Goal: Task Accomplishment & Management: Manage account settings

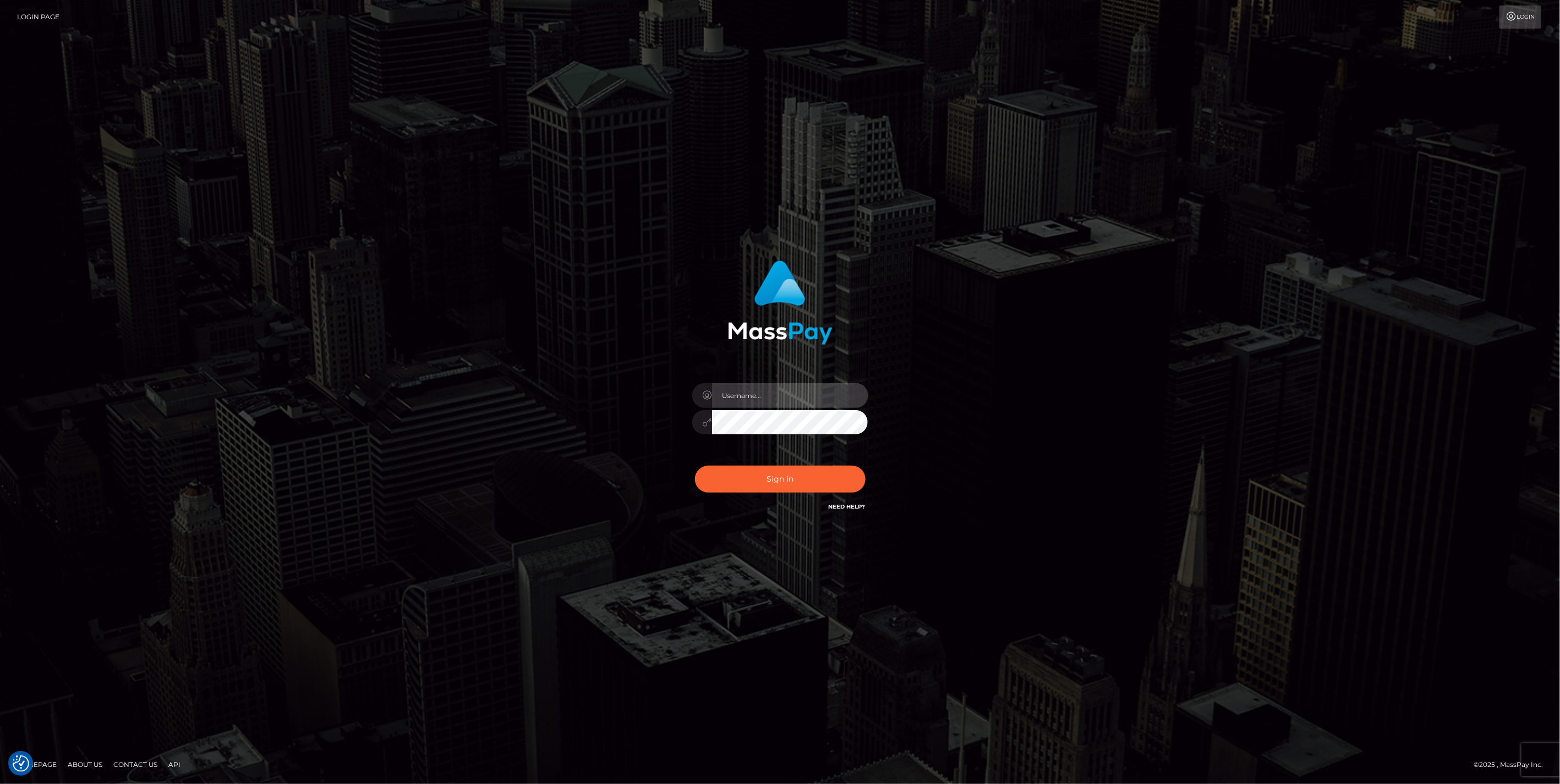
type input "jlo"
click at [817, 484] on button "Sign in" at bounding box center [780, 479] width 171 height 27
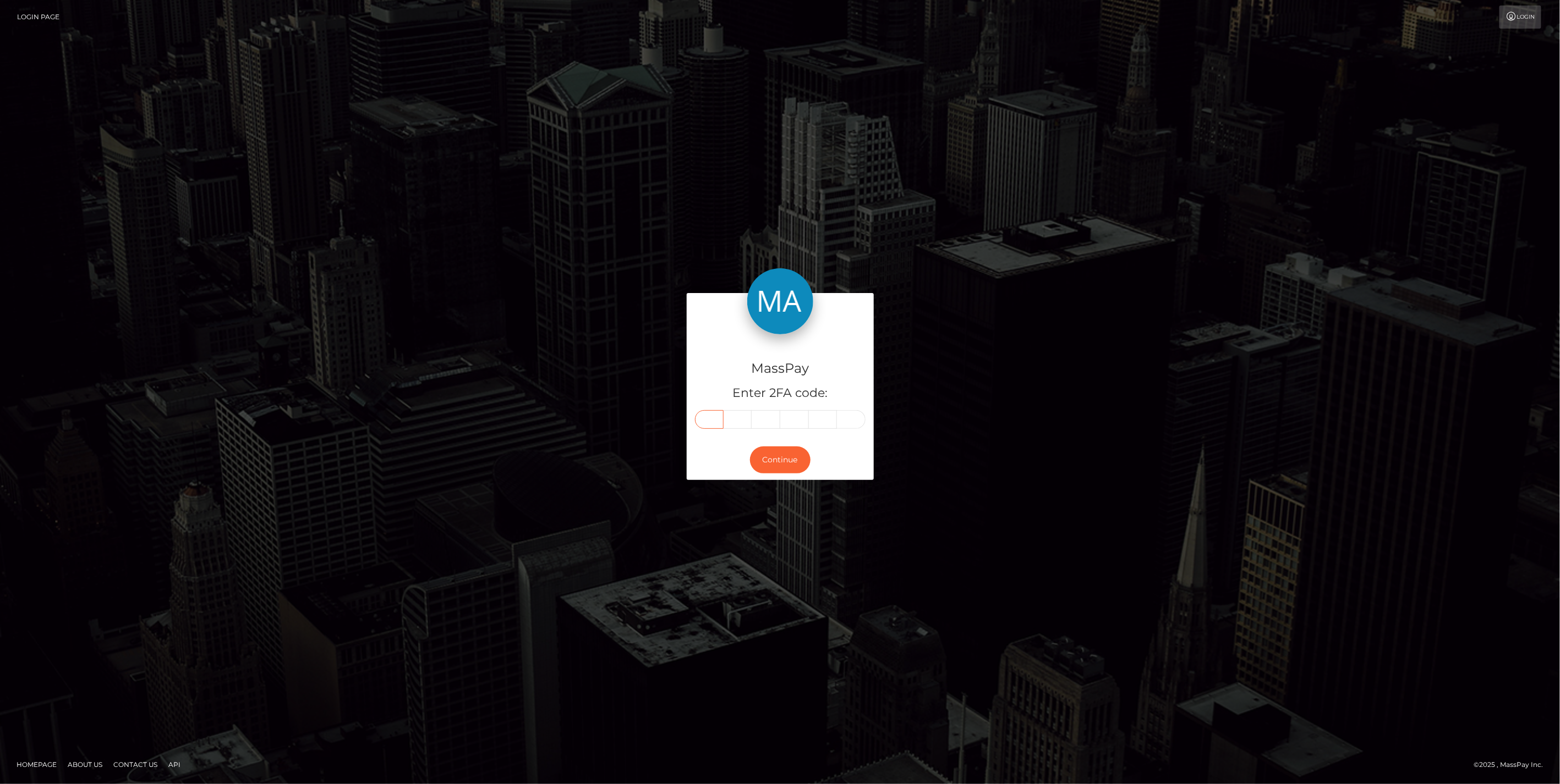
paste input "6"
type input "6"
type input "1"
type input "0"
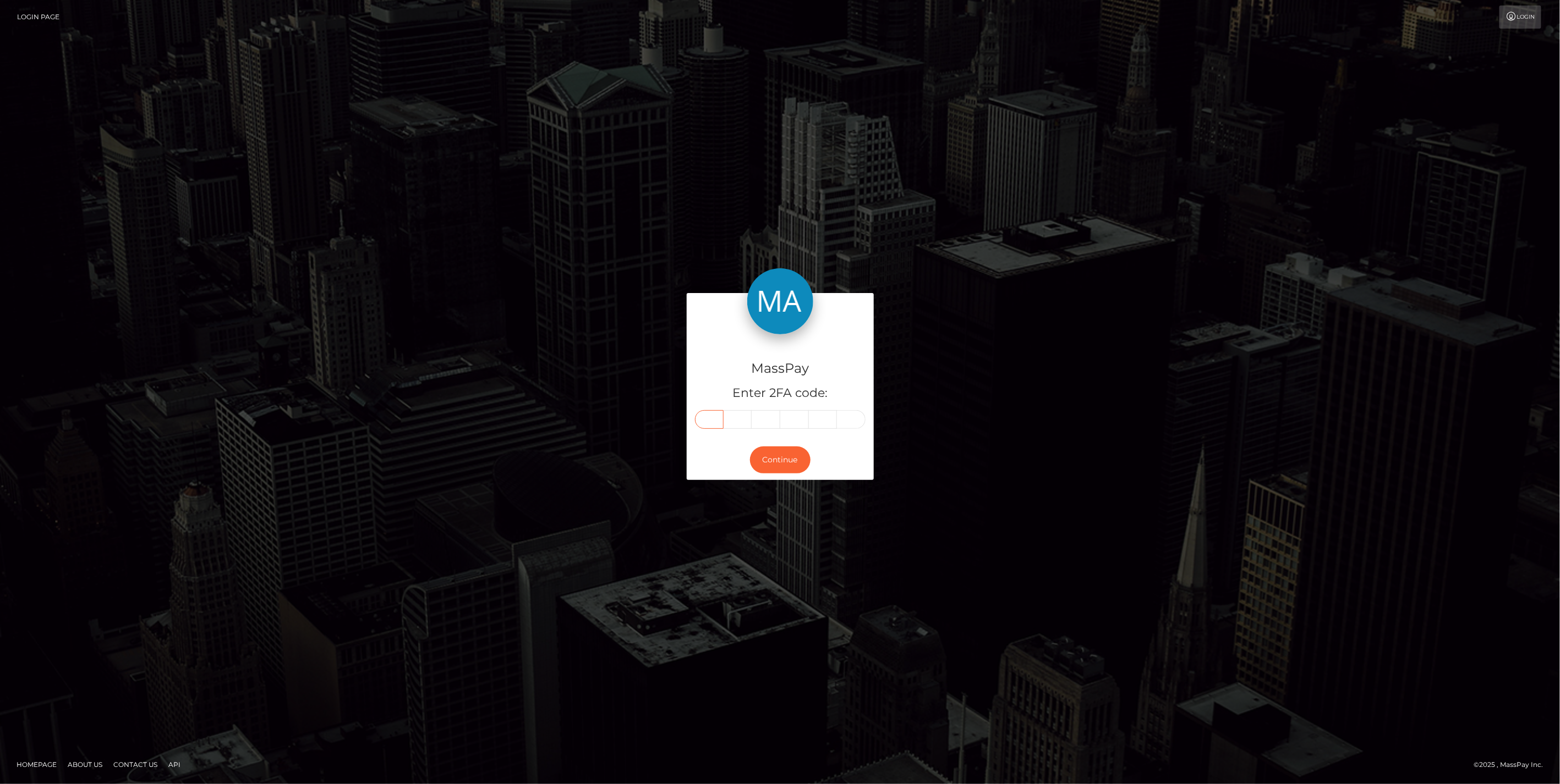
type input "1"
type input "0"
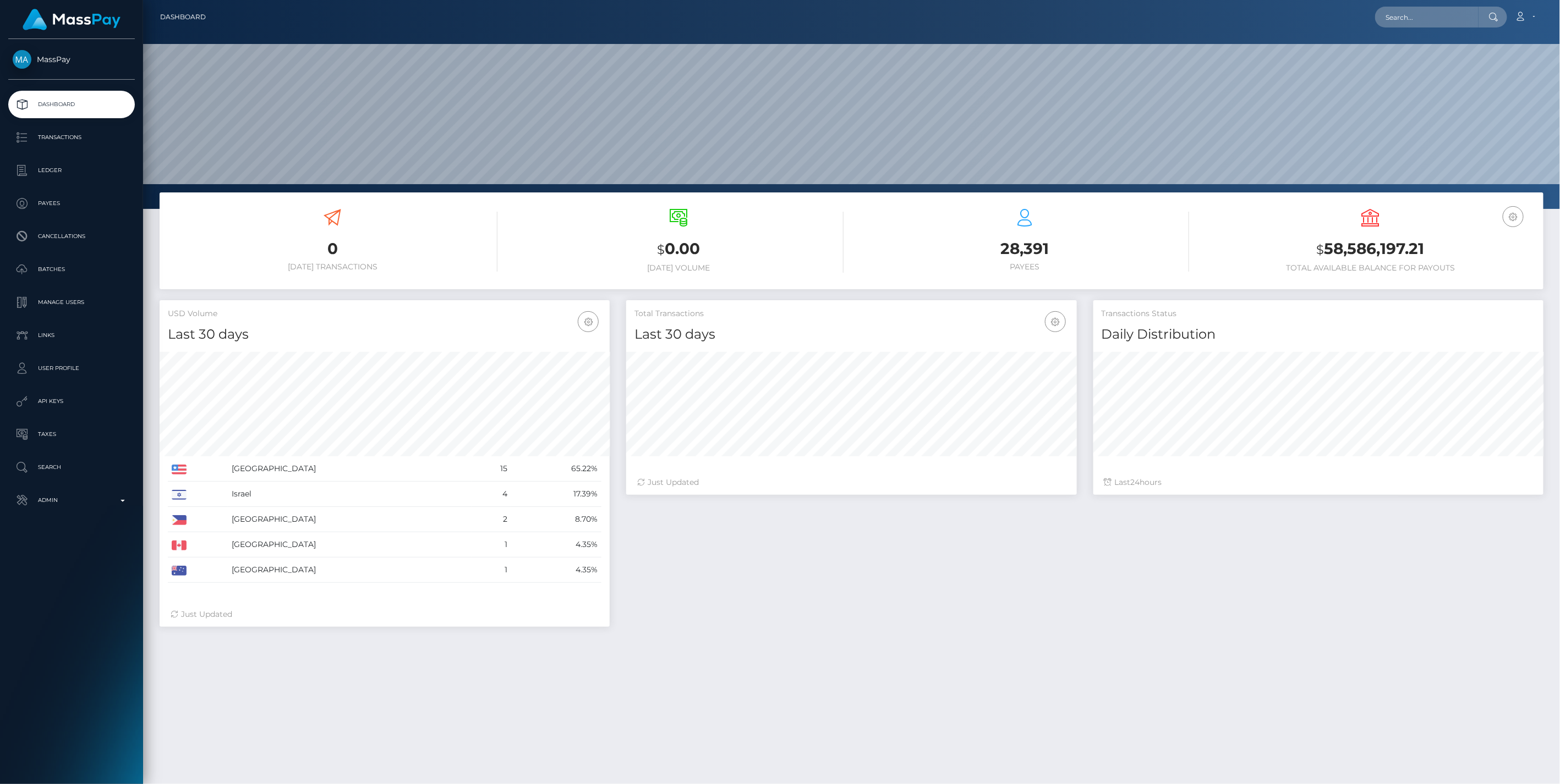
scroll to position [195, 450]
click at [120, 499] on p "Admin" at bounding box center [72, 500] width 117 height 17
click at [71, 561] on span "Balance Adjustments" at bounding box center [72, 564] width 117 height 13
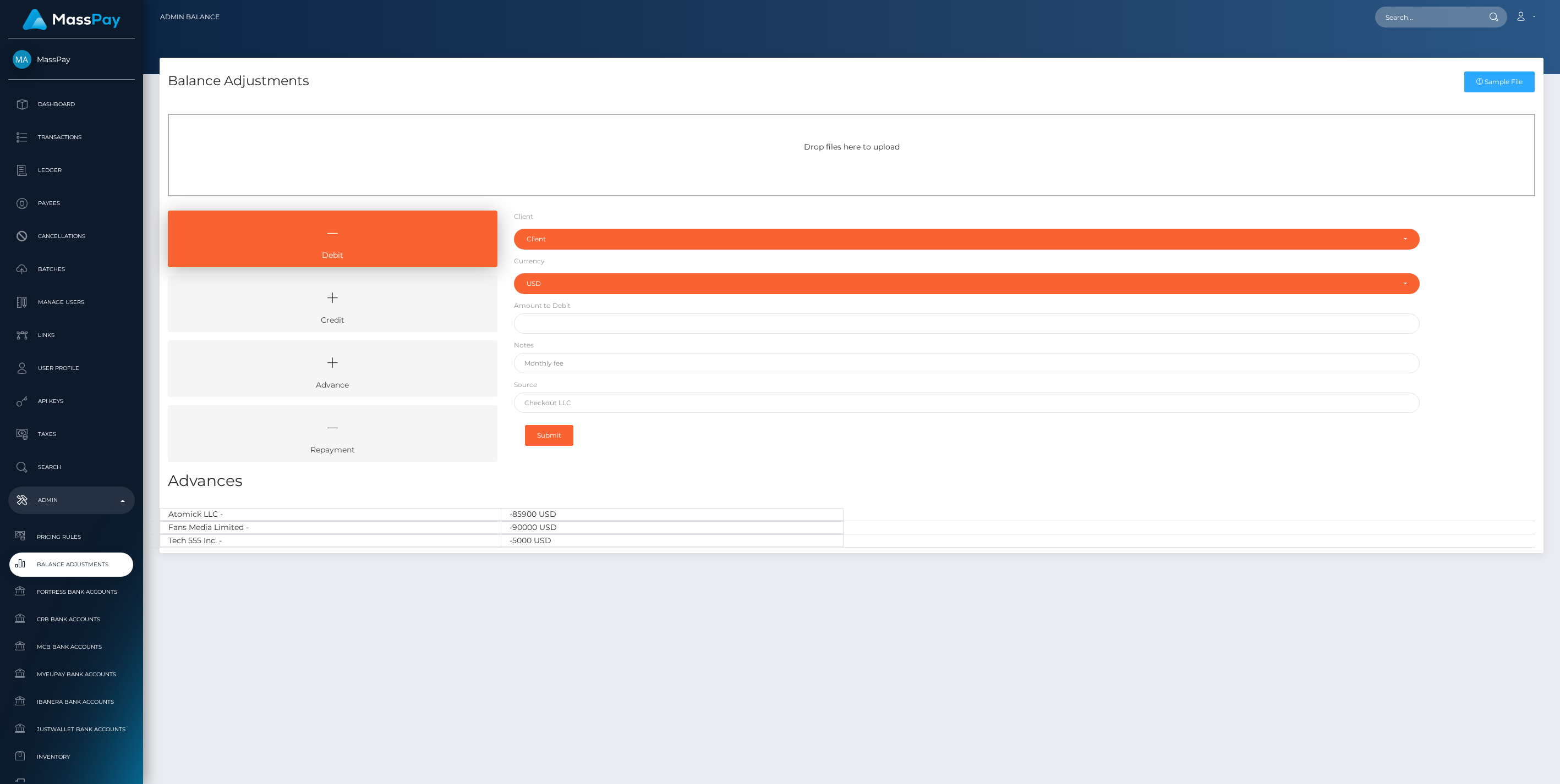
select select "USD"
drag, startPoint x: 395, startPoint y: 307, endPoint x: 425, endPoint y: 293, distance: 33.1
click at [395, 306] on icon at bounding box center [332, 298] width 304 height 33
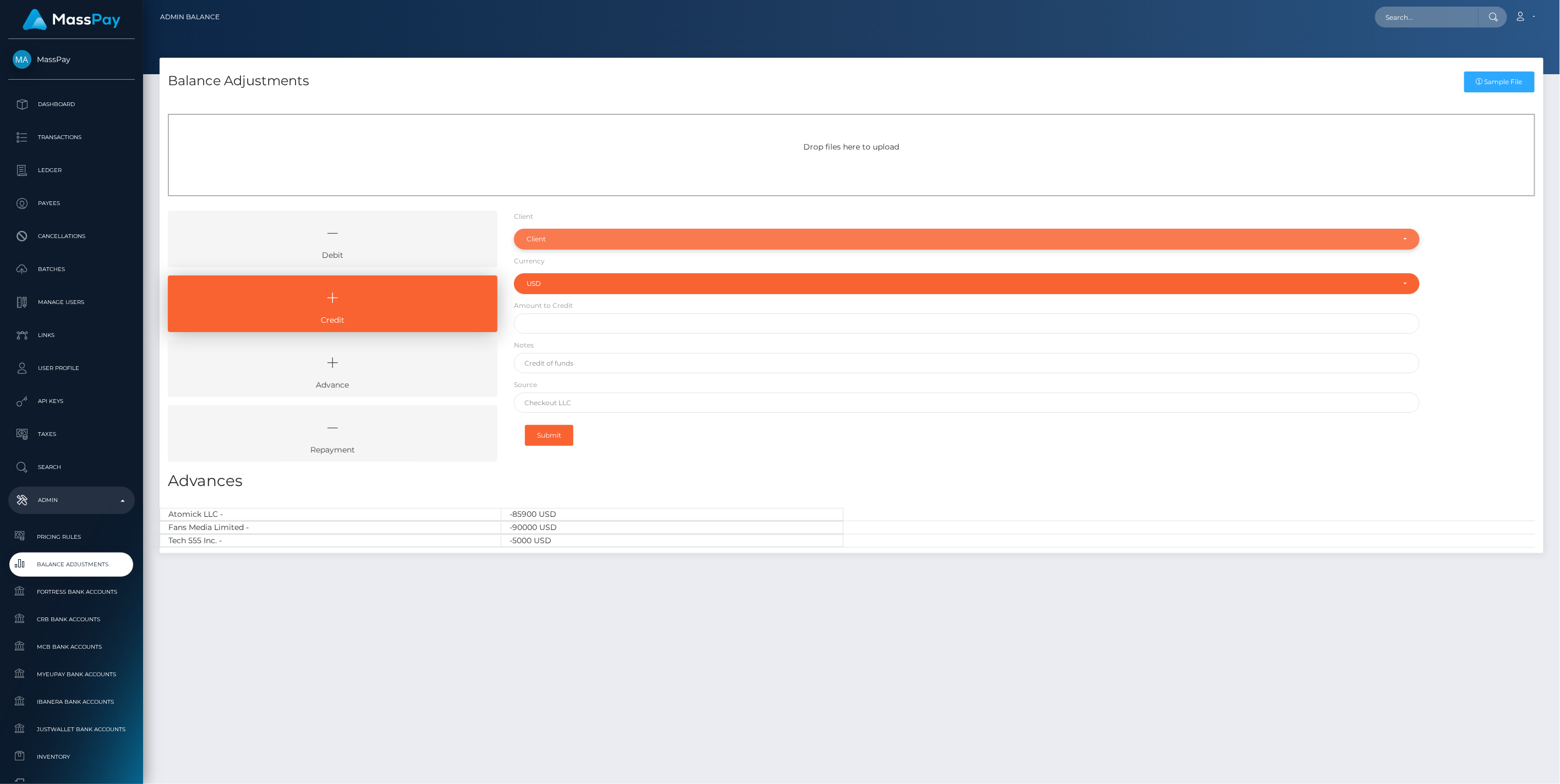
click at [534, 243] on div "Client" at bounding box center [960, 239] width 868 height 9
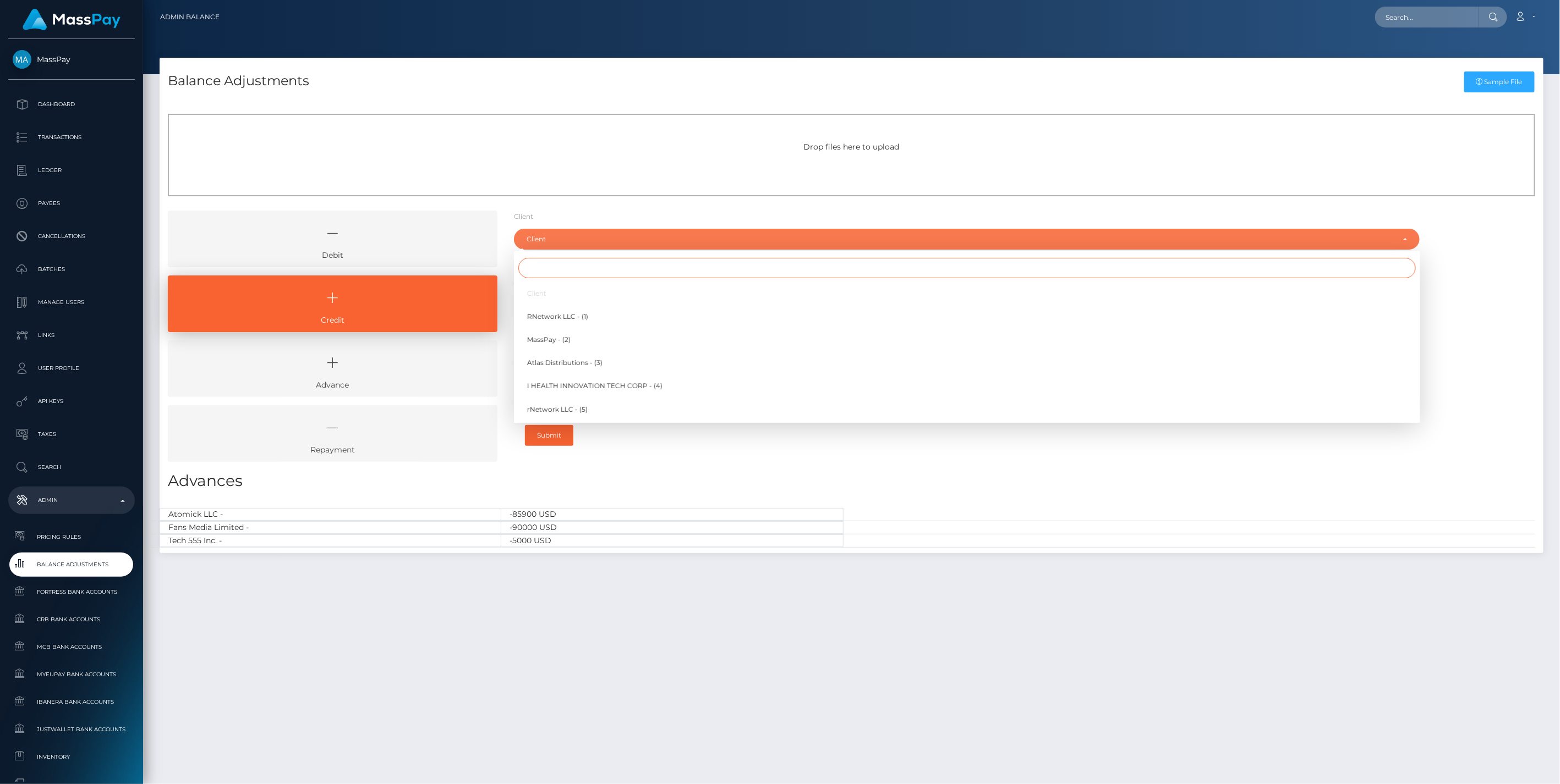
click at [553, 267] on input "Search" at bounding box center [966, 268] width 897 height 20
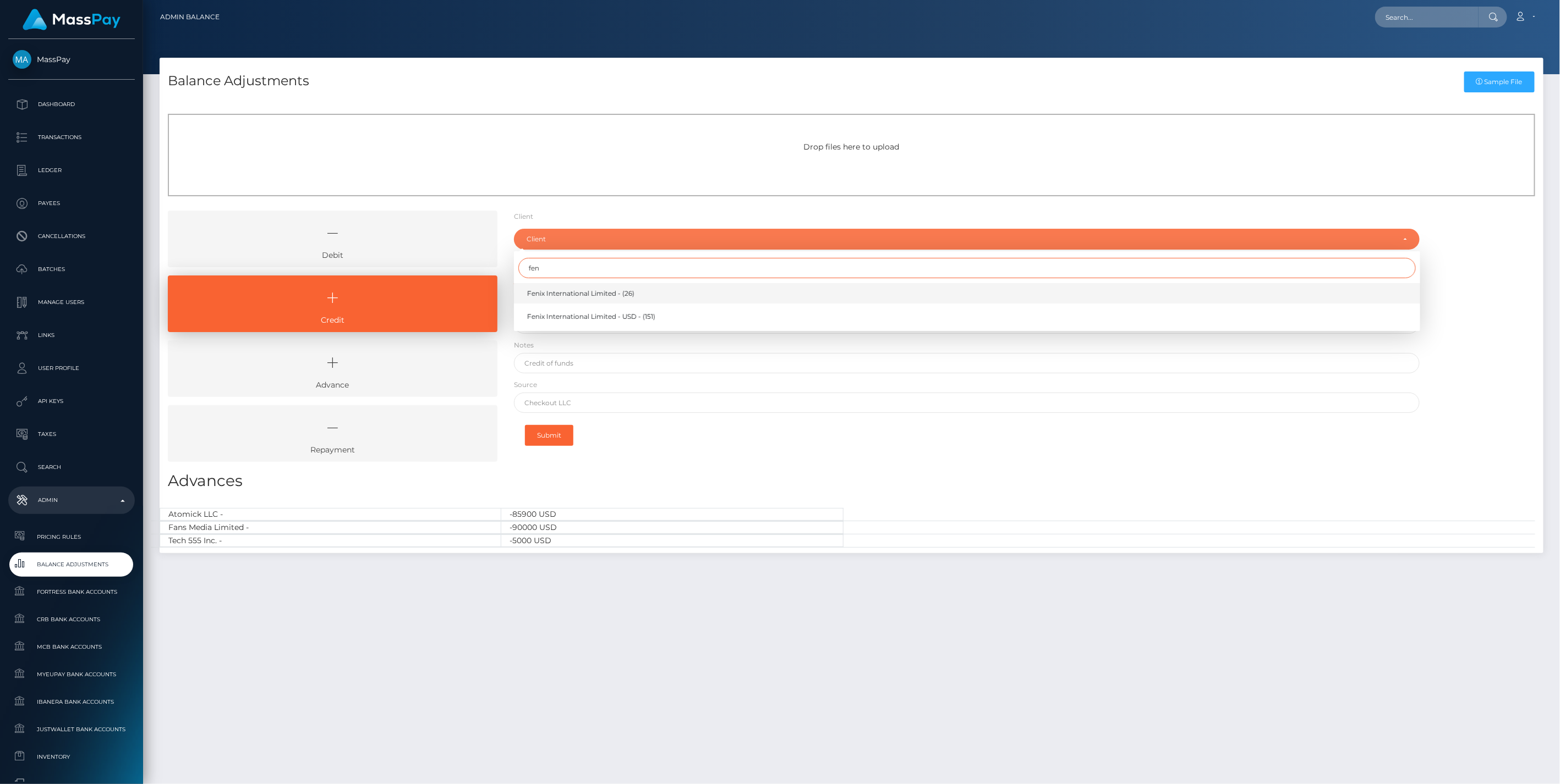
type input "fen"
click at [567, 293] on span "Fenix International Limited - (26)" at bounding box center [580, 293] width 107 height 10
select select "26"
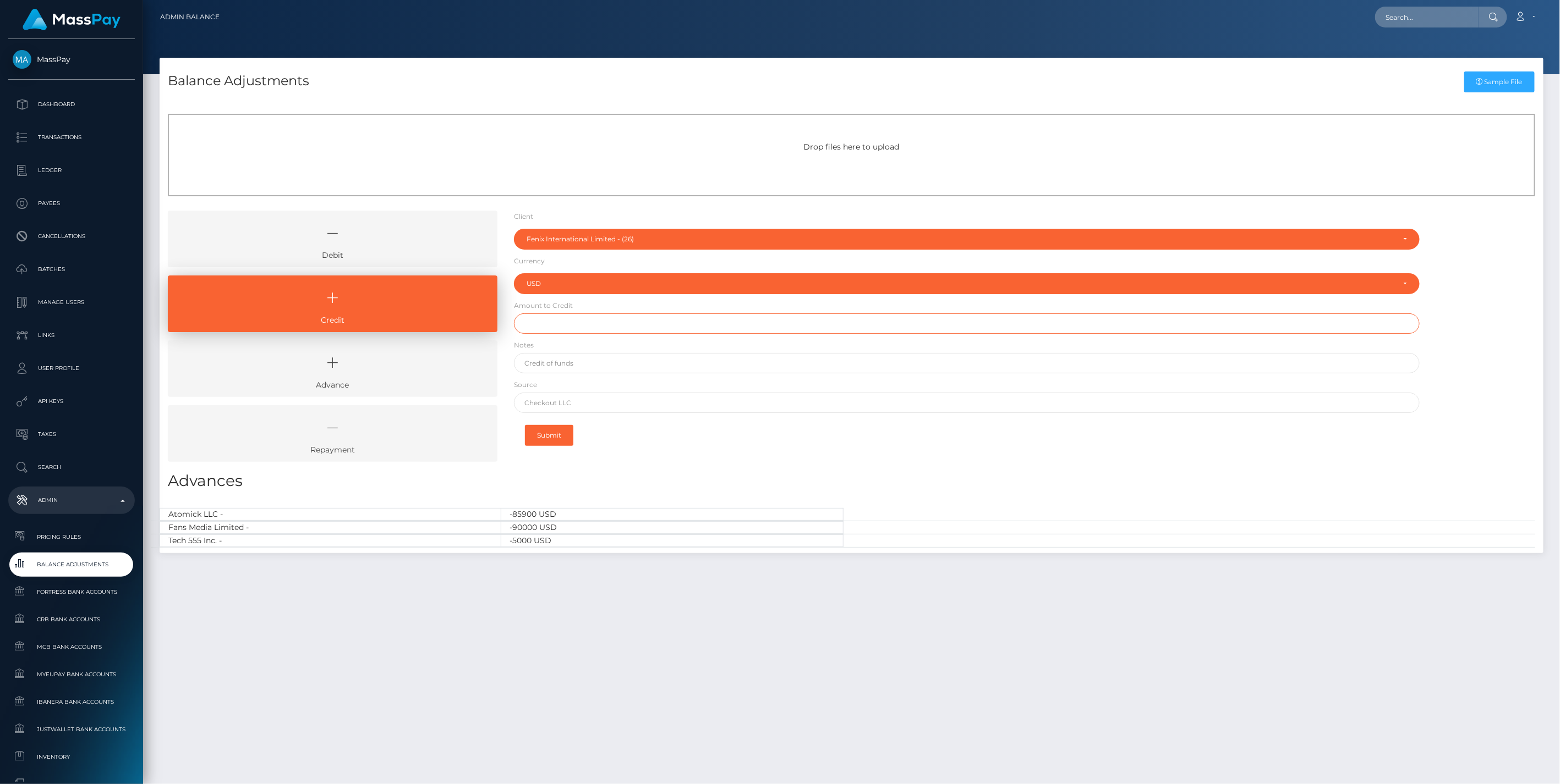
click at [551, 324] on input "text" at bounding box center [967, 323] width 906 height 20
type input "$2,000,000.00"
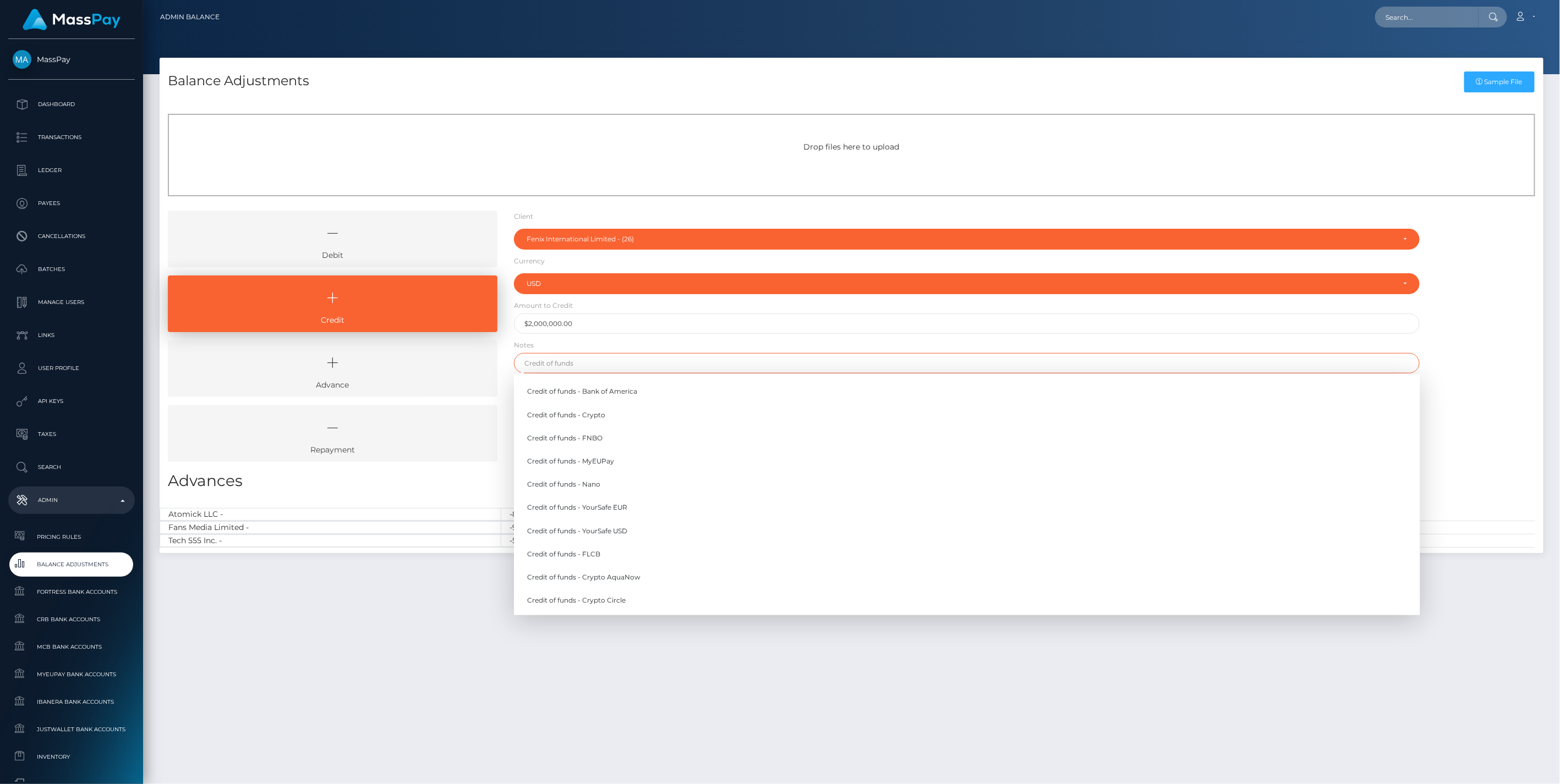
click at [566, 360] on input "text" at bounding box center [967, 363] width 906 height 20
click at [599, 486] on link "Credit of funds - Nano" at bounding box center [967, 484] width 906 height 20
type input "Credit of funds - Nano"
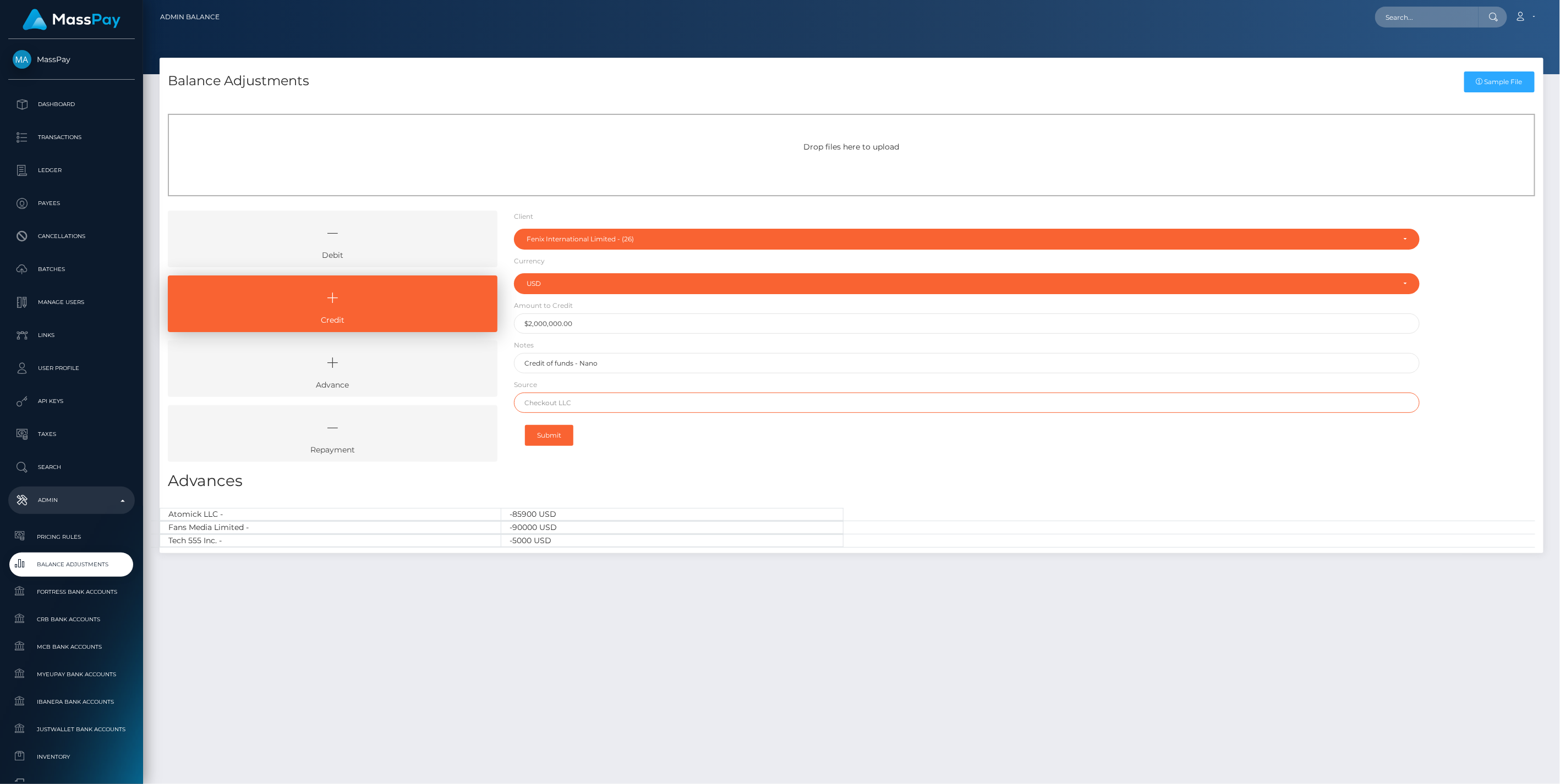
click at [570, 404] on input "text" at bounding box center [967, 402] width 906 height 20
type input "Nano"
click at [545, 436] on button "Submit" at bounding box center [549, 436] width 48 height 21
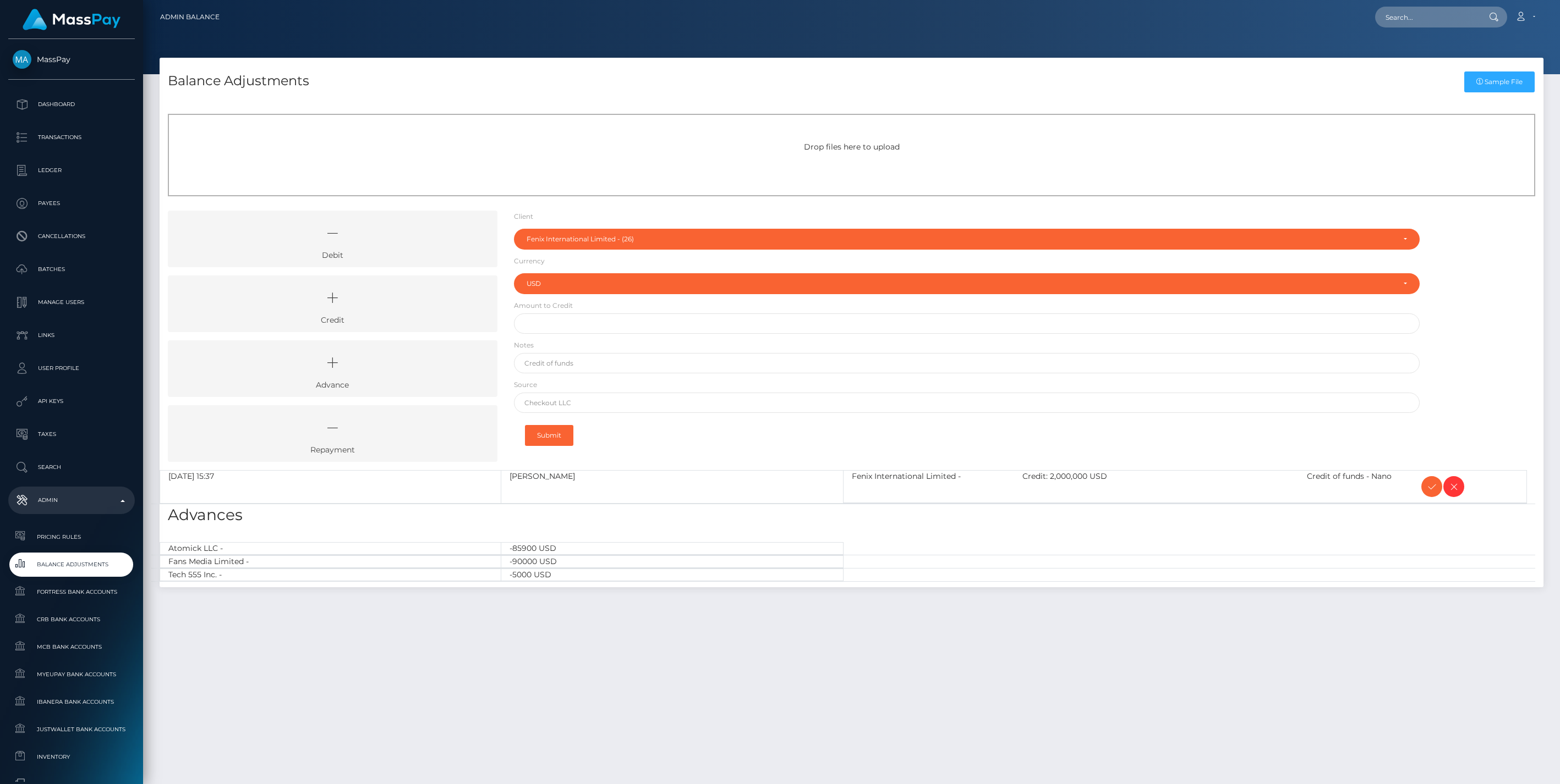
select select "26"
select select "USD"
click at [1428, 487] on icon at bounding box center [1431, 486] width 13 height 14
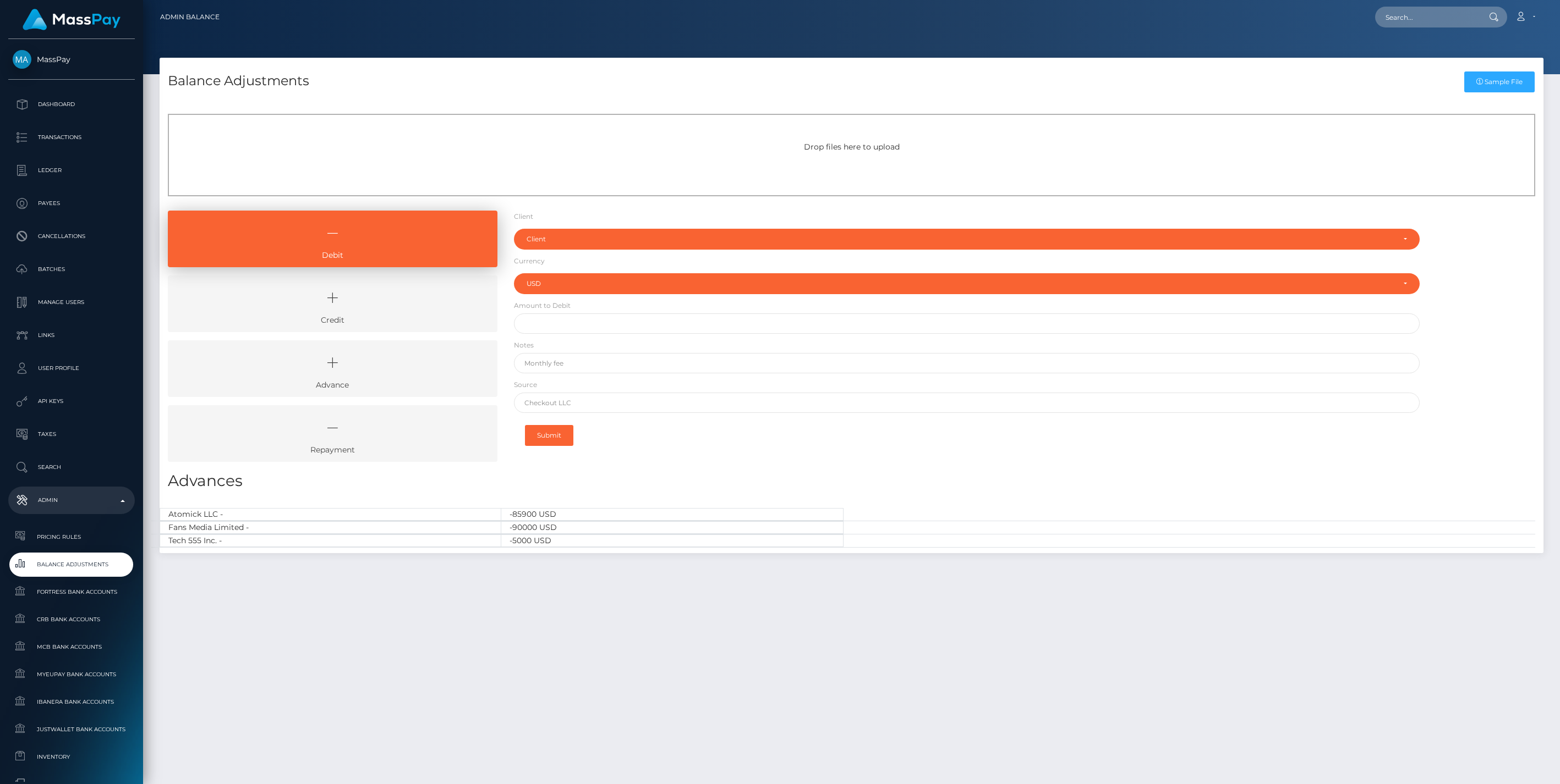
select select "USD"
click at [460, 306] on icon at bounding box center [332, 298] width 304 height 33
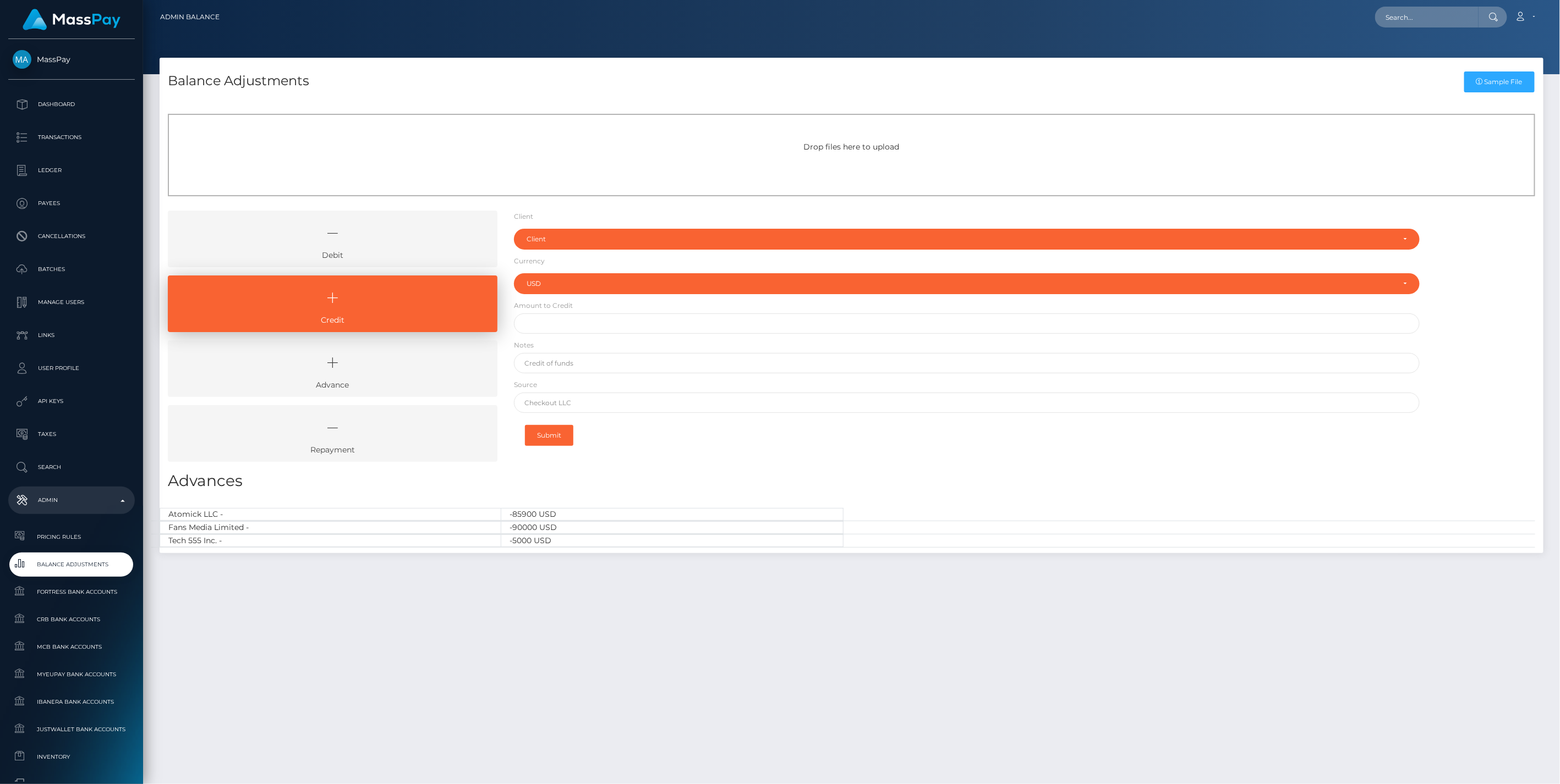
click at [435, 237] on icon at bounding box center [332, 232] width 304 height 33
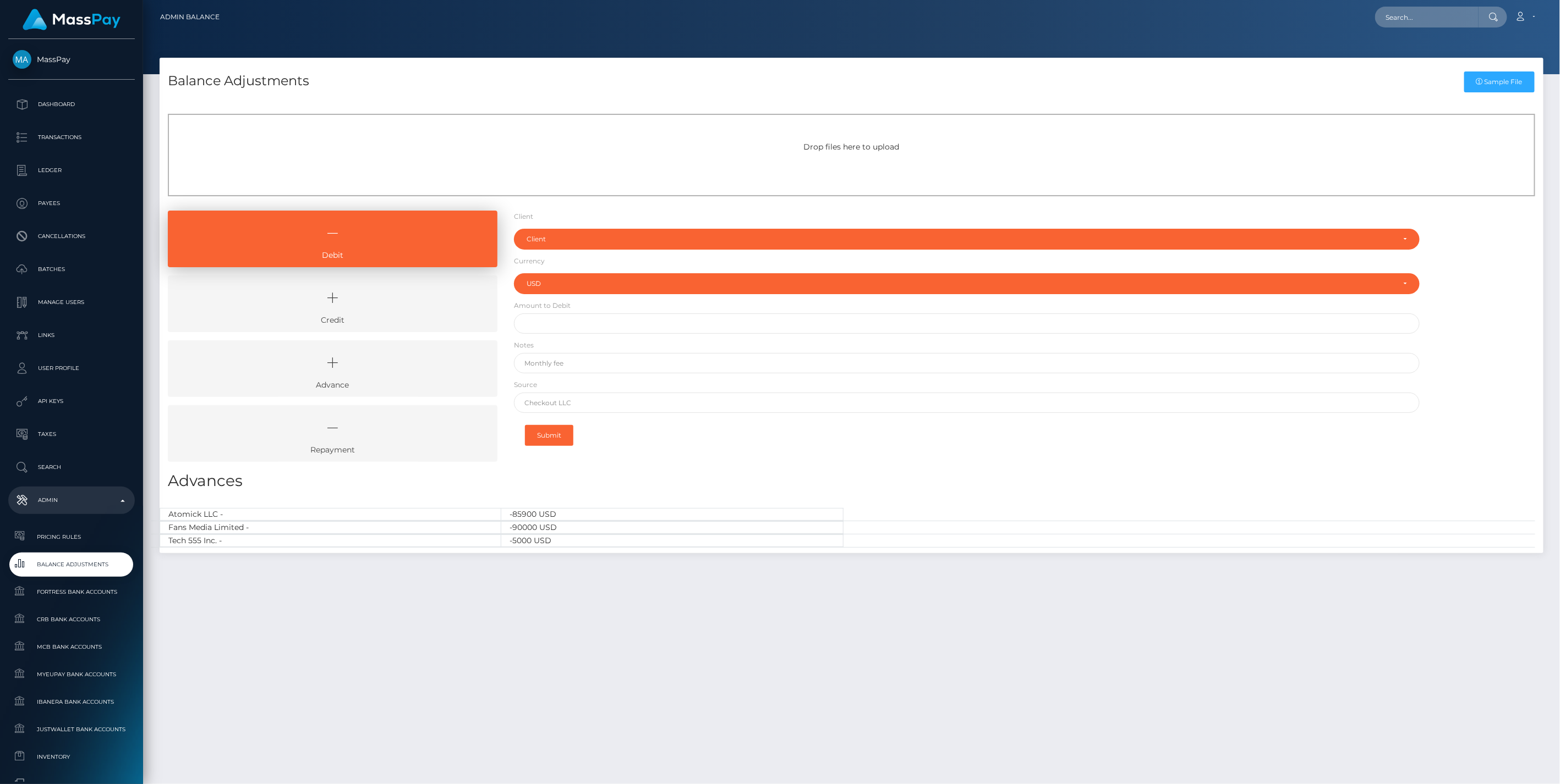
click at [414, 308] on icon at bounding box center [332, 298] width 304 height 33
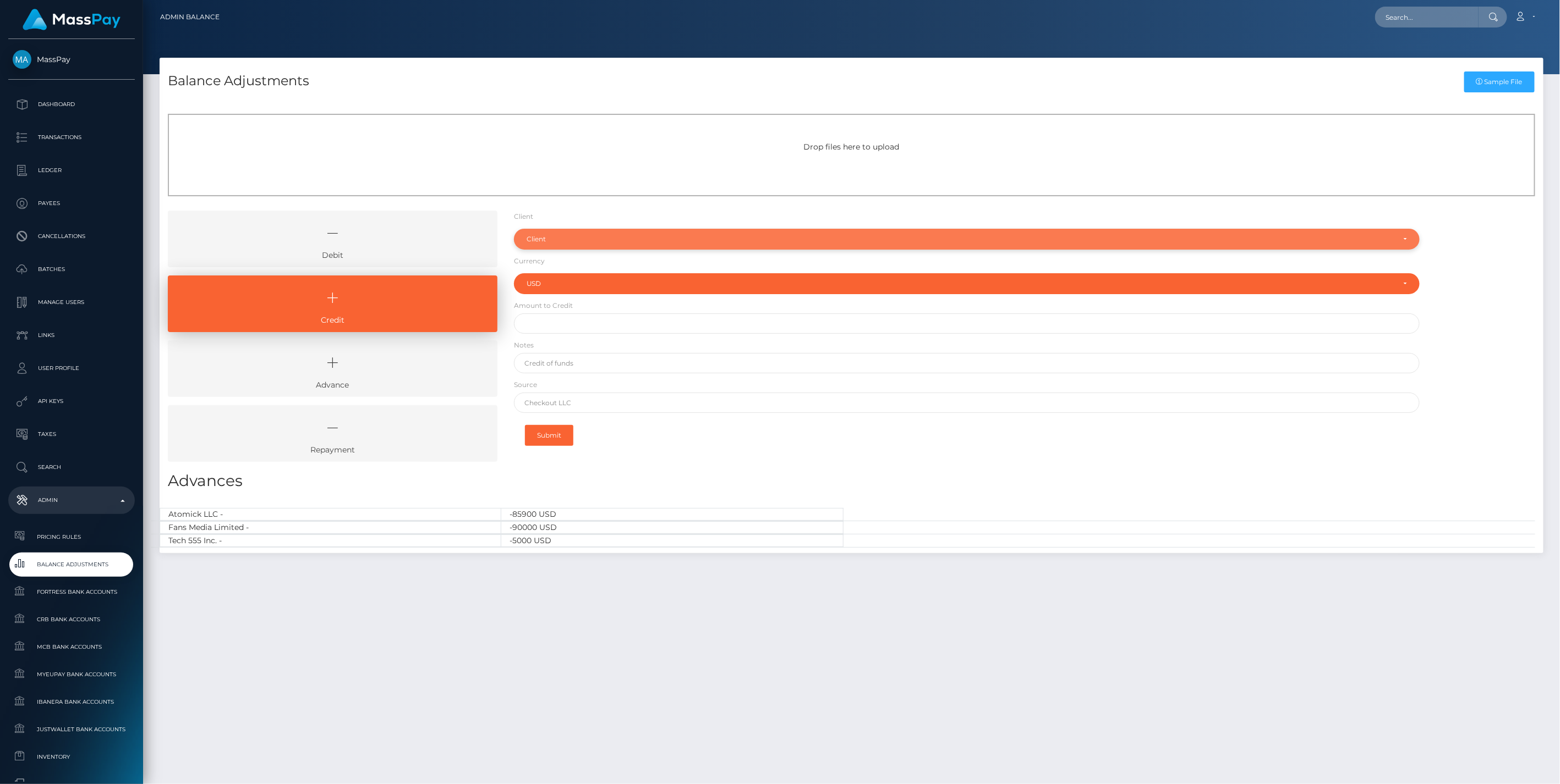
click at [545, 240] on div "Client" at bounding box center [960, 239] width 868 height 9
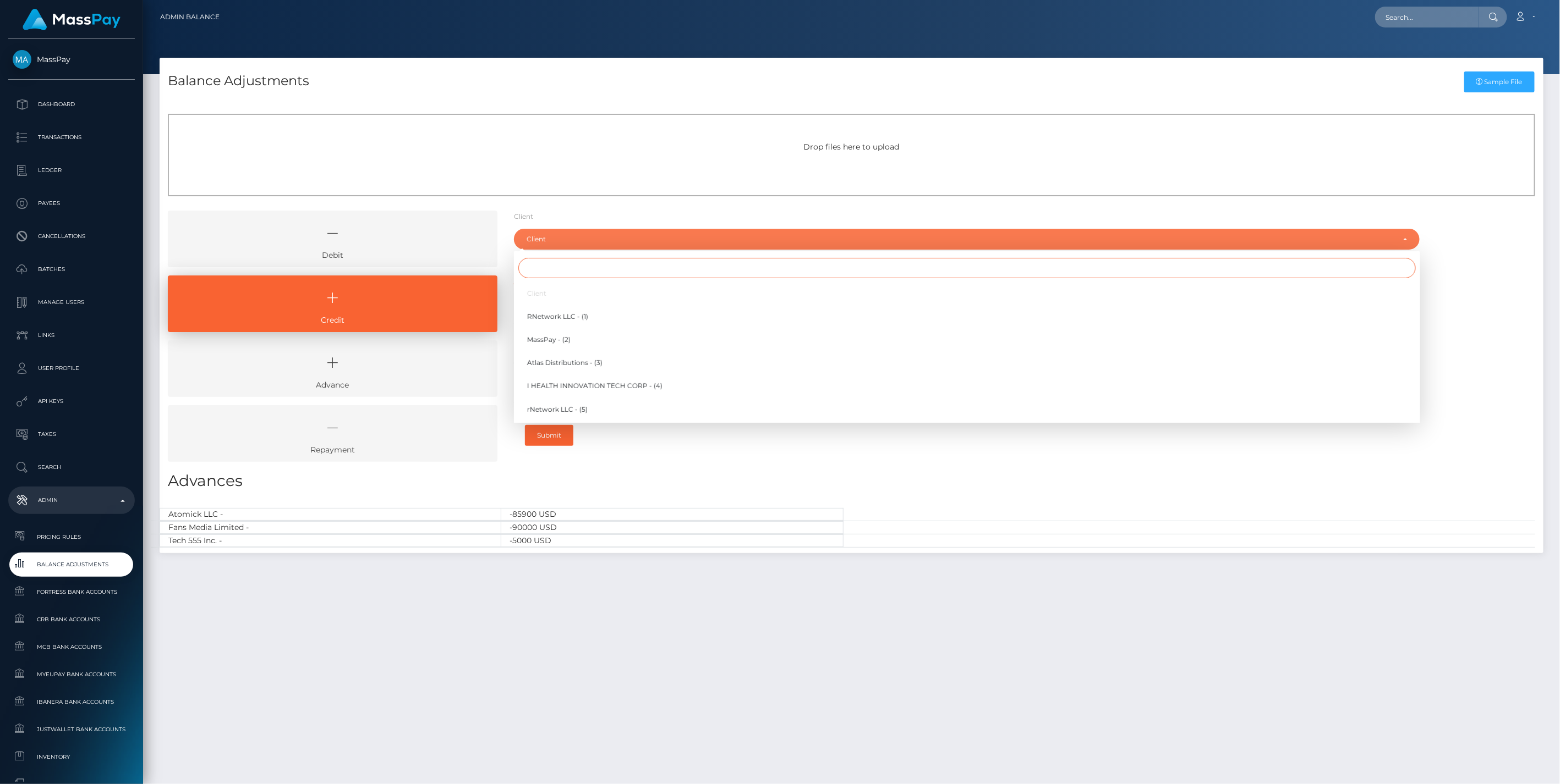
click at [541, 270] on input "Search" at bounding box center [966, 268] width 897 height 20
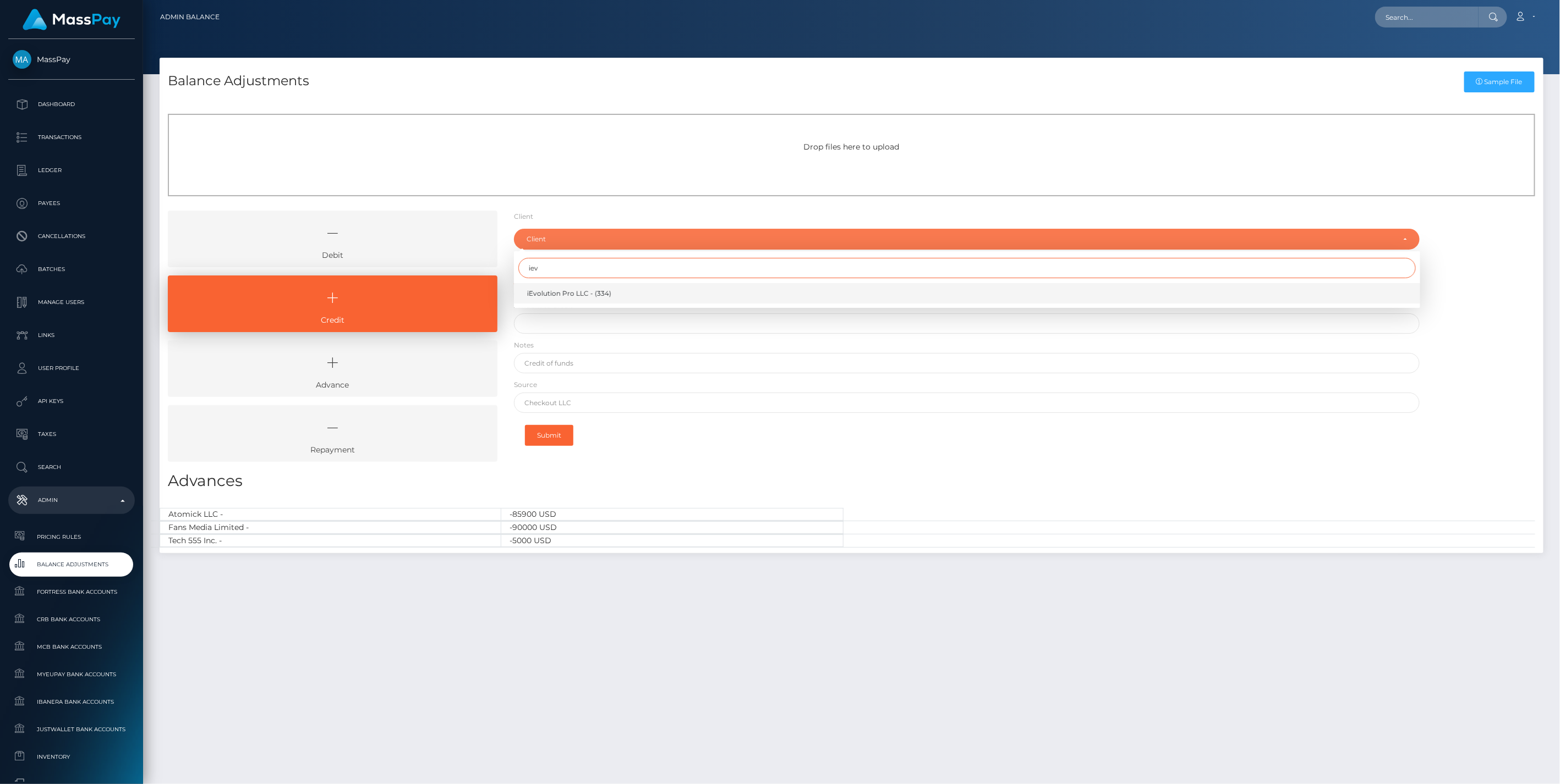
type input "iev"
click at [553, 289] on span "iEvolution Pro LLC - (334)" at bounding box center [569, 293] width 84 height 10
select select "334"
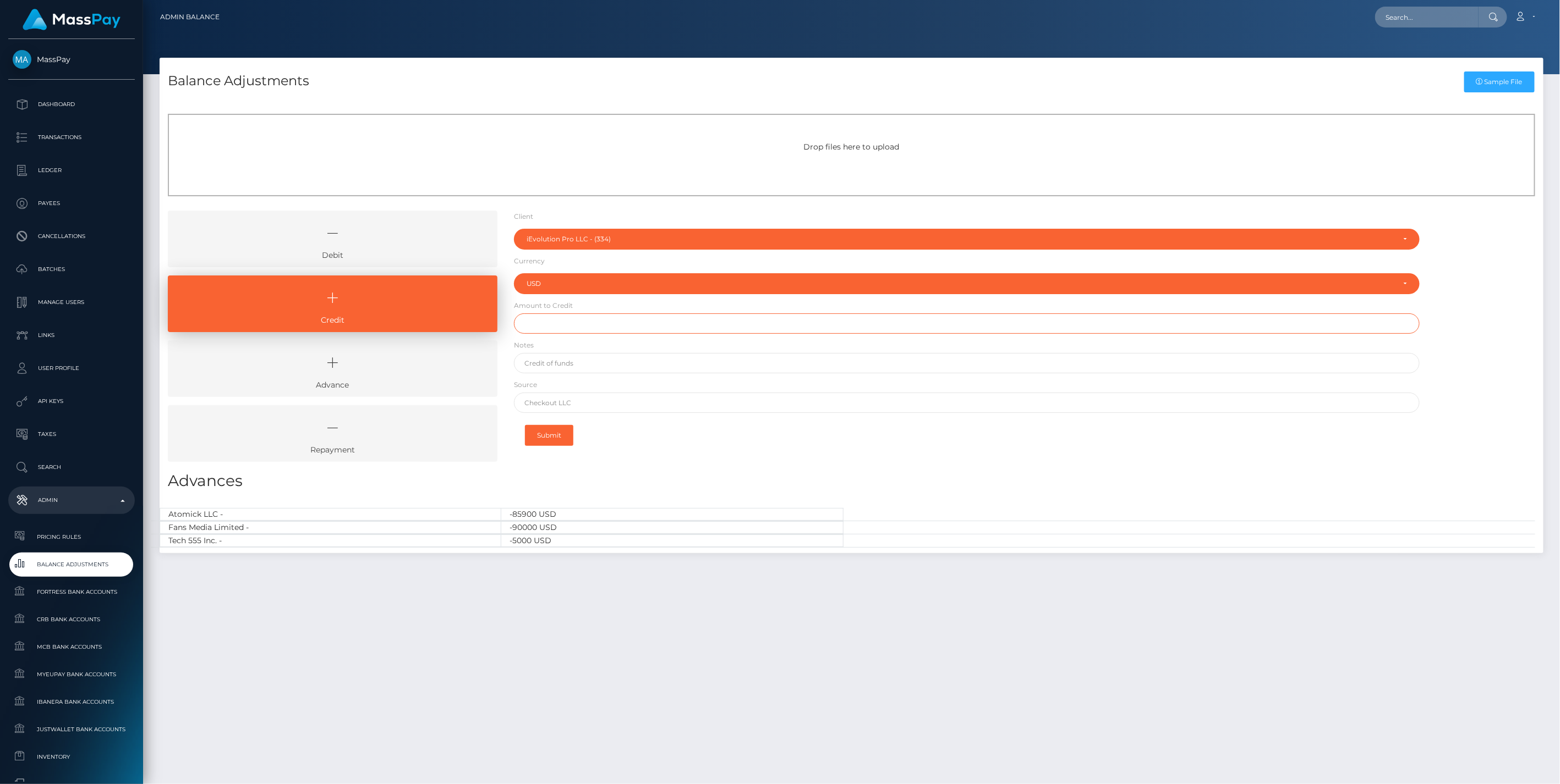
click at [543, 322] on input "text" at bounding box center [967, 323] width 906 height 20
type input "$4,435.00"
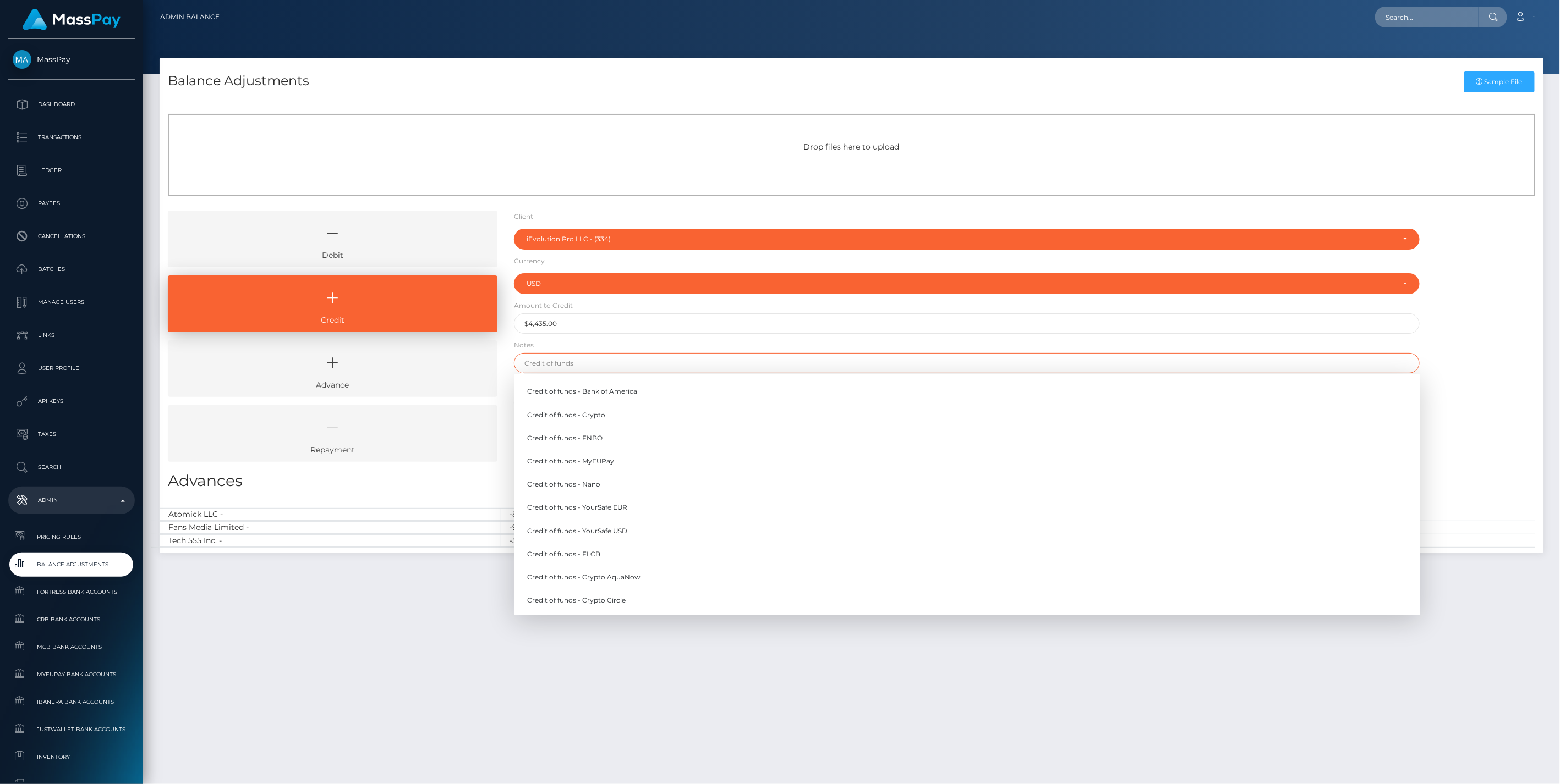
drag, startPoint x: 556, startPoint y: 370, endPoint x: 556, endPoint y: 363, distance: 7.0
click at [556, 369] on input "text" at bounding box center [967, 363] width 906 height 20
click at [606, 576] on link "Credit of funds - Crypto AquaNow" at bounding box center [967, 577] width 906 height 20
type input "Credit of funds - Crypto AquaNow"
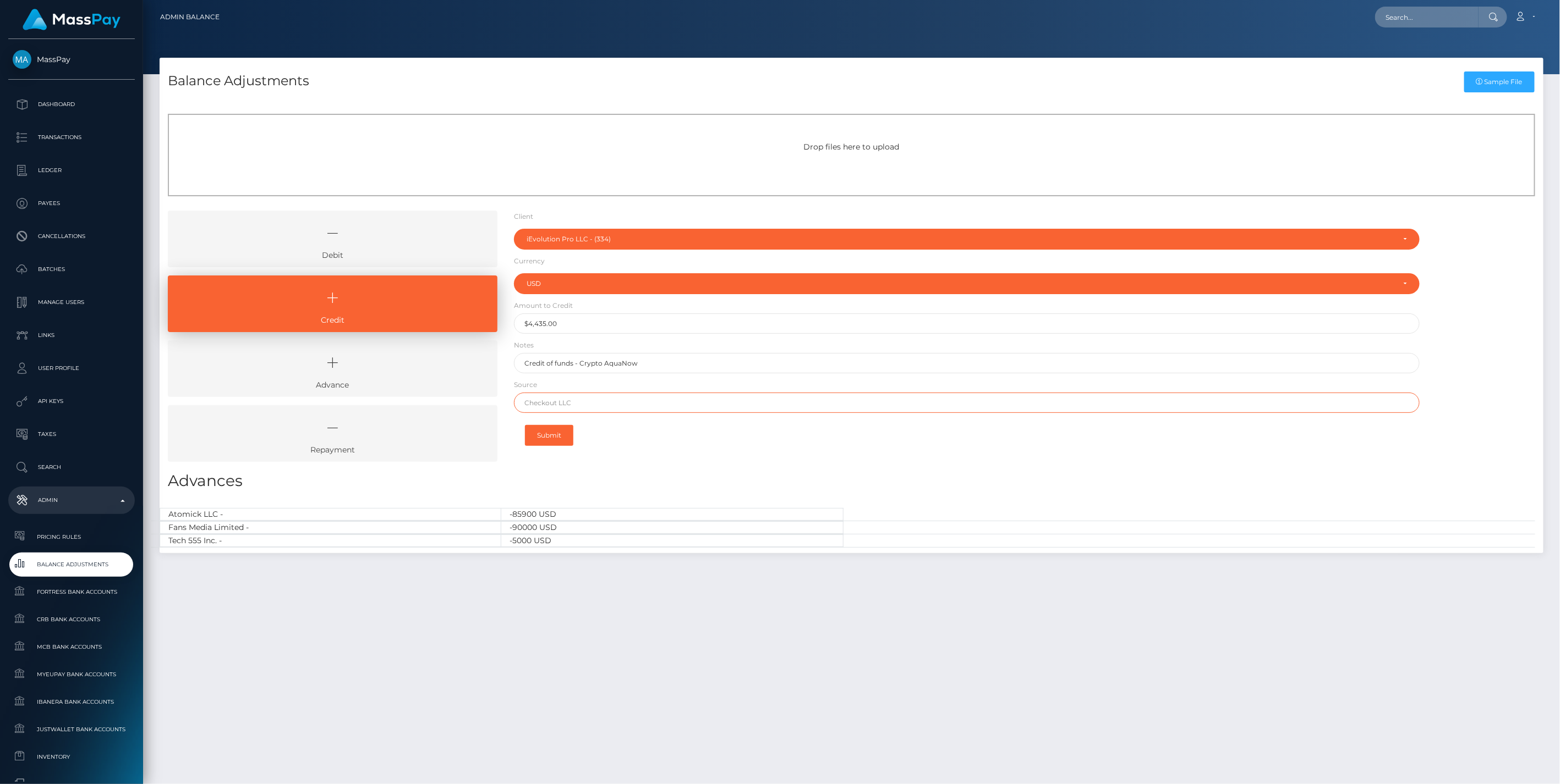
click at [576, 400] on input "text" at bounding box center [967, 402] width 906 height 20
paste input "0x3810893b96990b2a848dfb62dd02bd47cf6f9cfbb30c0d65854cb4f215f12316"
type input "0x3810893b96990b2a848dfb62dd02bd47cf6f9cfbb30c0d65854cb4f215f12316"
click at [542, 437] on button "Submit" at bounding box center [549, 436] width 48 height 21
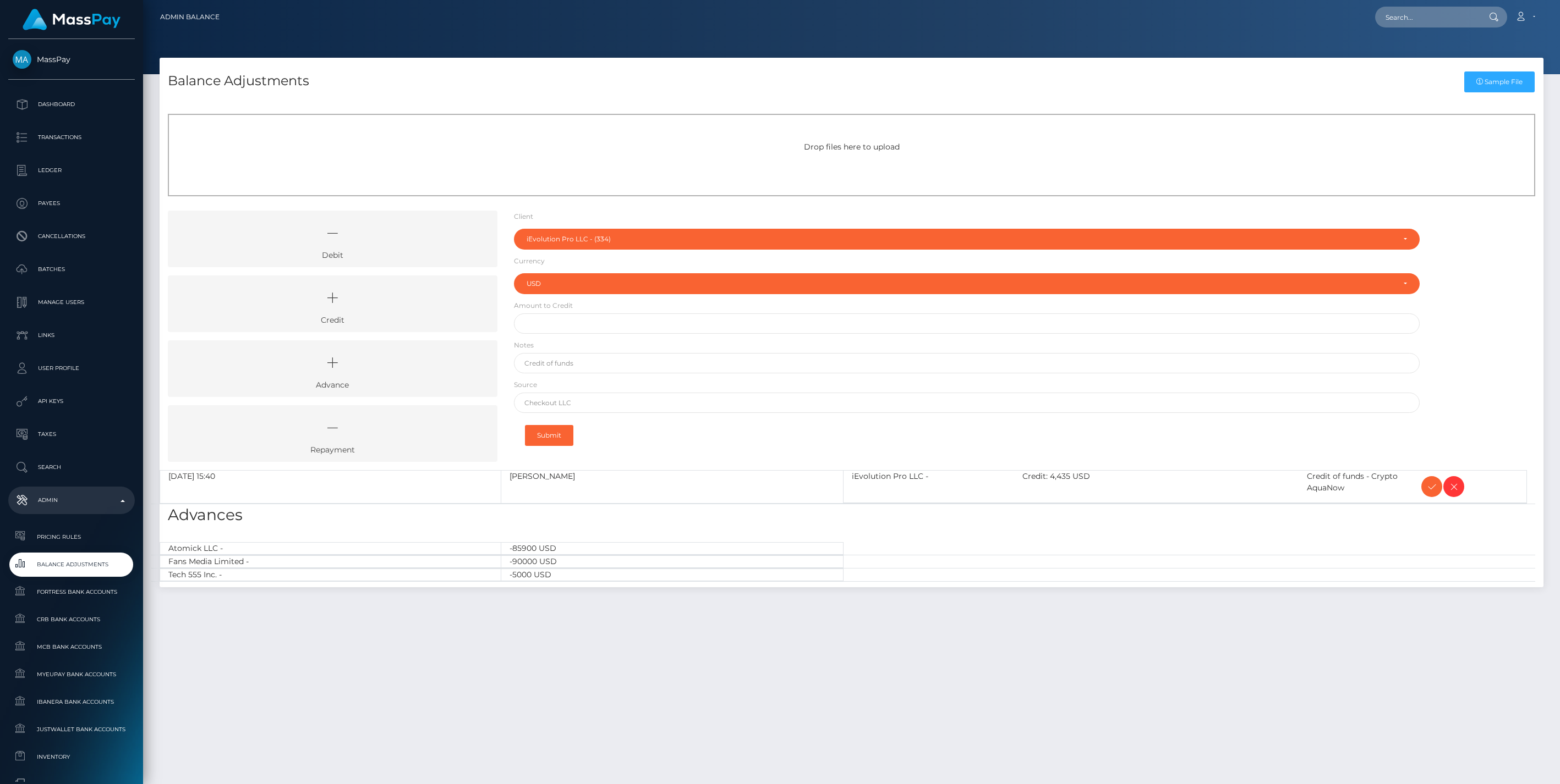
select select "334"
select select "USD"
click at [1428, 490] on icon at bounding box center [1431, 486] width 13 height 14
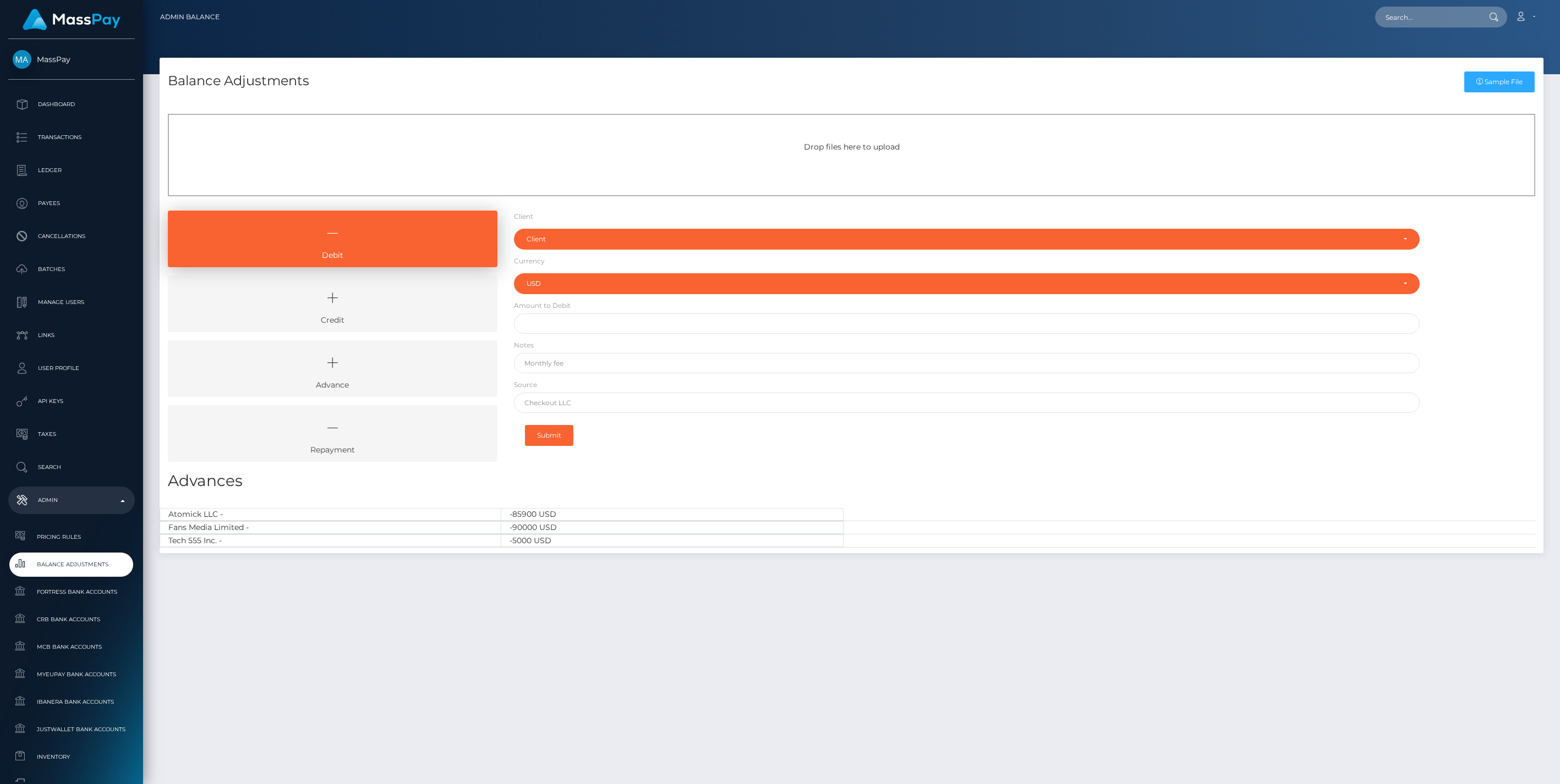
select select "USD"
click at [377, 314] on icon at bounding box center [332, 298] width 304 height 33
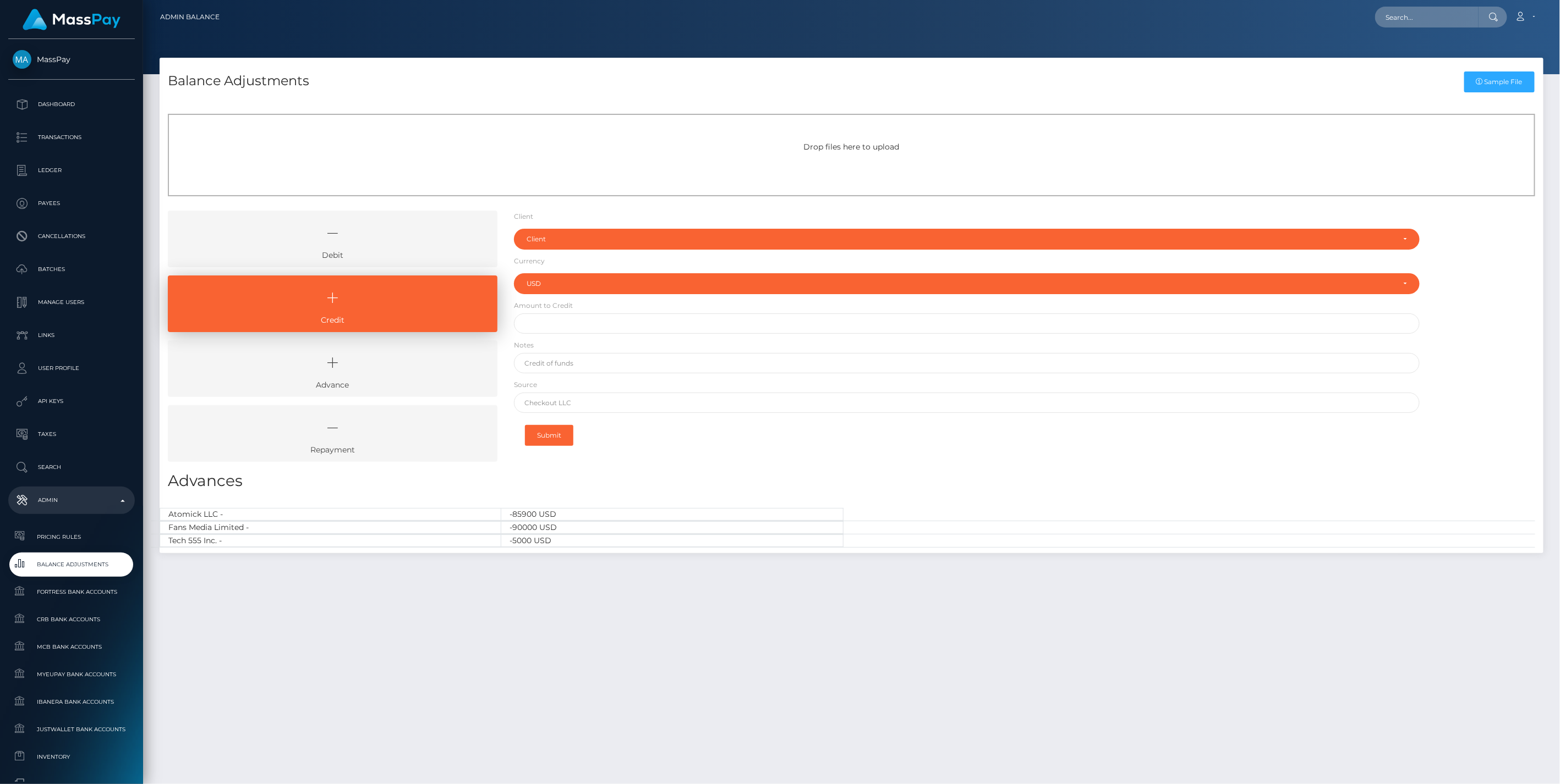
click at [388, 239] on icon at bounding box center [332, 232] width 304 height 33
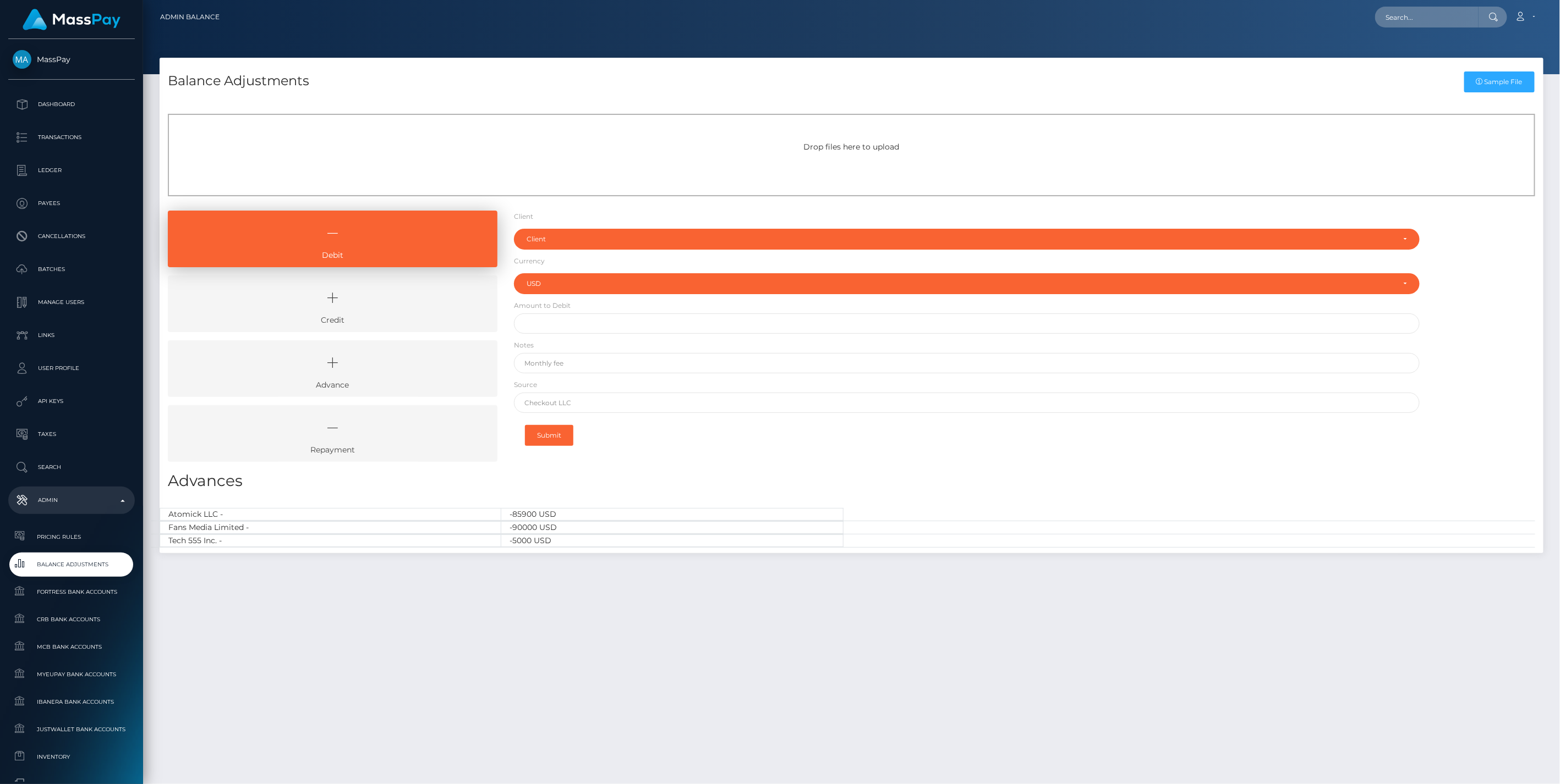
drag, startPoint x: 358, startPoint y: 306, endPoint x: 448, endPoint y: 296, distance: 90.6
click at [358, 306] on icon at bounding box center [332, 298] width 304 height 33
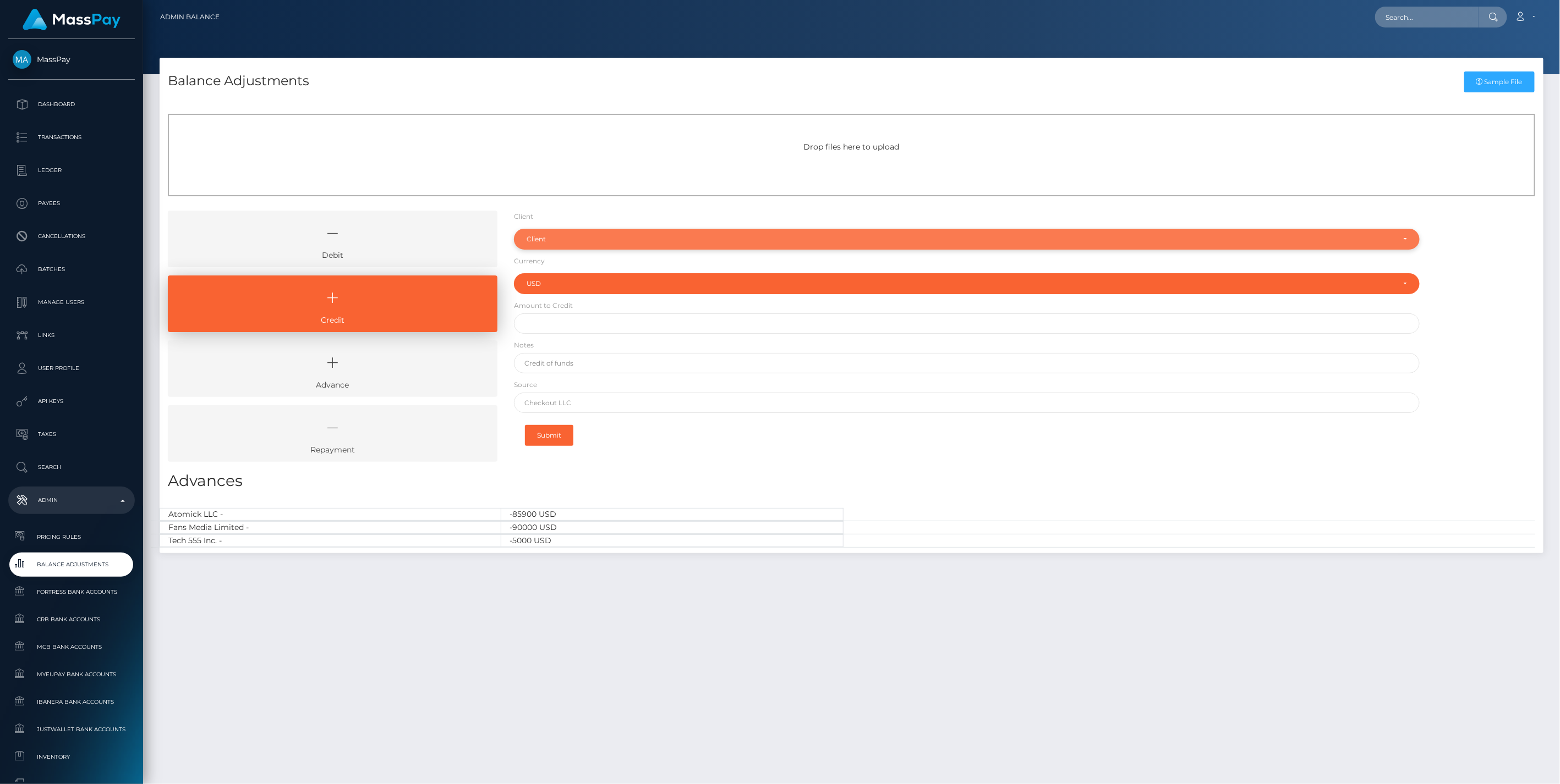
click at [534, 240] on div "Client" at bounding box center [960, 239] width 868 height 9
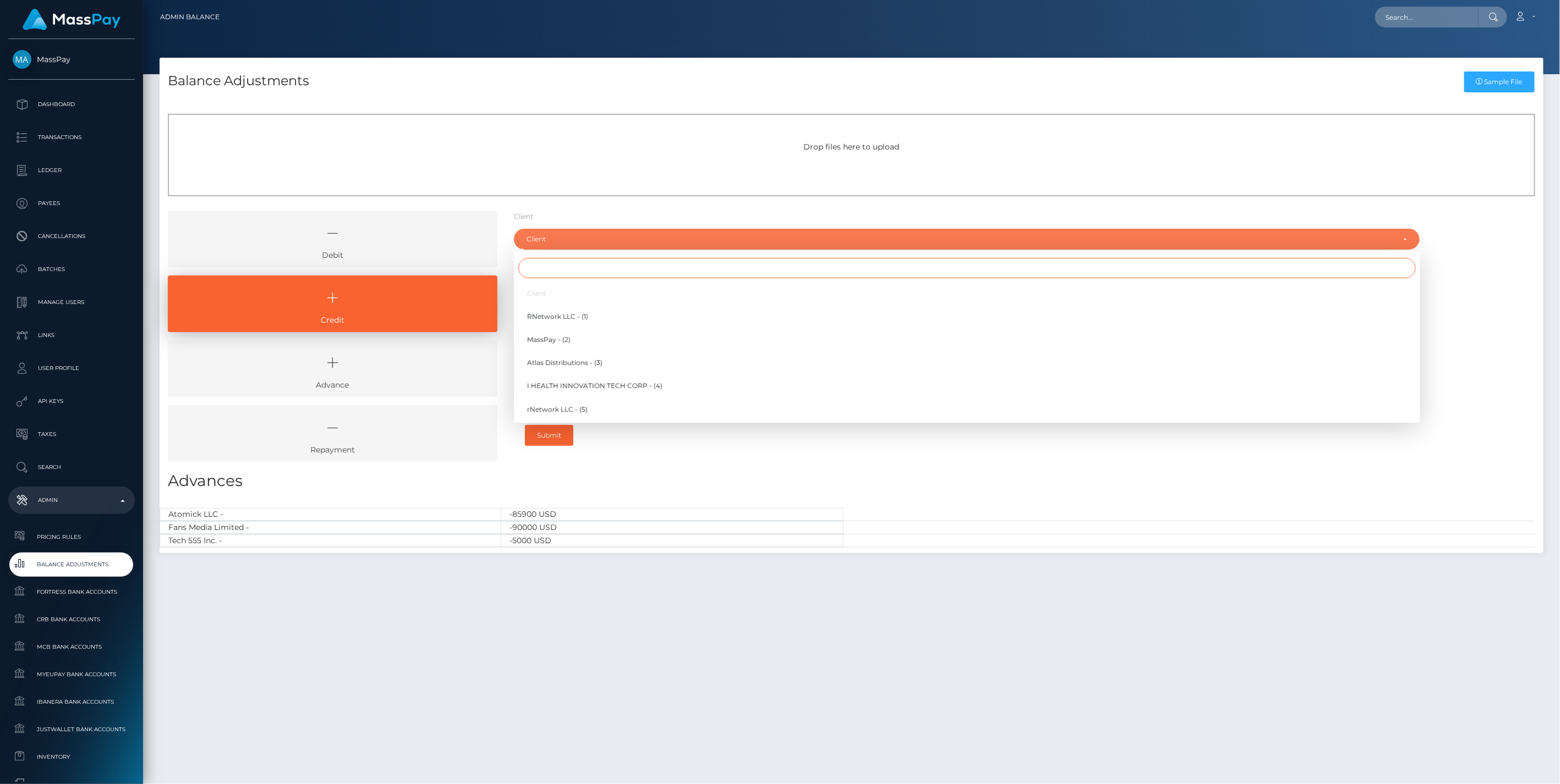
click at [544, 271] on input "Search" at bounding box center [966, 268] width 897 height 20
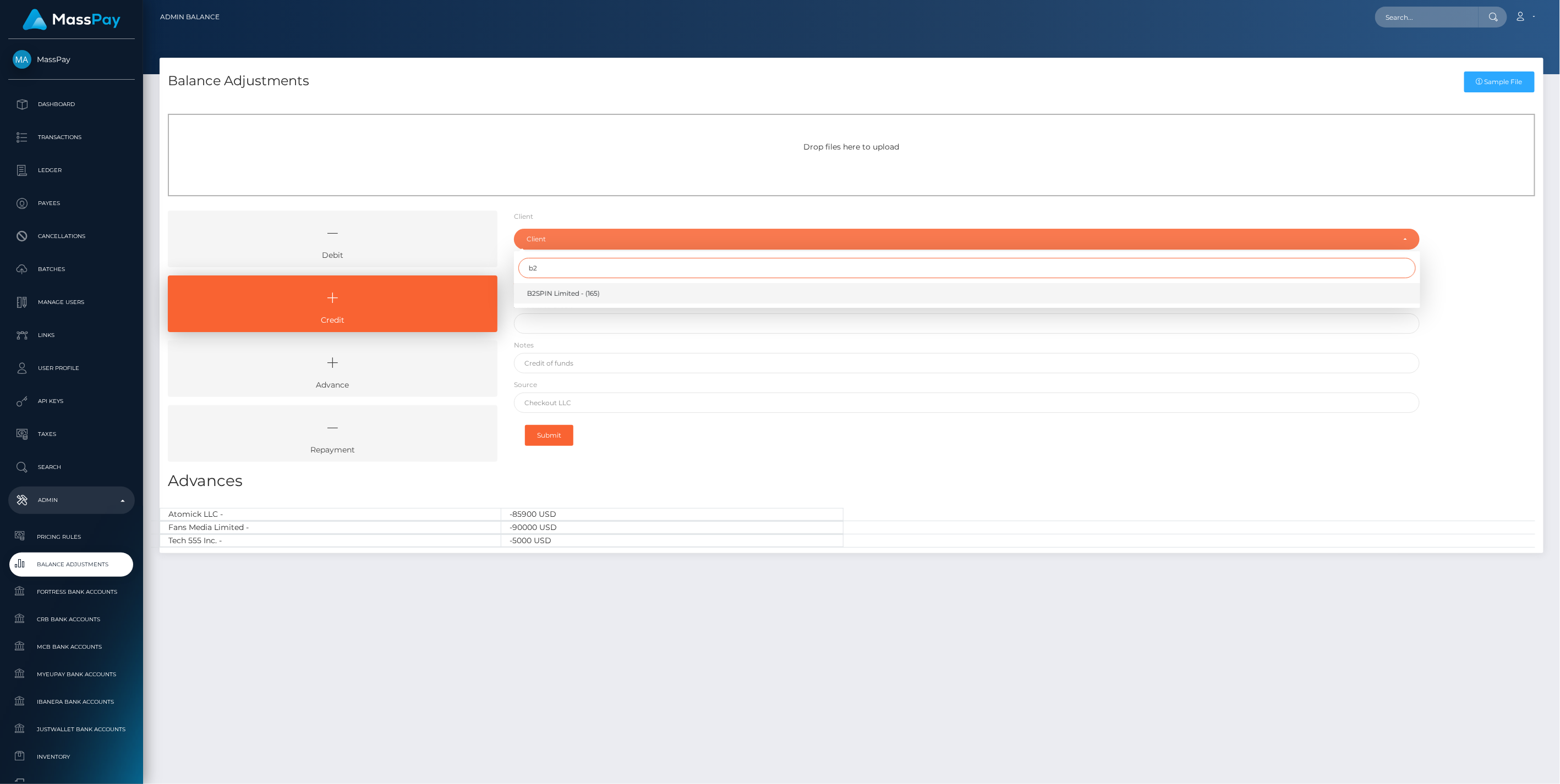
type input "b2"
click at [551, 295] on span "B2SPIN Limited - (165)" at bounding box center [563, 293] width 72 height 10
select select "165"
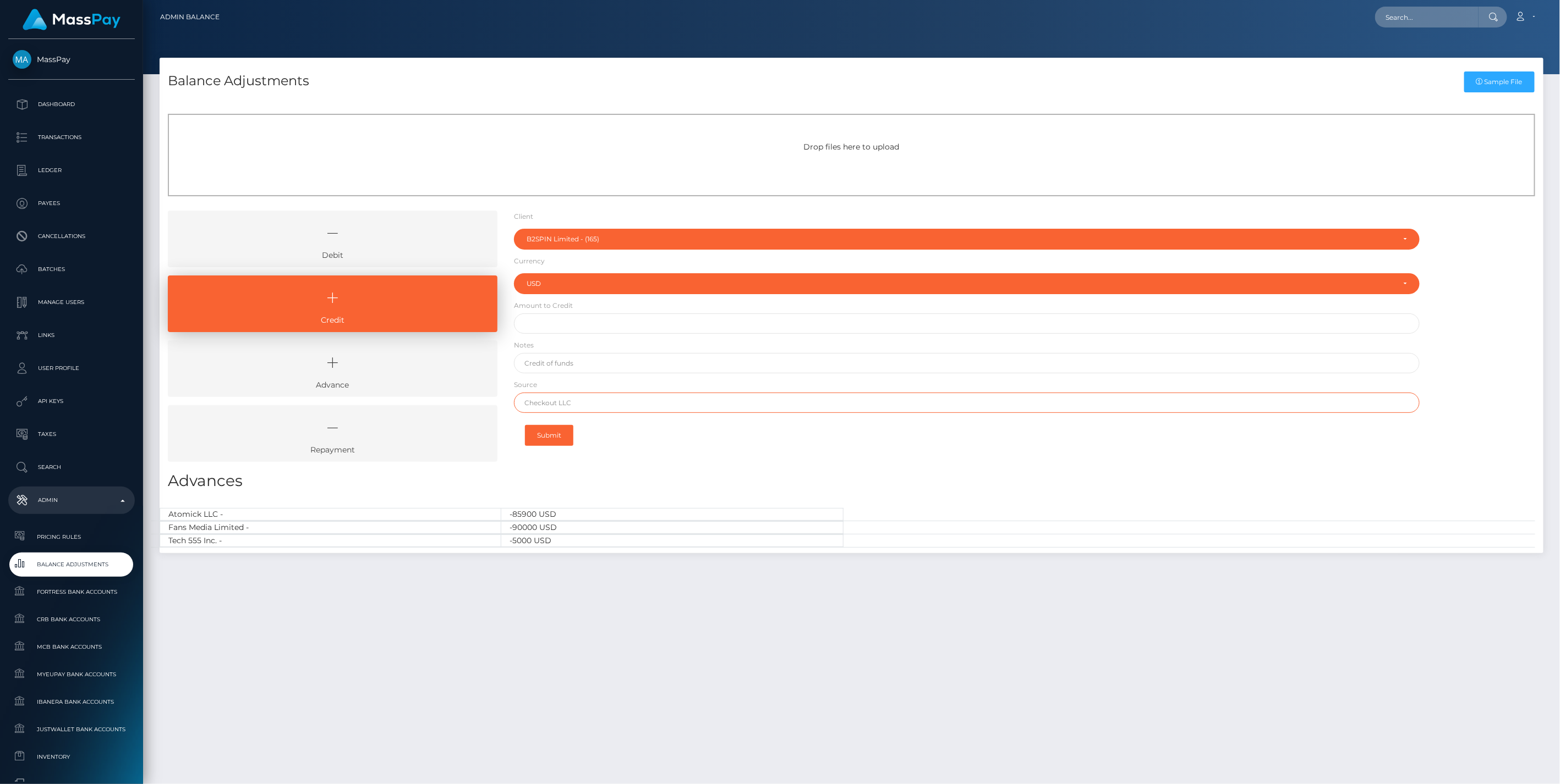
click at [560, 405] on input "text" at bounding box center [967, 402] width 906 height 20
paste input "AIRWALLEX US LLC"
type input "AIRWALLEX US LLC"
click at [539, 326] on input "text" at bounding box center [967, 323] width 906 height 20
type input "$750,002.00"
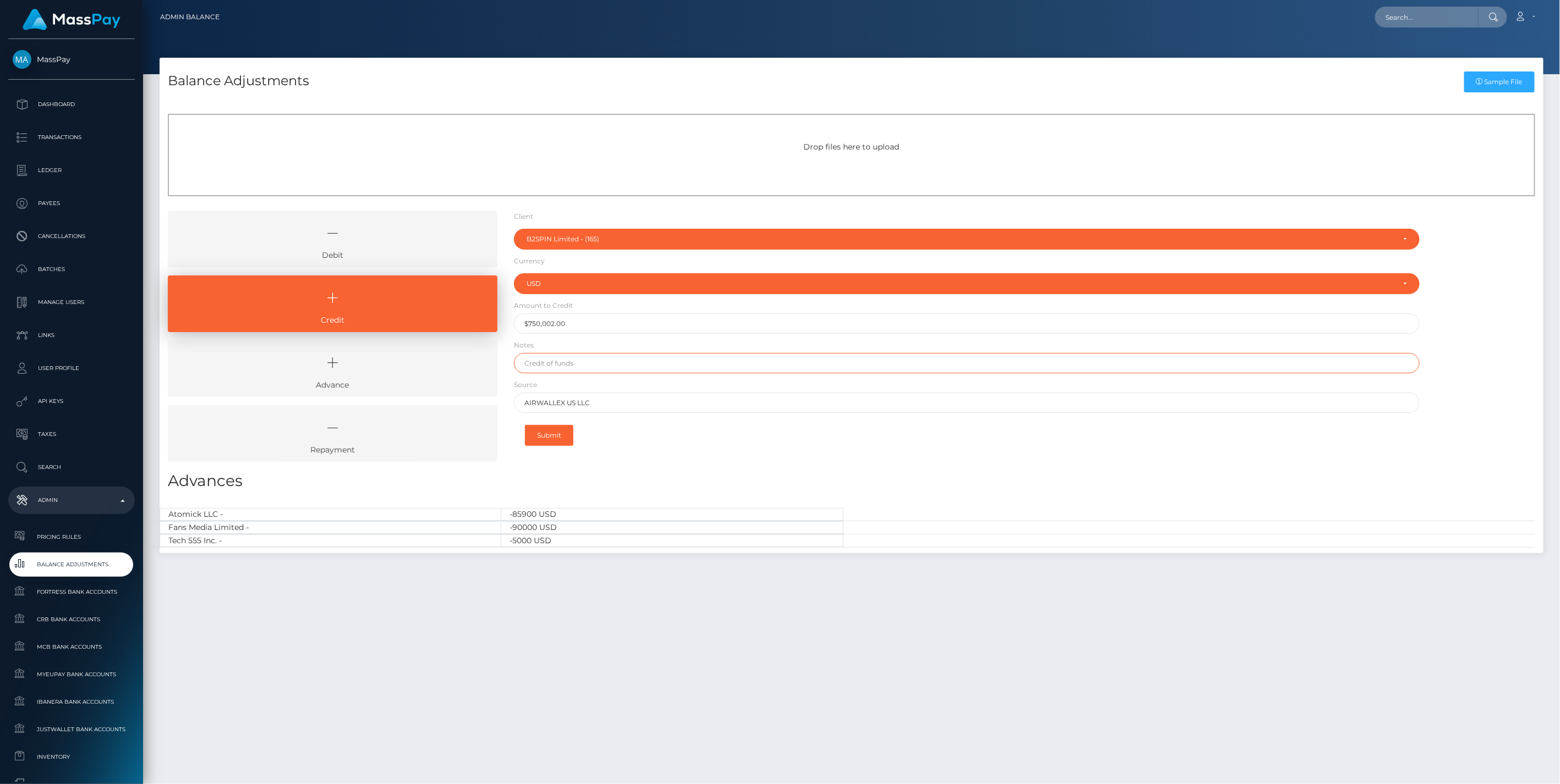
click at [565, 365] on input "text" at bounding box center [967, 363] width 906 height 20
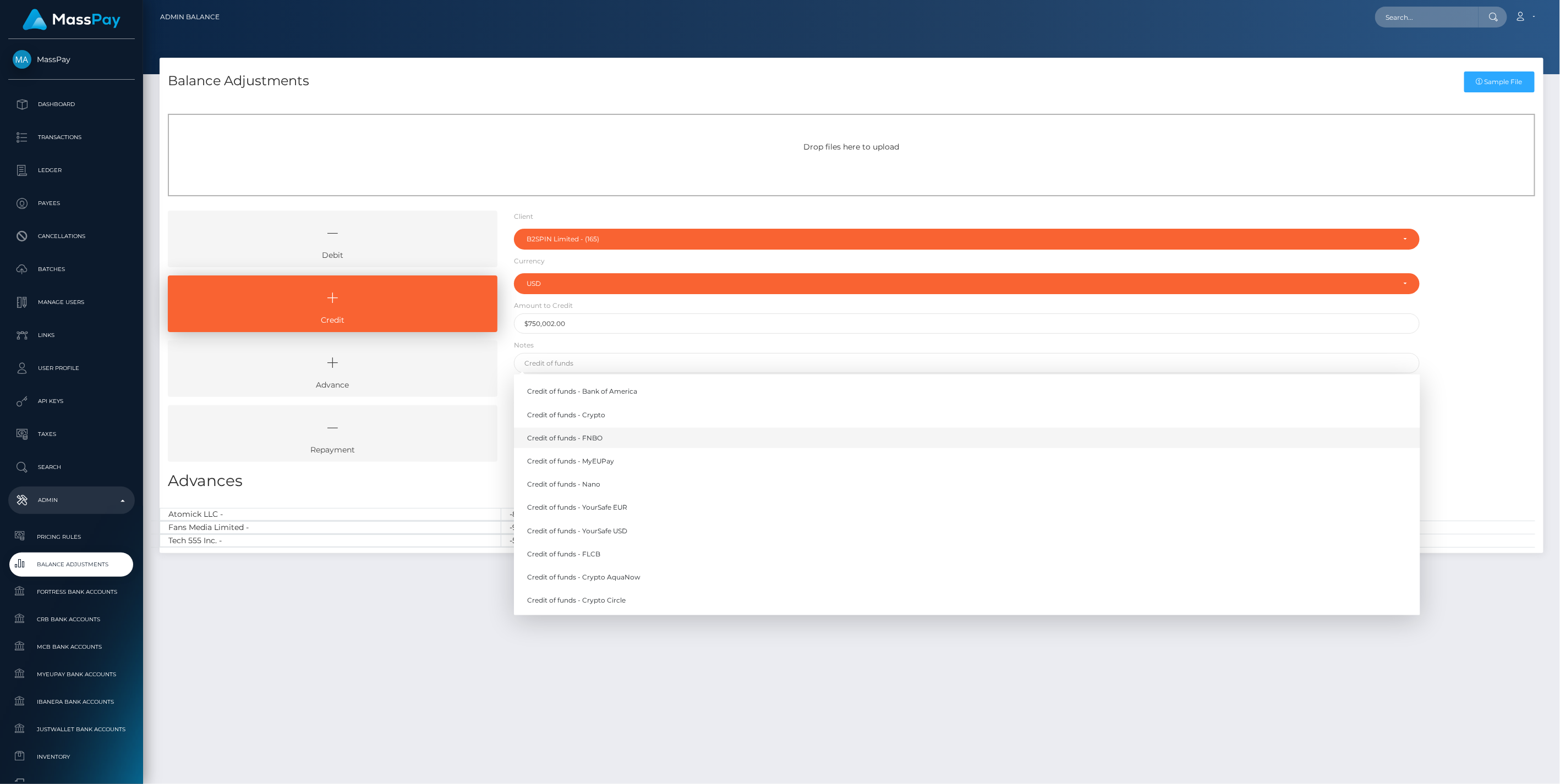
click at [593, 437] on link "Credit of funds - FNBO" at bounding box center [967, 437] width 906 height 20
type input "Credit of funds - FNBO"
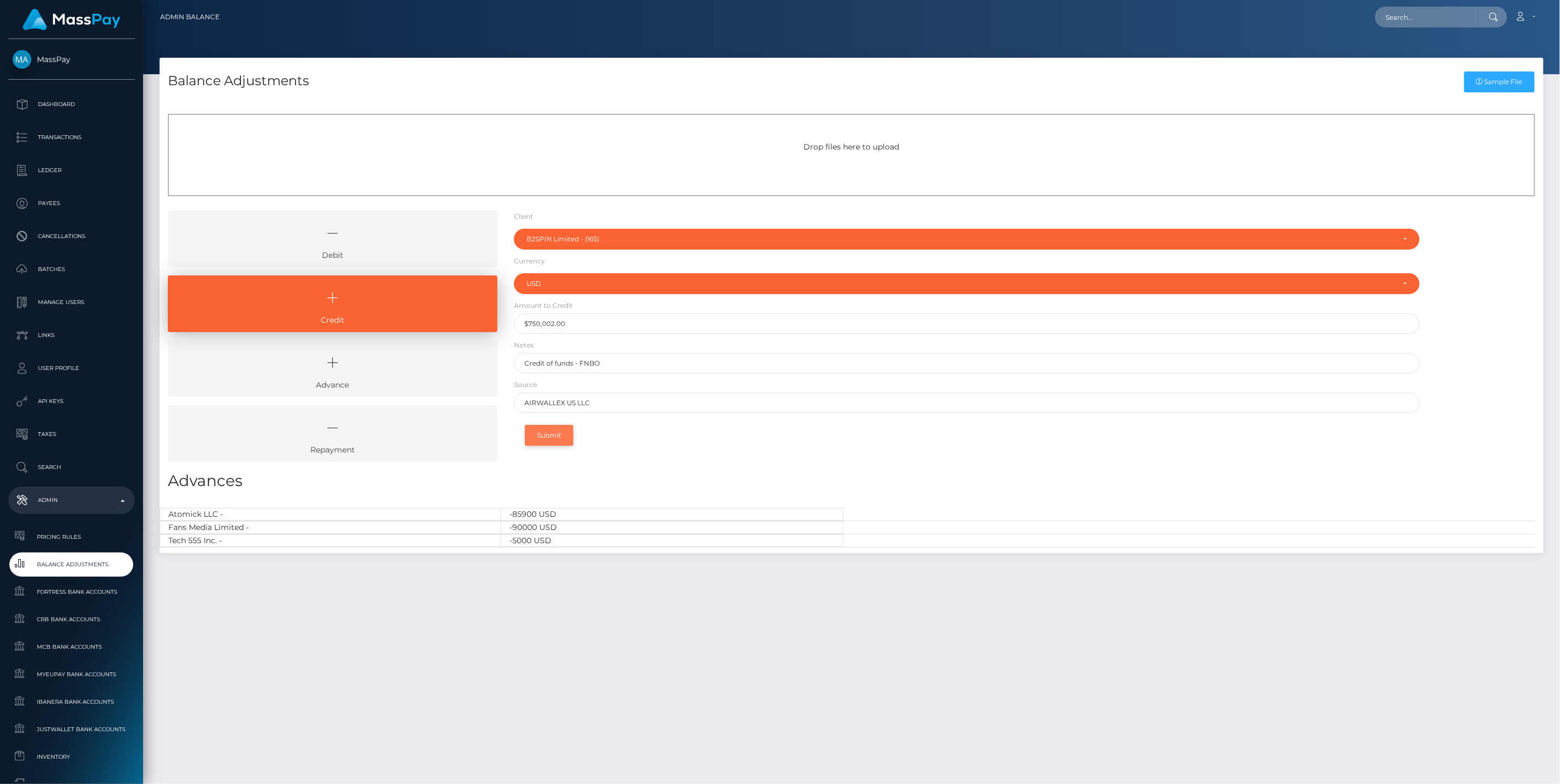
click at [562, 430] on button "Submit" at bounding box center [549, 436] width 48 height 21
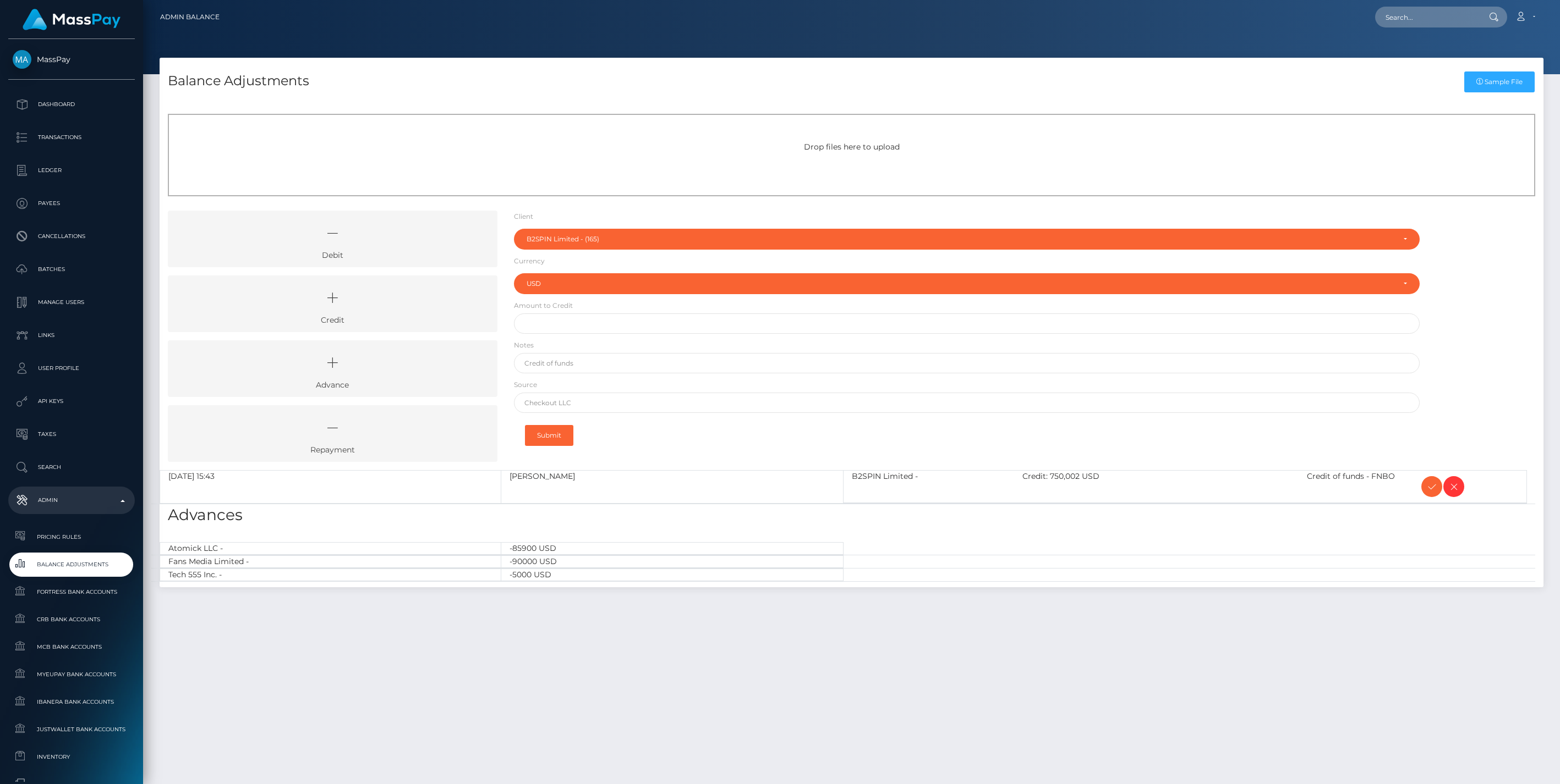
select select "165"
select select "USD"
click at [1430, 482] on icon at bounding box center [1431, 486] width 13 height 14
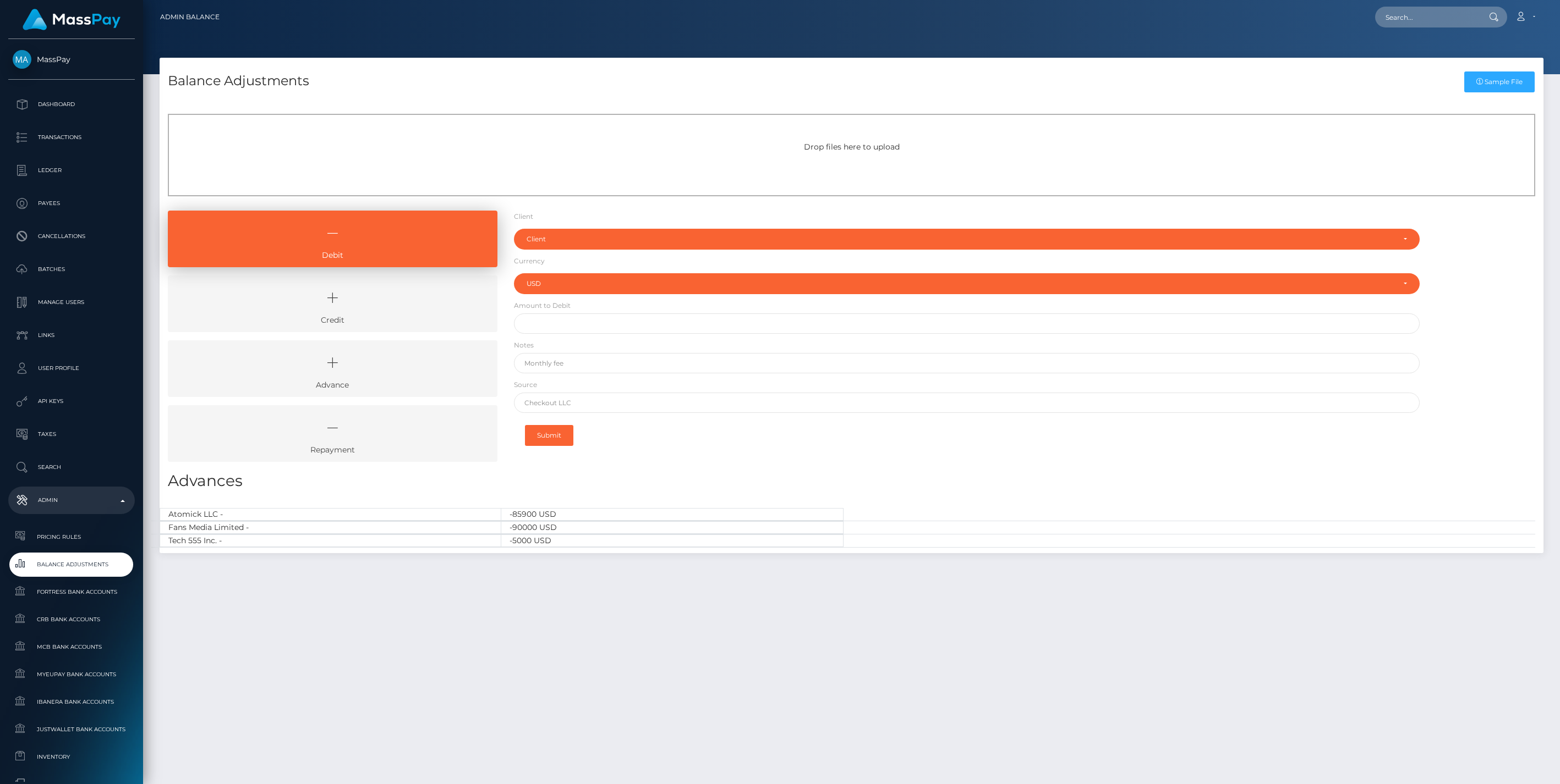
select select "USD"
click at [398, 304] on icon at bounding box center [332, 298] width 304 height 33
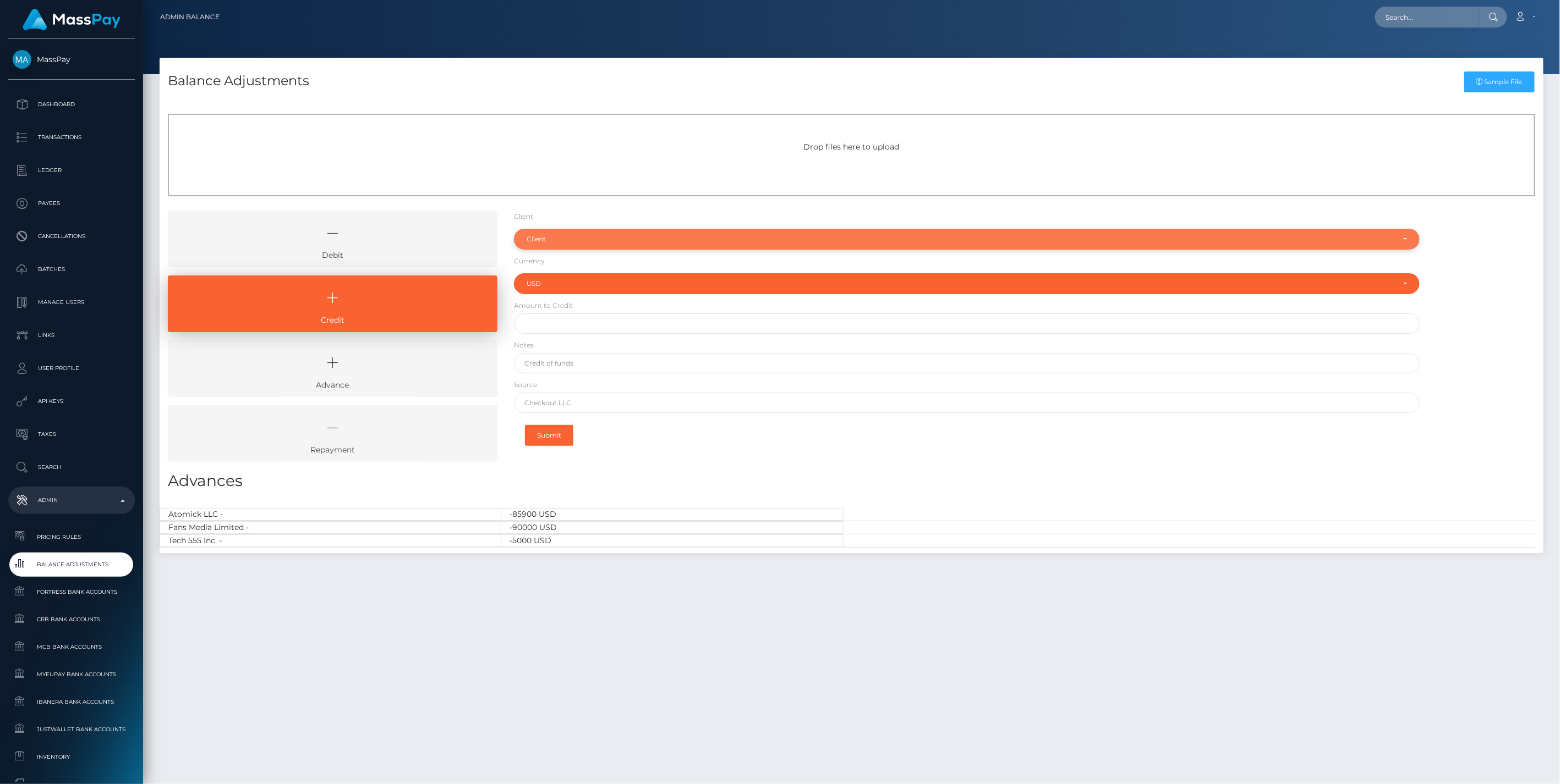
click at [545, 244] on div "Client" at bounding box center [967, 239] width 906 height 21
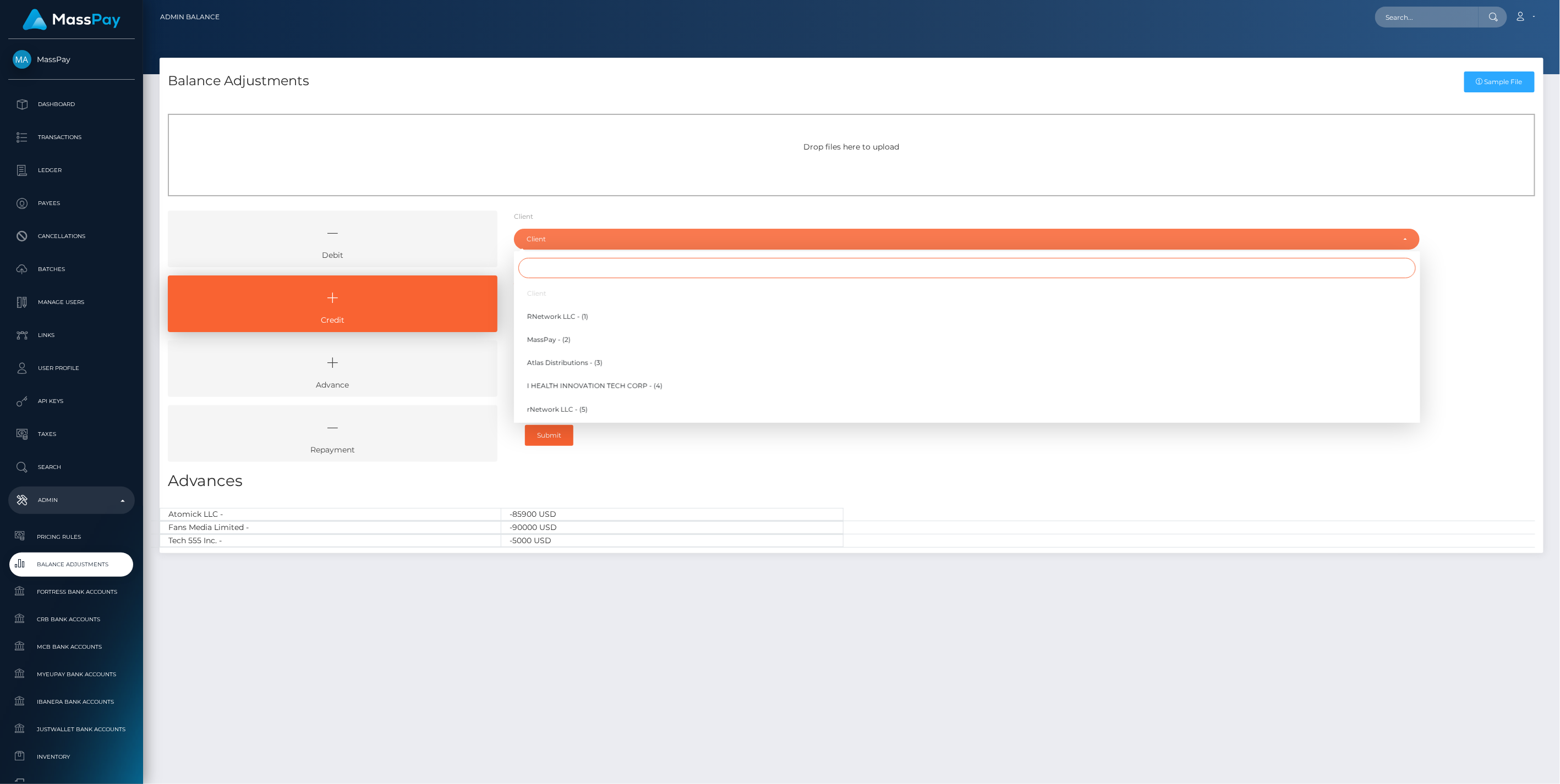
click at [554, 269] on input "Search" at bounding box center [966, 268] width 897 height 20
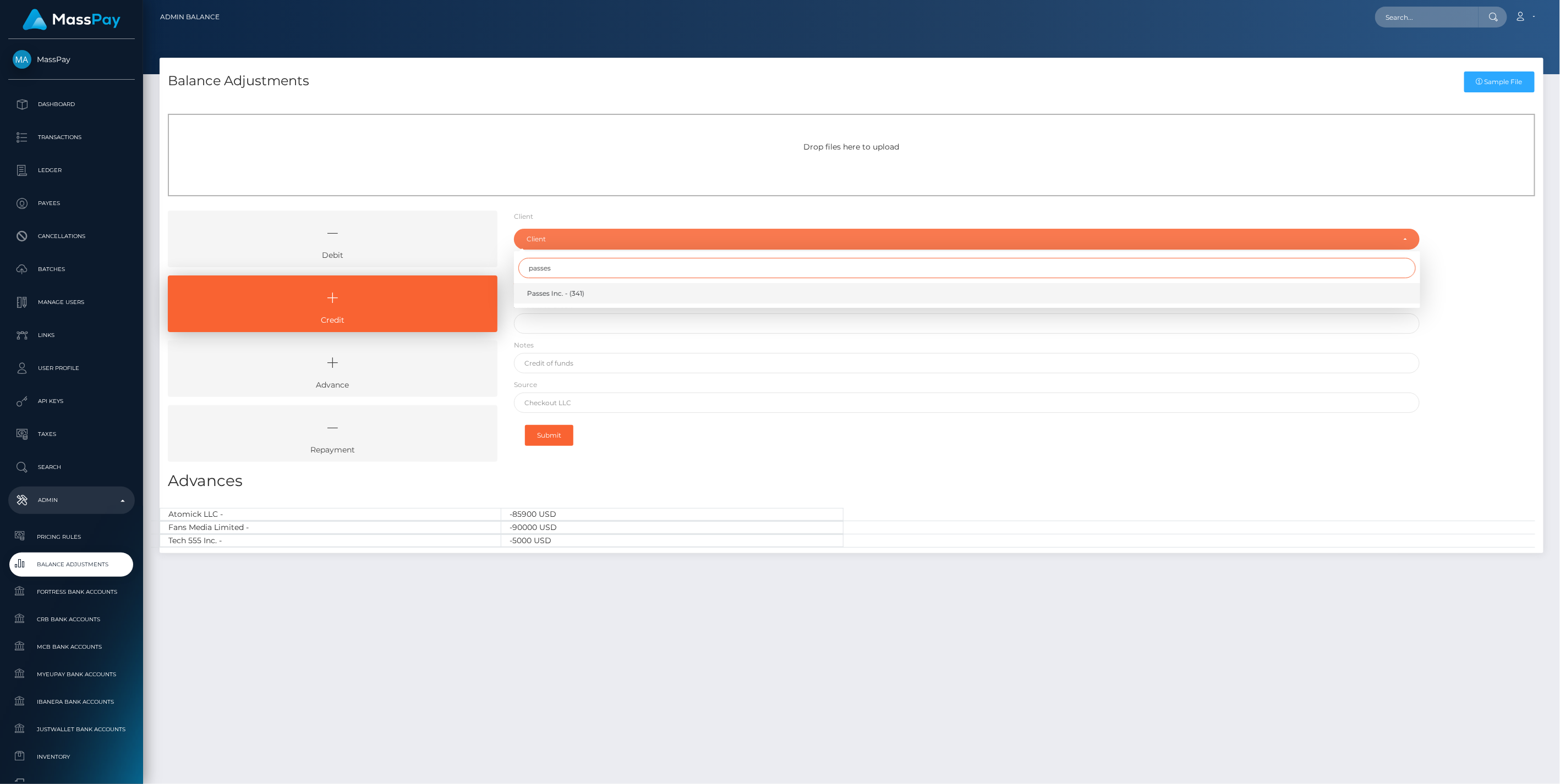
type input "passes"
click at [557, 292] on span "Passes Inc. - (341)" at bounding box center [555, 293] width 57 height 10
select select "341"
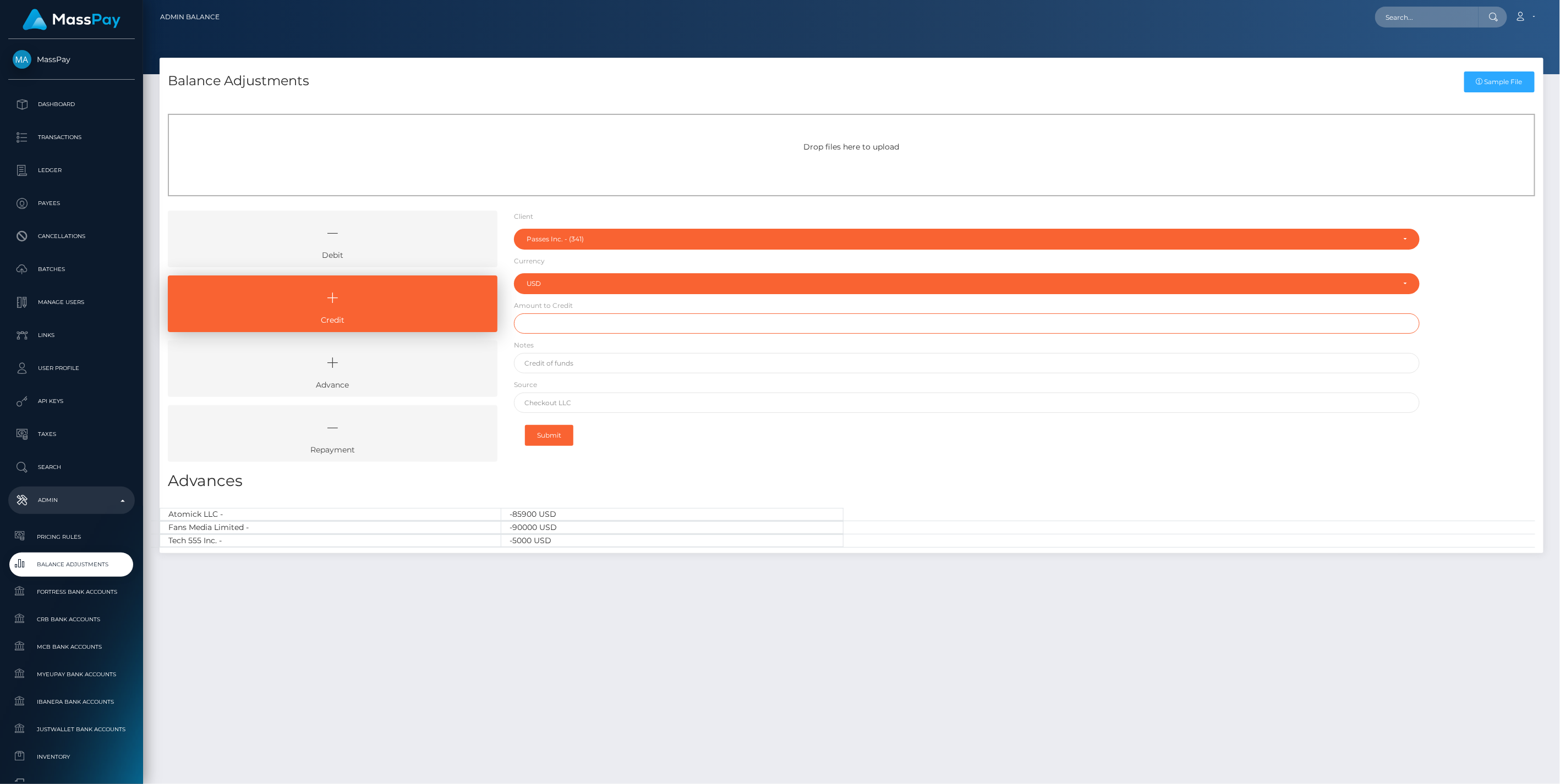
click at [554, 327] on input "text" at bounding box center [967, 323] width 906 height 20
type input "$150,000.00"
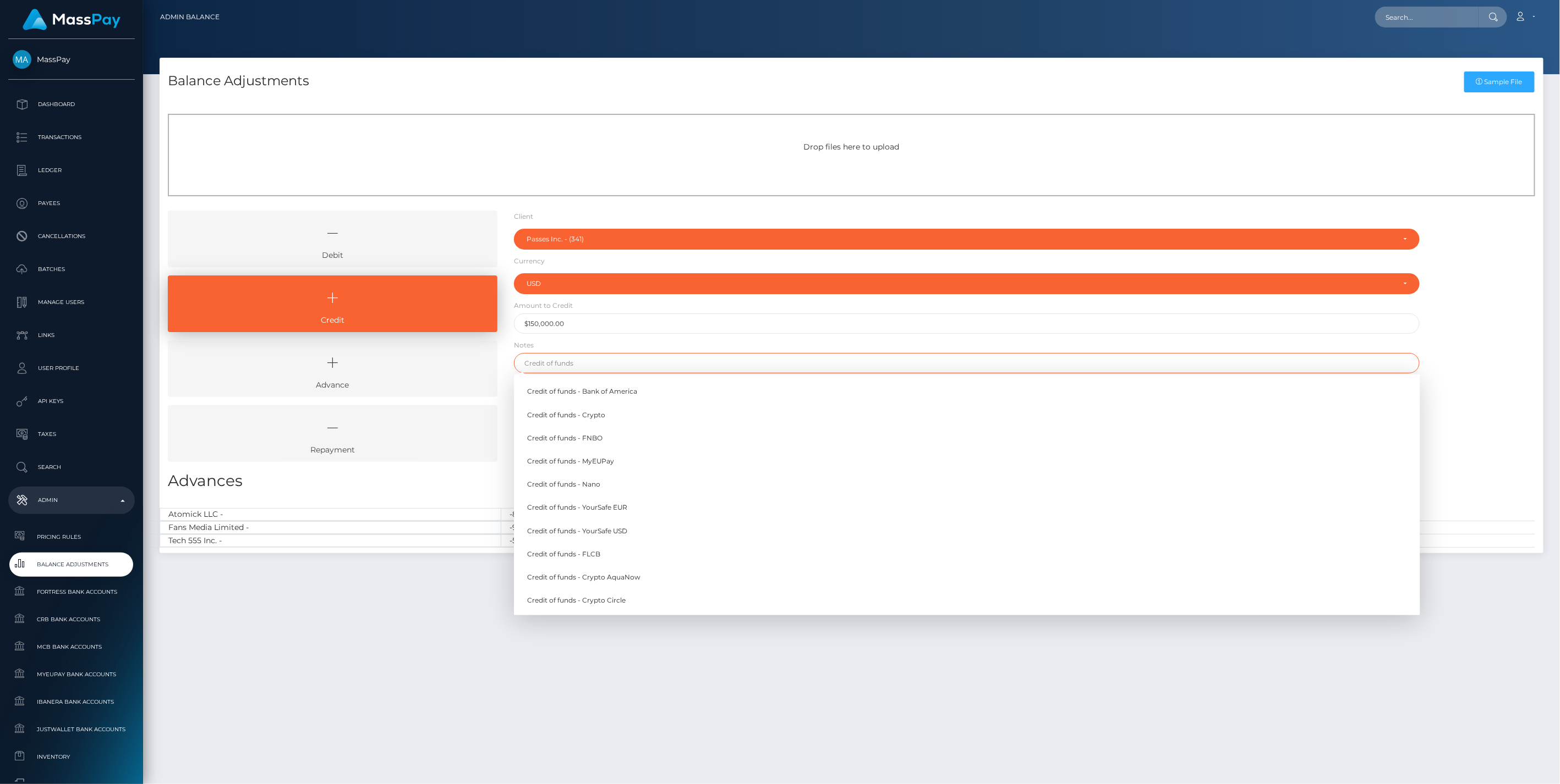
click at [559, 364] on input "text" at bounding box center [967, 363] width 906 height 20
click at [585, 436] on link "Credit of funds - FNBO" at bounding box center [967, 437] width 906 height 20
type input "Credit of funds - FNBO"
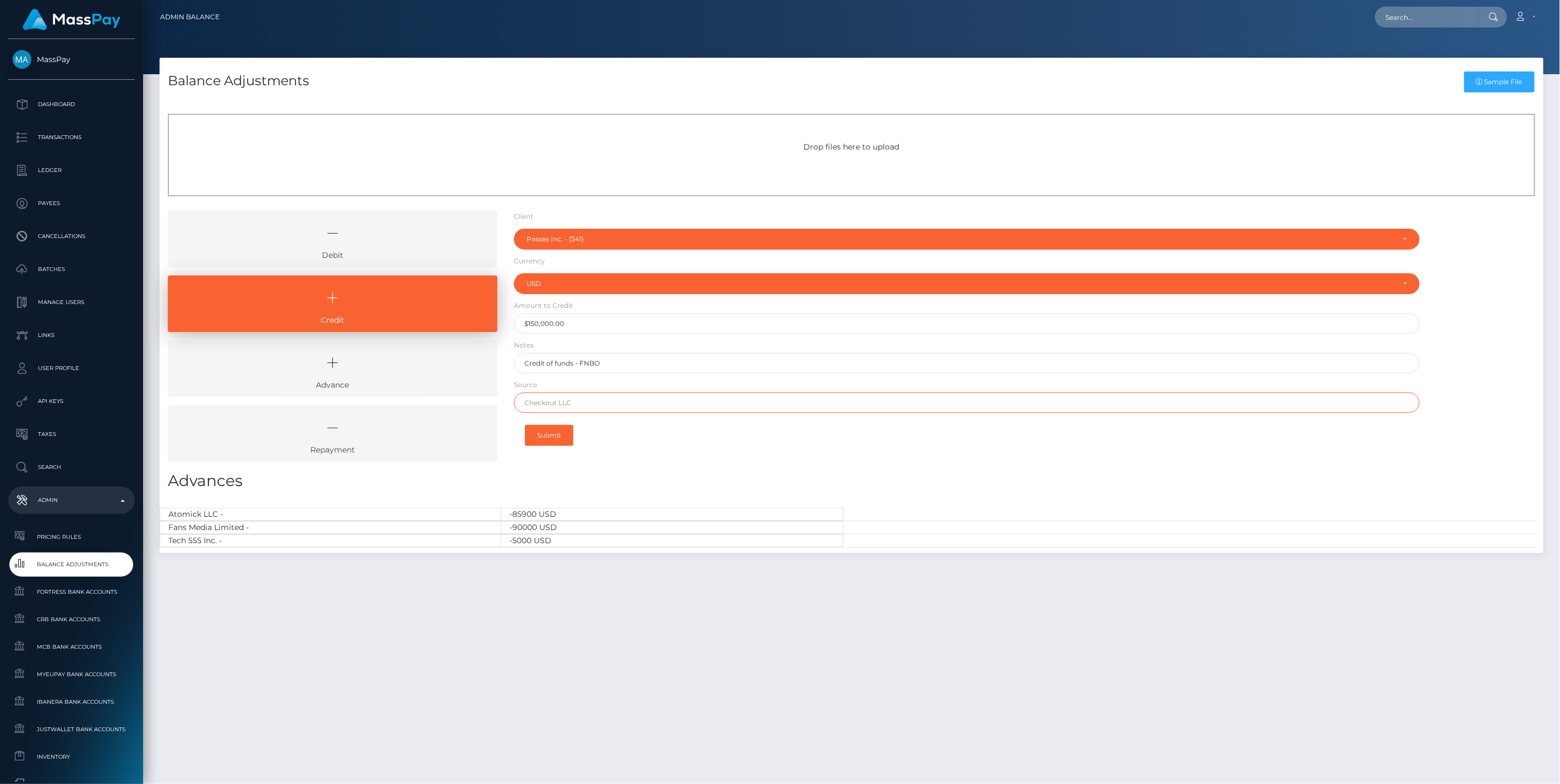
click at [577, 400] on input "text" at bounding box center [967, 402] width 906 height 20
paste input "CHOICE BANK"
type input "CHOICE BANK"
click at [562, 438] on button "Submit" at bounding box center [549, 436] width 48 height 21
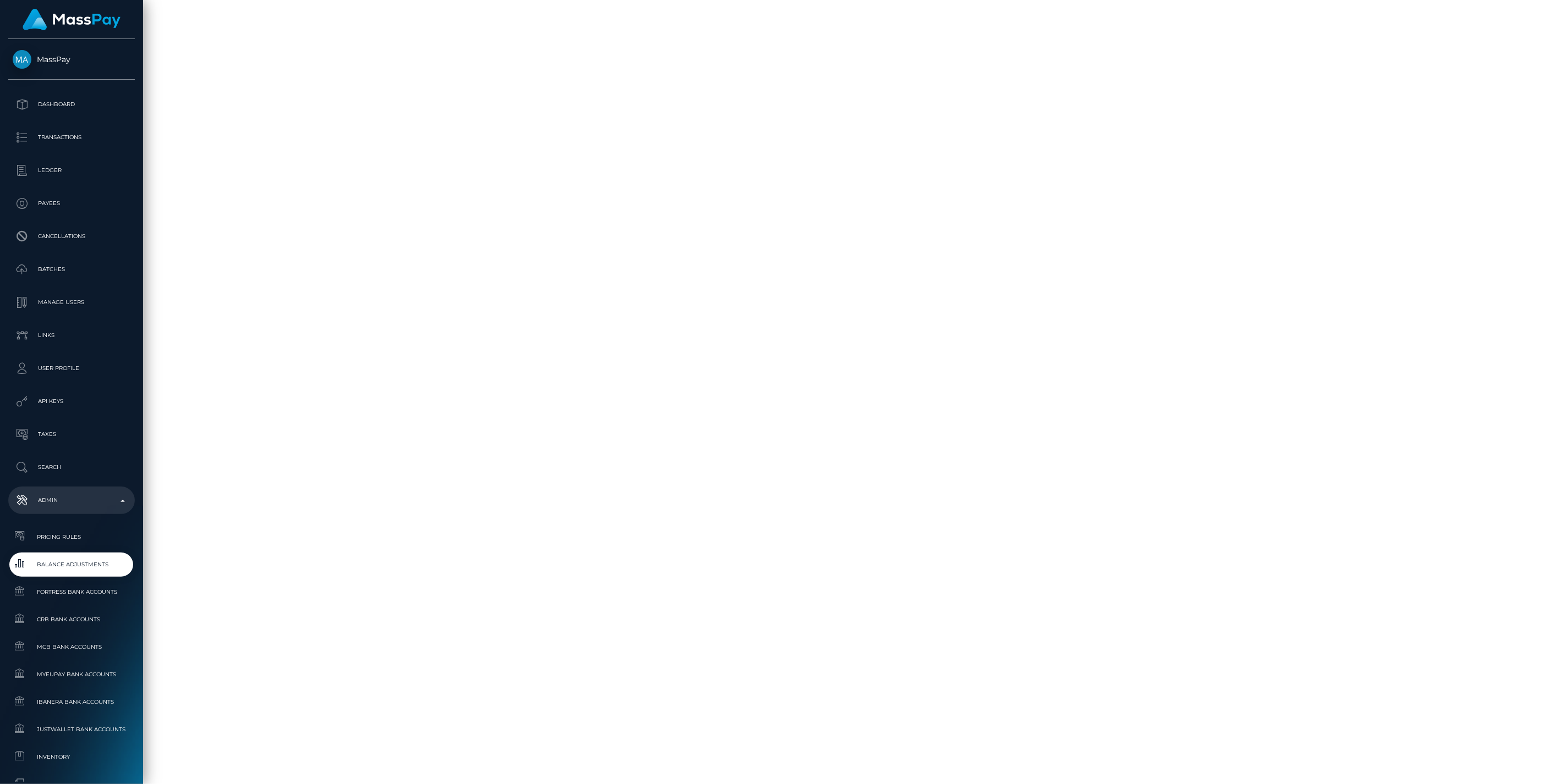
select select
select select "341"
select select "USD"
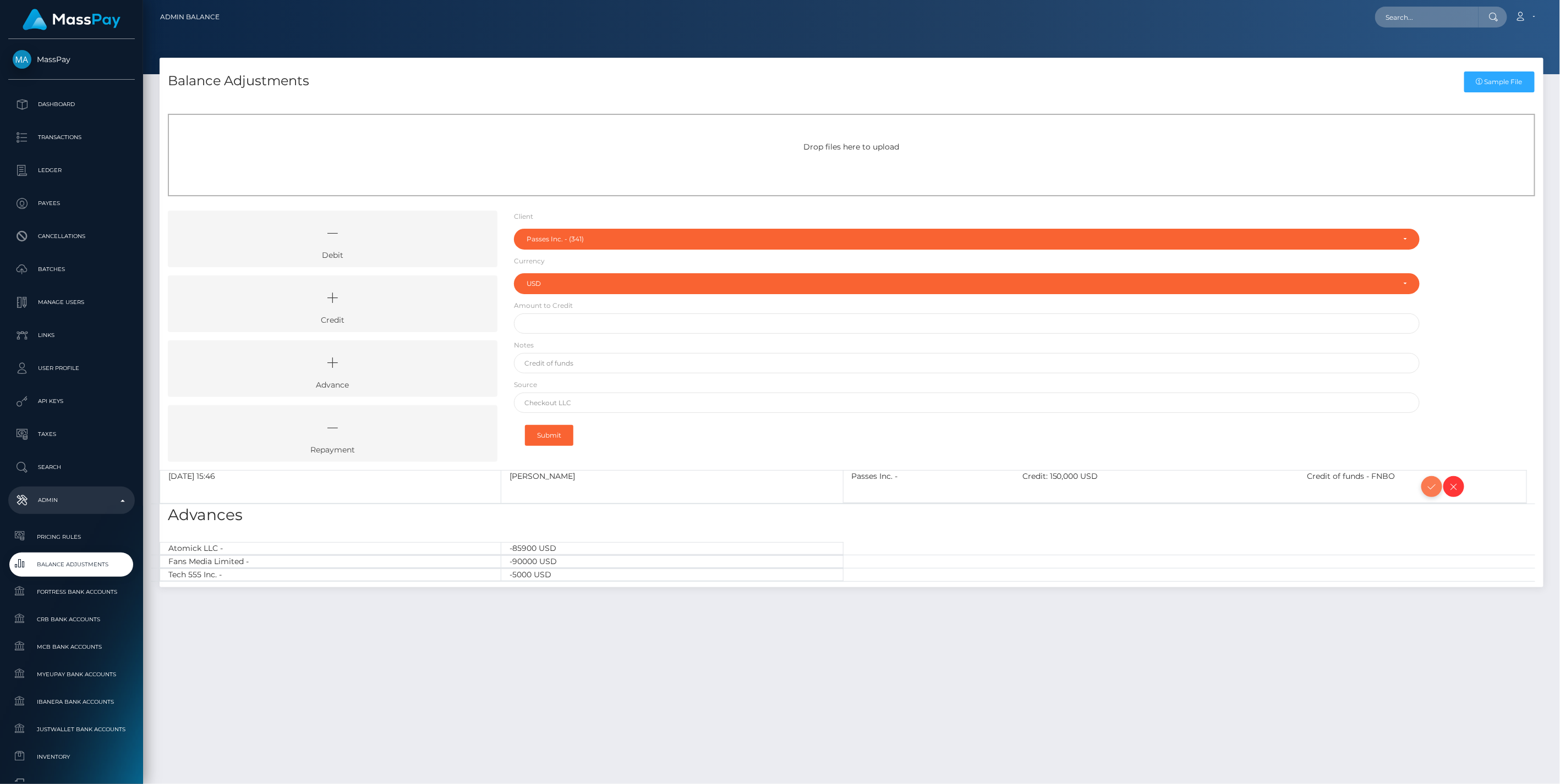
click at [1434, 486] on icon at bounding box center [1431, 486] width 13 height 14
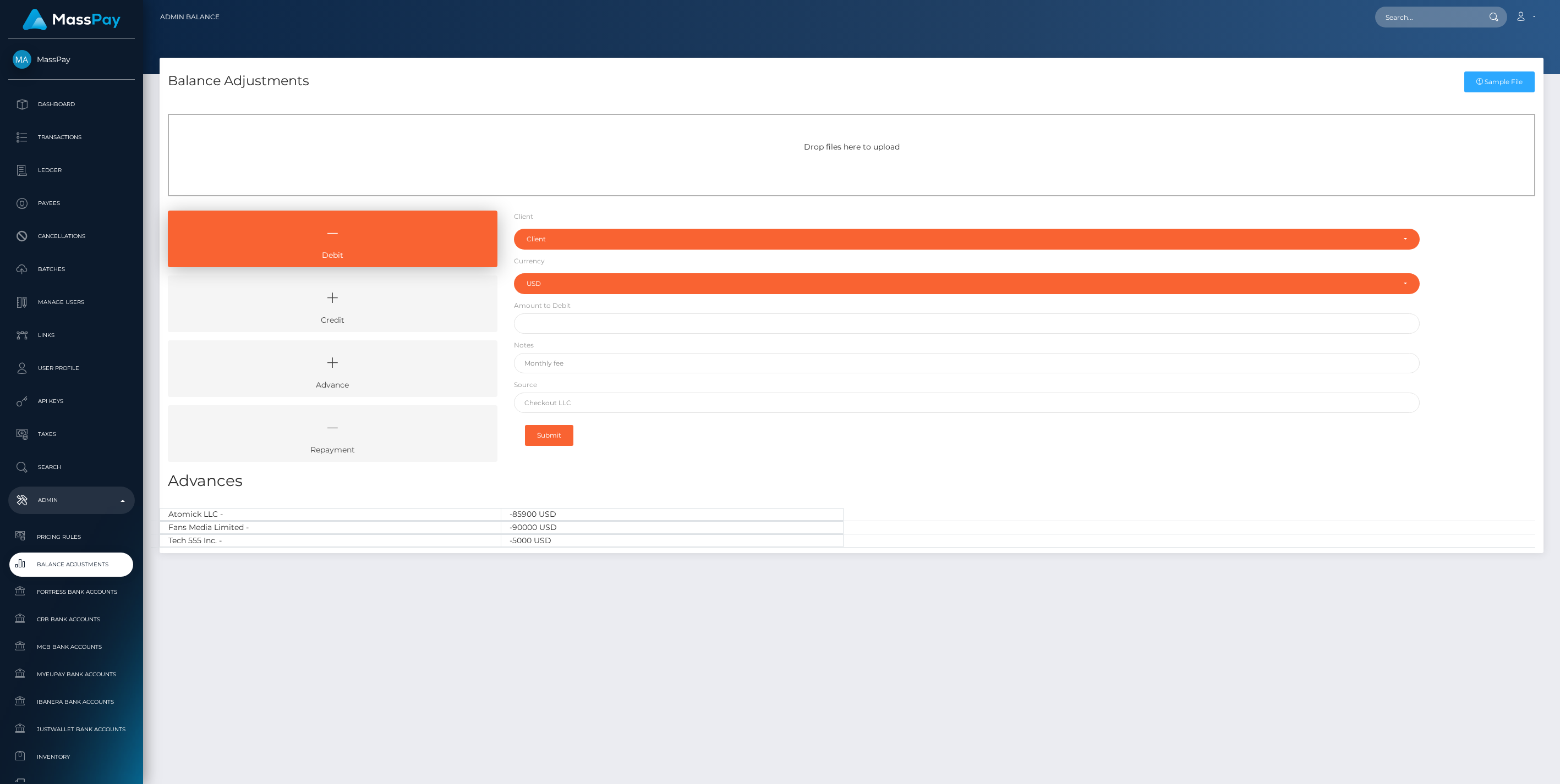
select select "USD"
click at [405, 320] on link "Credit" at bounding box center [333, 304] width 330 height 56
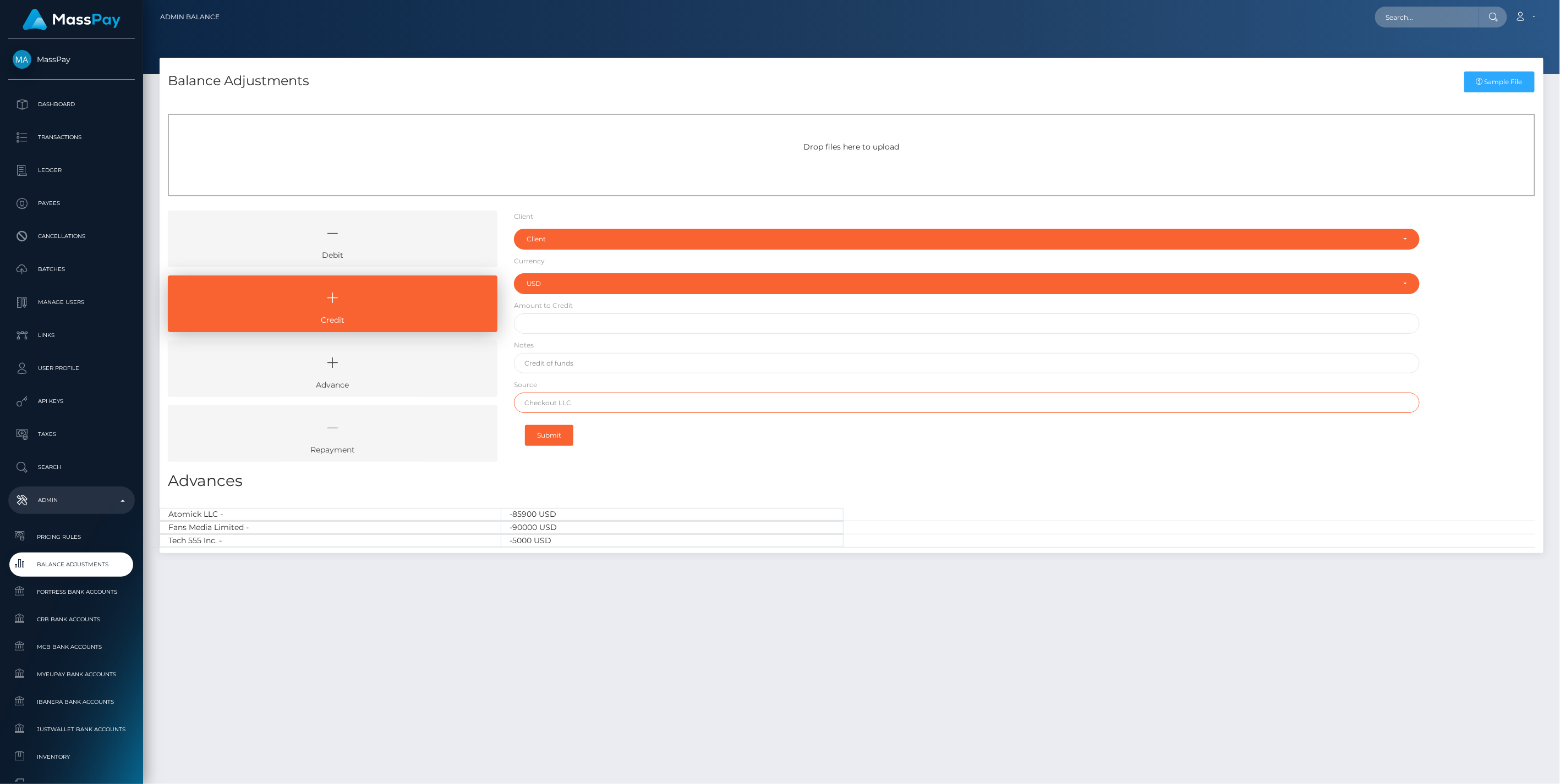
click at [554, 405] on input "text" at bounding box center [967, 402] width 906 height 20
click at [562, 236] on div "Client" at bounding box center [960, 239] width 868 height 9
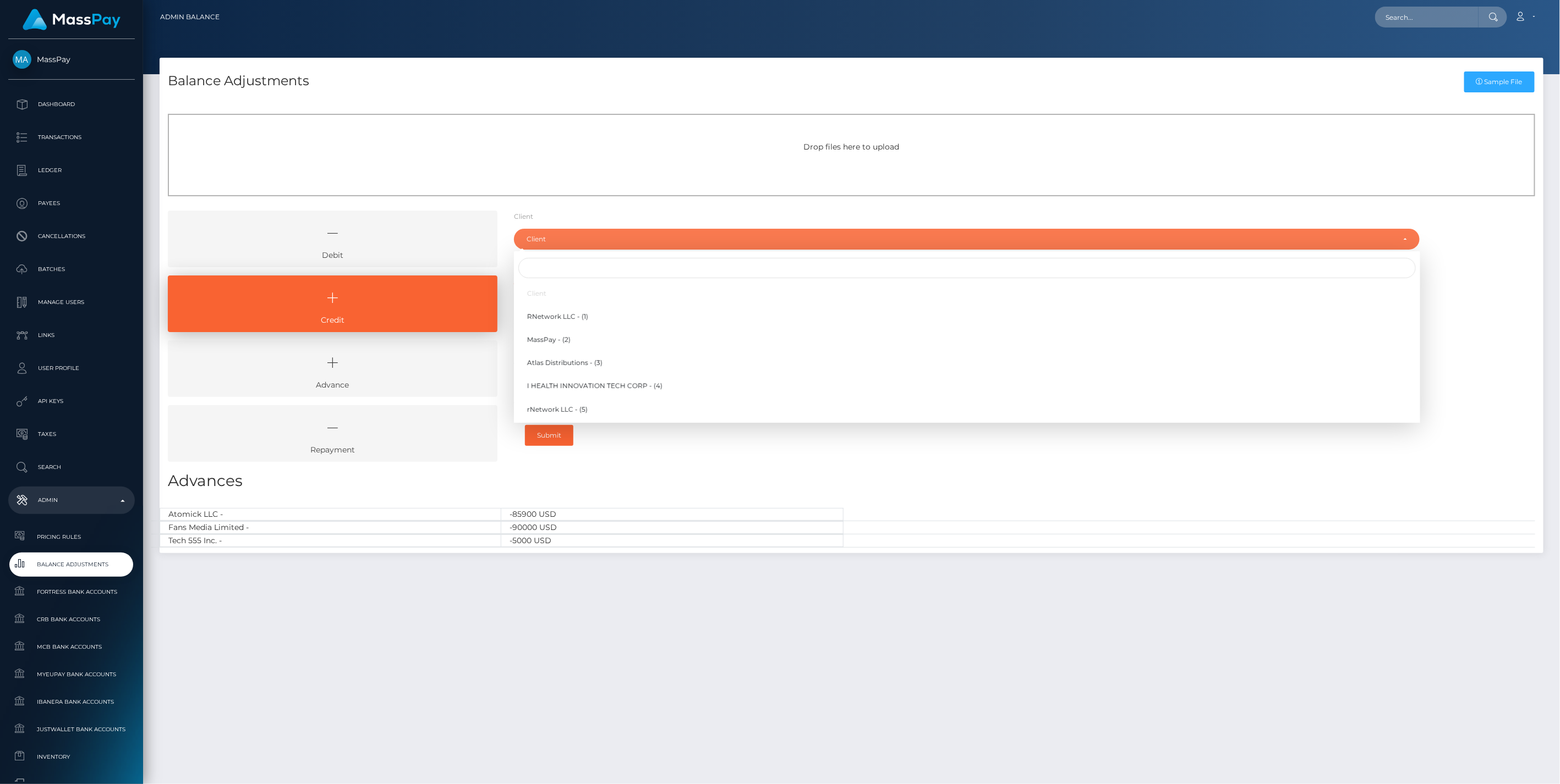
click at [526, 257] on div at bounding box center [967, 268] width 906 height 25
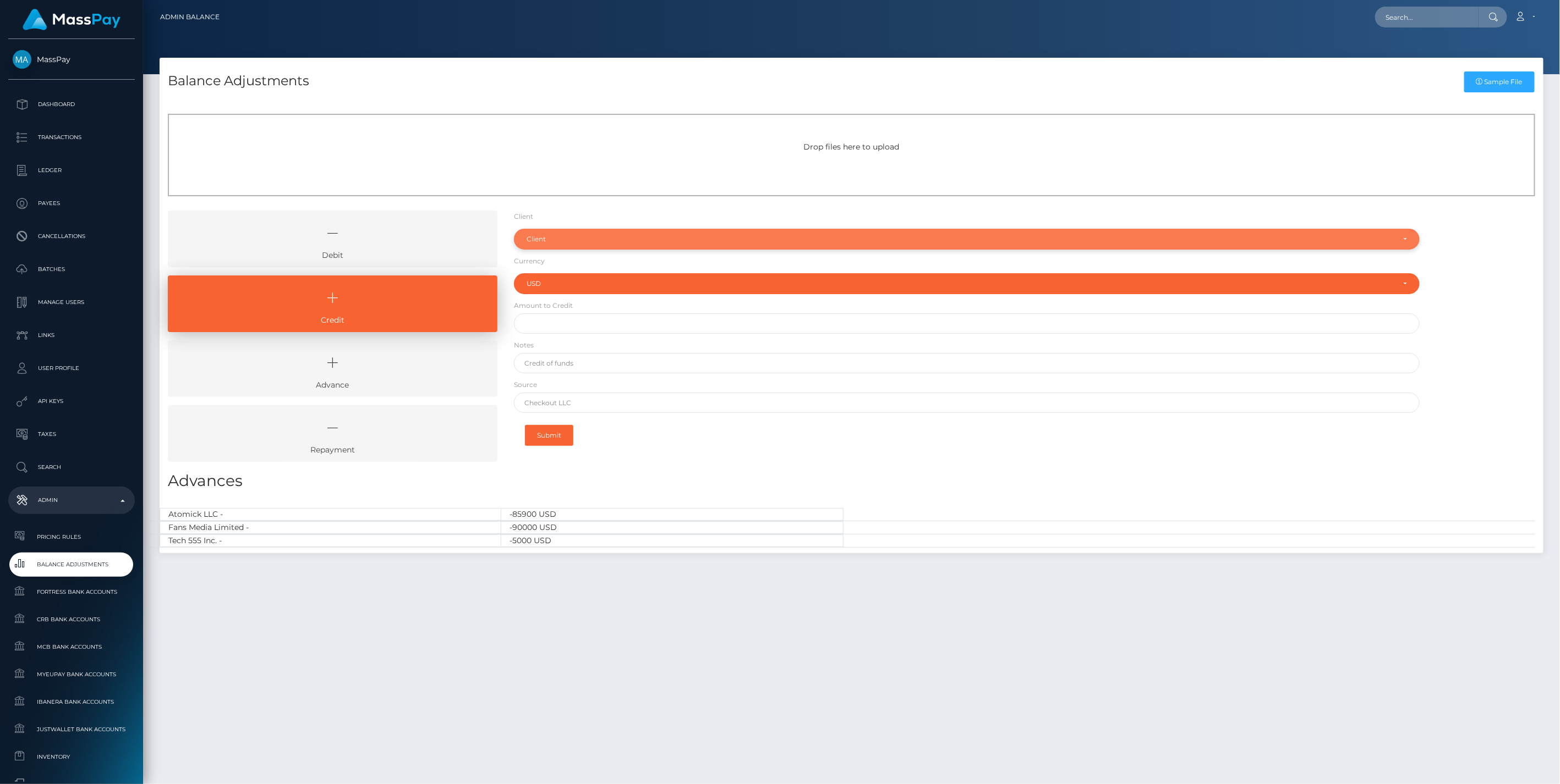
click at [545, 241] on div "Client" at bounding box center [960, 239] width 868 height 9
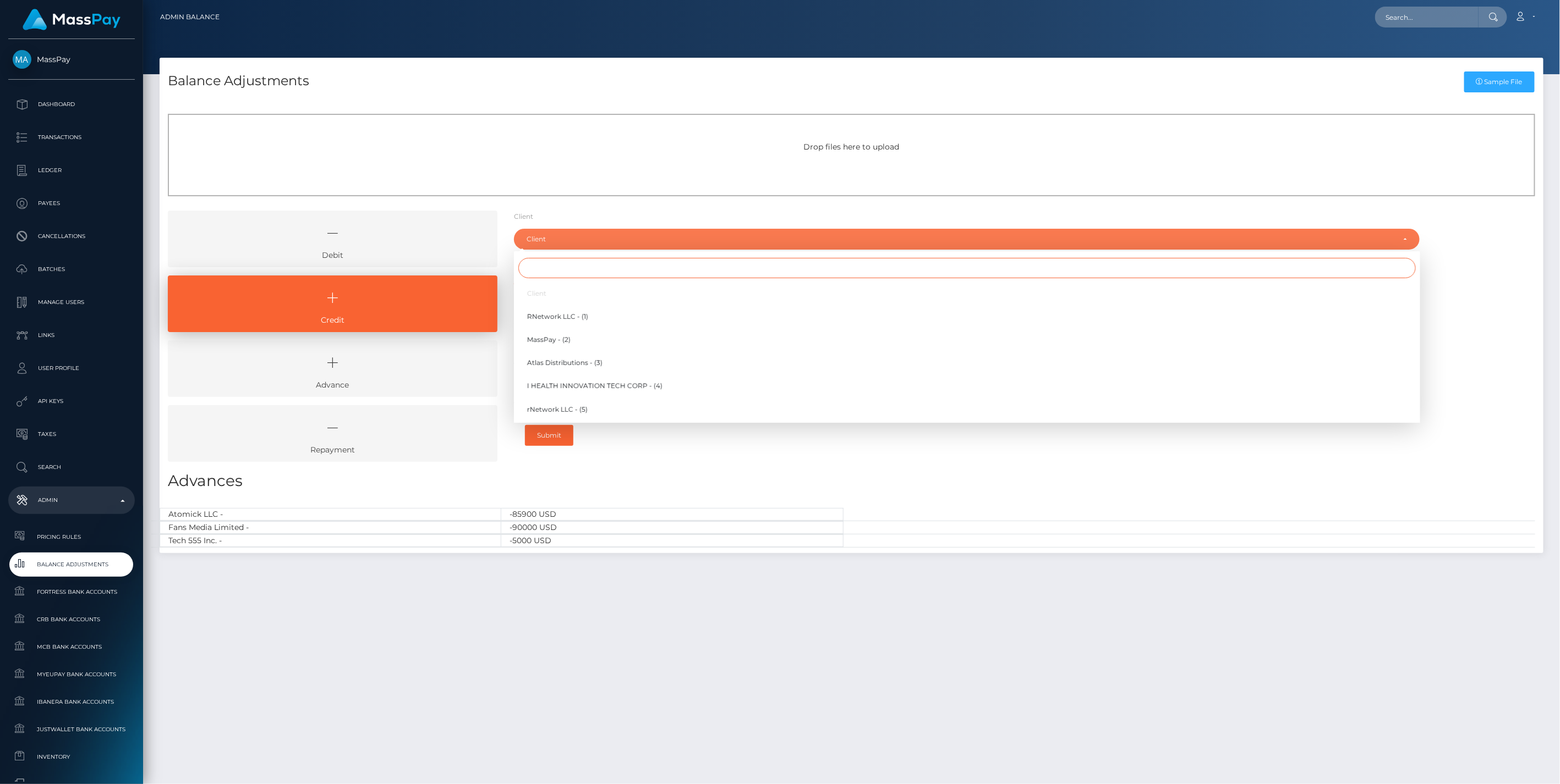
click at [541, 275] on input "Search" at bounding box center [966, 268] width 897 height 20
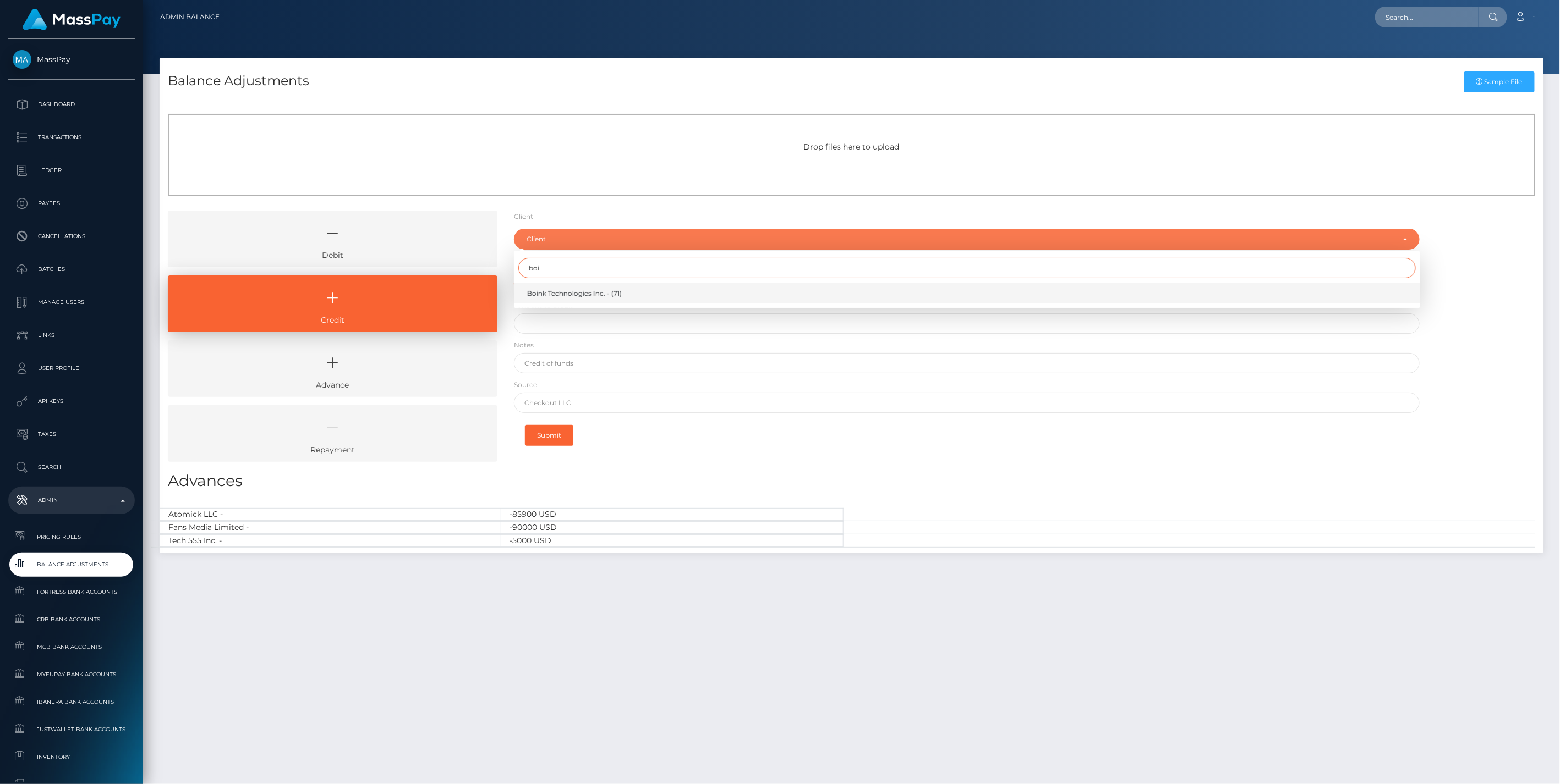
type input "boi"
click at [549, 291] on span "Boink Technologies Inc. - (71)" at bounding box center [574, 293] width 95 height 10
select select "71"
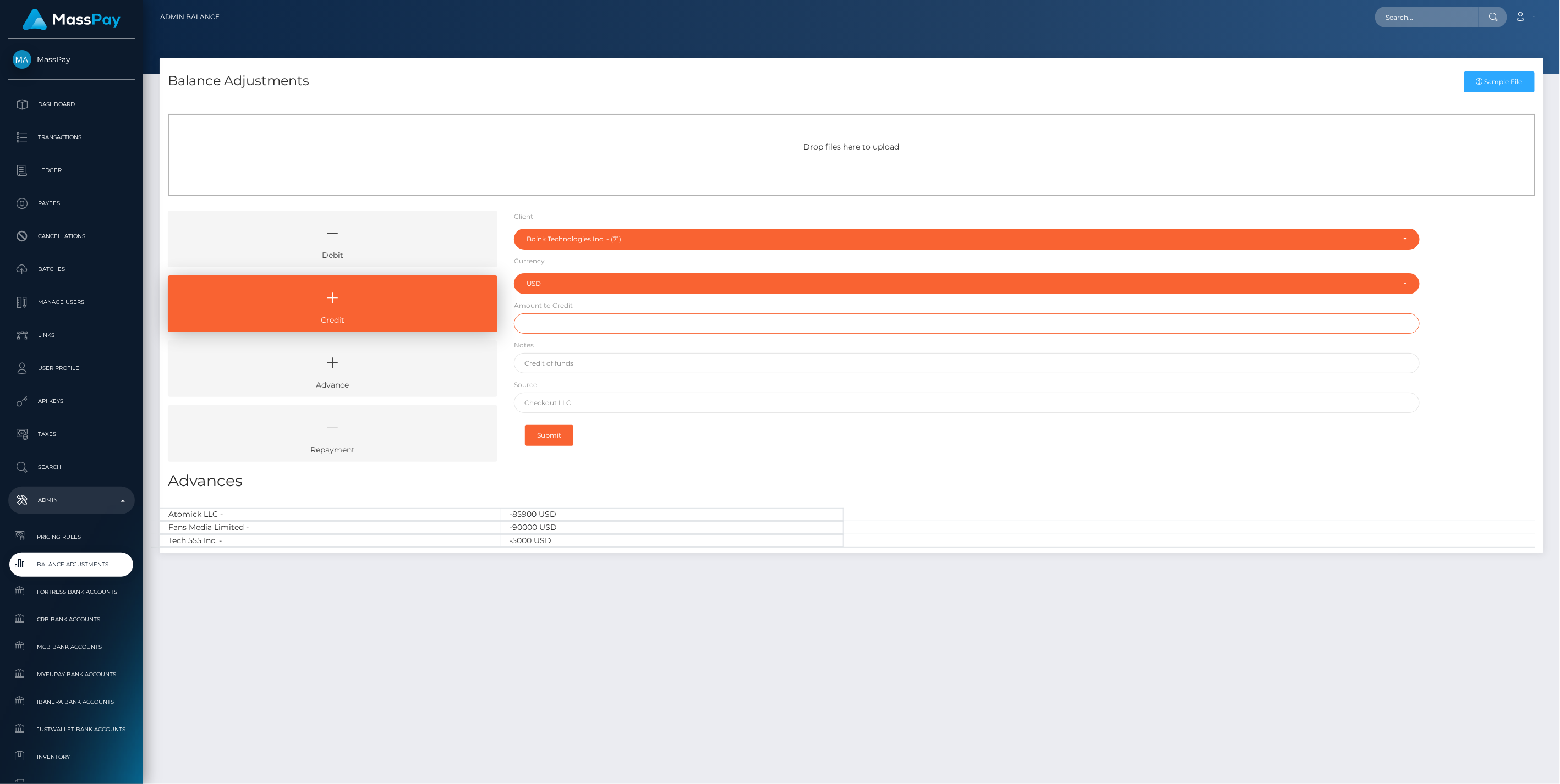
click at [545, 326] on input "text" at bounding box center [967, 323] width 906 height 20
paste input "25,671.99"
type input "$25,671.99"
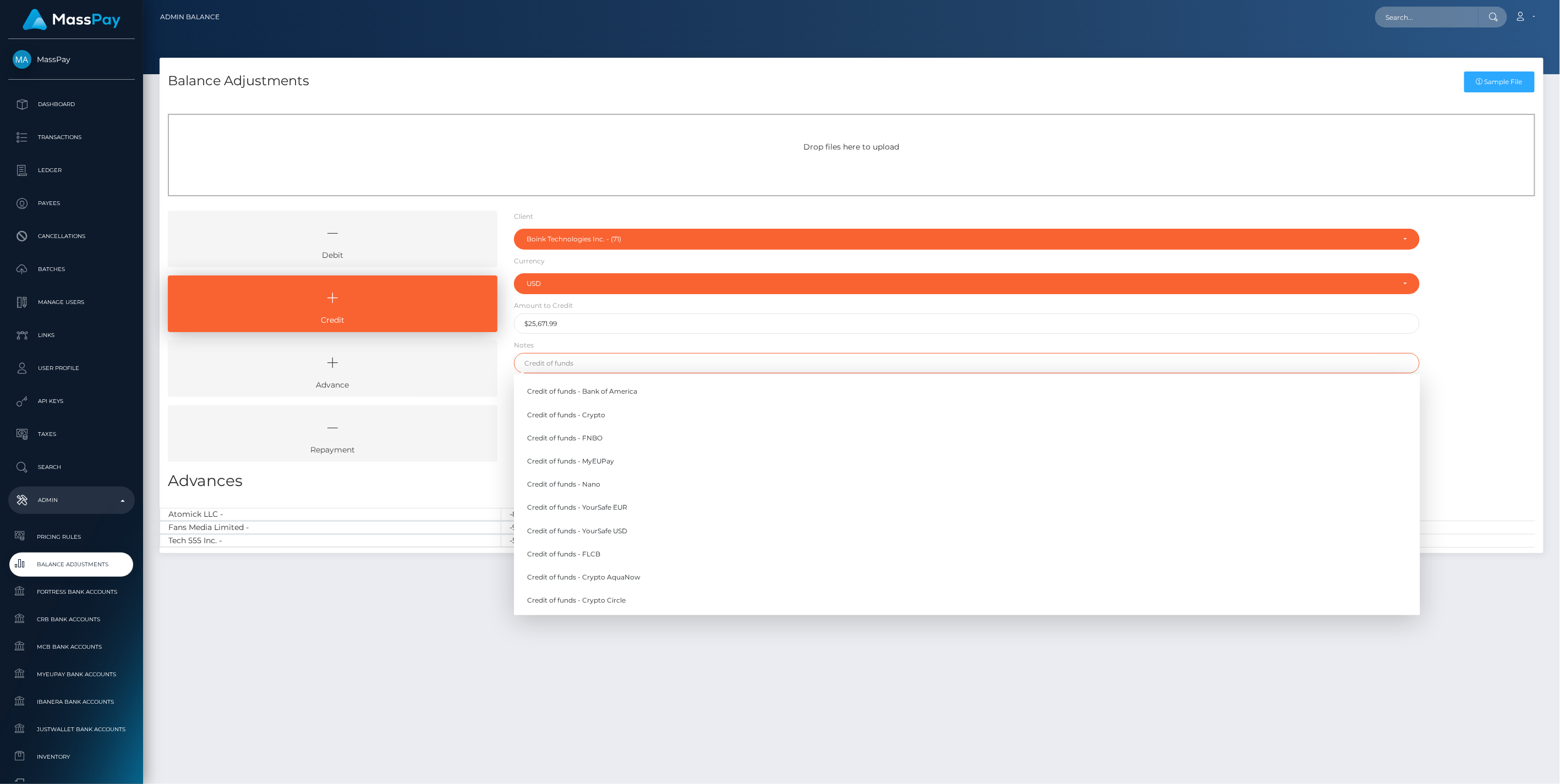
click at [572, 366] on input "text" at bounding box center [967, 363] width 906 height 20
click at [587, 436] on link "Credit of funds - FNBO" at bounding box center [967, 437] width 906 height 20
type input "Credit of funds - FNBO"
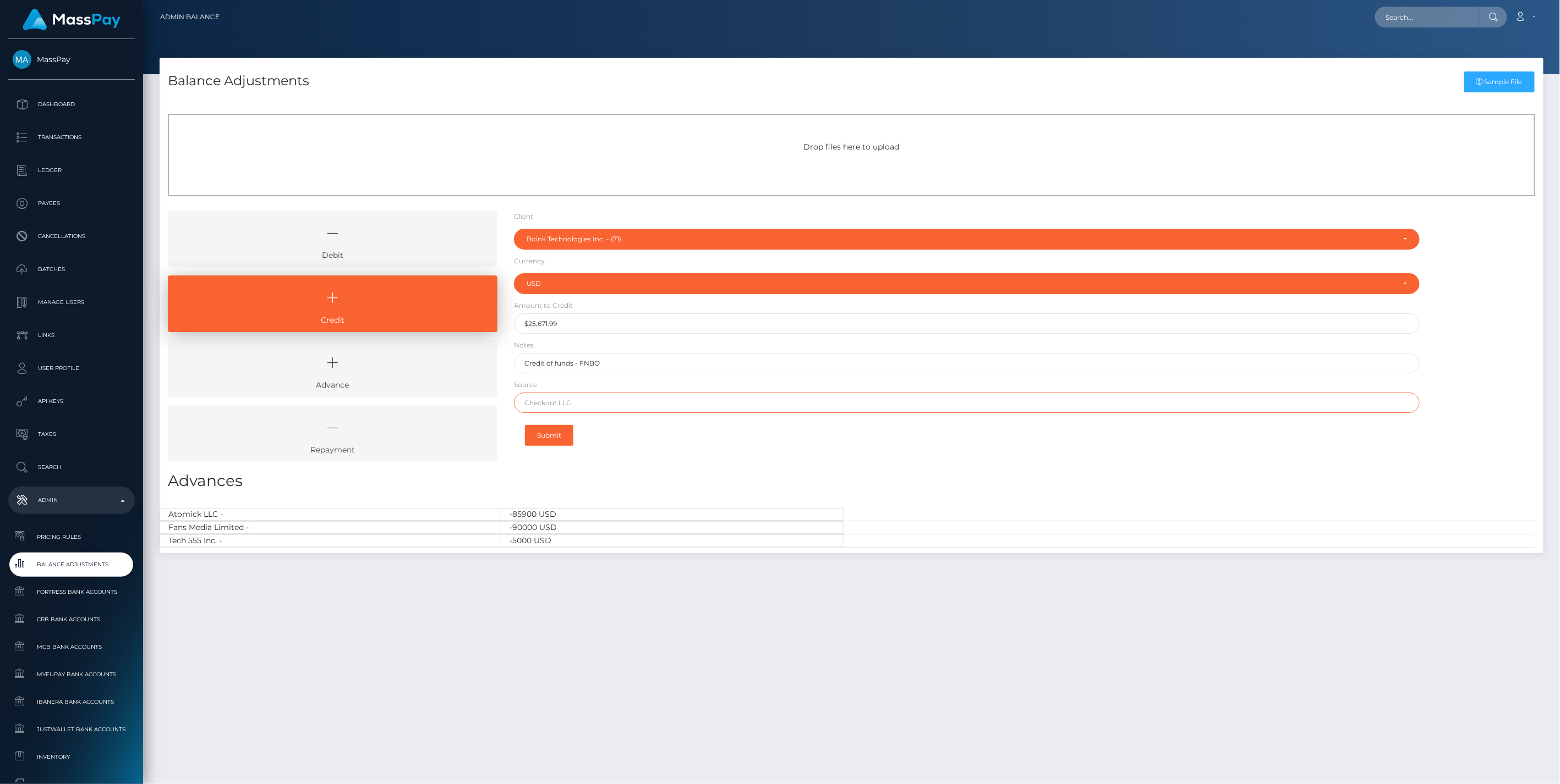
click at [554, 401] on input "text" at bounding box center [967, 402] width 906 height 20
paste input "FLAGSTAR BANK"
type input "FLAGSTAR BANK"
click at [554, 436] on button "Submit" at bounding box center [549, 436] width 48 height 21
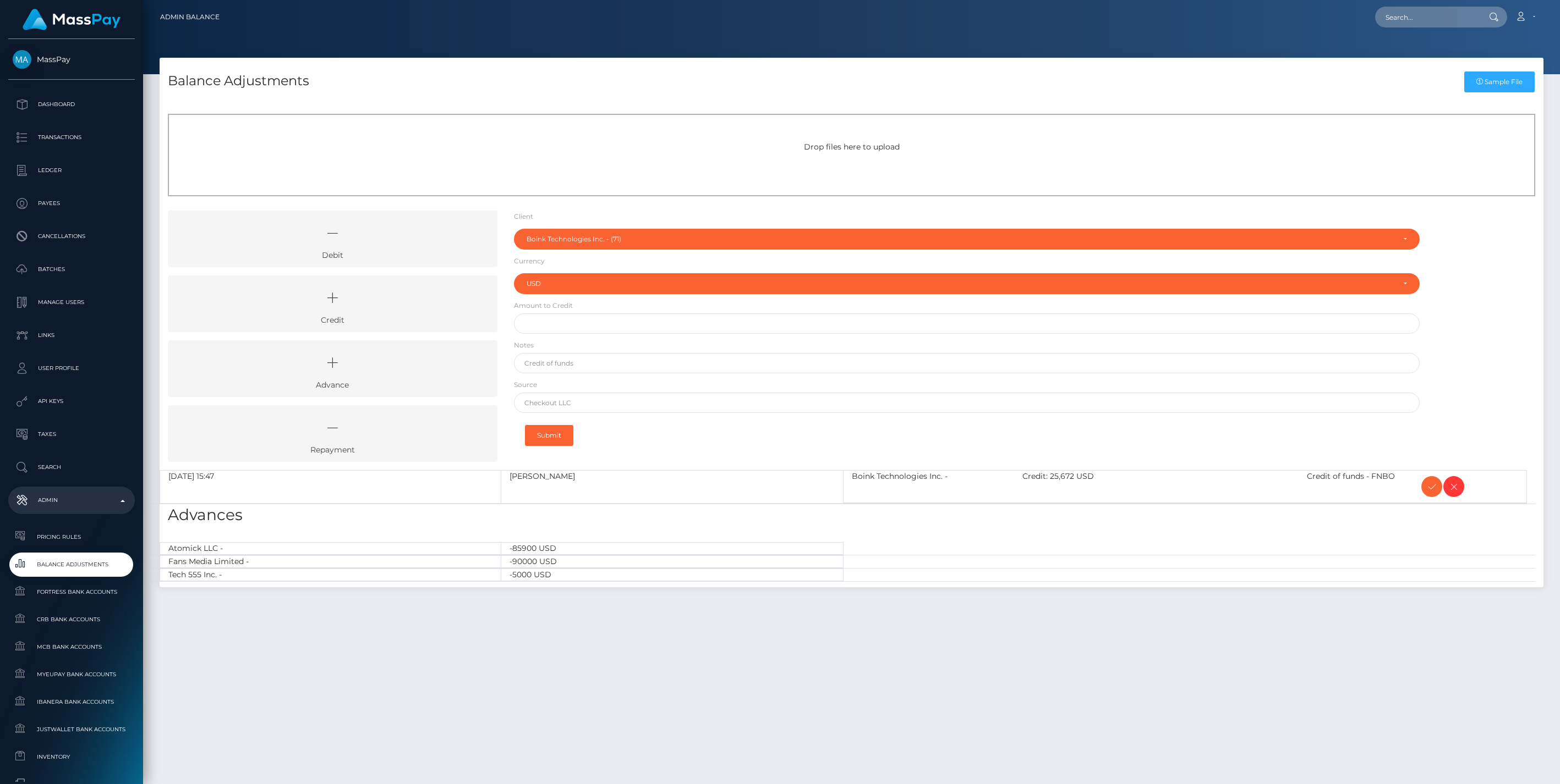
select select "71"
select select "USD"
click at [1428, 486] on icon at bounding box center [1431, 486] width 13 height 14
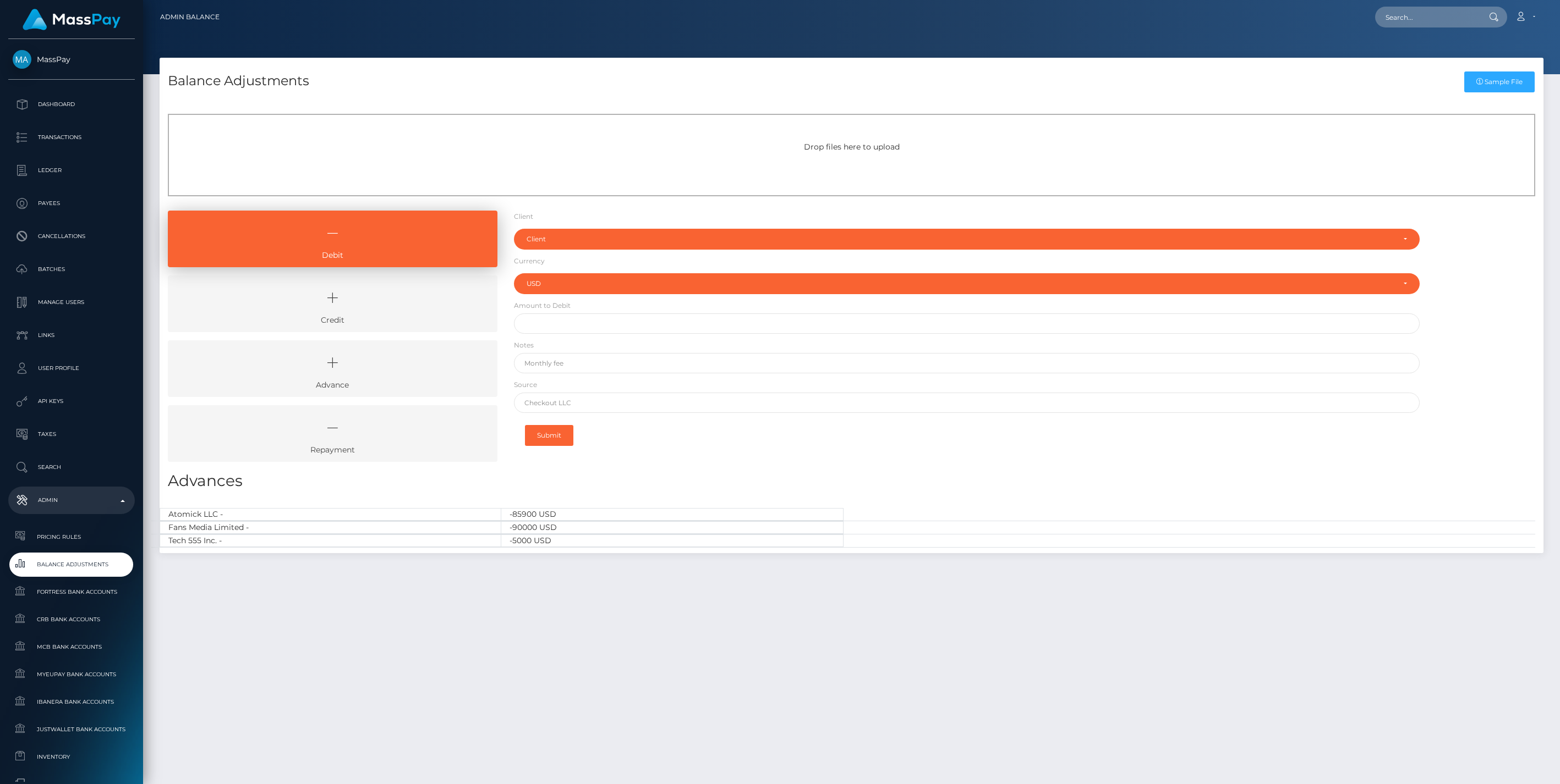
select select "USD"
click at [368, 302] on icon at bounding box center [332, 298] width 304 height 33
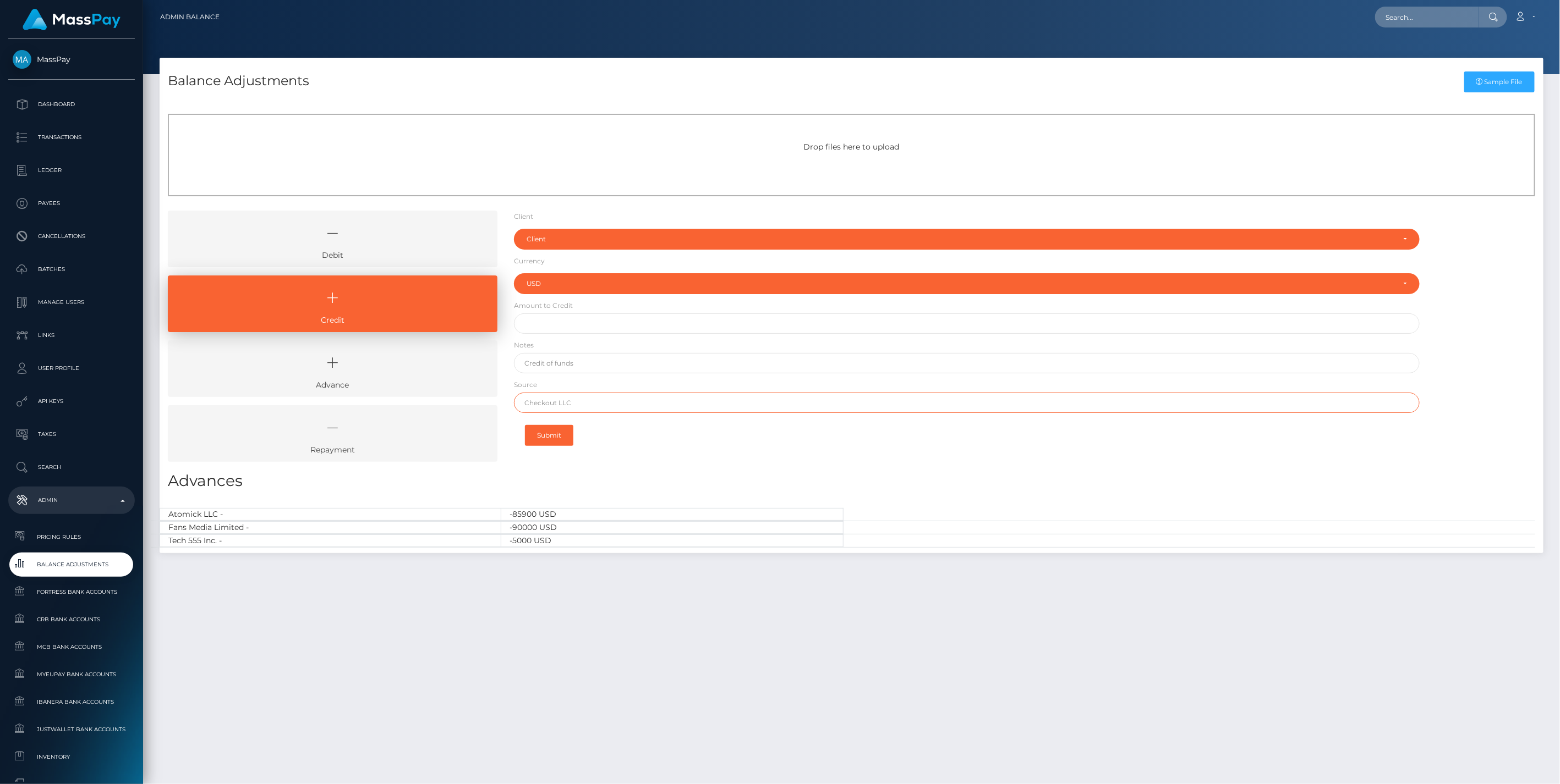
click at [553, 404] on input "text" at bounding box center [967, 402] width 906 height 20
paste input "Amarillo National"
type input "Amarillo National"
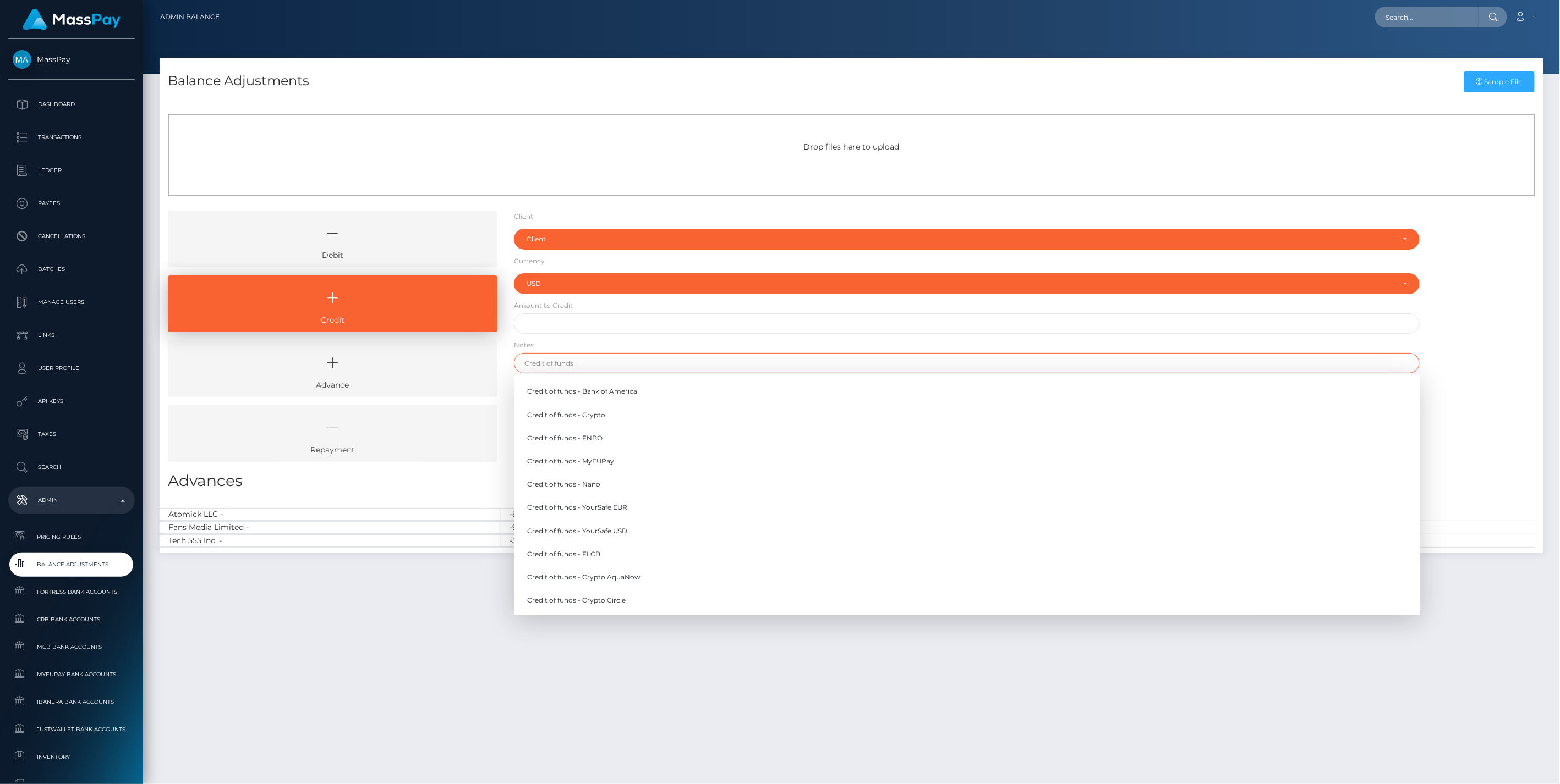
click at [549, 365] on input "text" at bounding box center [967, 363] width 906 height 20
click at [582, 437] on link "Credit of funds - FNBO" at bounding box center [967, 437] width 906 height 20
type input "Credit of funds - FNBO"
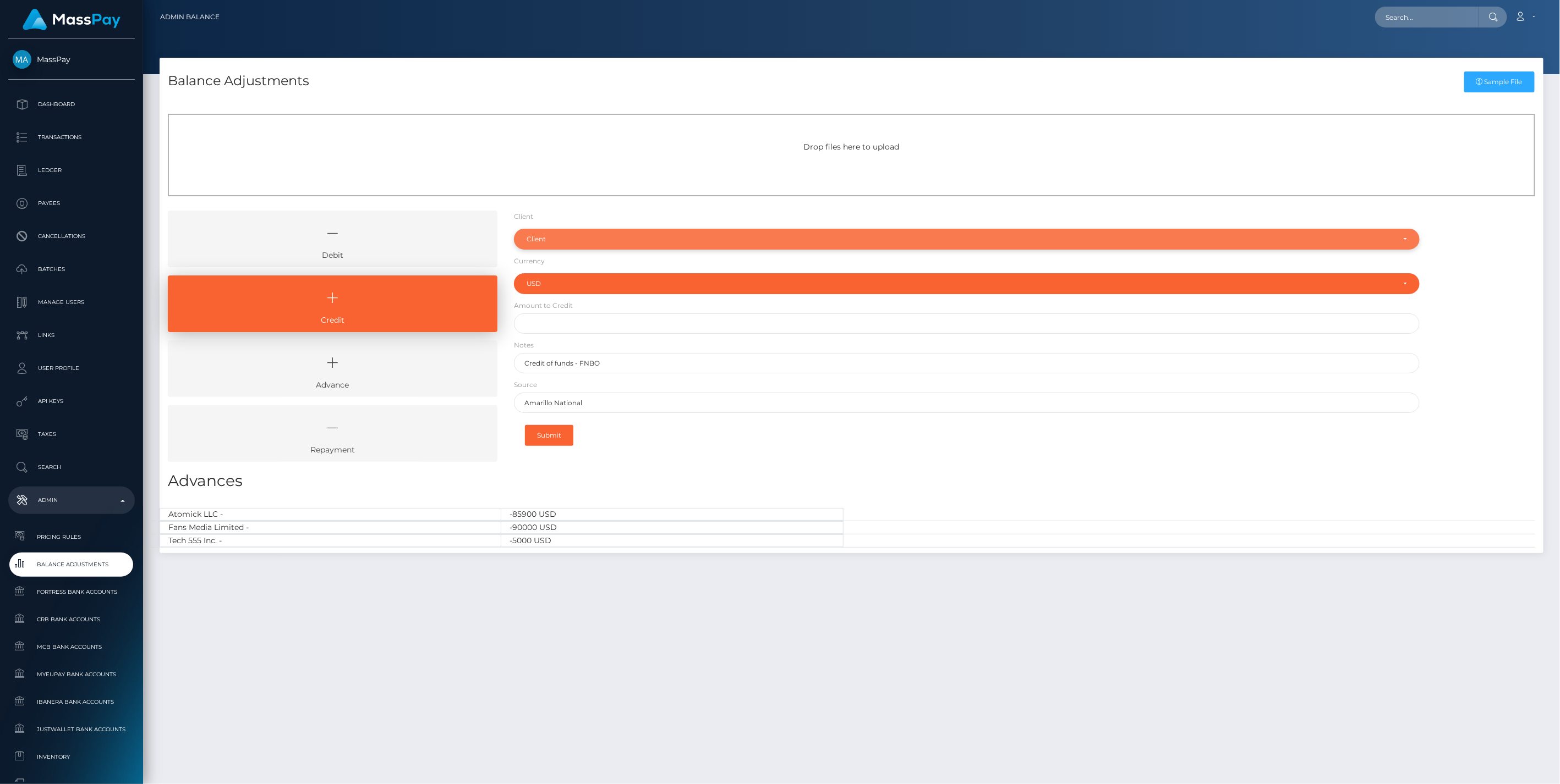
click at [562, 240] on div "Client" at bounding box center [960, 239] width 868 height 9
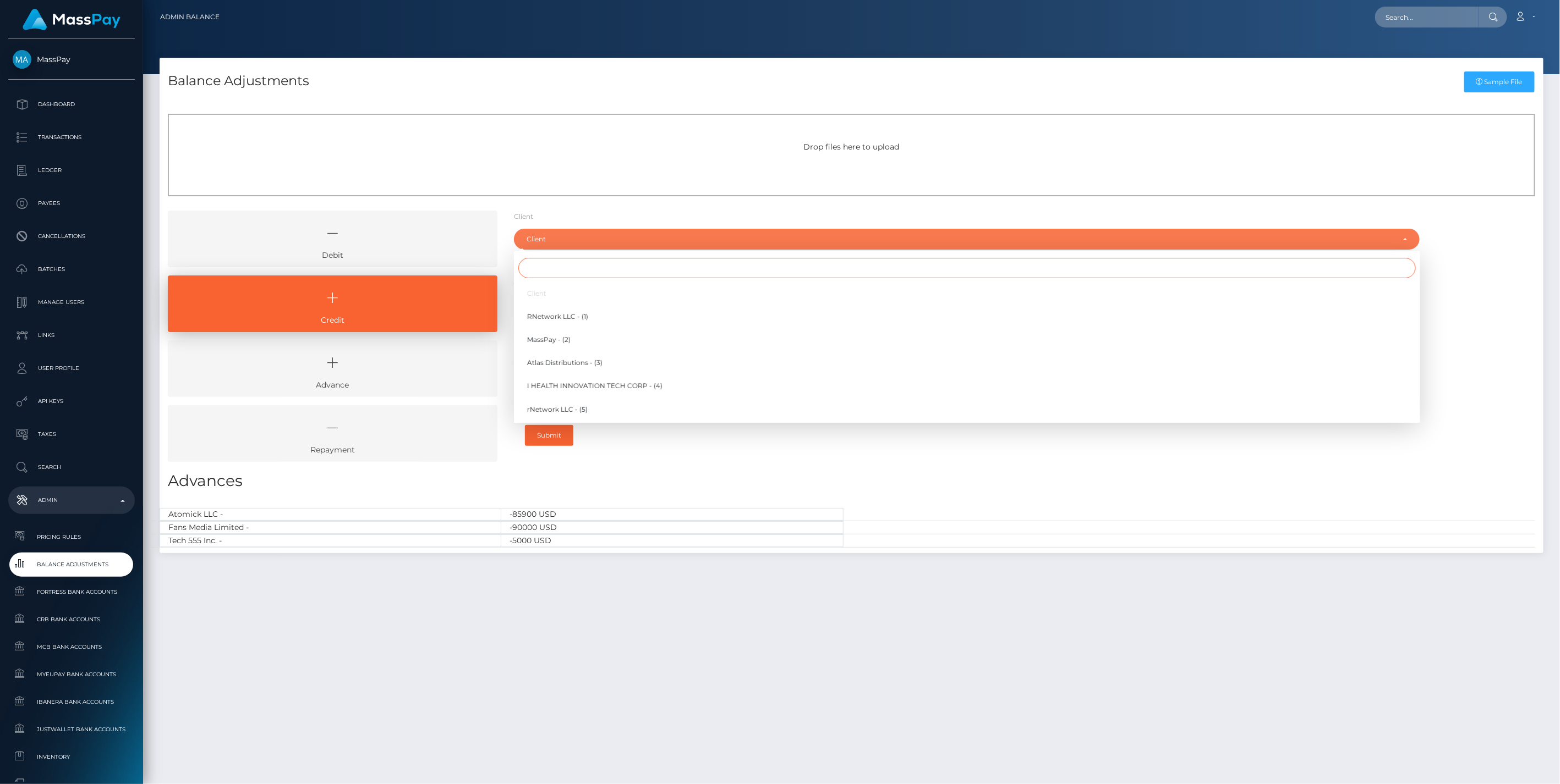
click at [550, 270] on input "Search" at bounding box center [966, 268] width 897 height 20
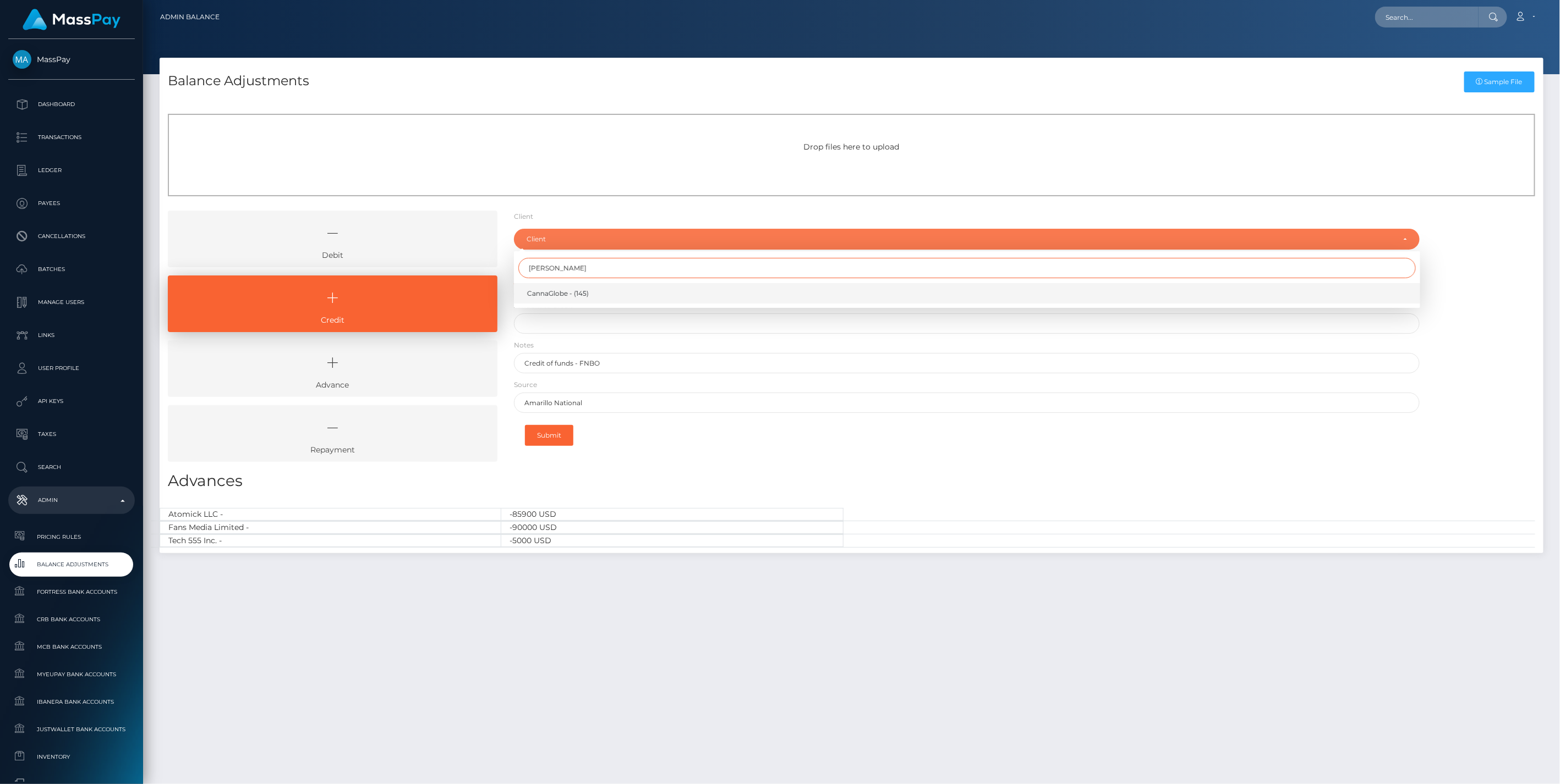
type input "[PERSON_NAME]"
click at [562, 296] on span "CannaGlobe - (145)" at bounding box center [558, 293] width 62 height 10
select select "145"
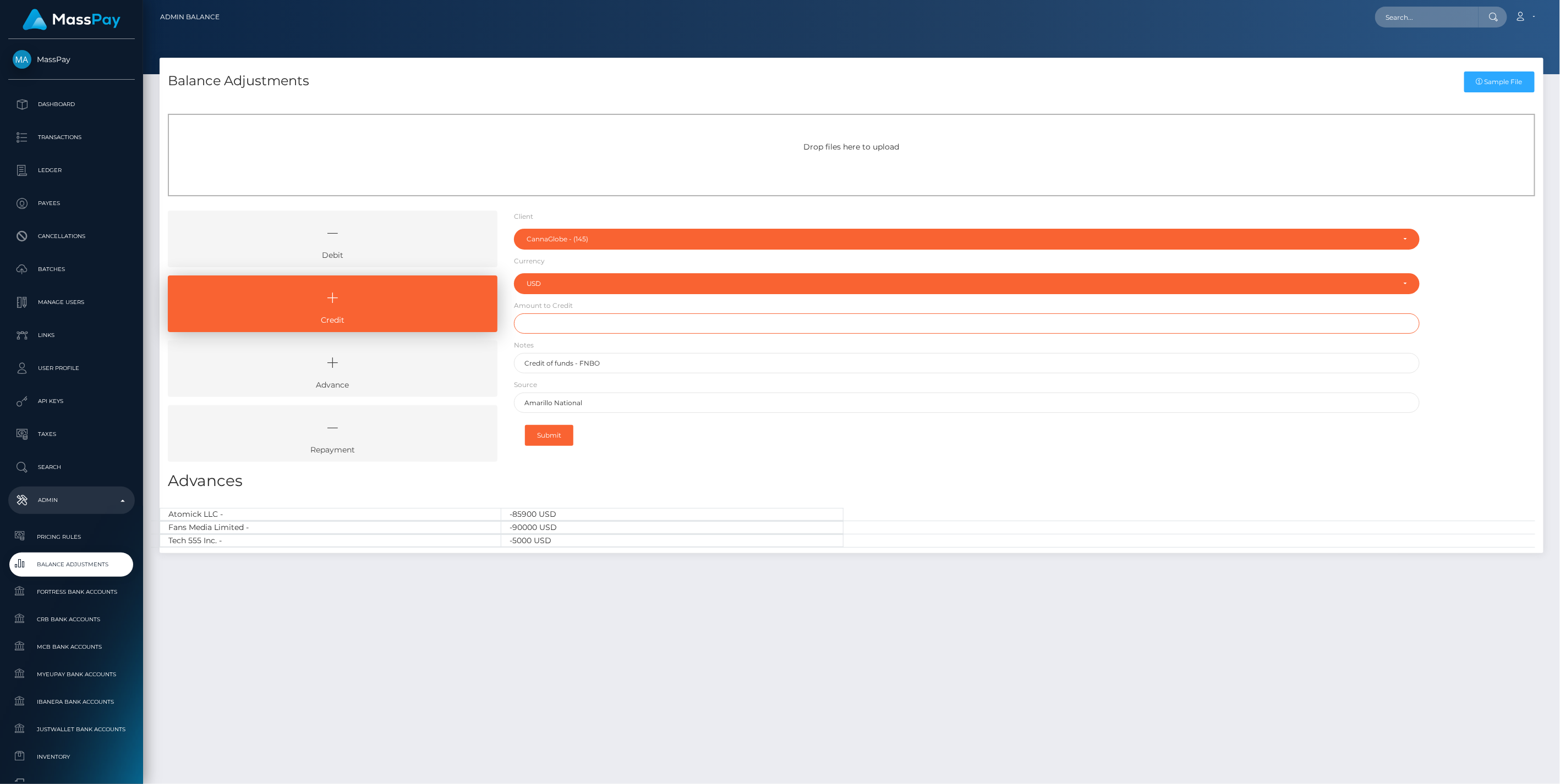
click at [548, 326] on input "text" at bounding box center [967, 323] width 906 height 20
type input "$6,000.00"
click at [556, 433] on button "Submit" at bounding box center [549, 436] width 48 height 21
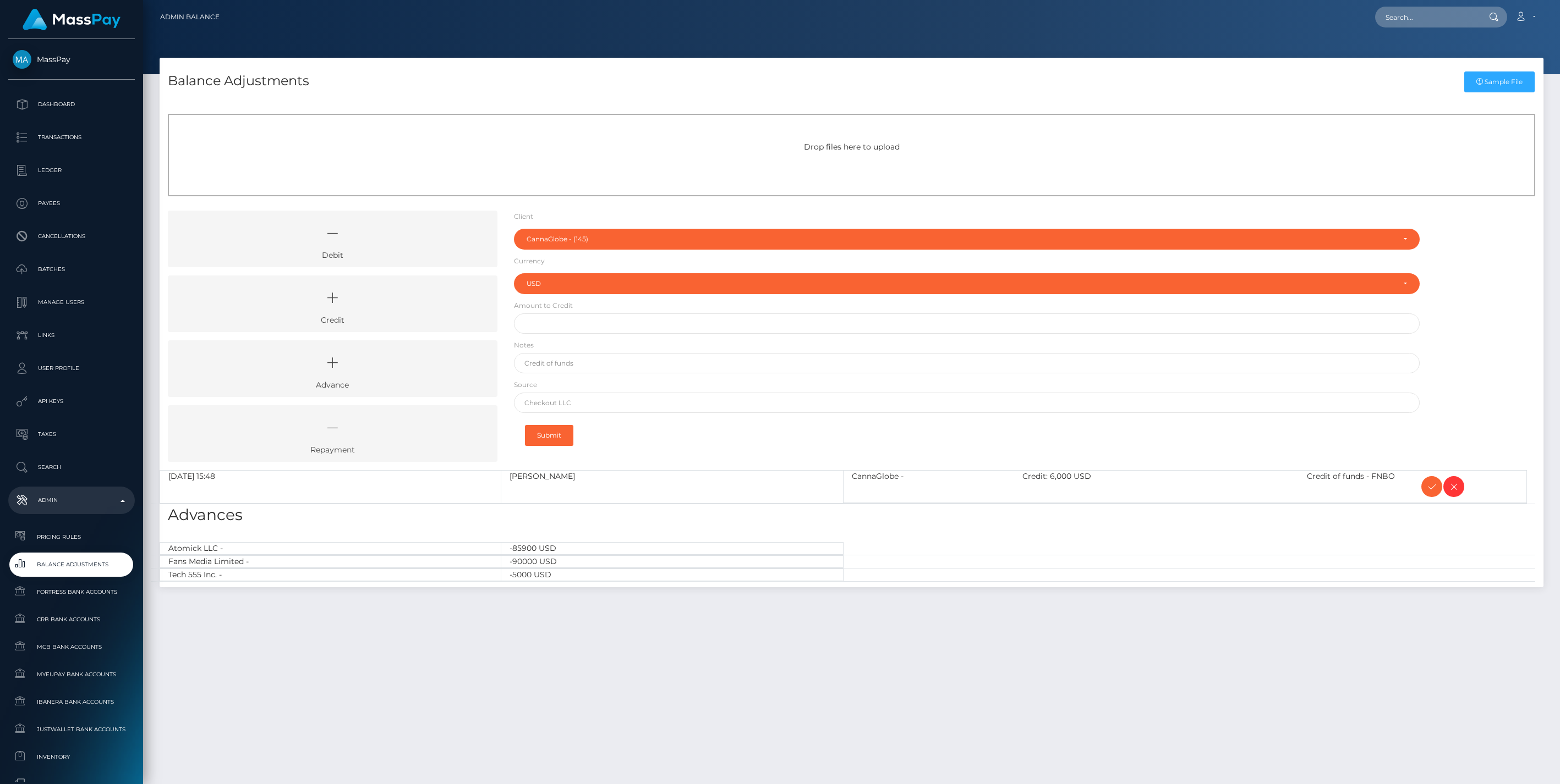
select select "145"
select select "USD"
click at [1428, 486] on icon at bounding box center [1431, 486] width 13 height 14
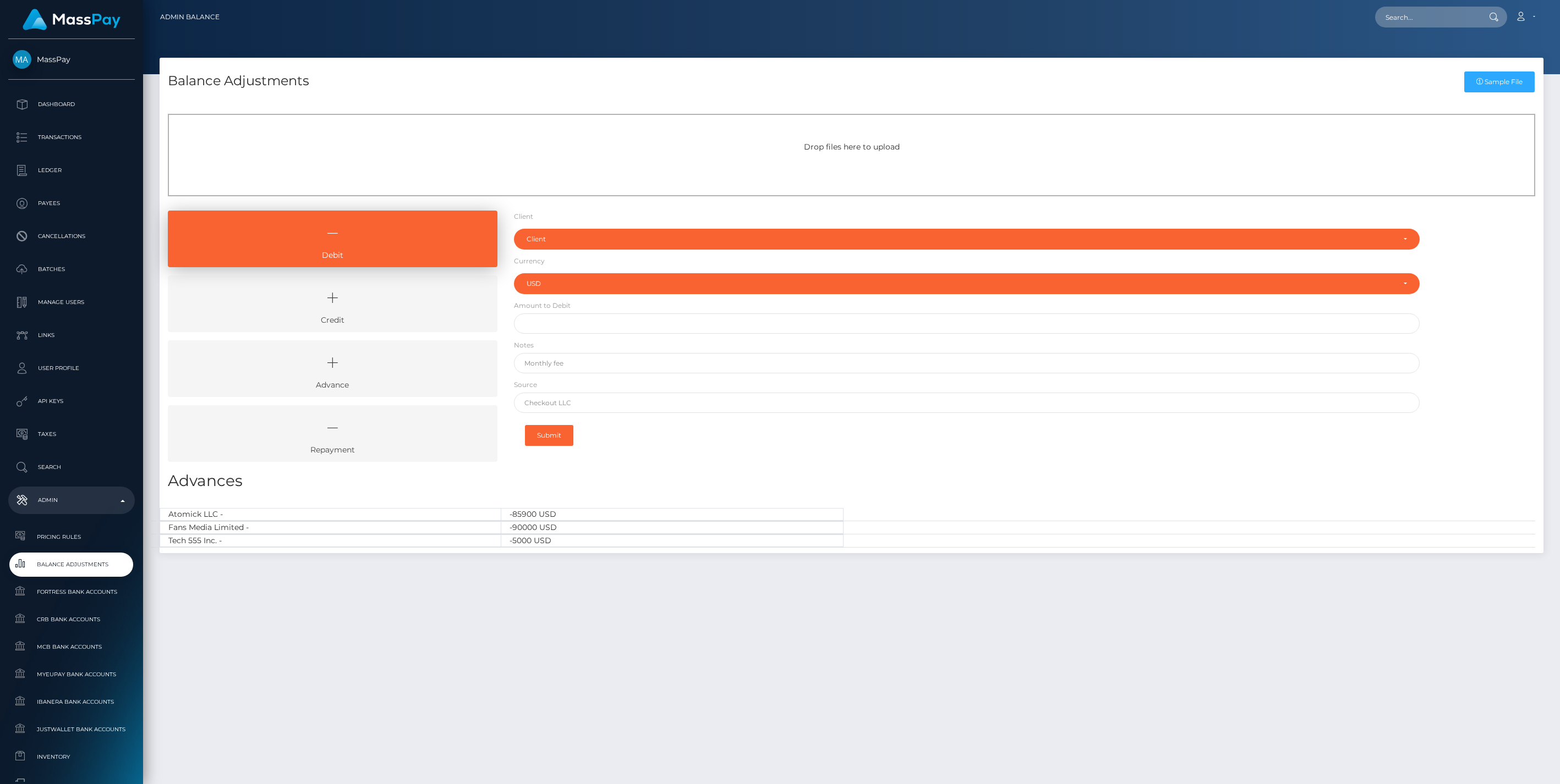
select select "USD"
click at [388, 310] on icon at bounding box center [332, 298] width 304 height 33
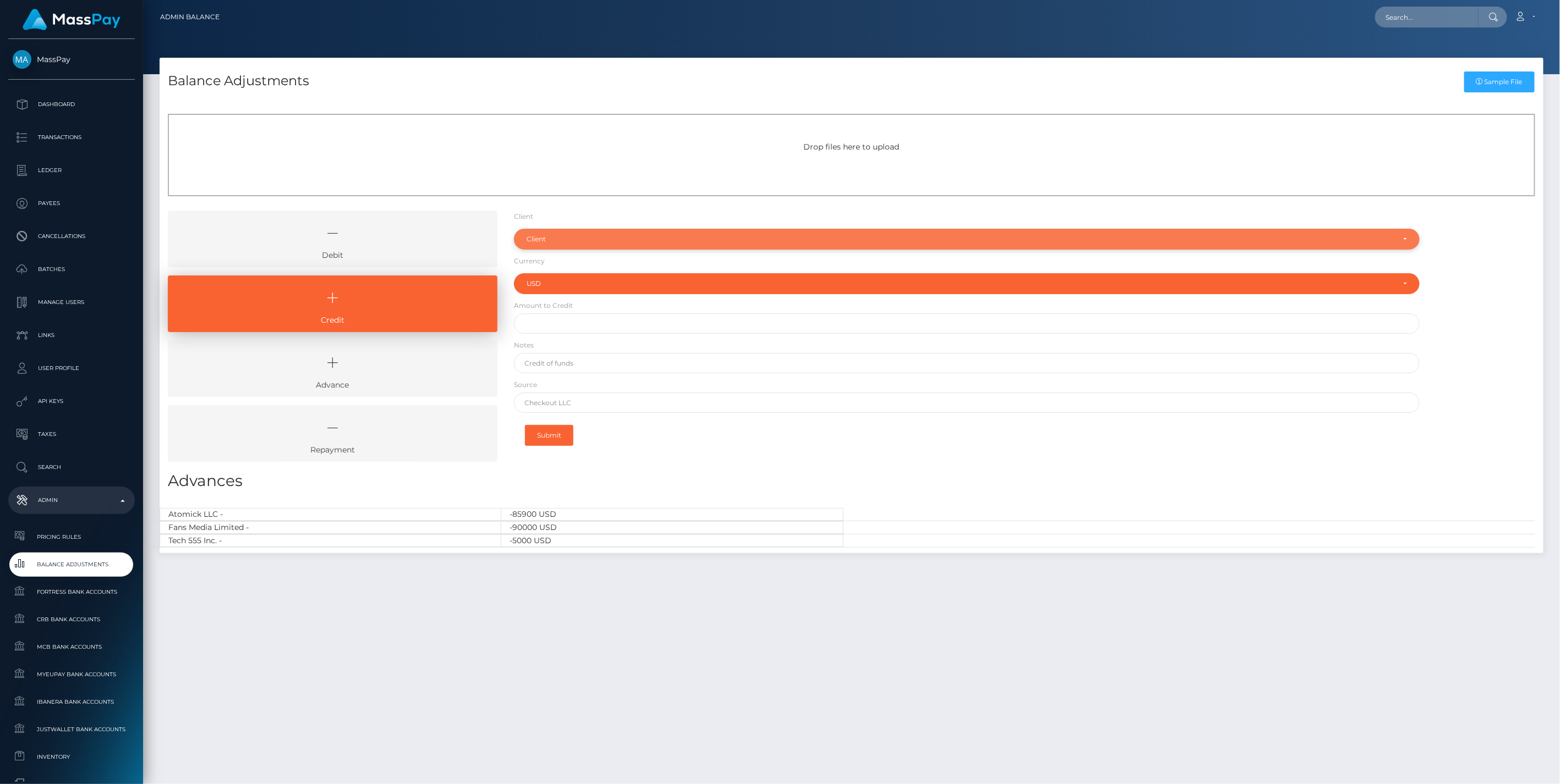
click at [549, 241] on div "Client" at bounding box center [960, 239] width 868 height 9
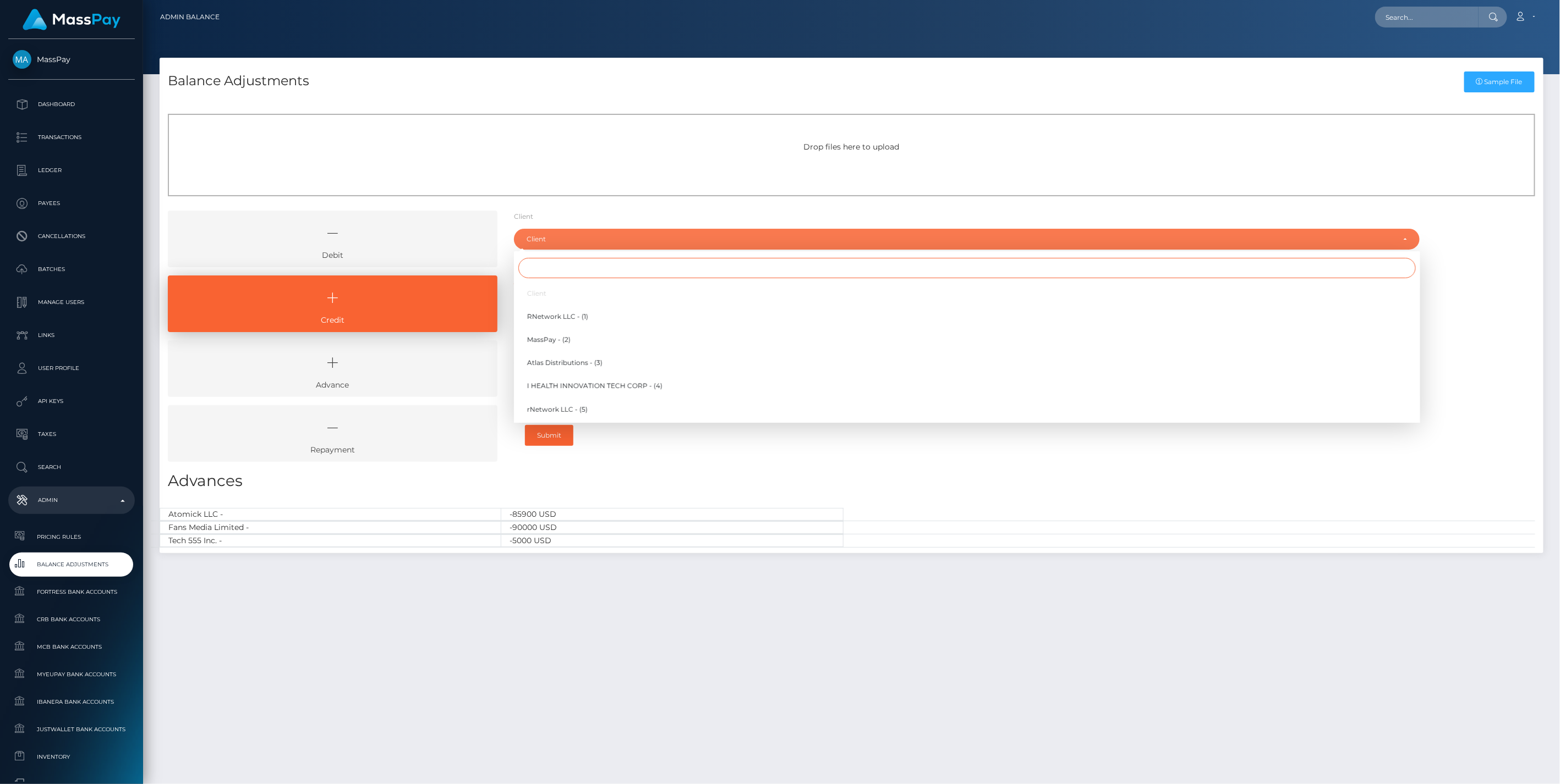
click at [548, 258] on input "Search" at bounding box center [966, 268] width 897 height 20
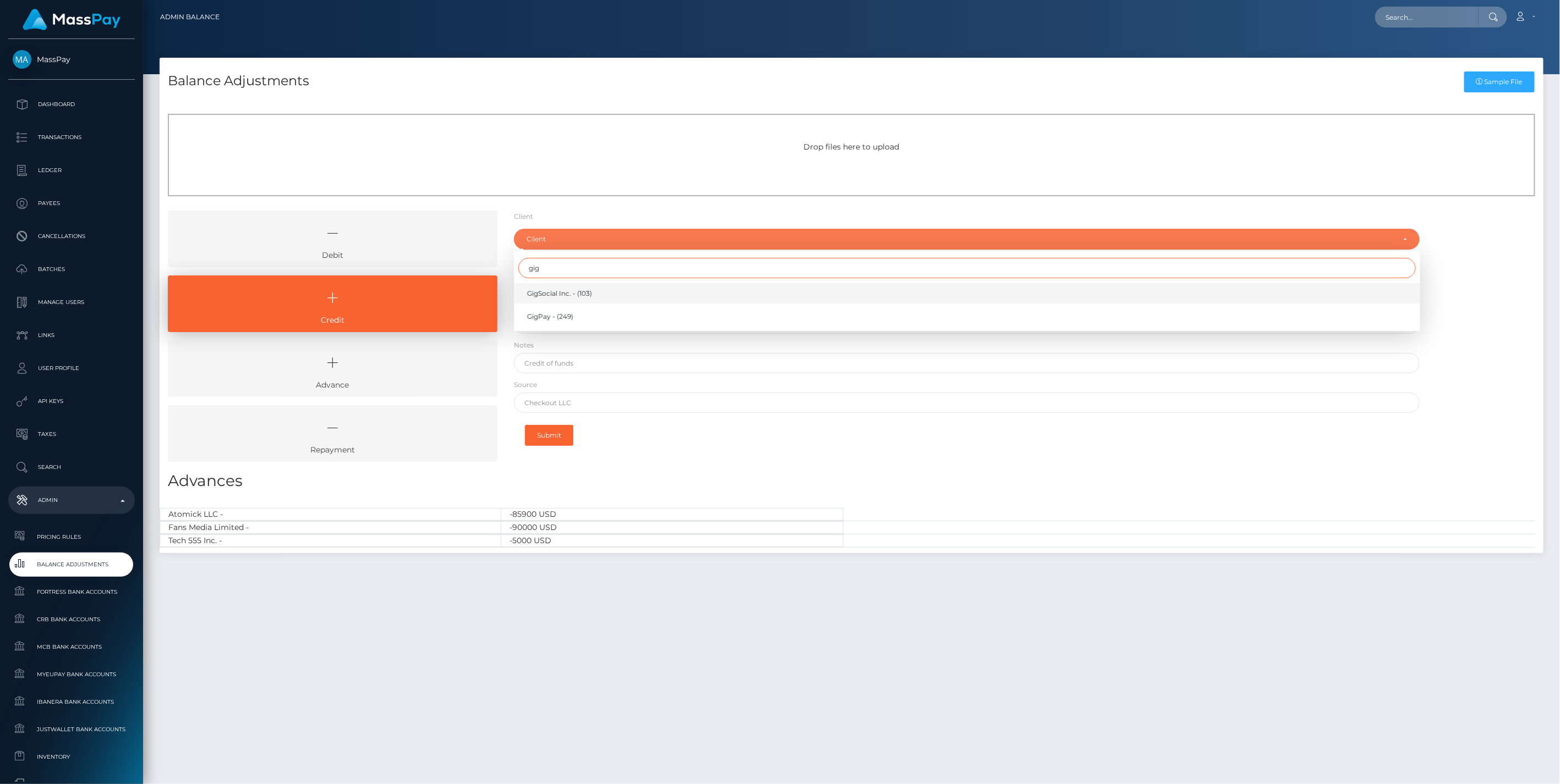
type input "gig"
click at [554, 289] on span "GigSocial Inc. - (103)" at bounding box center [559, 293] width 65 height 10
select select "103"
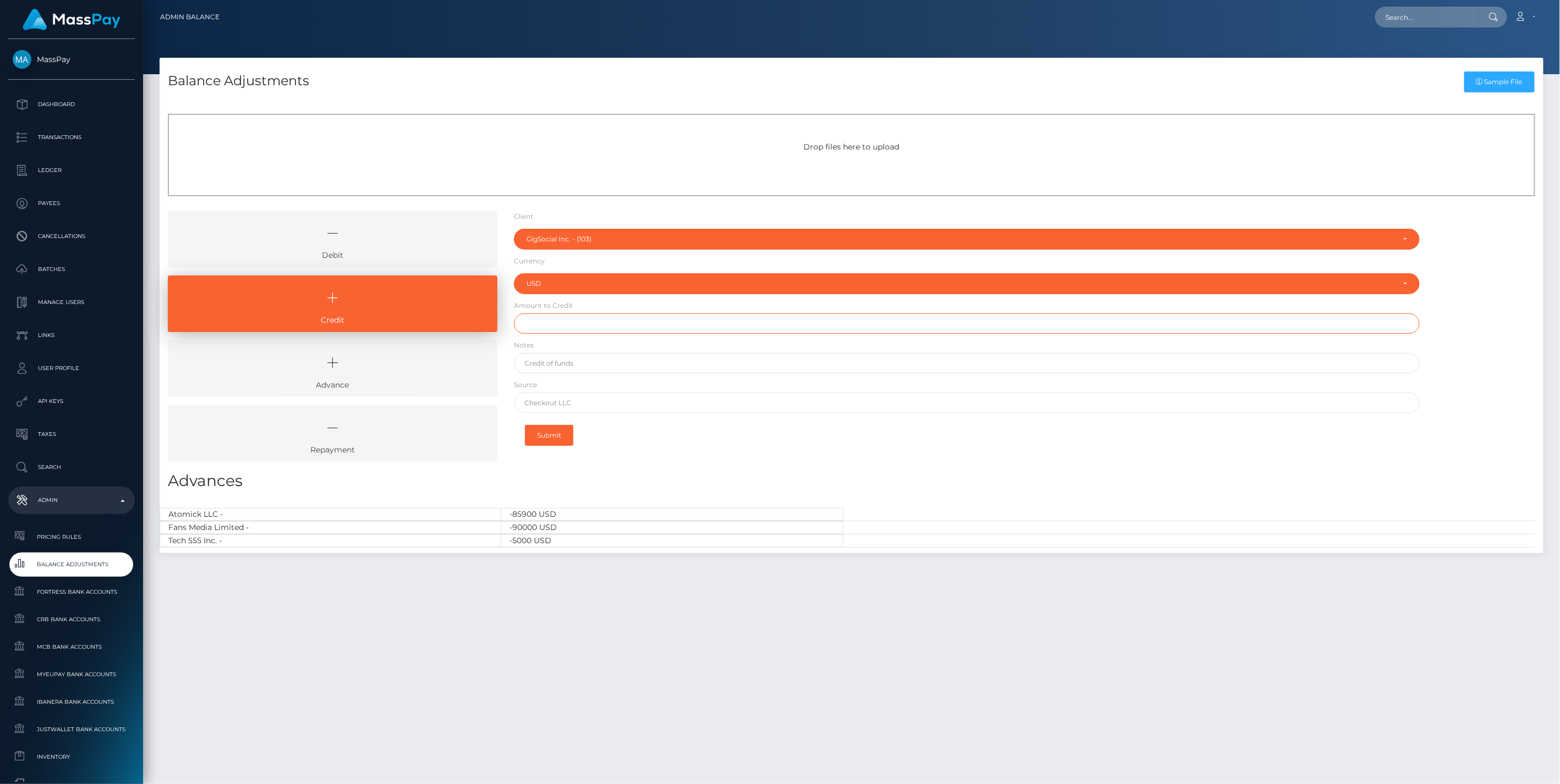
click at [571, 327] on input "text" at bounding box center [967, 323] width 906 height 20
type input "$8,000.00"
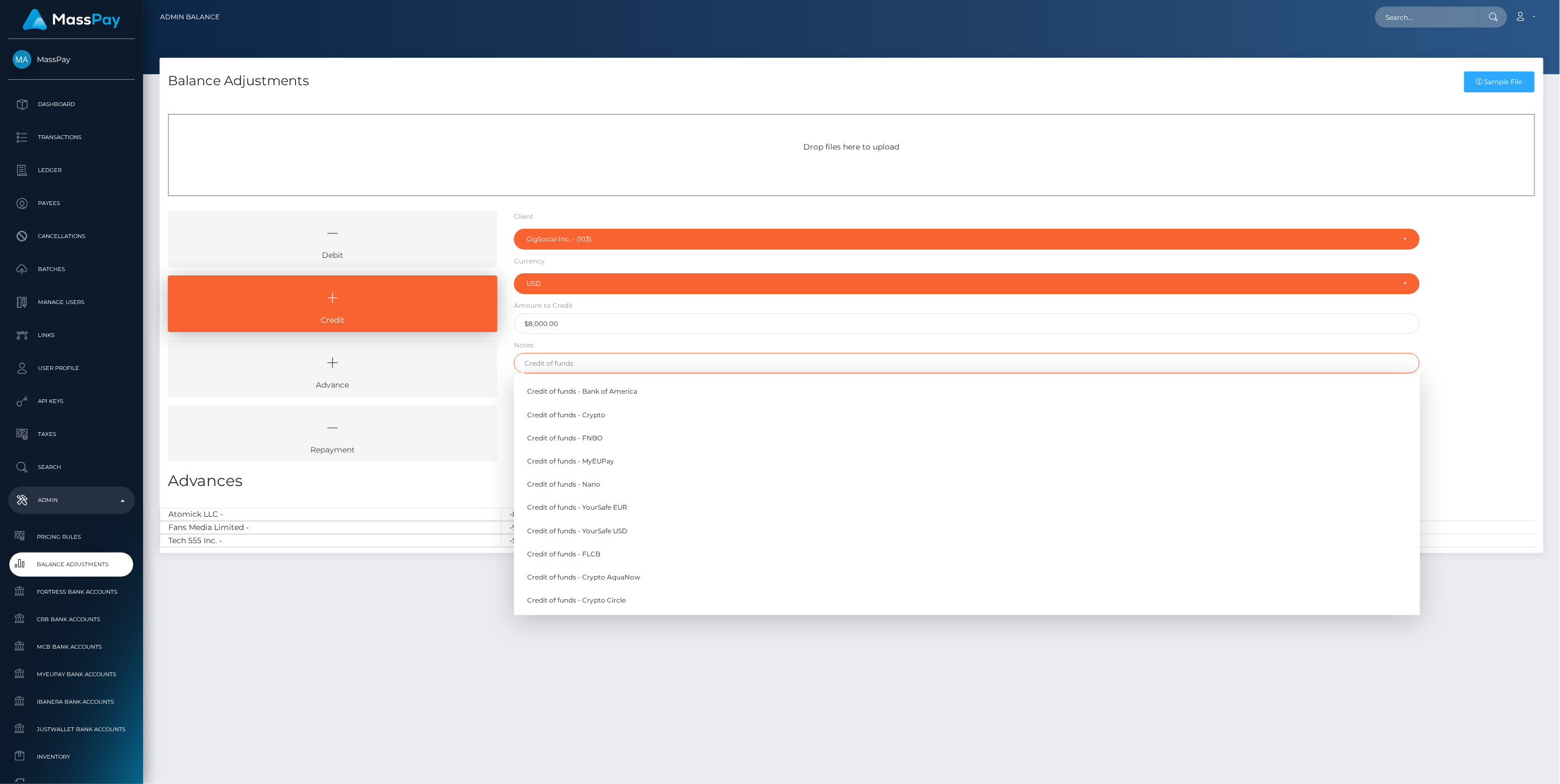
click at [574, 364] on input "text" at bounding box center [967, 363] width 906 height 20
click at [584, 440] on link "Credit of funds - FNBO" at bounding box center [967, 437] width 906 height 20
type input "Credit of funds - FNBO"
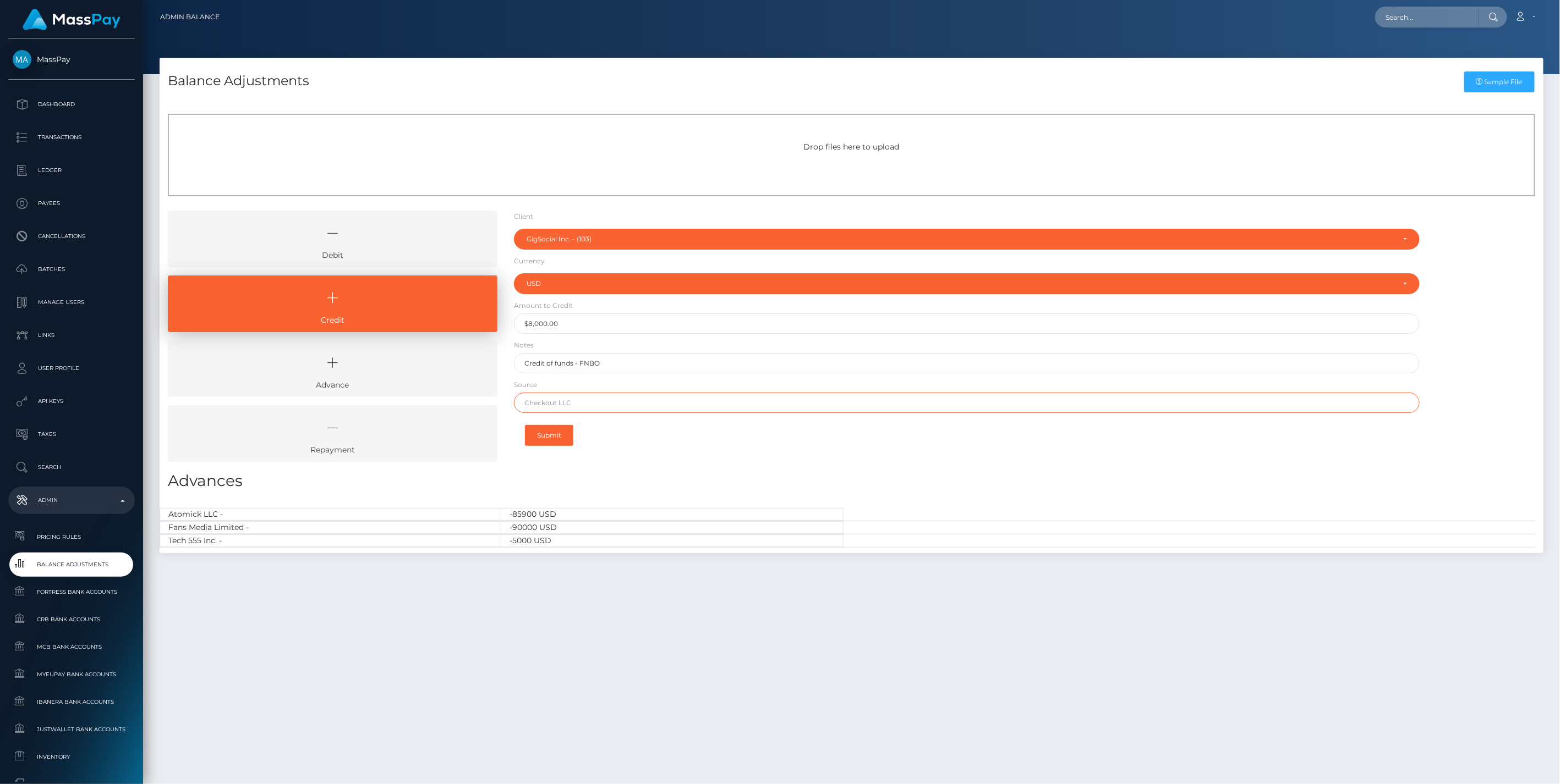
click at [559, 400] on input "text" at bounding box center [967, 402] width 906 height 20
type input "Wells Fargo"
click at [554, 439] on button "Submit" at bounding box center [549, 436] width 48 height 21
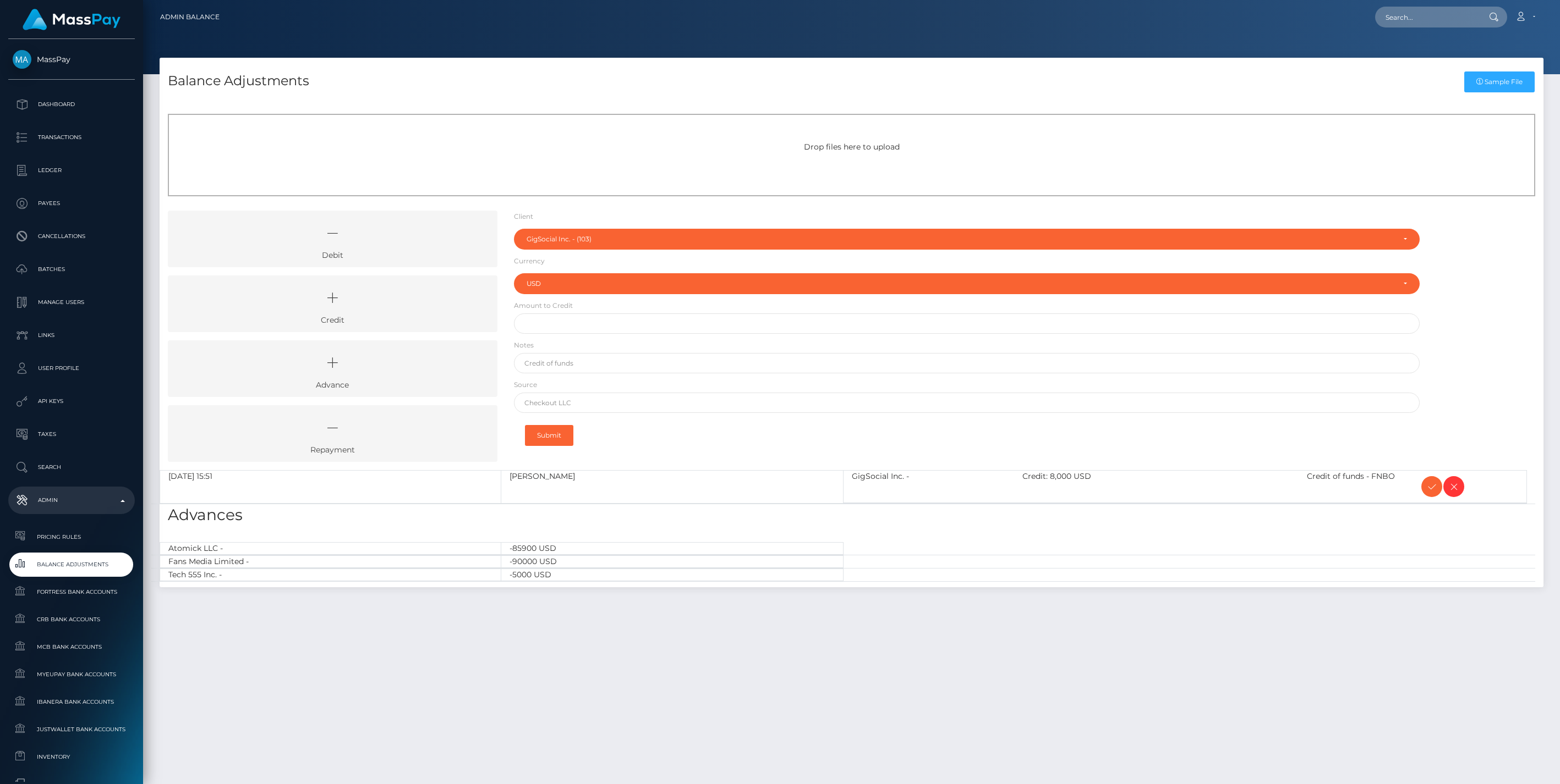
select select "103"
select select "USD"
click at [1429, 487] on icon at bounding box center [1431, 486] width 13 height 14
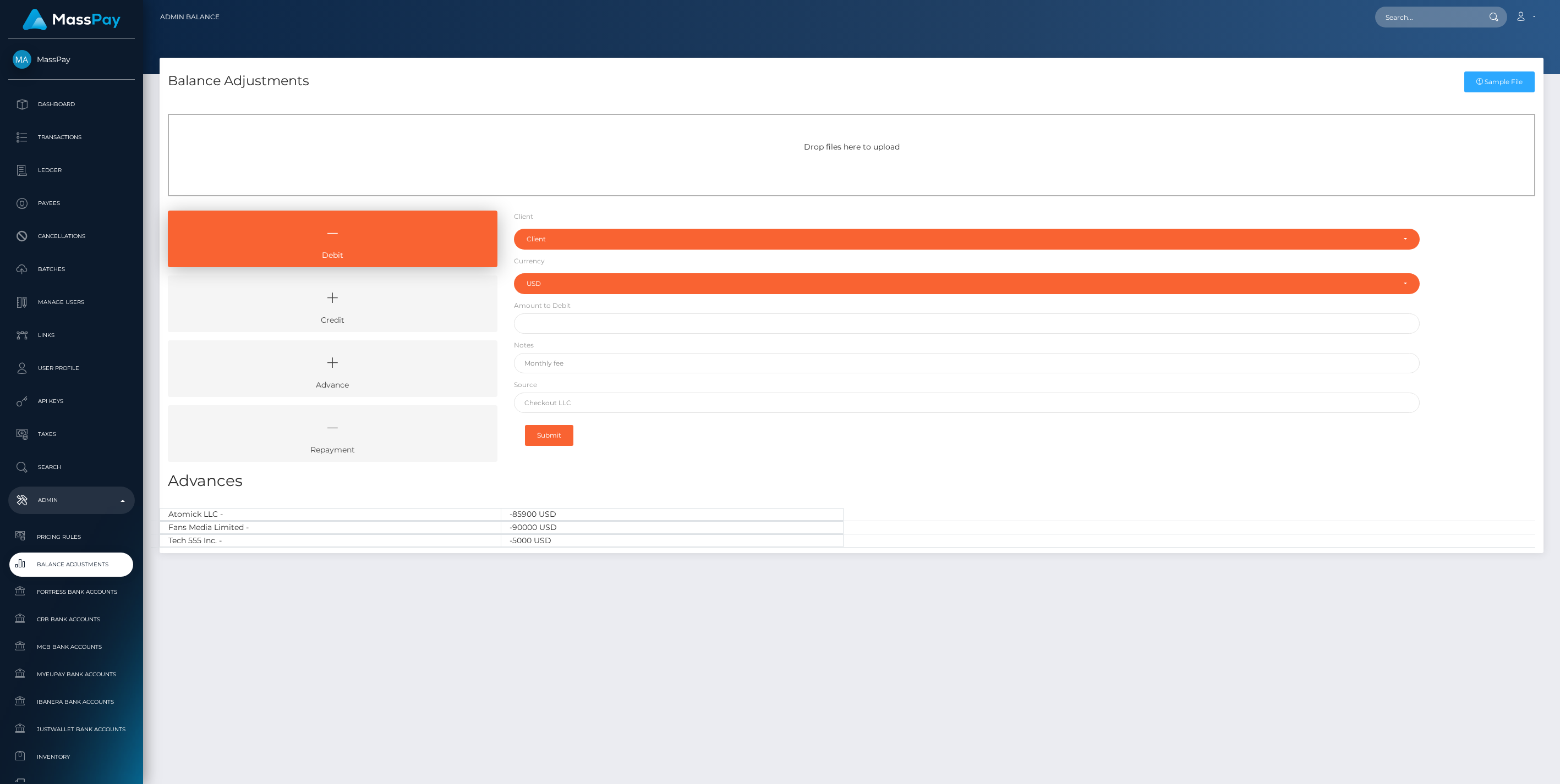
select select "USD"
click at [427, 302] on icon at bounding box center [332, 298] width 304 height 33
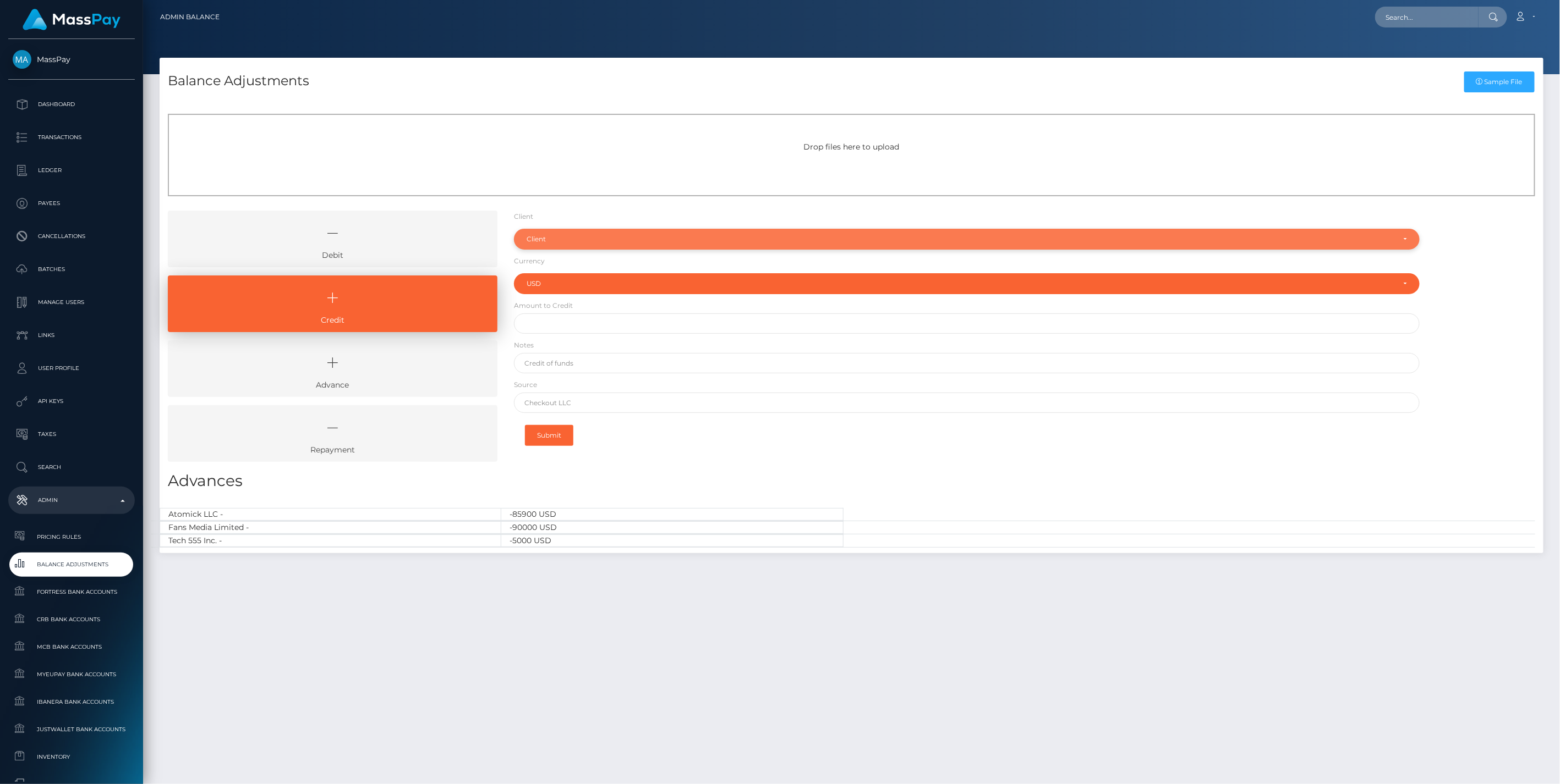
click at [554, 236] on div "Client" at bounding box center [960, 239] width 868 height 9
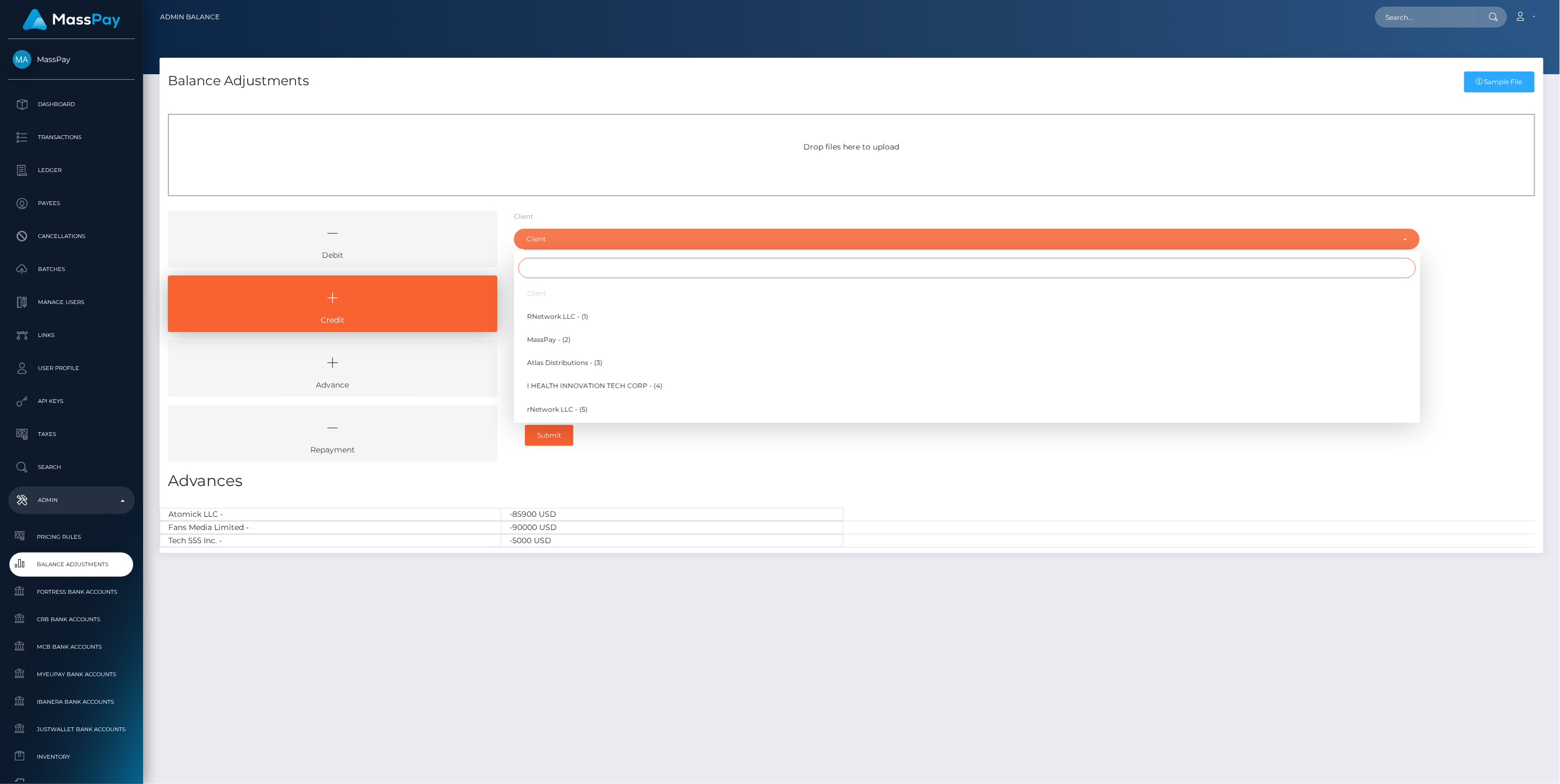
click at [558, 275] on input "Search" at bounding box center [966, 268] width 897 height 20
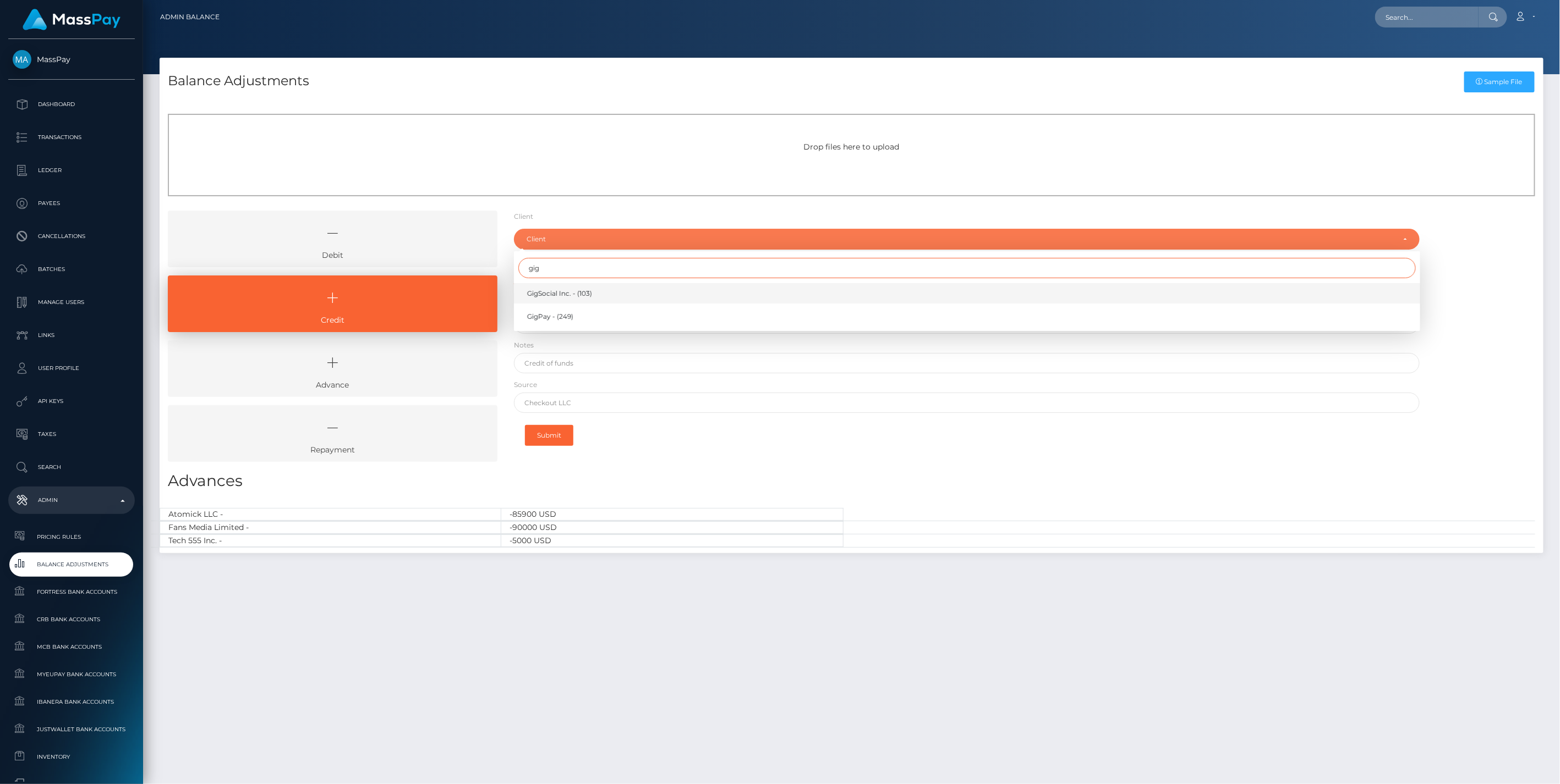
type input "gig"
click at [562, 289] on span "GigSocial Inc. - (103)" at bounding box center [559, 293] width 65 height 10
select select "103"
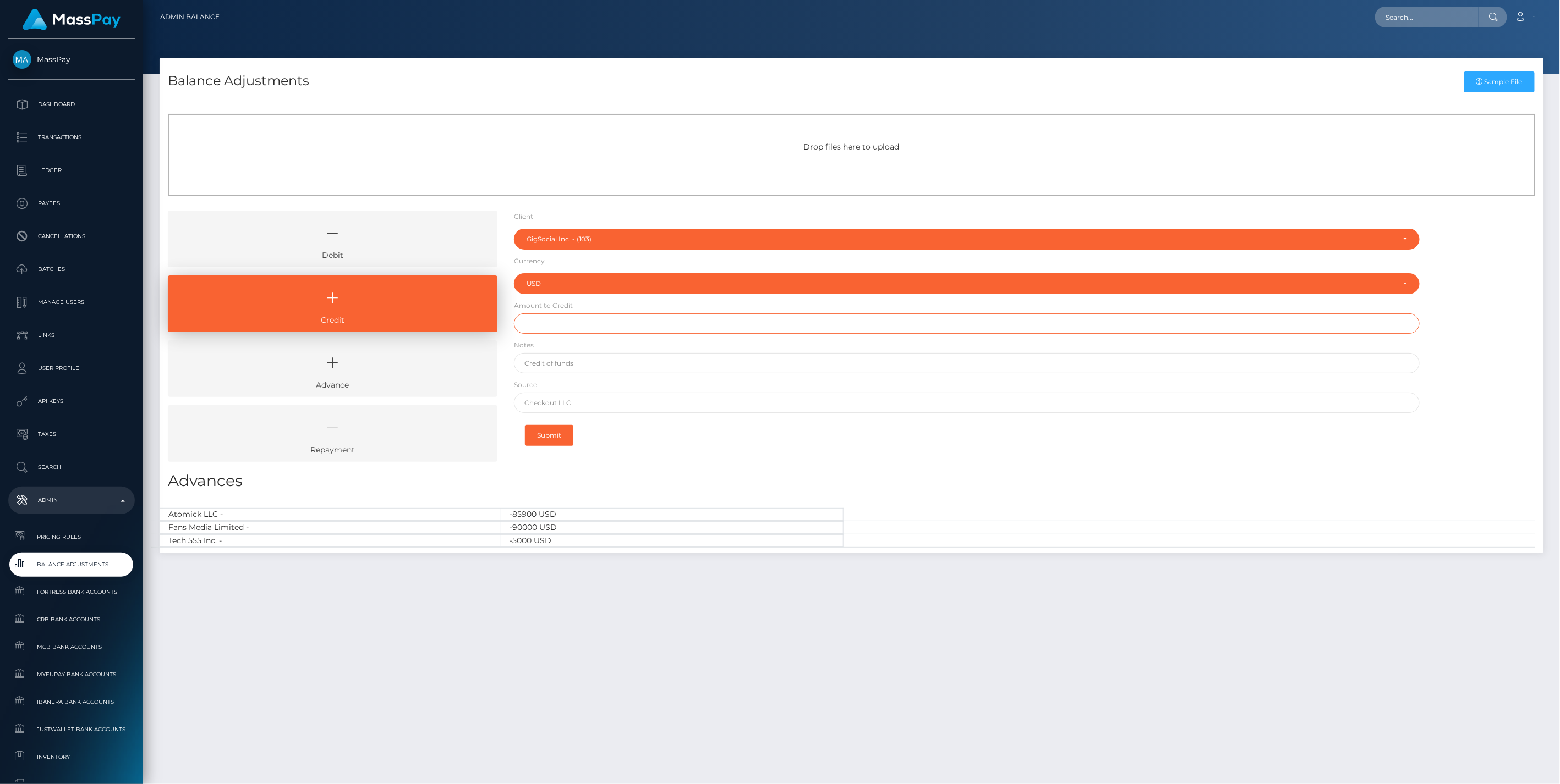
click at [560, 321] on input "text" at bounding box center [967, 323] width 906 height 20
type input "$13,000.00"
click at [574, 370] on input "text" at bounding box center [967, 363] width 906 height 20
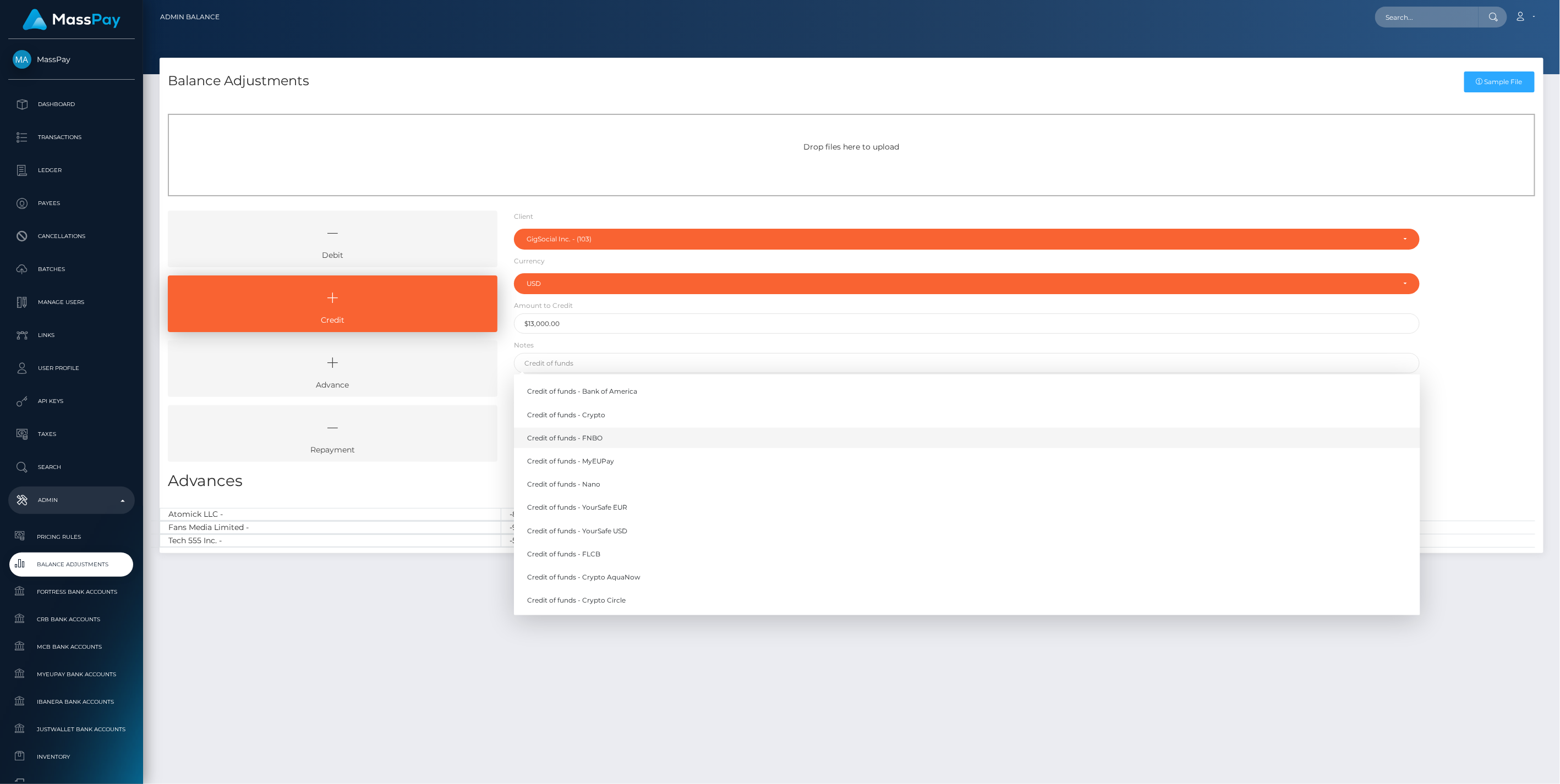
click at [597, 436] on link "Credit of funds - FNBO" at bounding box center [967, 437] width 906 height 20
type input "Credit of funds - FNBO"
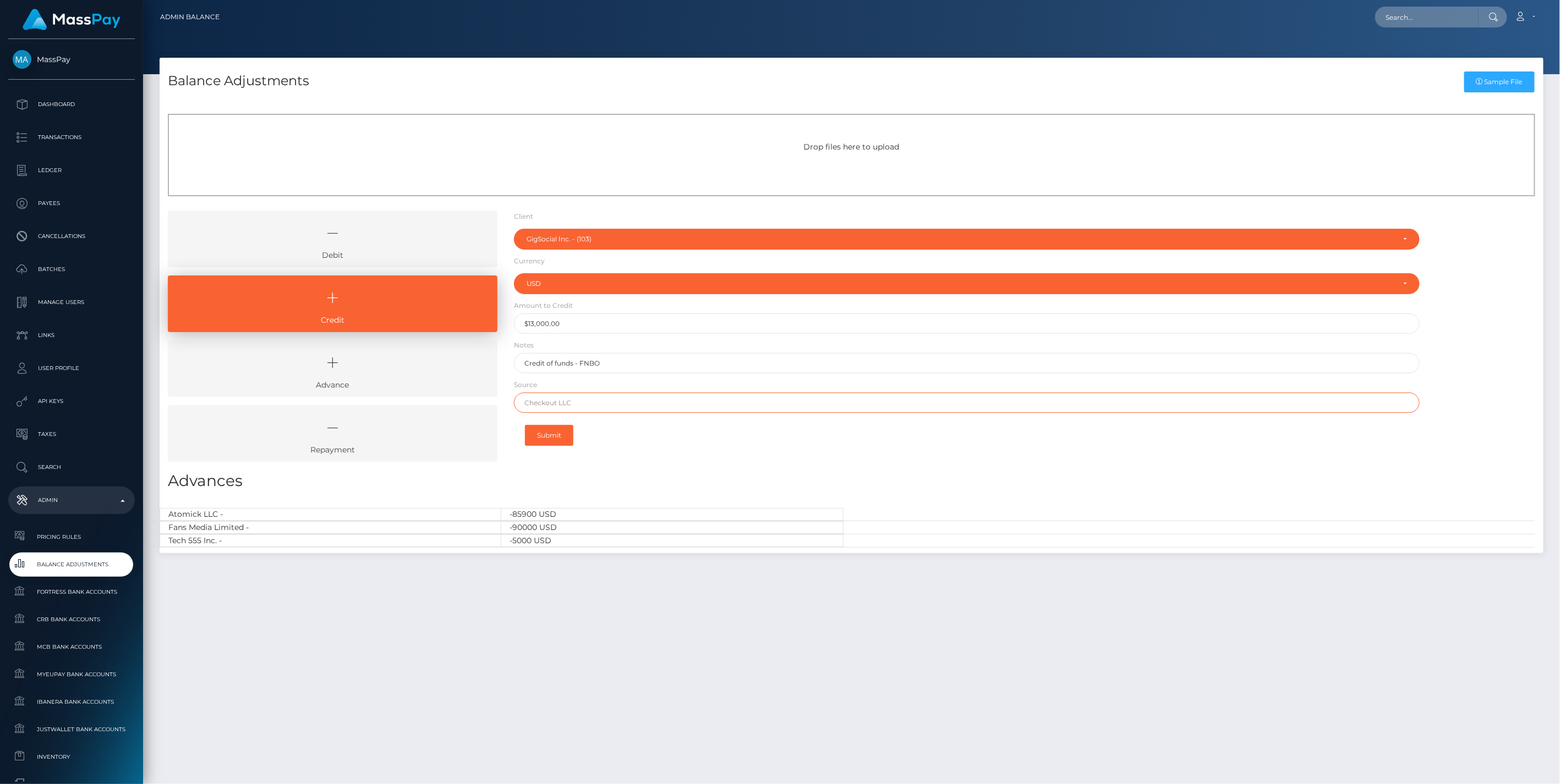
click at [558, 400] on input "text" at bounding box center [967, 402] width 906 height 20
paste input "WELLS FARGO"
type input "WELLS FARGO"
click at [541, 437] on button "Submit" at bounding box center [549, 436] width 48 height 21
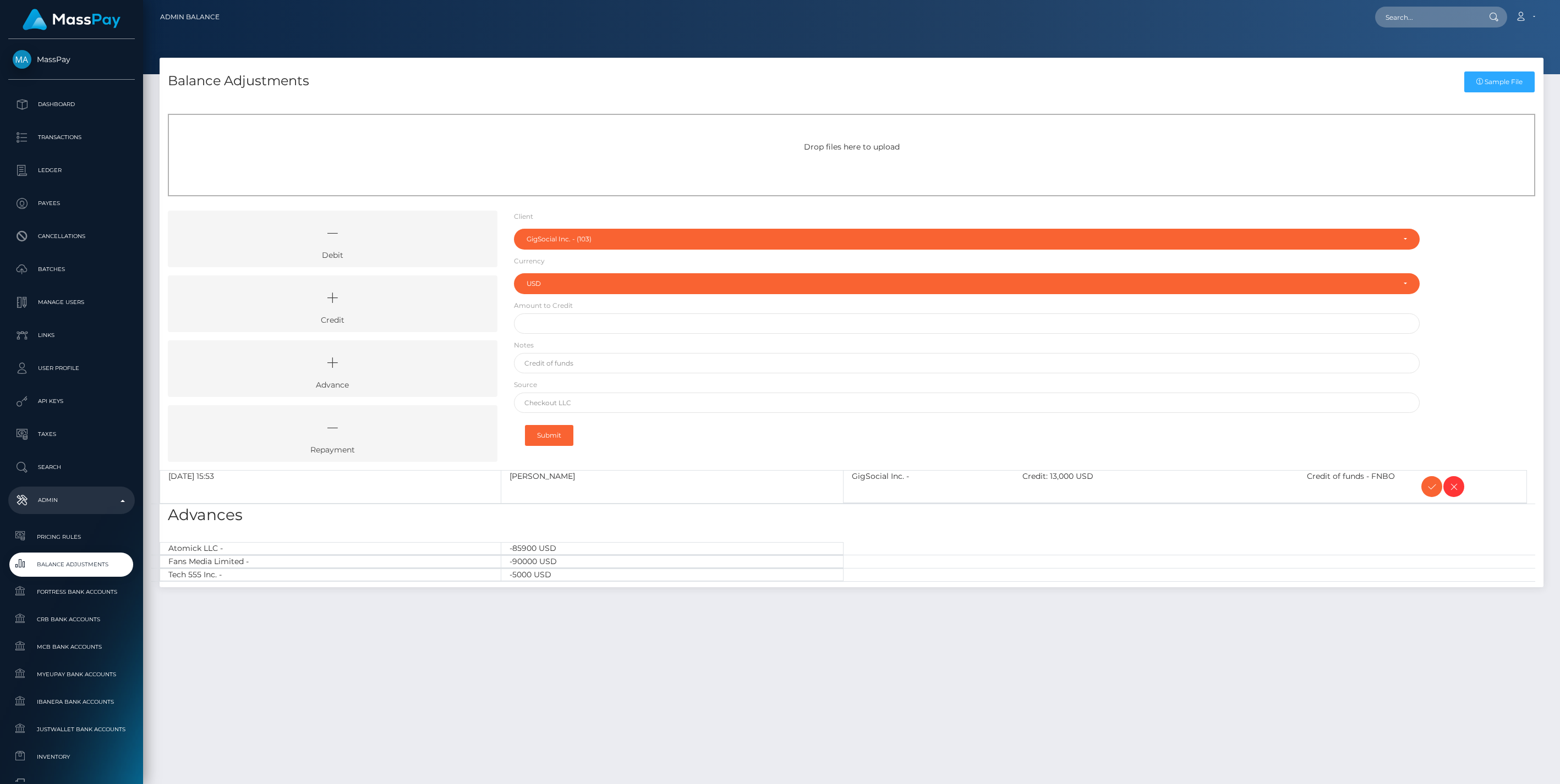
select select "103"
select select "USD"
click at [1430, 486] on icon at bounding box center [1431, 486] width 13 height 14
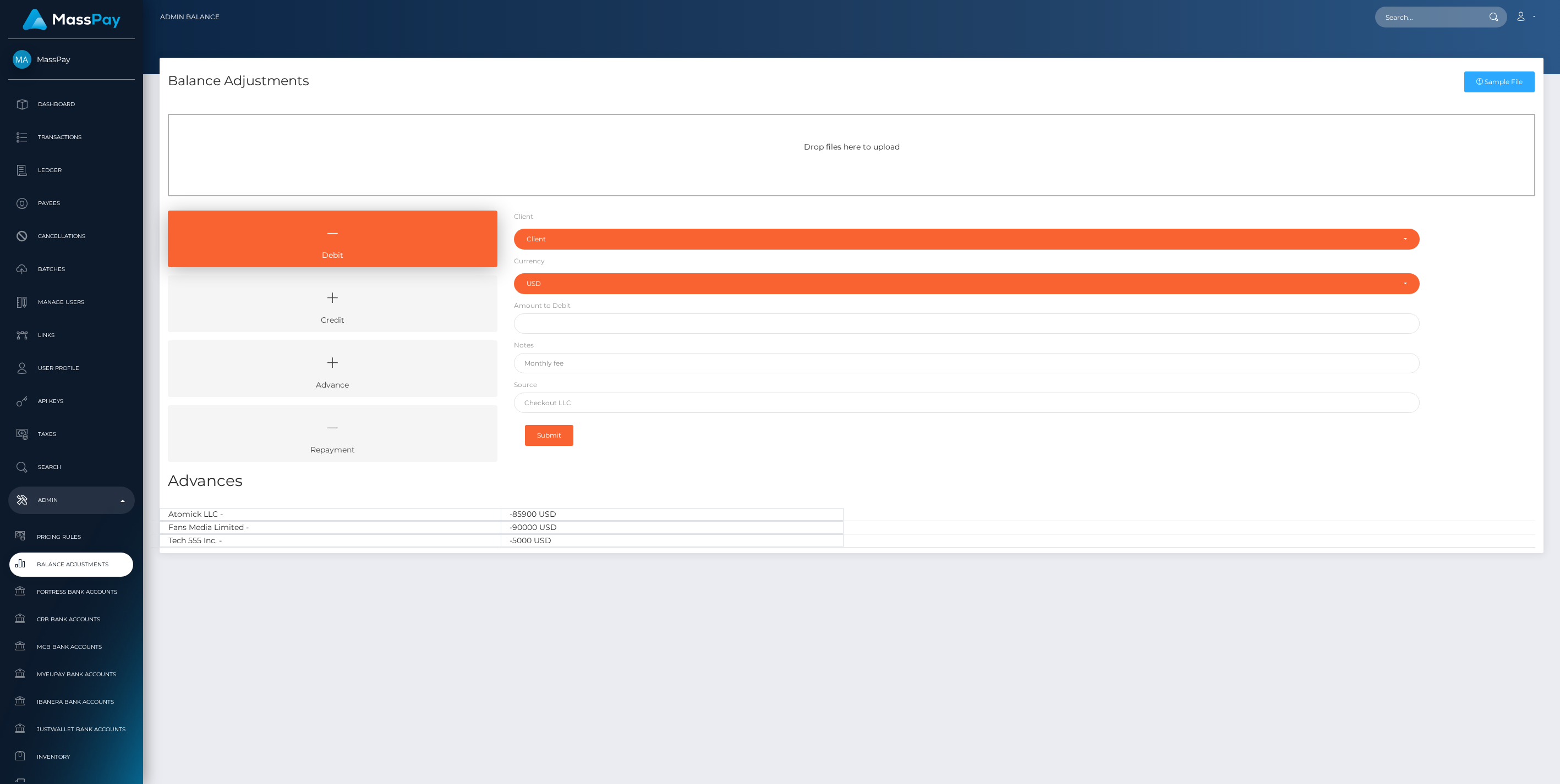
select select "USD"
drag, startPoint x: 415, startPoint y: 310, endPoint x: 446, endPoint y: 285, distance: 39.8
click at [415, 310] on icon at bounding box center [332, 298] width 304 height 33
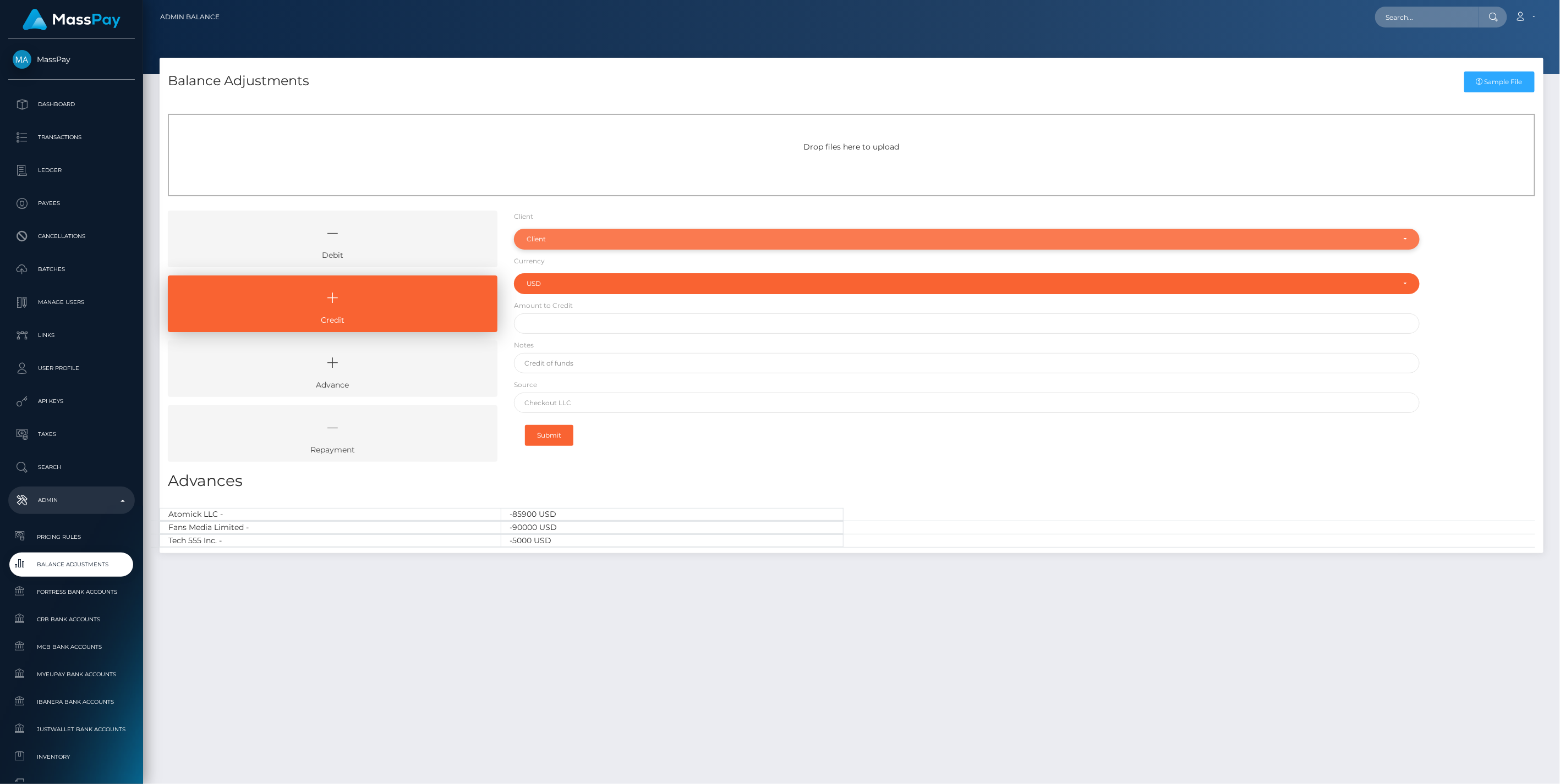
drag, startPoint x: 554, startPoint y: 232, endPoint x: 548, endPoint y: 248, distance: 17.1
click at [554, 232] on div "Client" at bounding box center [967, 239] width 906 height 21
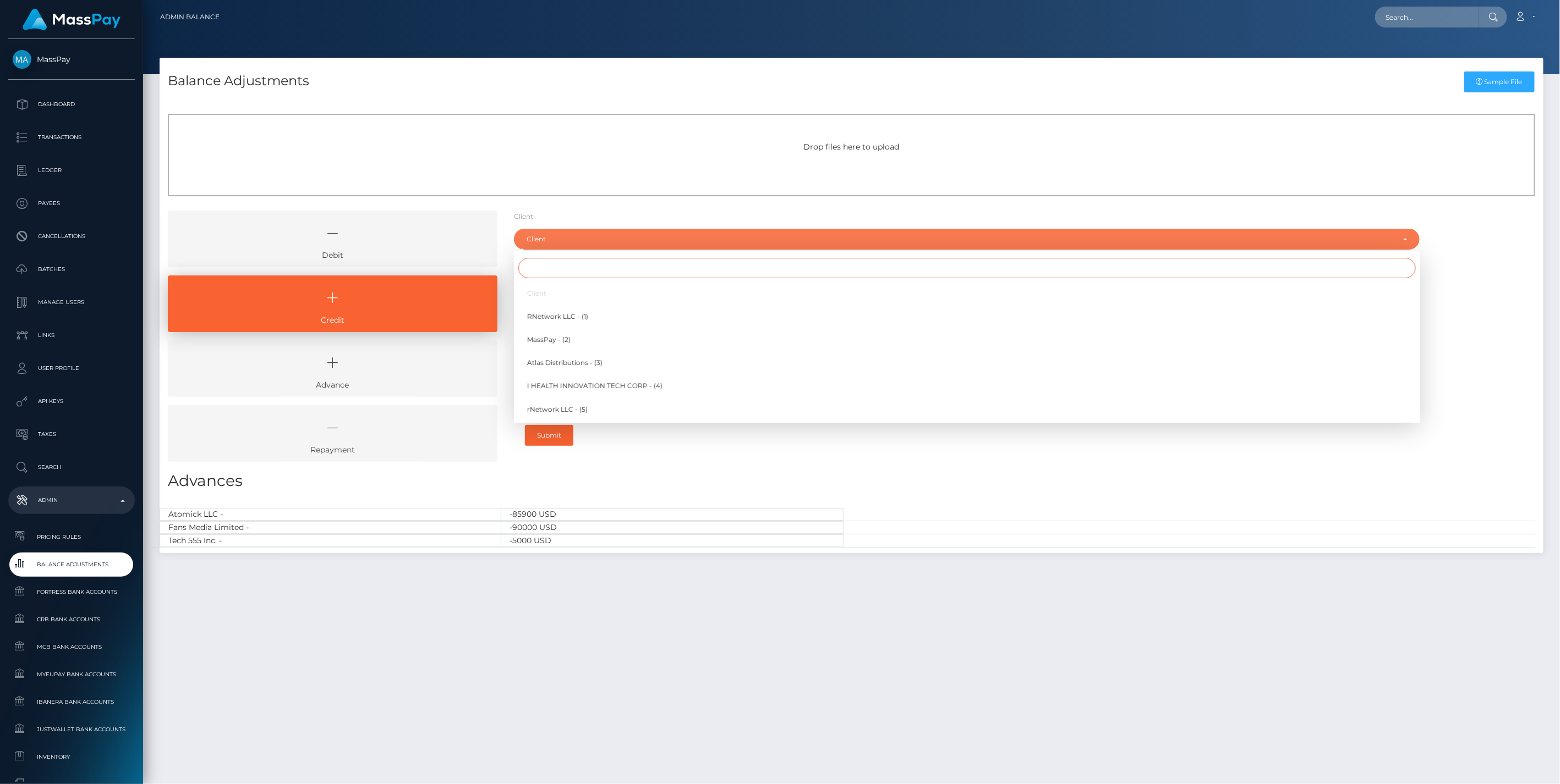
click at [547, 265] on input "Search" at bounding box center [966, 268] width 897 height 20
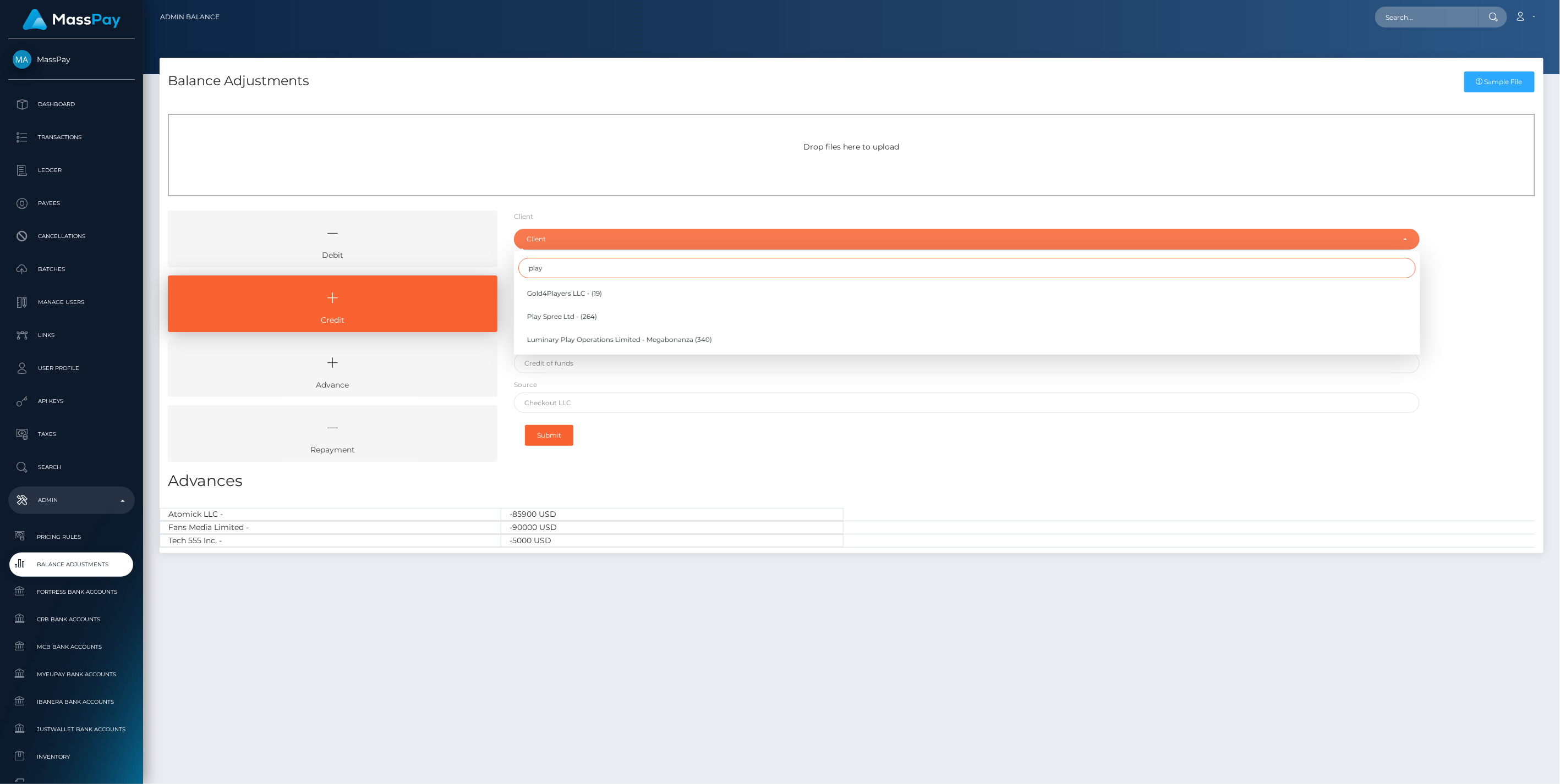
type input "play"
click at [553, 306] on ul "Gold4Players LLC - (19) Play Spree Ltd - (264) Luminary Play Operations Limited…" at bounding box center [967, 316] width 906 height 67
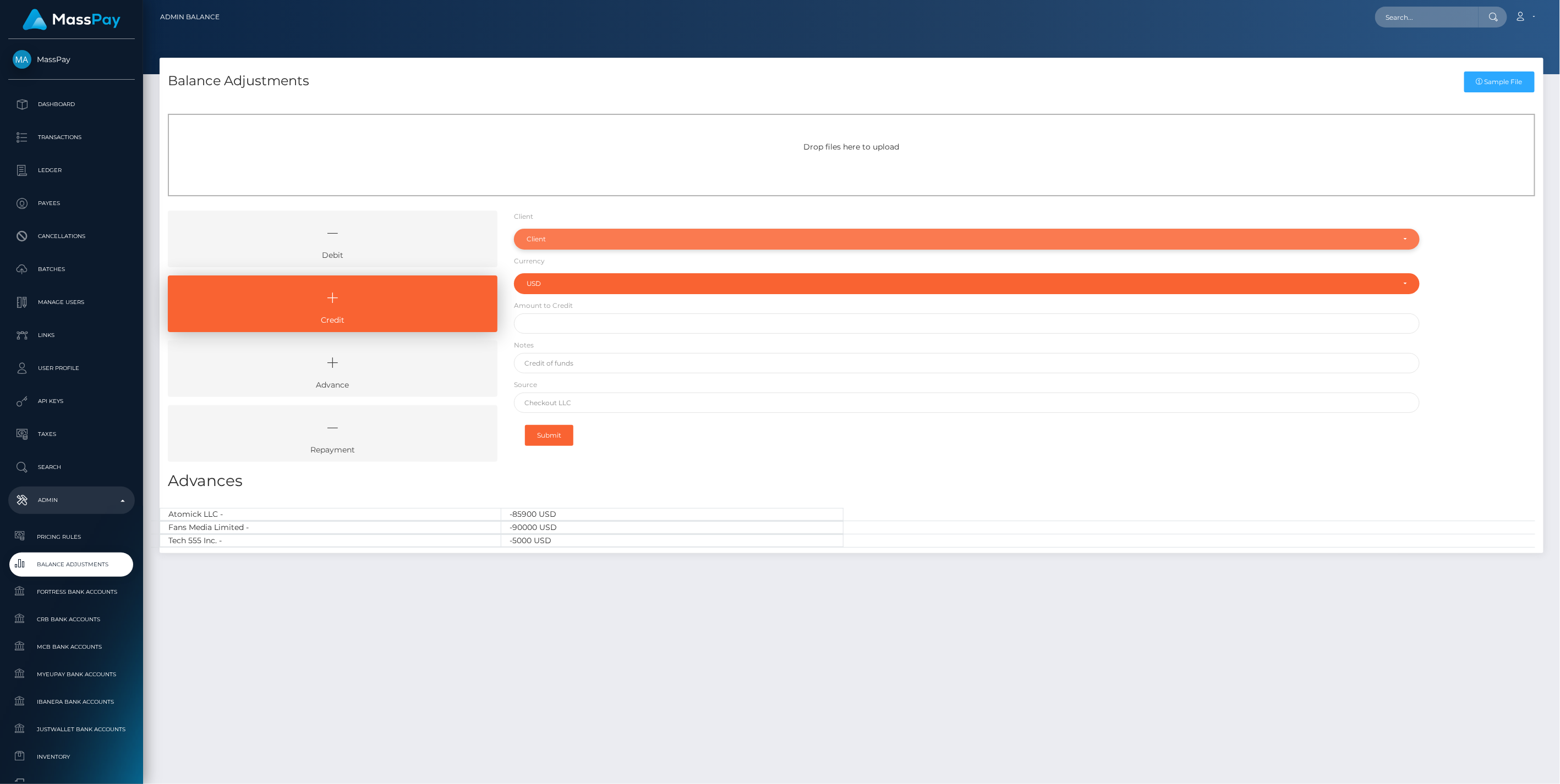
click at [586, 246] on div "Client" at bounding box center [967, 239] width 906 height 21
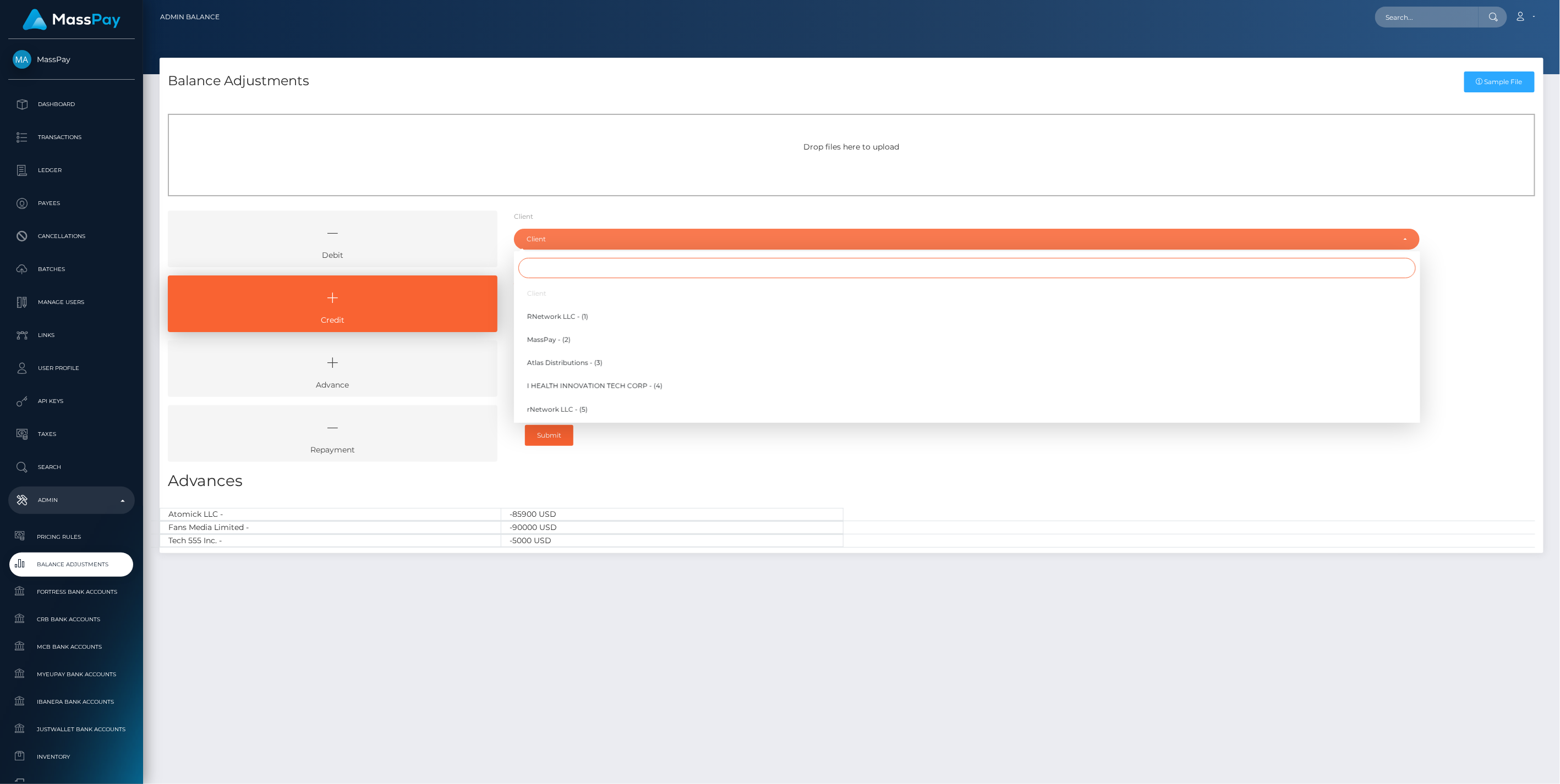
click at [559, 269] on input "Search" at bounding box center [966, 268] width 897 height 20
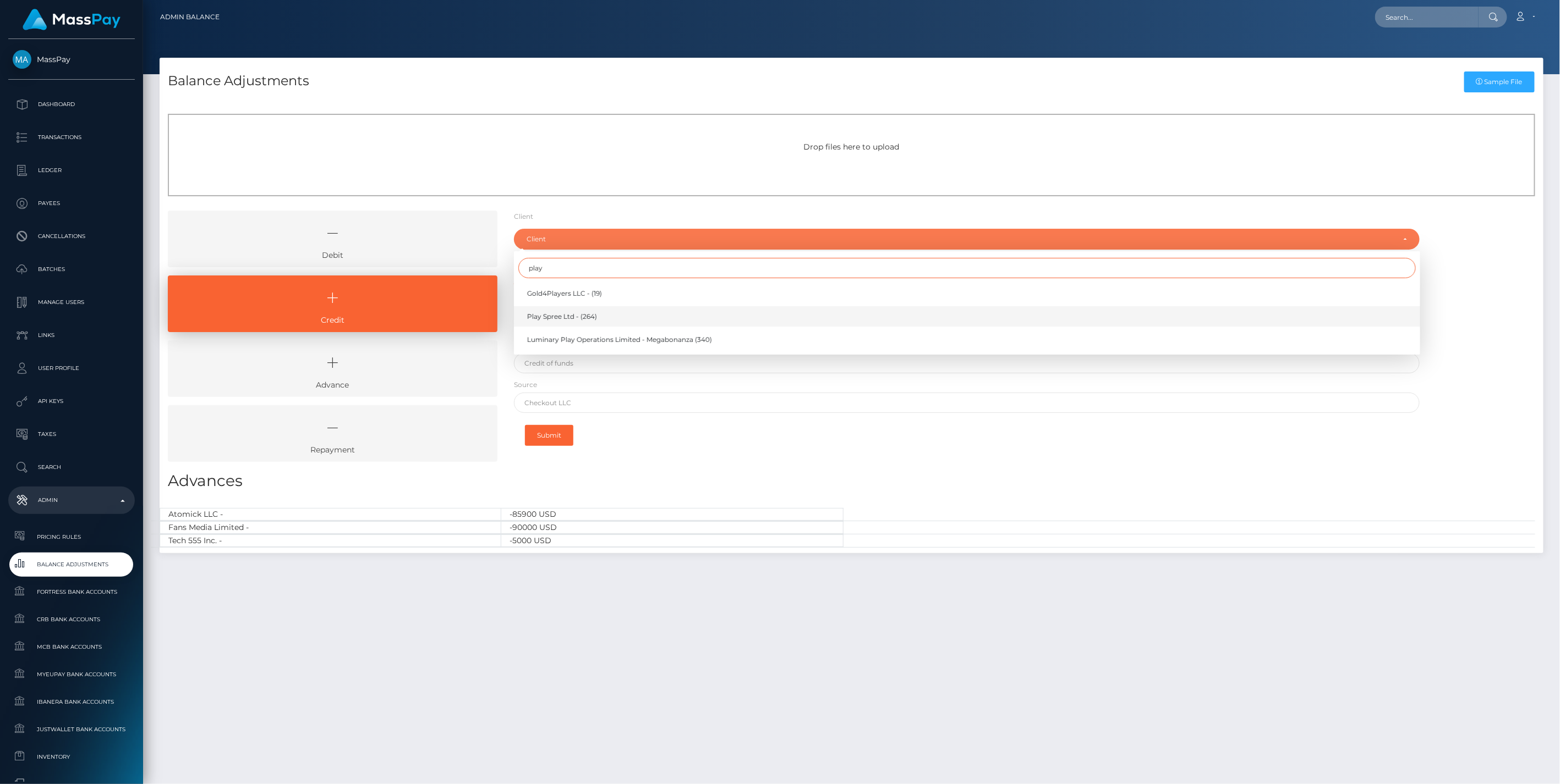
type input "play"
click at [542, 314] on span "Play Spree Ltd - (264)" at bounding box center [562, 317] width 70 height 10
select select "264"
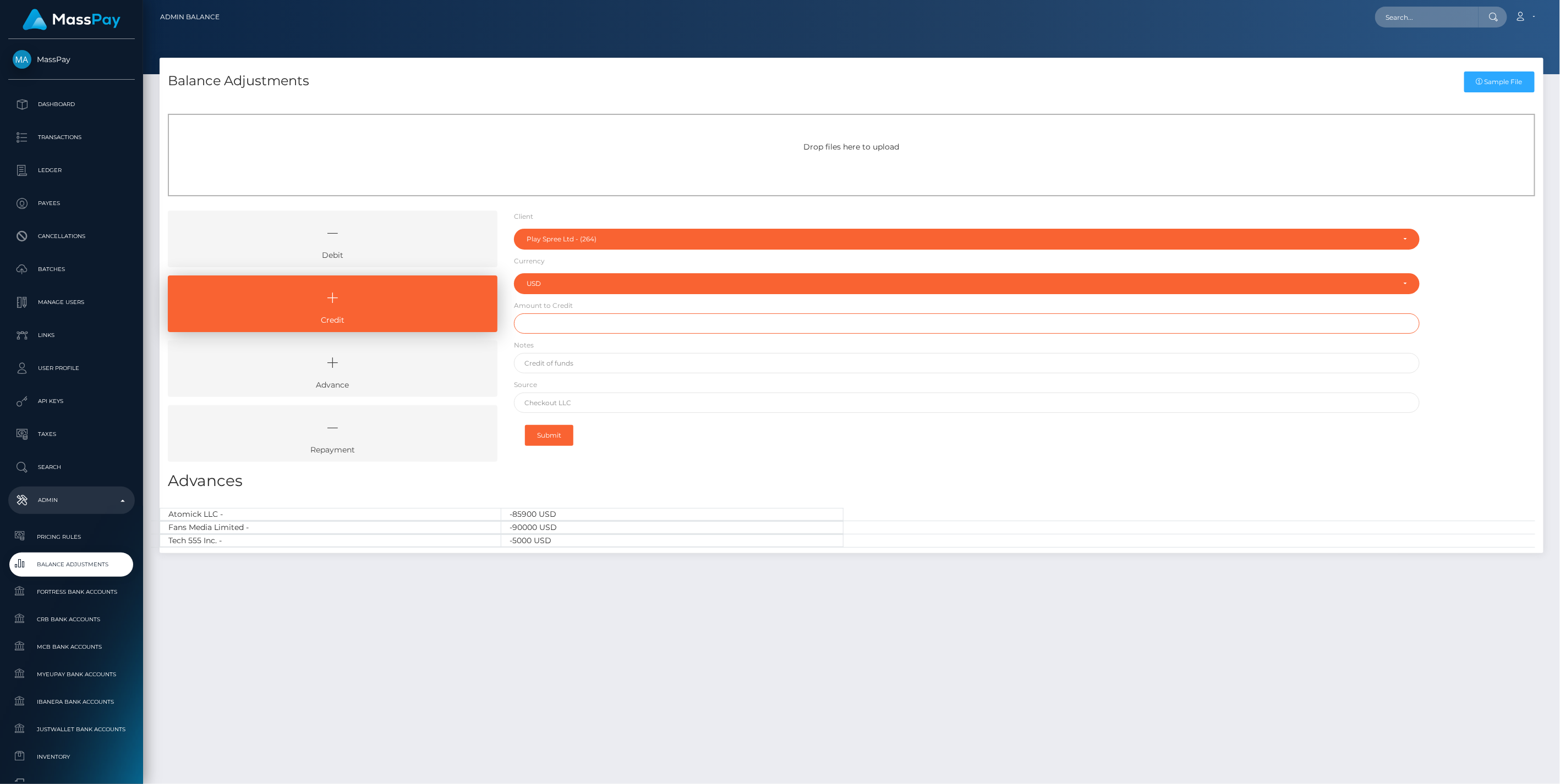
click at [551, 318] on input "text" at bounding box center [967, 323] width 906 height 20
type input "$150,006.00"
click at [558, 367] on input "text" at bounding box center [967, 363] width 906 height 20
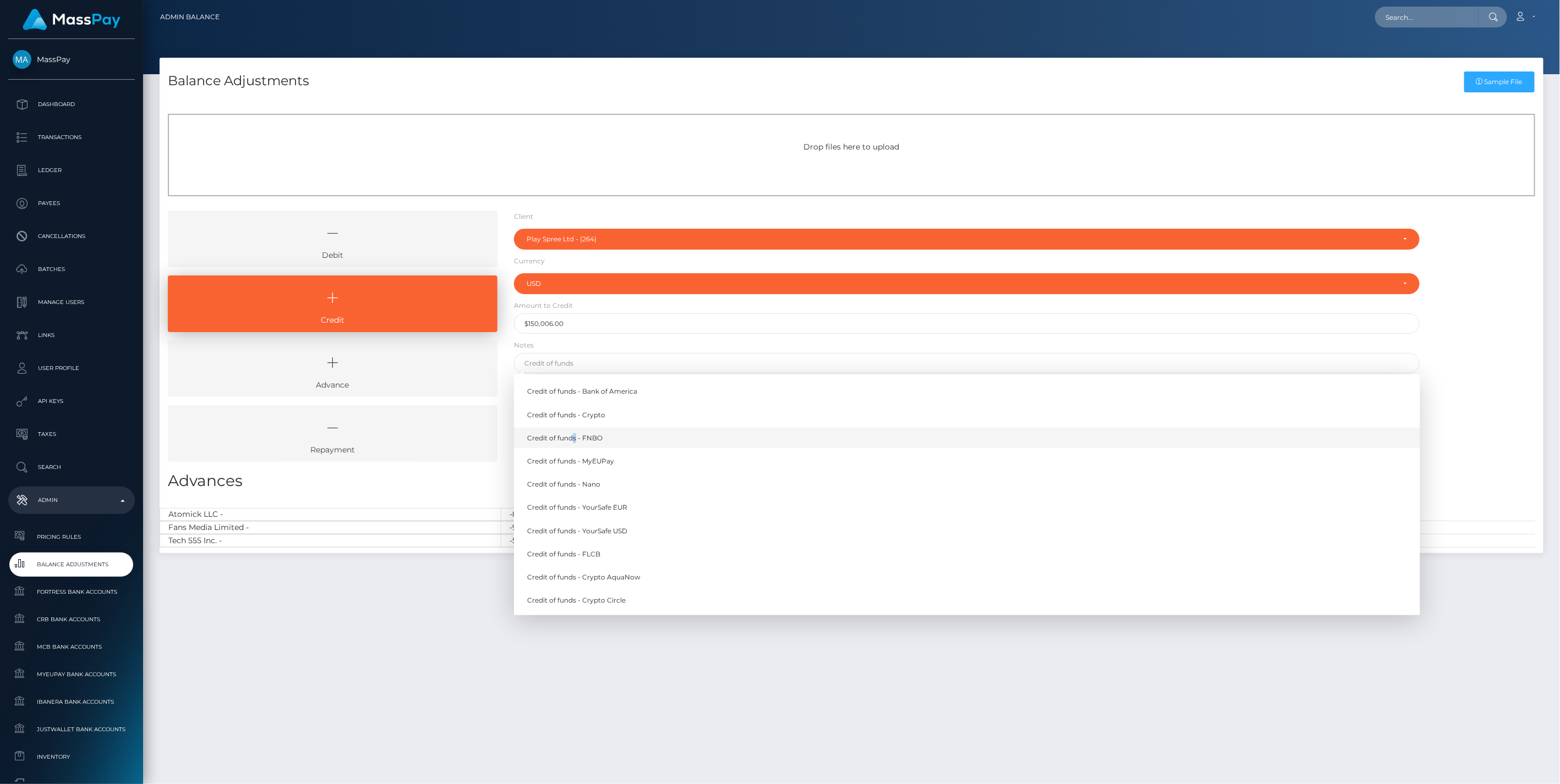
click at [574, 438] on link "Credit of funds - FNBO" at bounding box center [967, 437] width 906 height 20
type input "Credit of funds - FNBO"
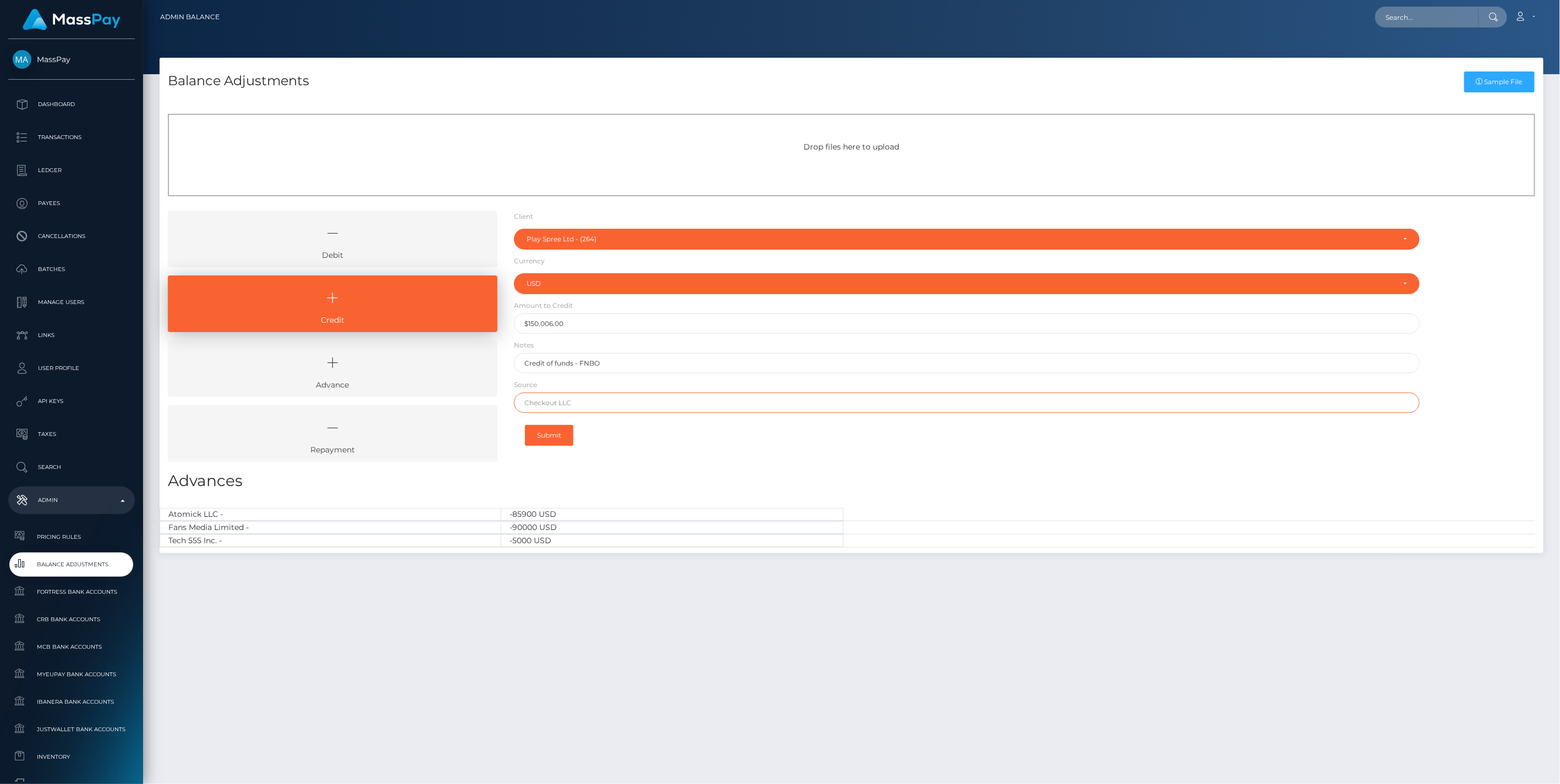
click at [591, 399] on input "text" at bounding box center [967, 402] width 906 height 20
paste input "IFX PAYMENTS"
type input "IFX PAYMENTS"
drag, startPoint x: 549, startPoint y: 433, endPoint x: 541, endPoint y: 434, distance: 8.1
click at [549, 433] on button "Submit" at bounding box center [549, 436] width 48 height 21
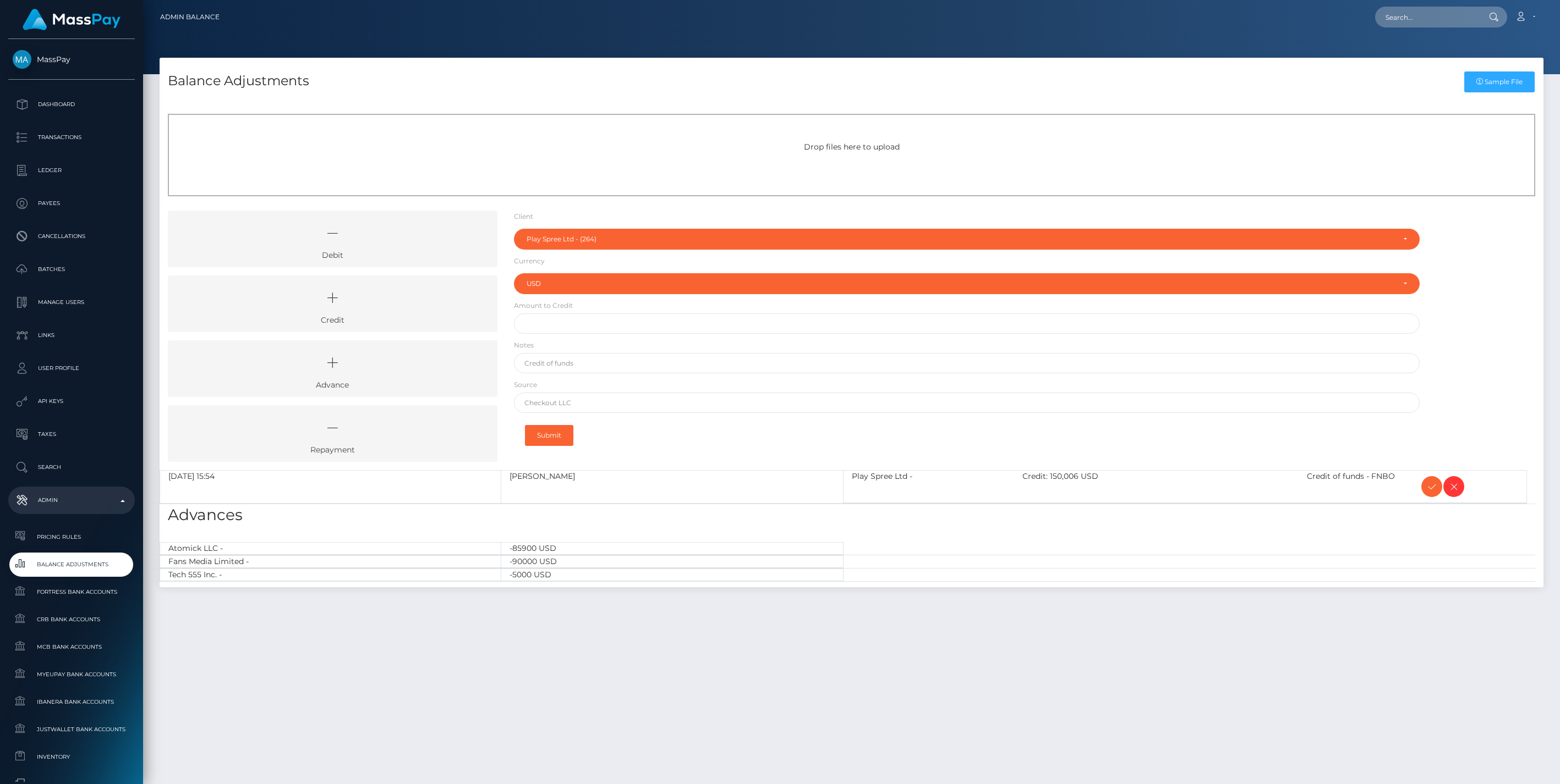
select select "264"
select select "USD"
click at [1433, 484] on icon at bounding box center [1431, 486] width 13 height 14
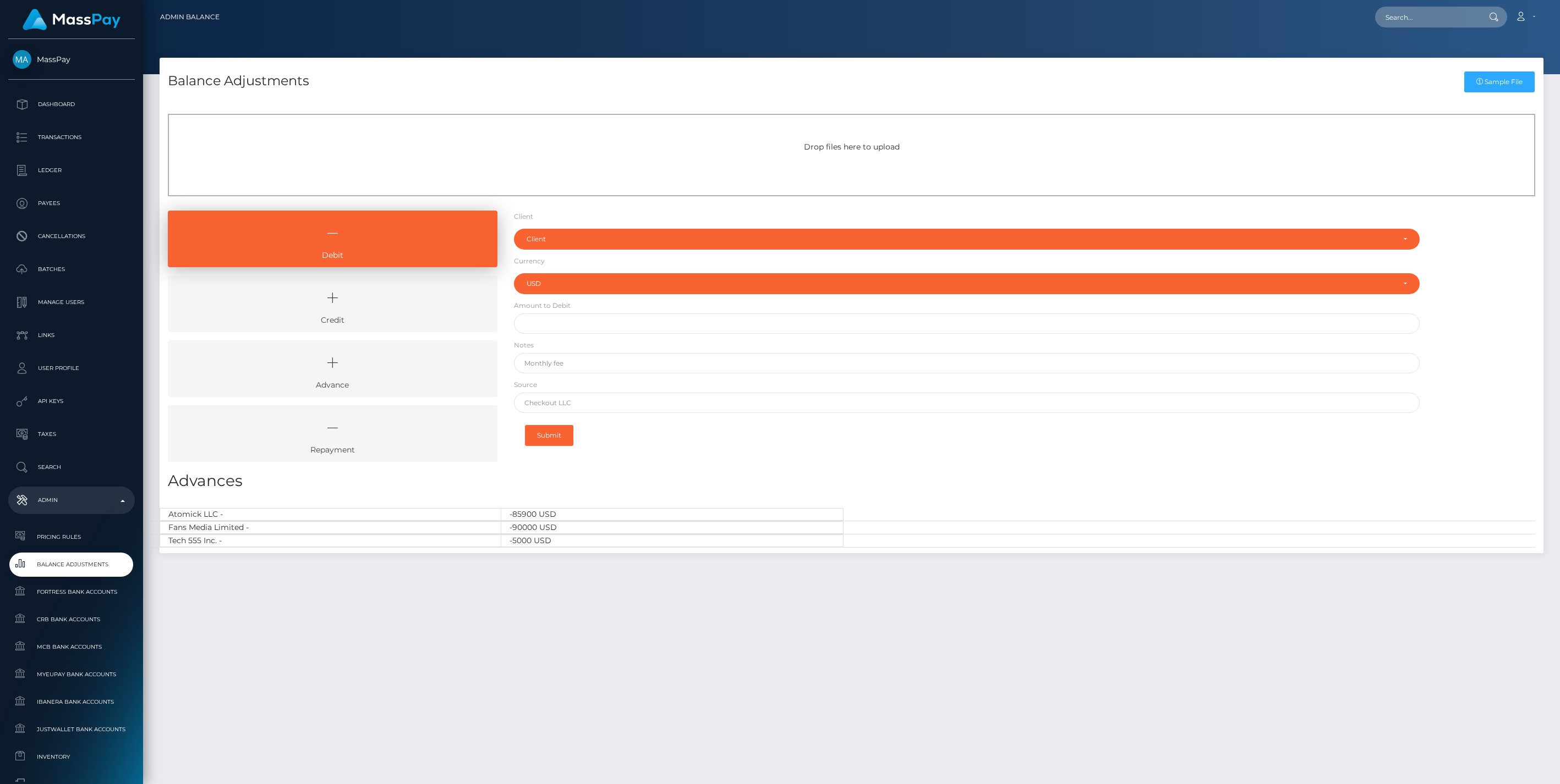
select select "USD"
click at [391, 304] on icon at bounding box center [332, 298] width 304 height 33
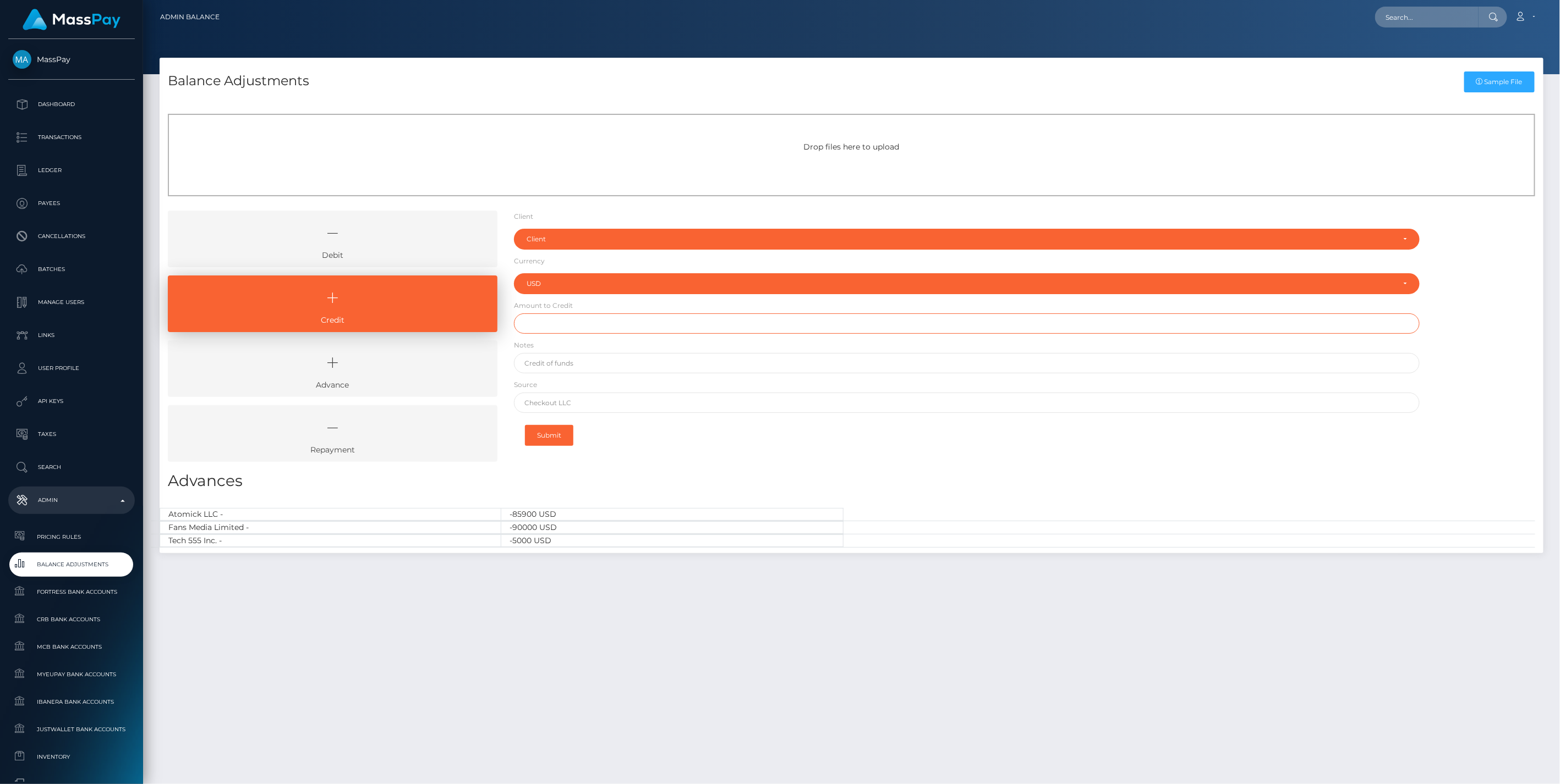
click at [554, 328] on input "text" at bounding box center [967, 323] width 906 height 20
type input "$11,000.00"
click at [565, 366] on input "text" at bounding box center [967, 363] width 906 height 20
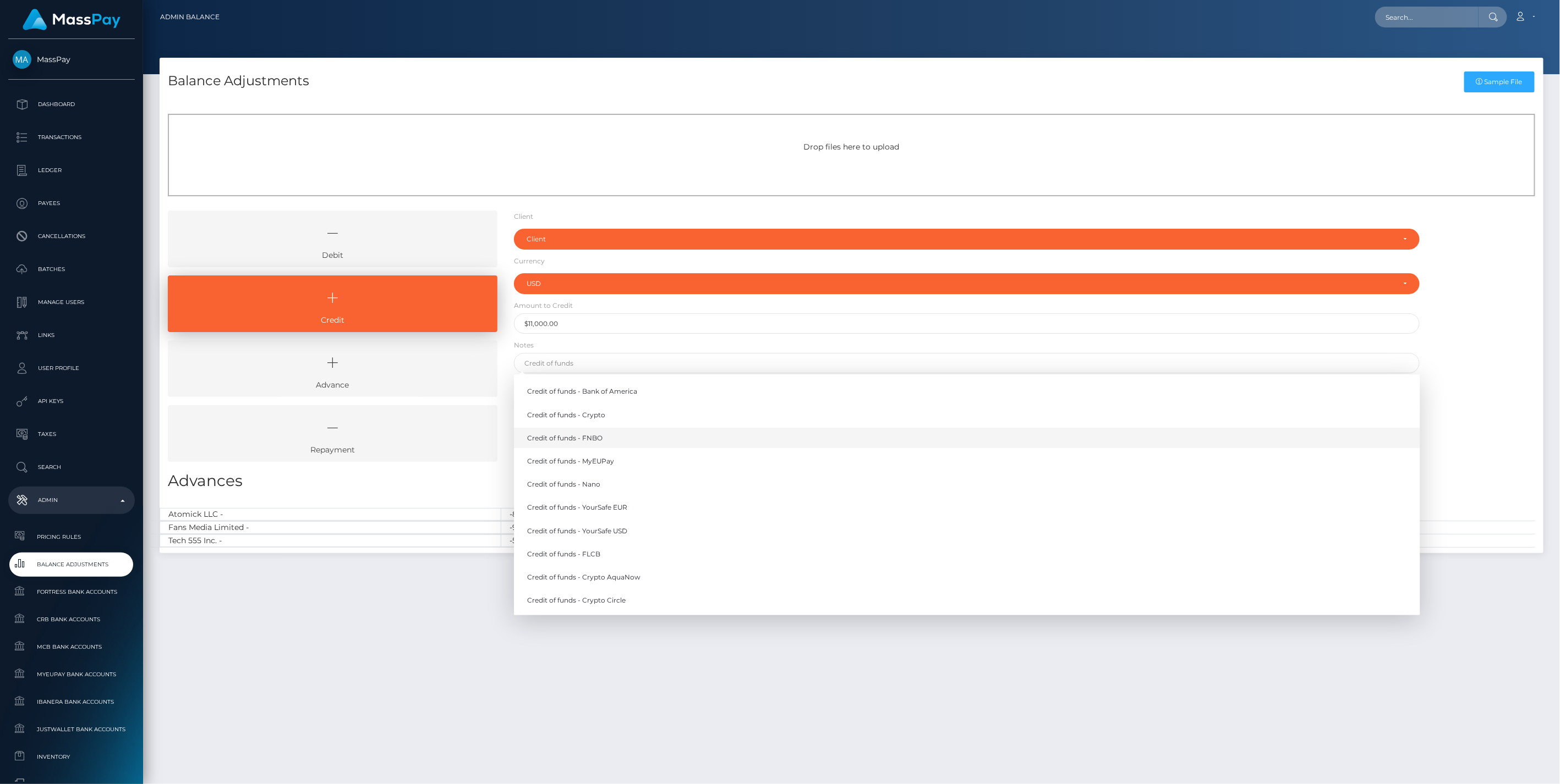
click at [599, 438] on link "Credit of funds - FNBO" at bounding box center [967, 437] width 906 height 20
type input "Credit of funds - FNBO"
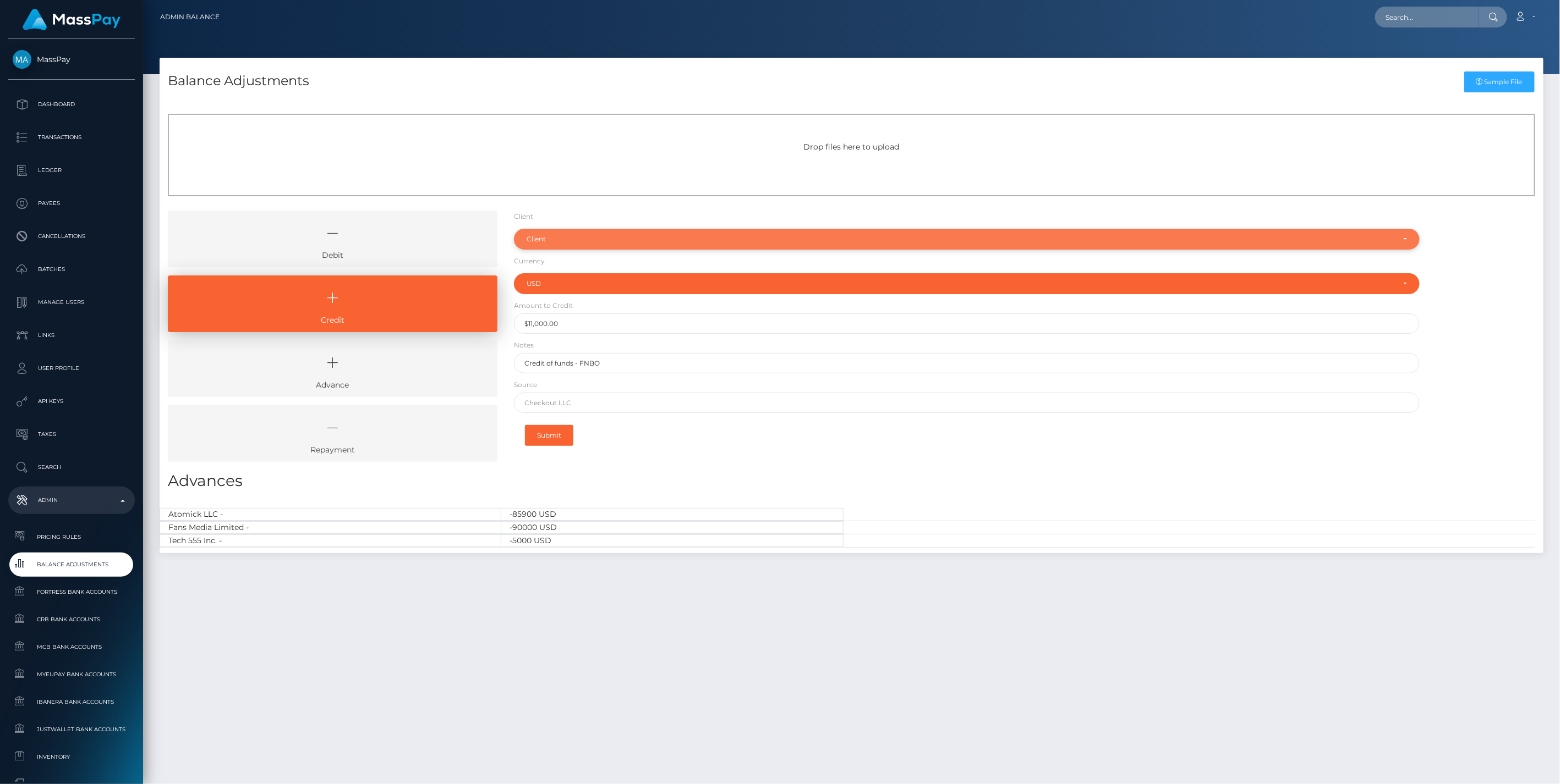
click at [578, 237] on div "Client" at bounding box center [960, 239] width 868 height 9
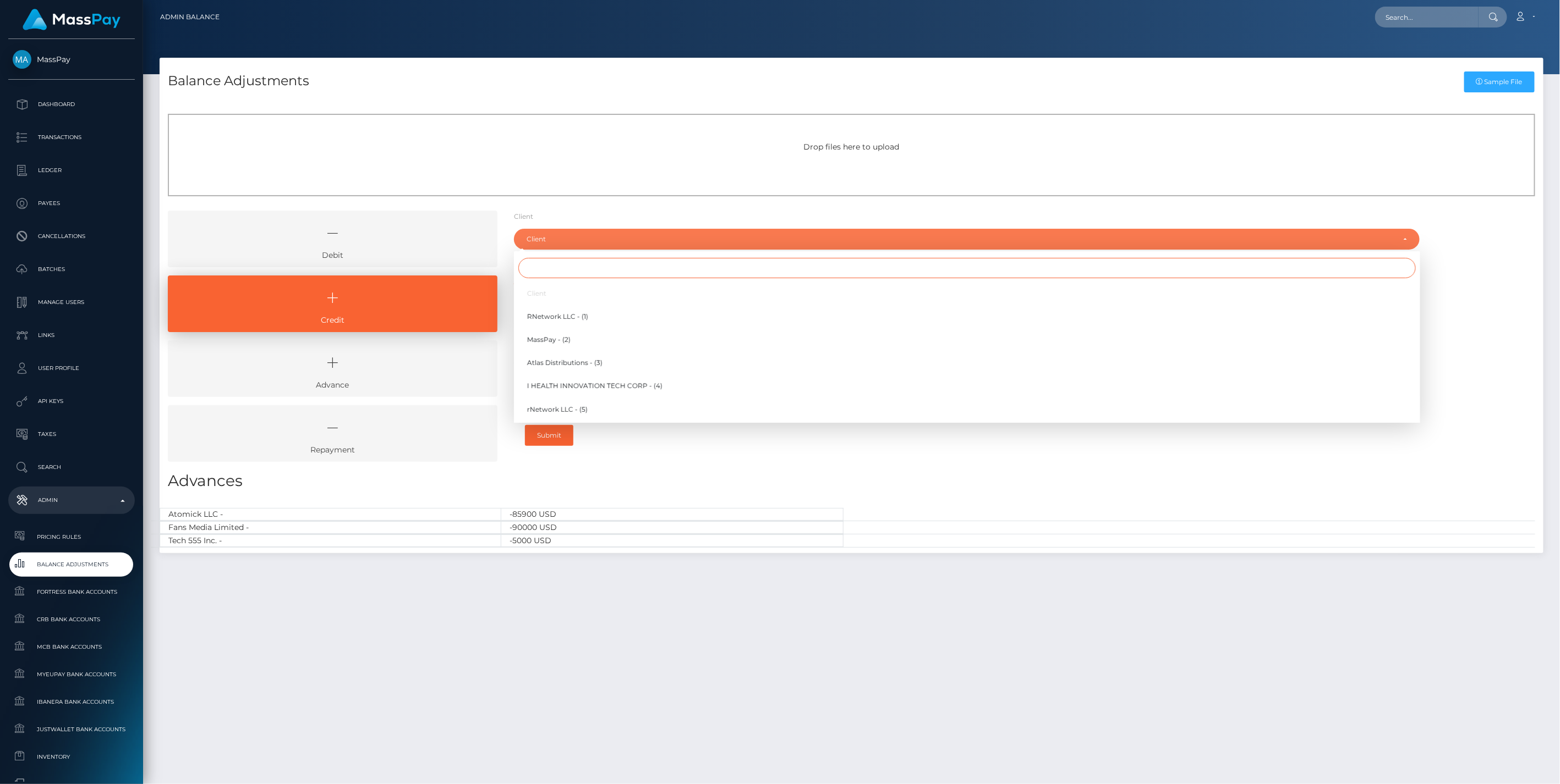
click at [558, 267] on input "Search" at bounding box center [966, 268] width 897 height 20
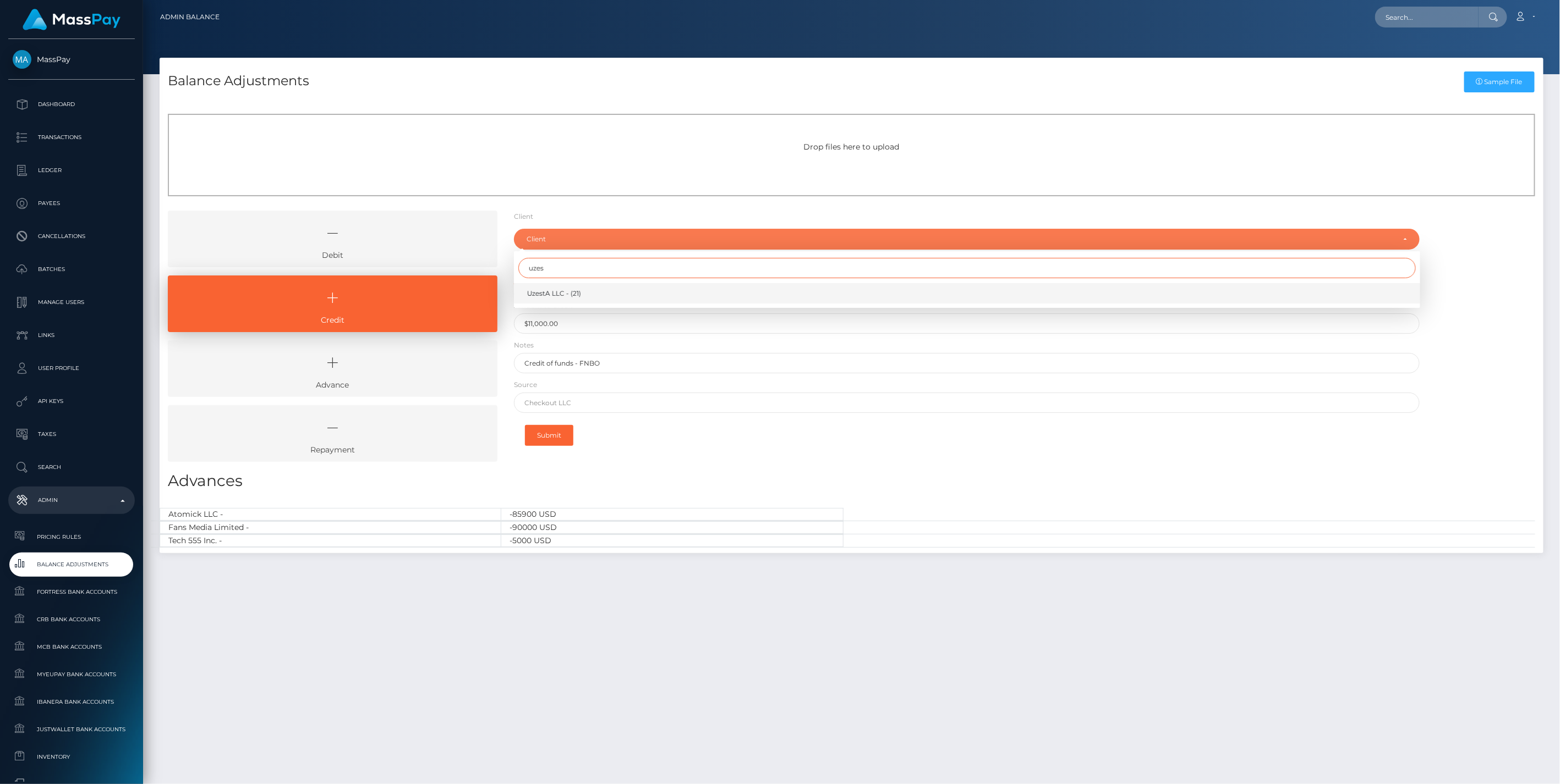
type input "uzes"
click at [558, 293] on span "UzestA LLC - (21)" at bounding box center [554, 293] width 54 height 10
select select "21"
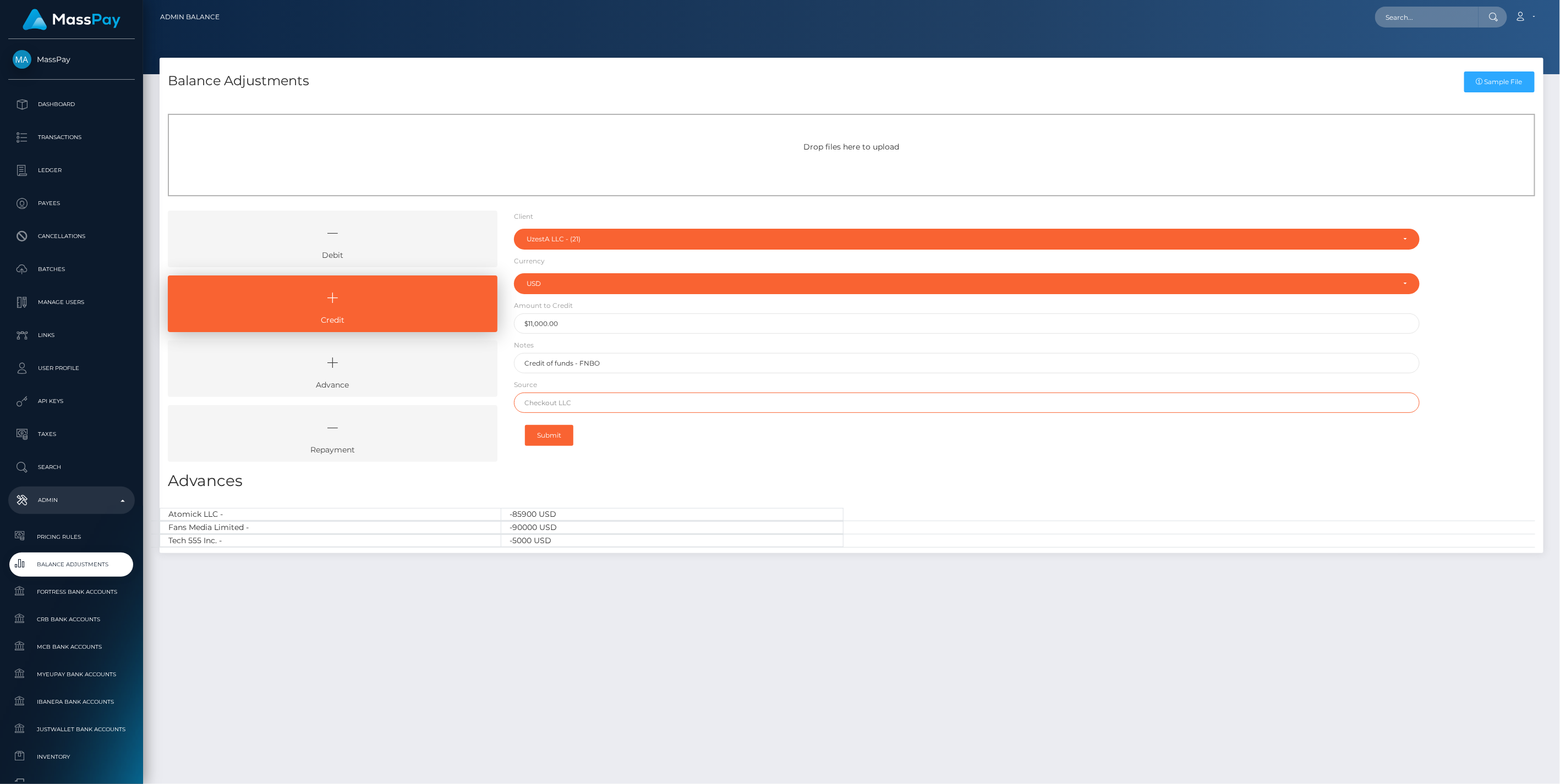
click at [530, 405] on input "text" at bounding box center [967, 402] width 906 height 20
paste input "HSBC [GEOGRAPHIC_DATA]"
type input "HSBC [GEOGRAPHIC_DATA]"
click at [558, 431] on button "Submit" at bounding box center [549, 436] width 48 height 21
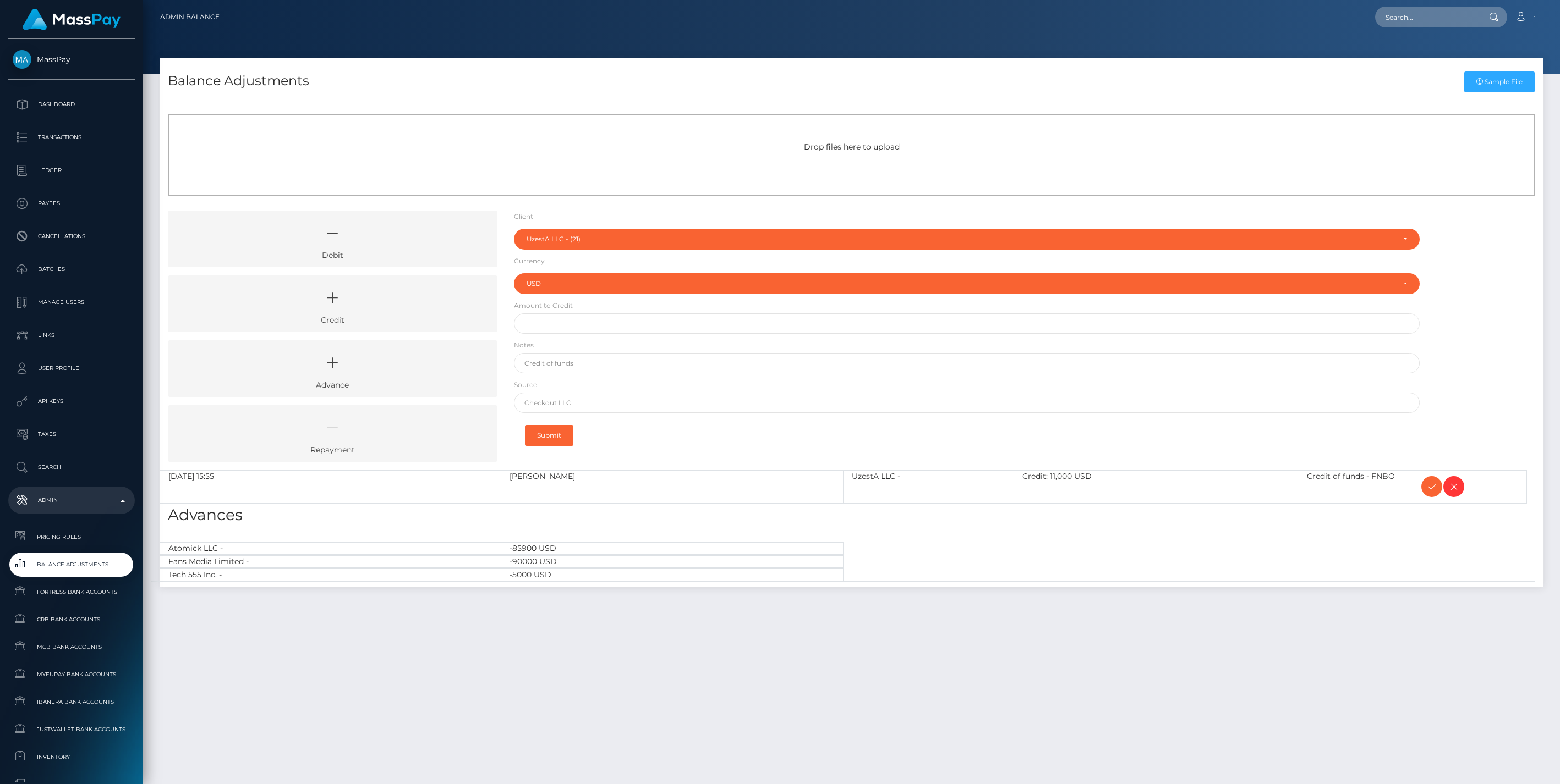
select select "21"
select select "USD"
click at [1431, 488] on icon at bounding box center [1431, 486] width 13 height 14
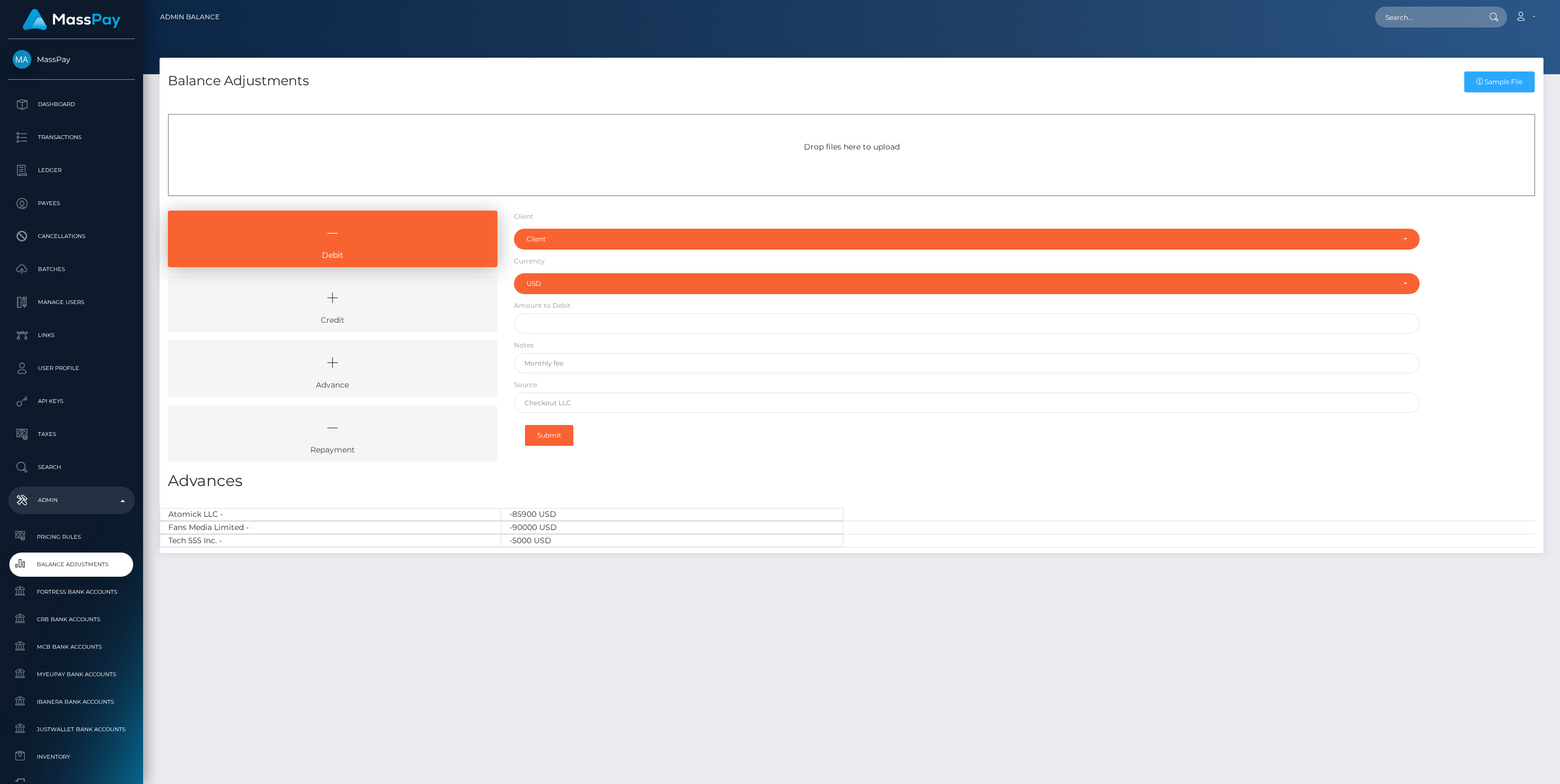
select select "USD"
click at [414, 305] on icon at bounding box center [332, 298] width 304 height 33
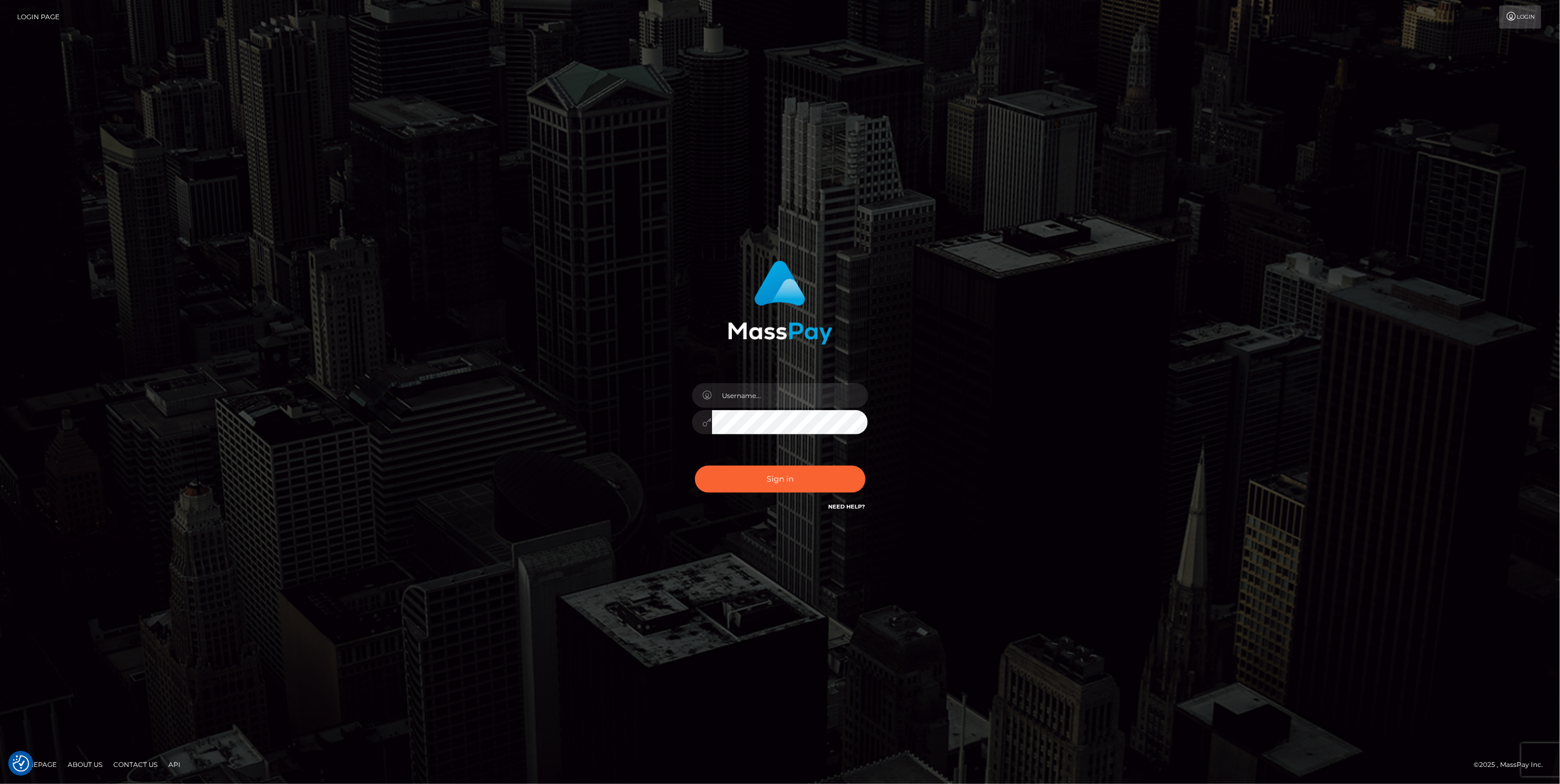
checkbox input "true"
type input "jlo"
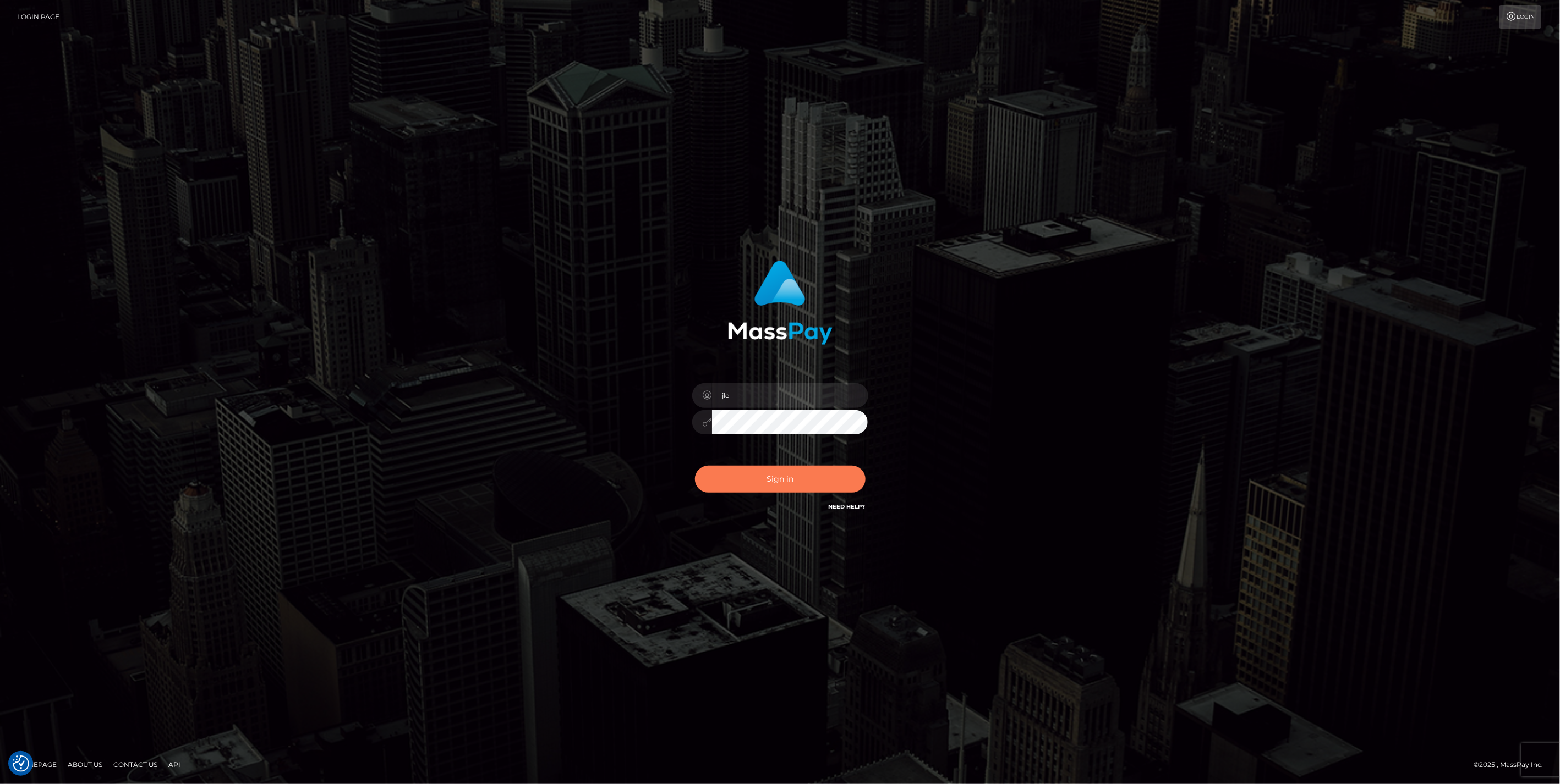
click at [782, 474] on button "Sign in" at bounding box center [780, 479] width 171 height 27
type input "jlo"
click at [798, 481] on button "Sign in" at bounding box center [780, 479] width 171 height 27
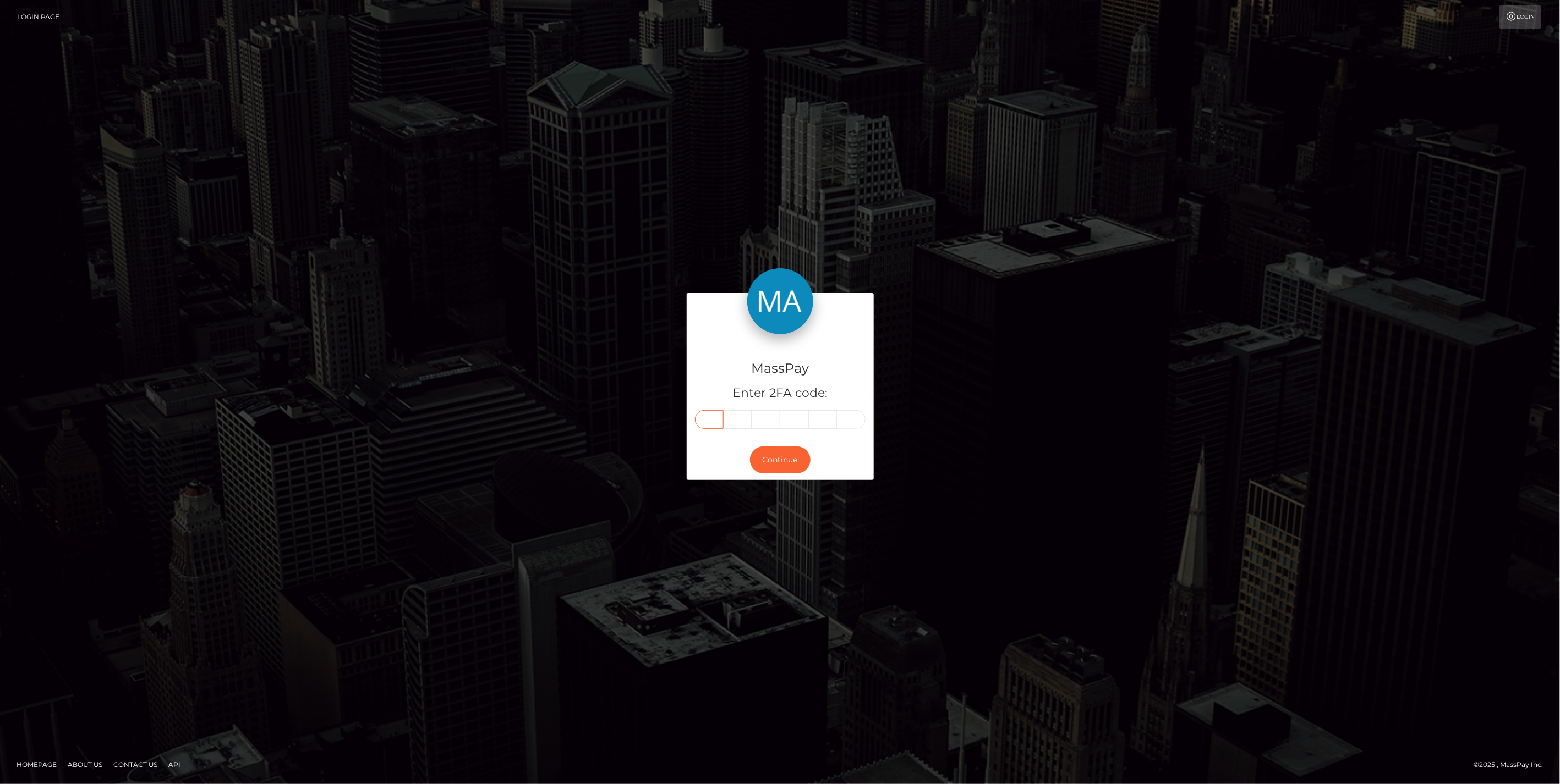
paste input "7"
type input "7"
type input "9"
type input "7"
type input "0"
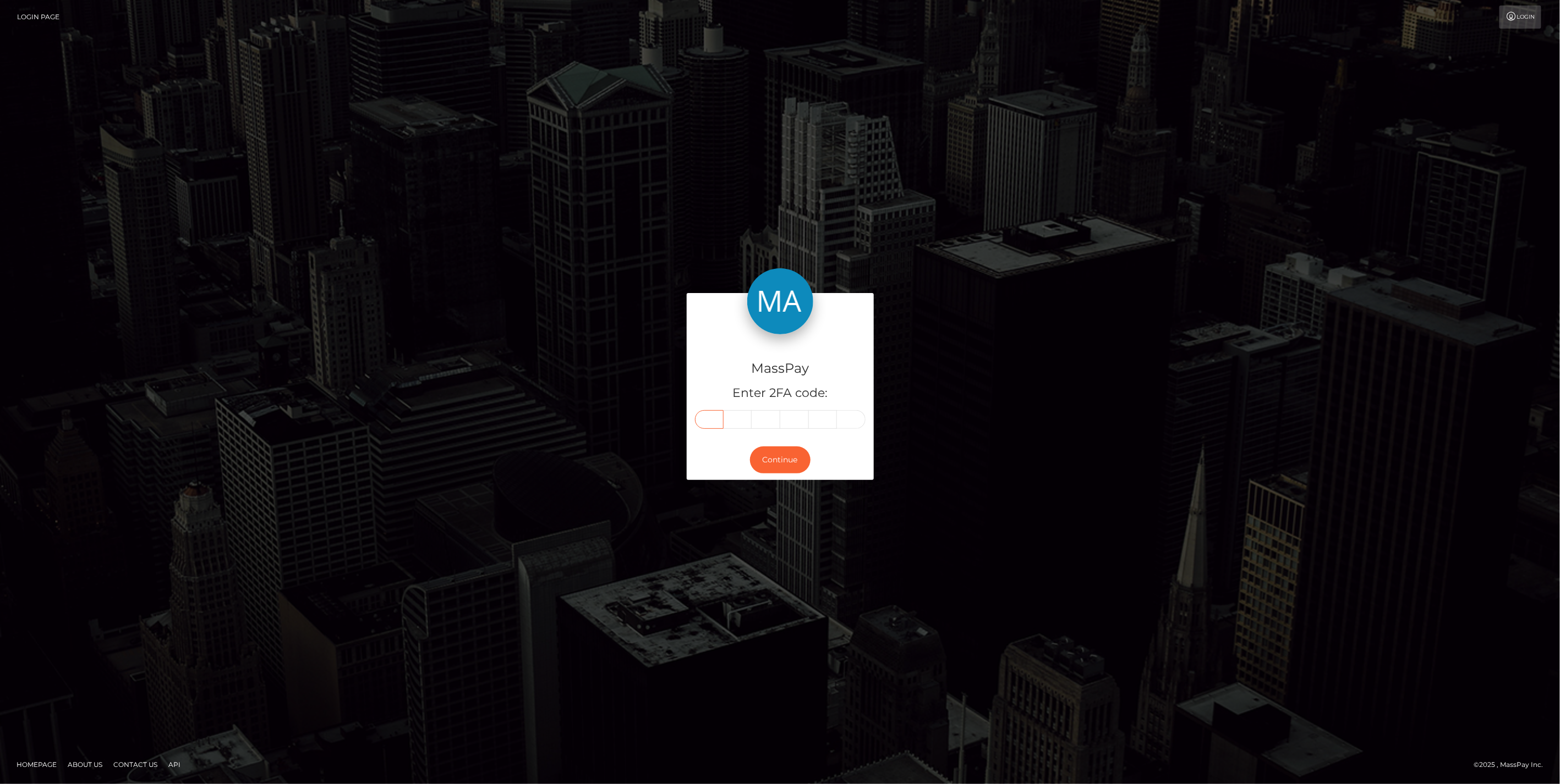
type input "2"
type input "4"
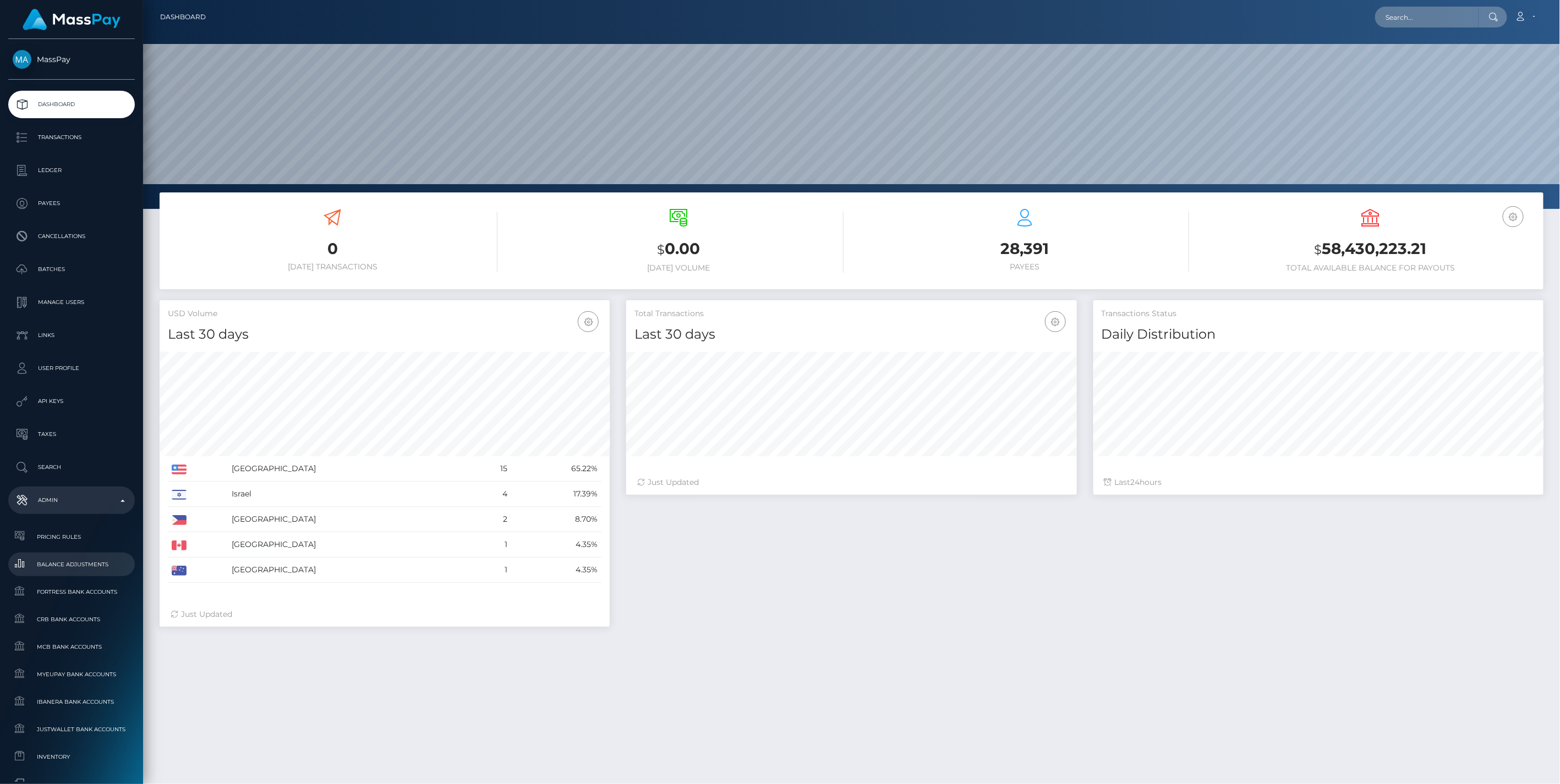
scroll to position [195, 450]
click at [79, 567] on span "Balance Adjustments" at bounding box center [72, 564] width 117 height 13
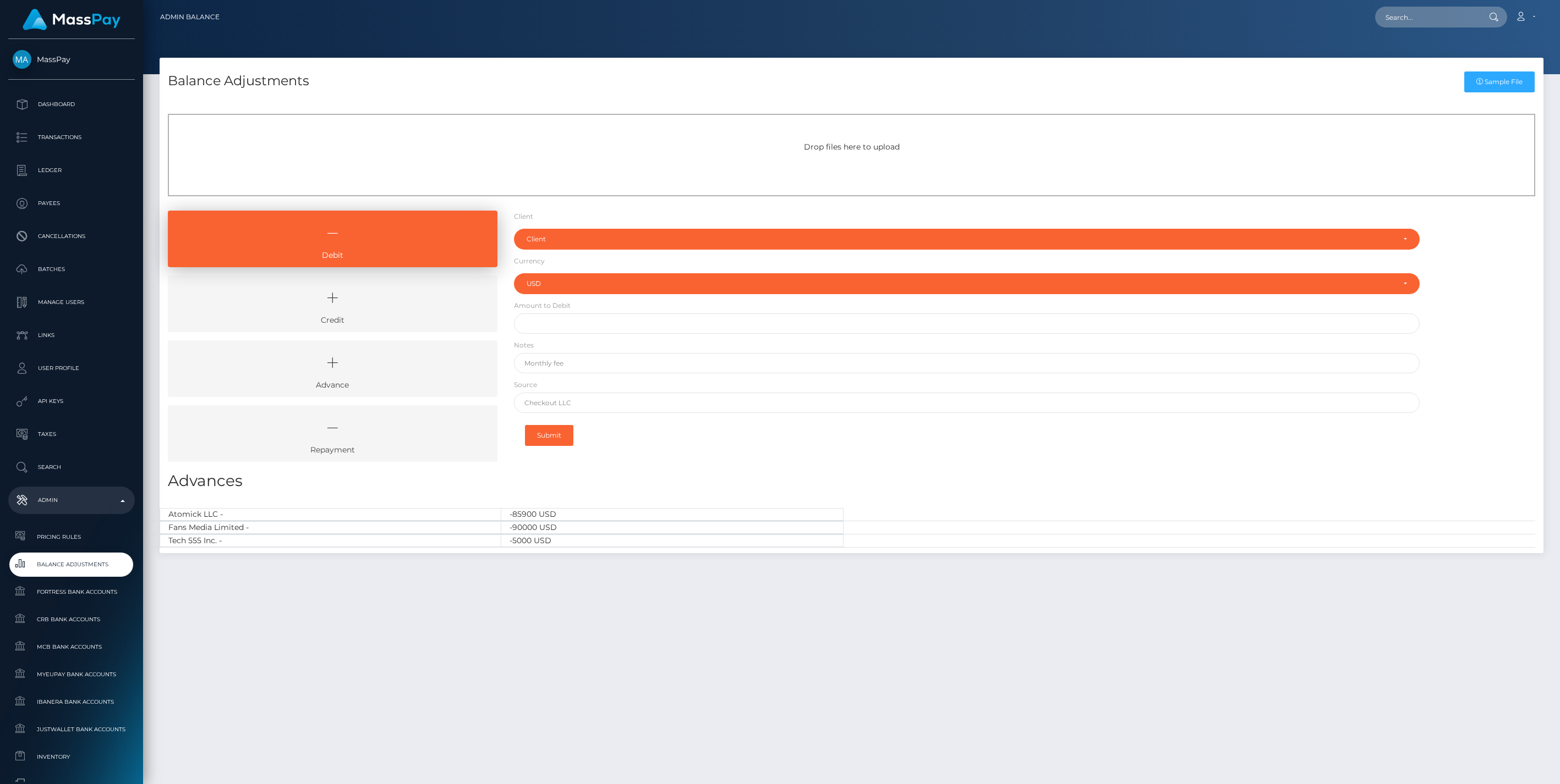
select select "USD"
drag, startPoint x: 377, startPoint y: 300, endPoint x: 497, endPoint y: 274, distance: 122.8
click at [377, 300] on icon at bounding box center [332, 298] width 304 height 33
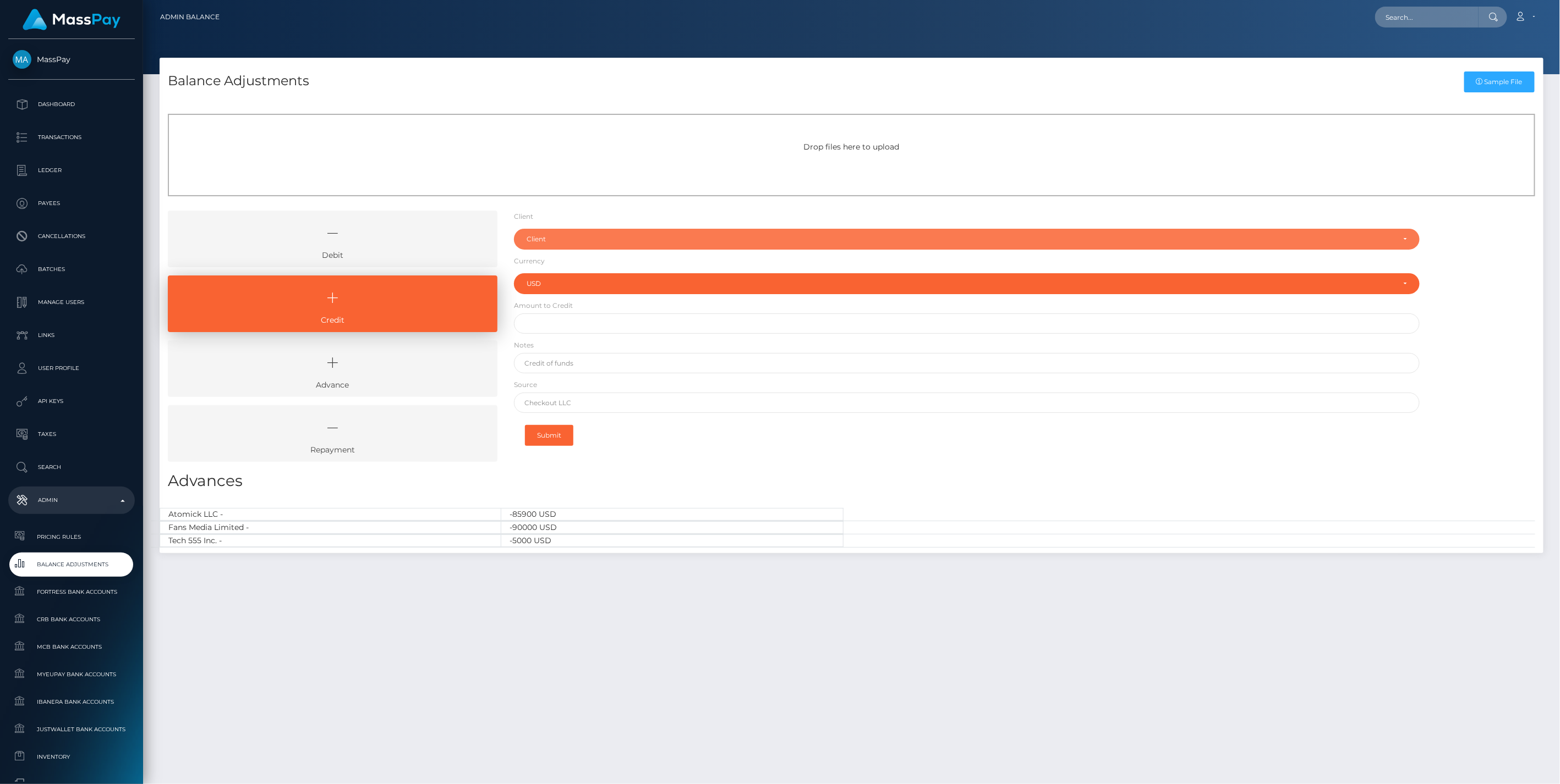
drag, startPoint x: 619, startPoint y: 232, endPoint x: 595, endPoint y: 261, distance: 37.6
click at [619, 232] on div "Client" at bounding box center [967, 239] width 906 height 21
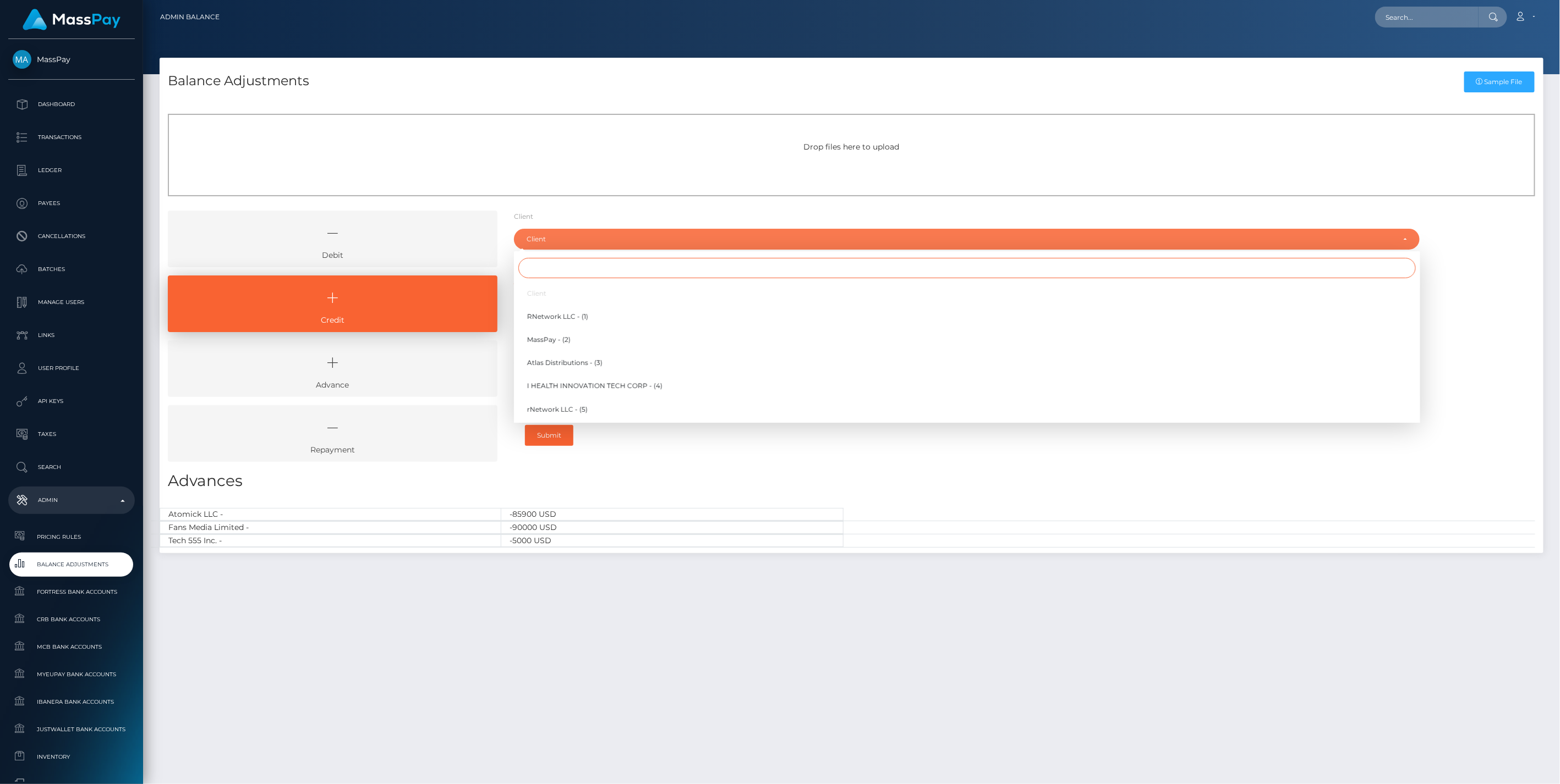
click at [587, 270] on input "Search" at bounding box center [966, 268] width 897 height 20
type input "internation"
click at [602, 340] on span "International Media Company BV - (98)" at bounding box center [591, 339] width 129 height 10
select select "98"
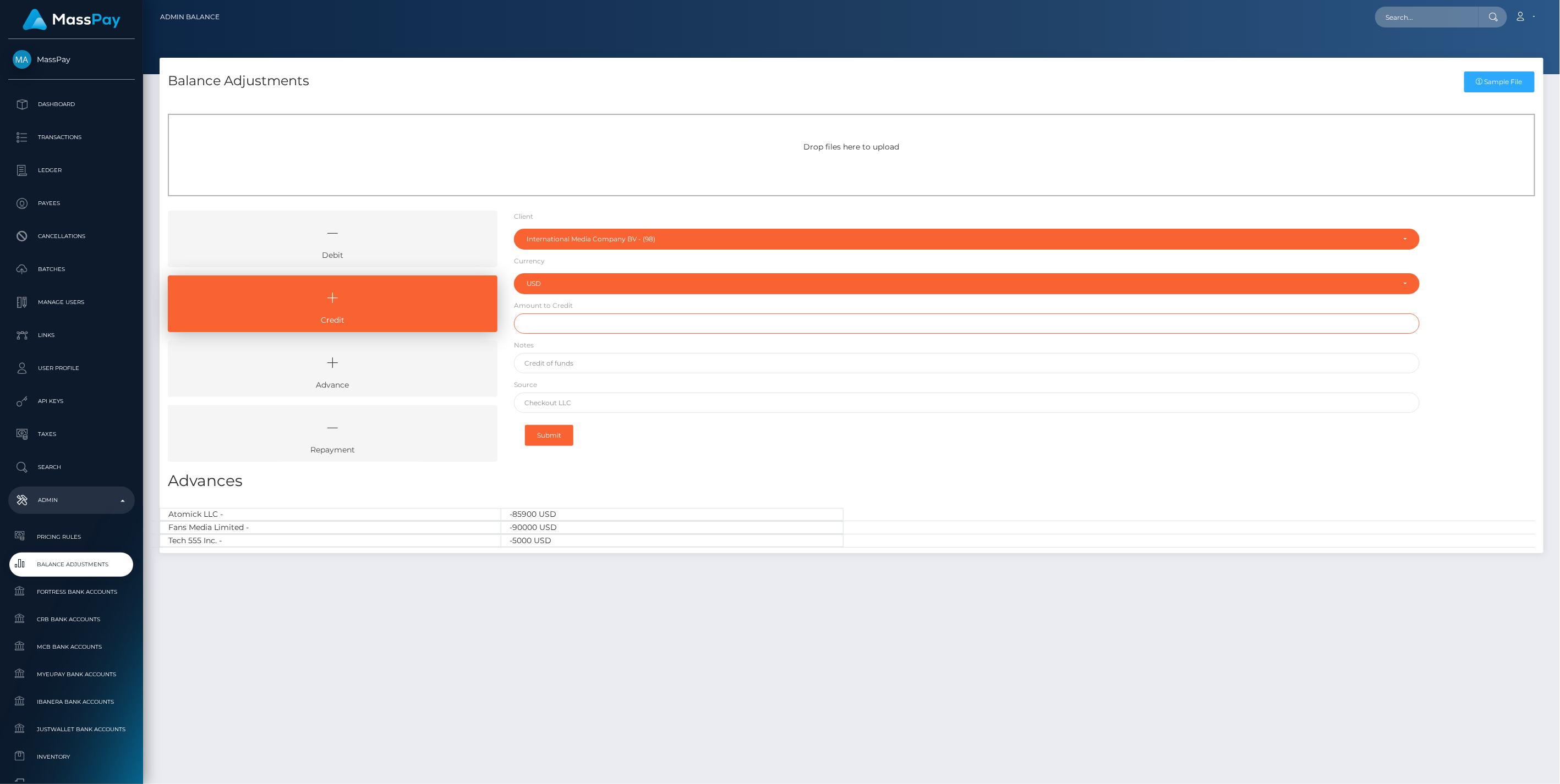
click at [550, 327] on input "text" at bounding box center [967, 323] width 906 height 20
paste input "5,843.57"
type input "$5,843.57"
click at [592, 370] on input "text" at bounding box center [967, 363] width 906 height 20
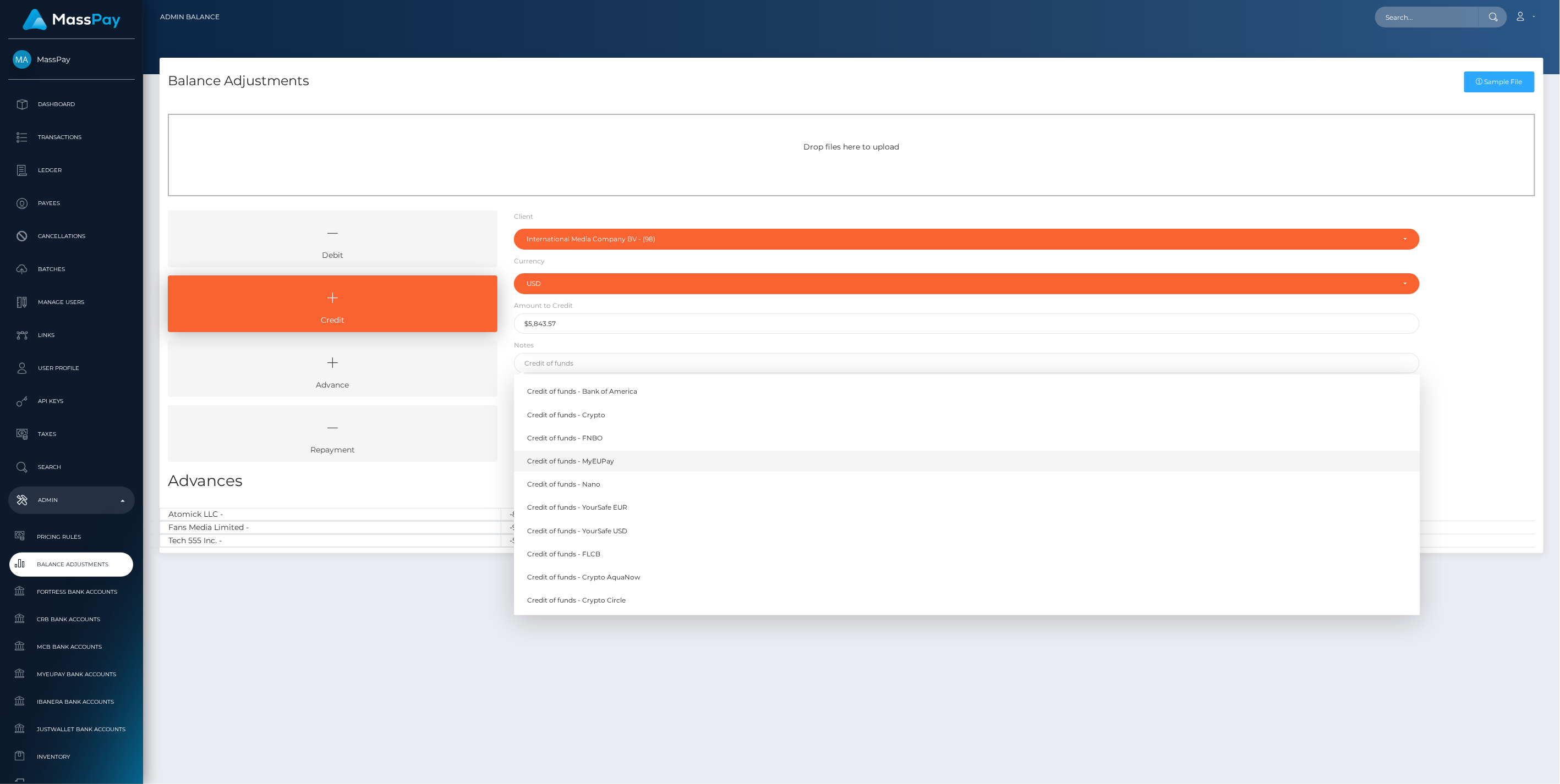
click link "Credit of funds - MyEUPay"
type input "Credit of funds - MyEUPay"
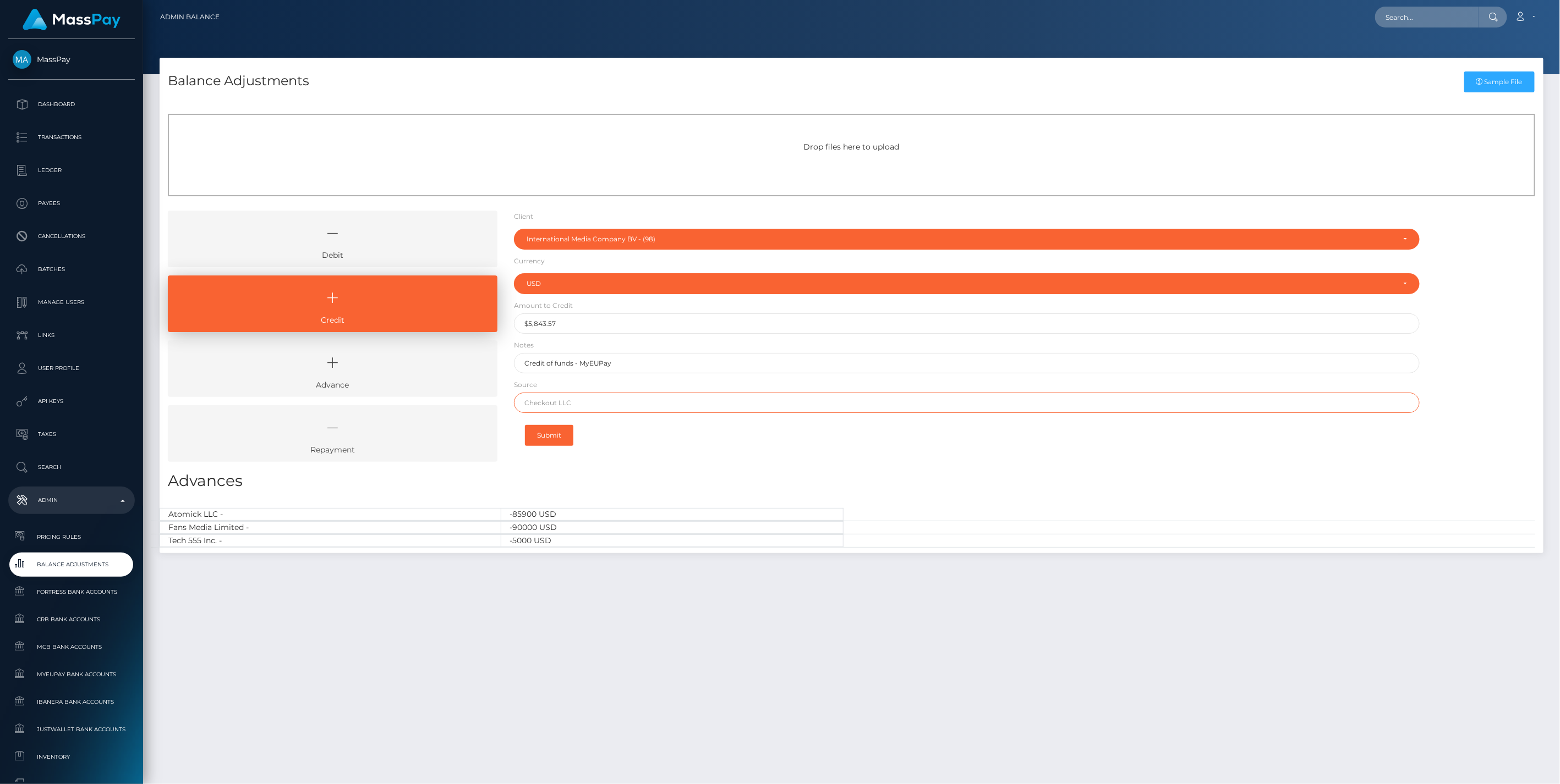
click input "text"
paste input "ABN AMRO Bank N.V."
type input "ABN AMRO Bank N.V."
click button "Submit"
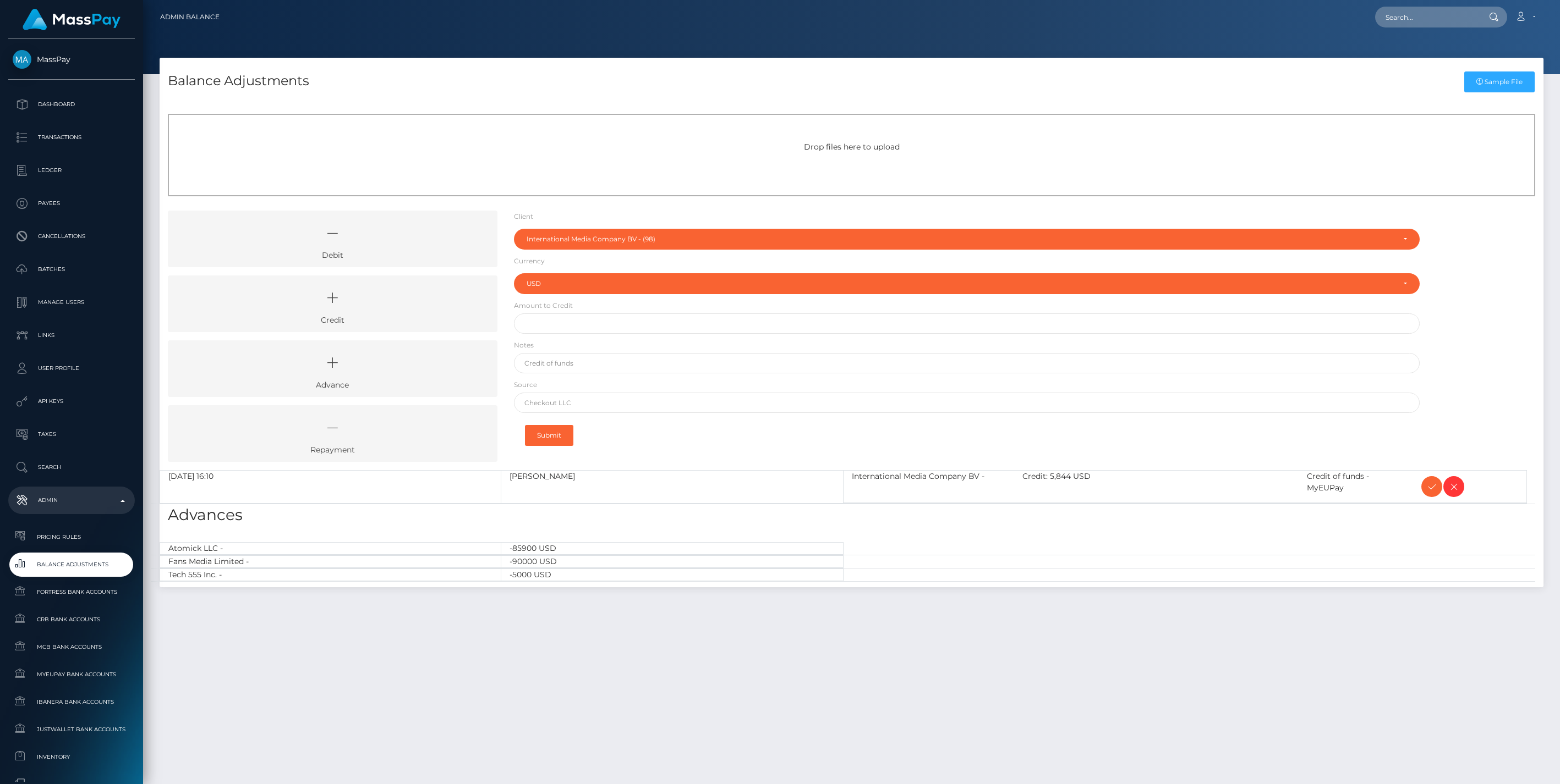
select select "98"
select select "USD"
click at [1431, 490] on icon at bounding box center [1431, 486] width 13 height 14
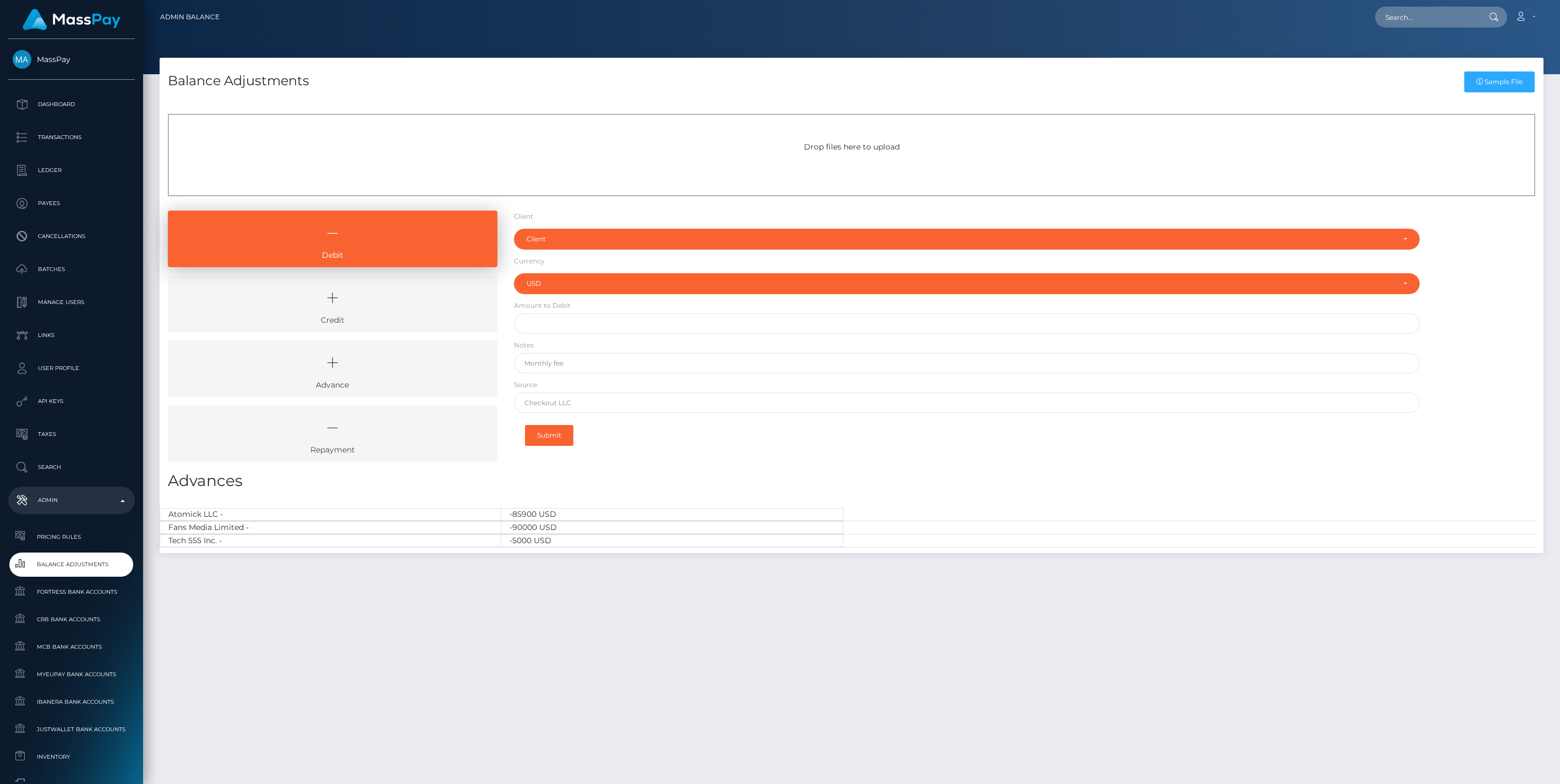
select select "USD"
click at [414, 309] on icon at bounding box center [332, 298] width 304 height 33
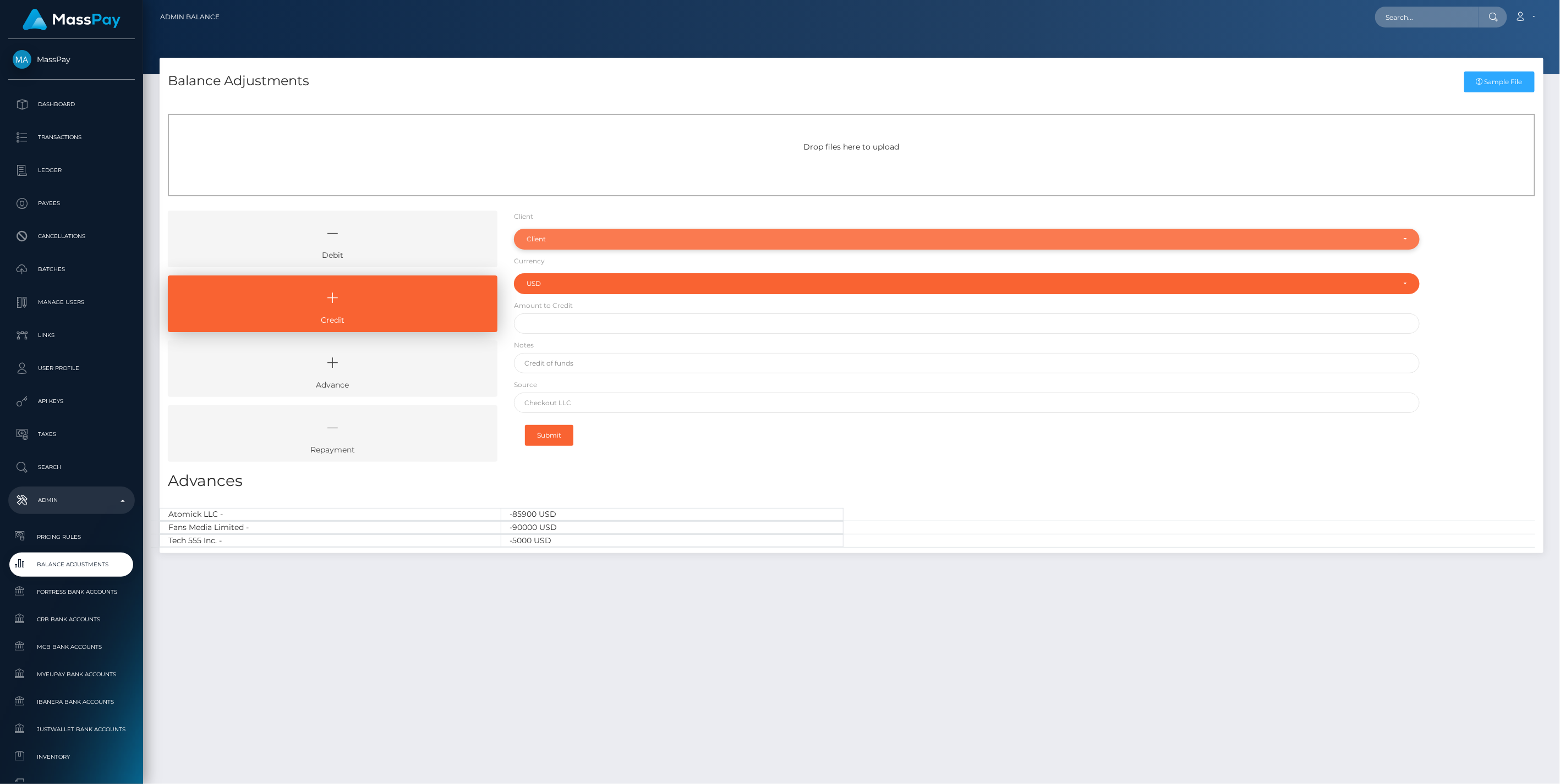
click at [568, 237] on div "Client" at bounding box center [960, 239] width 868 height 9
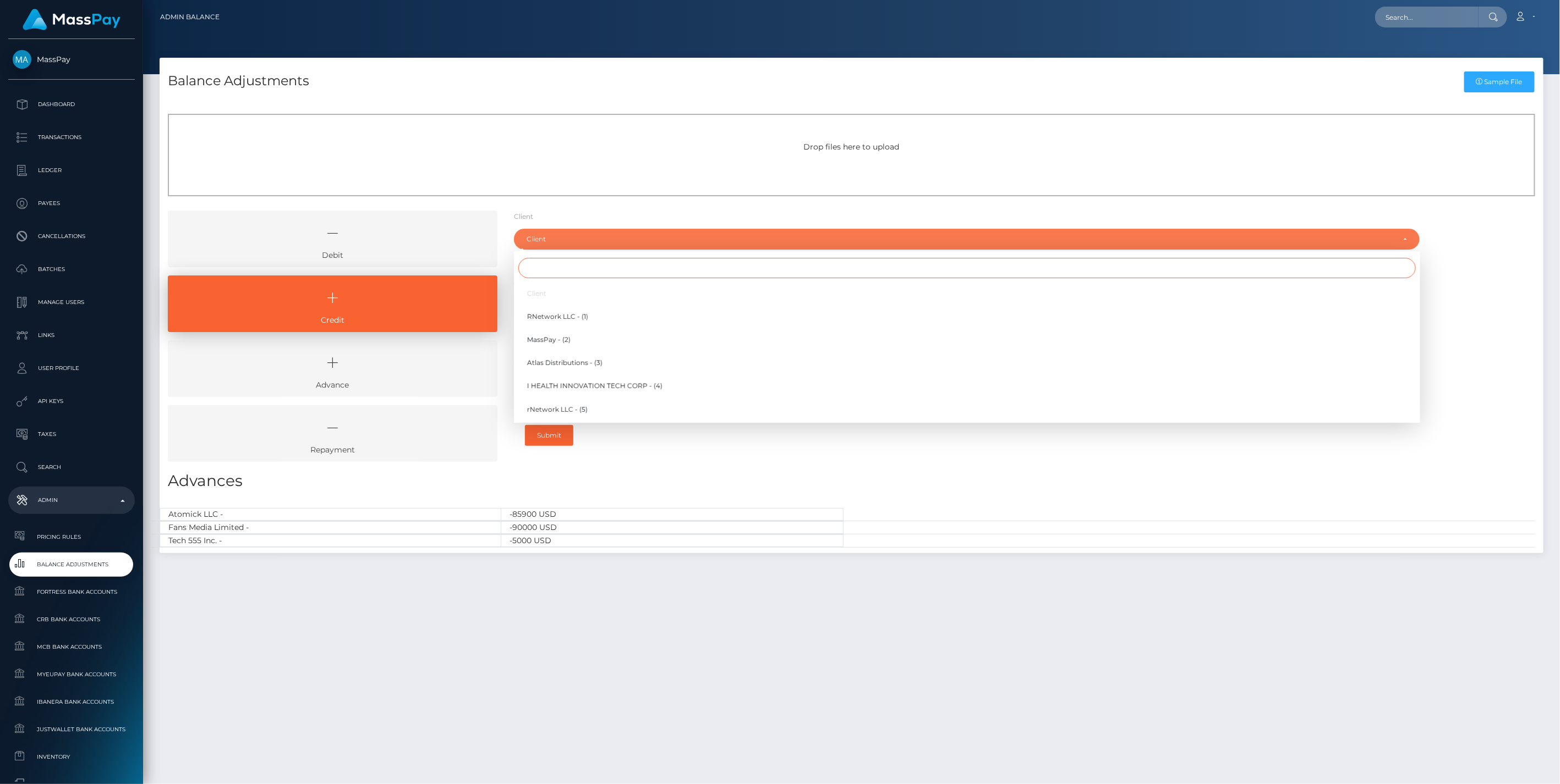
click at [543, 270] on input "Search" at bounding box center [966, 268] width 897 height 20
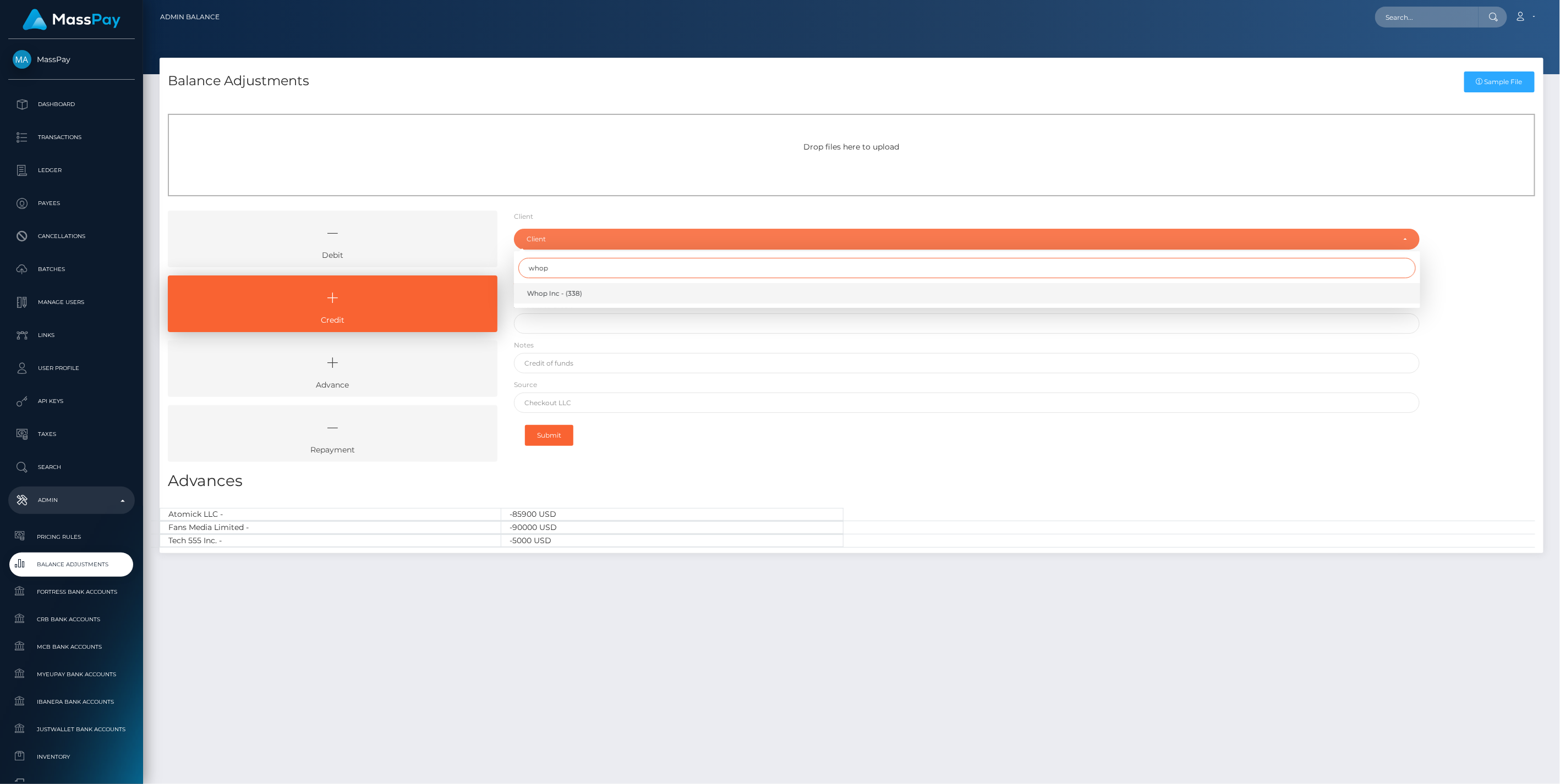
type input "whop"
click at [553, 293] on span "Whop Inc - (338)" at bounding box center [554, 293] width 55 height 10
select select "338"
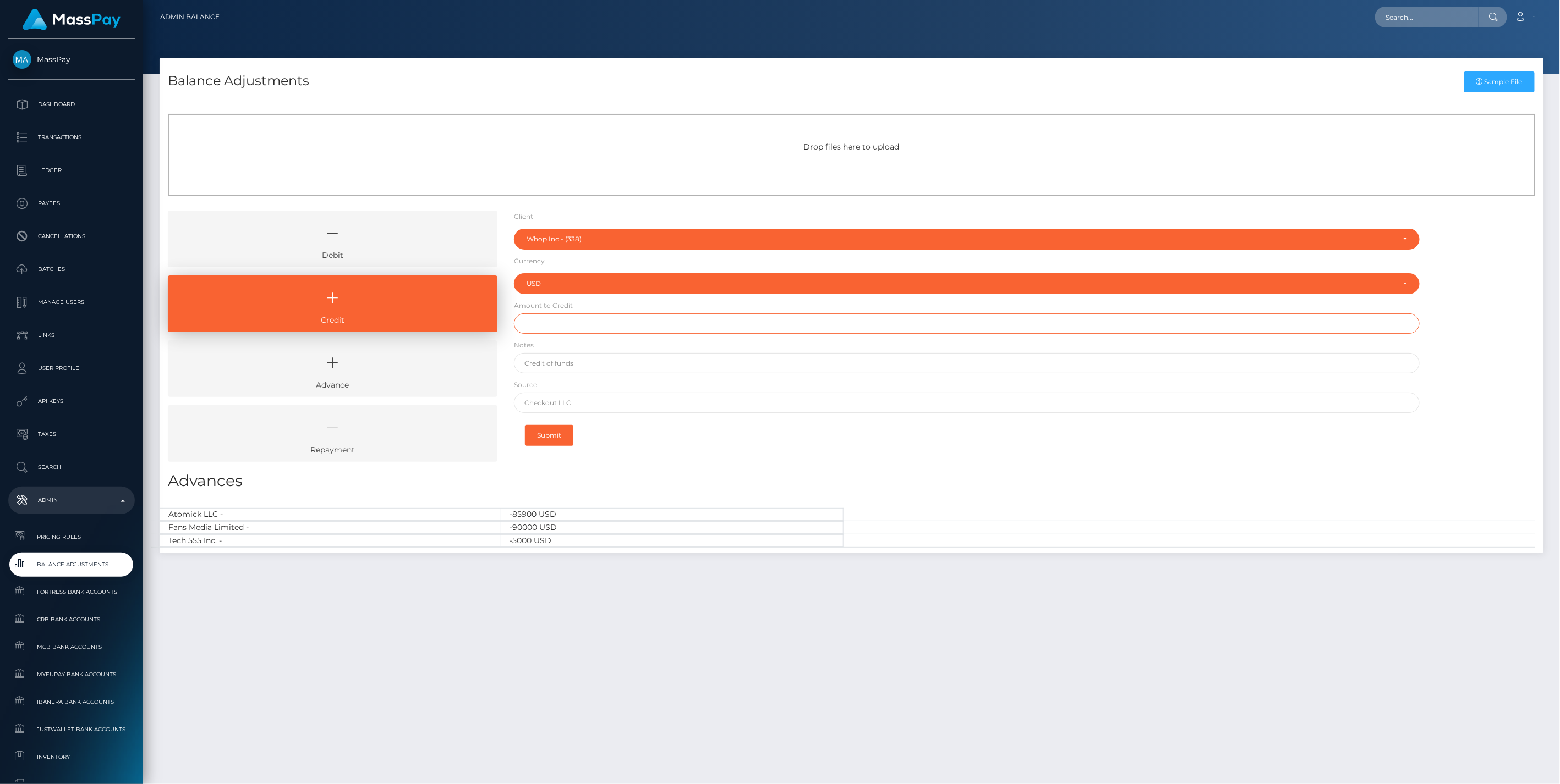
click at [551, 326] on input "text" at bounding box center [967, 323] width 906 height 20
paste input "65,110.38"
type input "$65,110.38"
click at [578, 364] on input "text" at bounding box center [967, 363] width 906 height 20
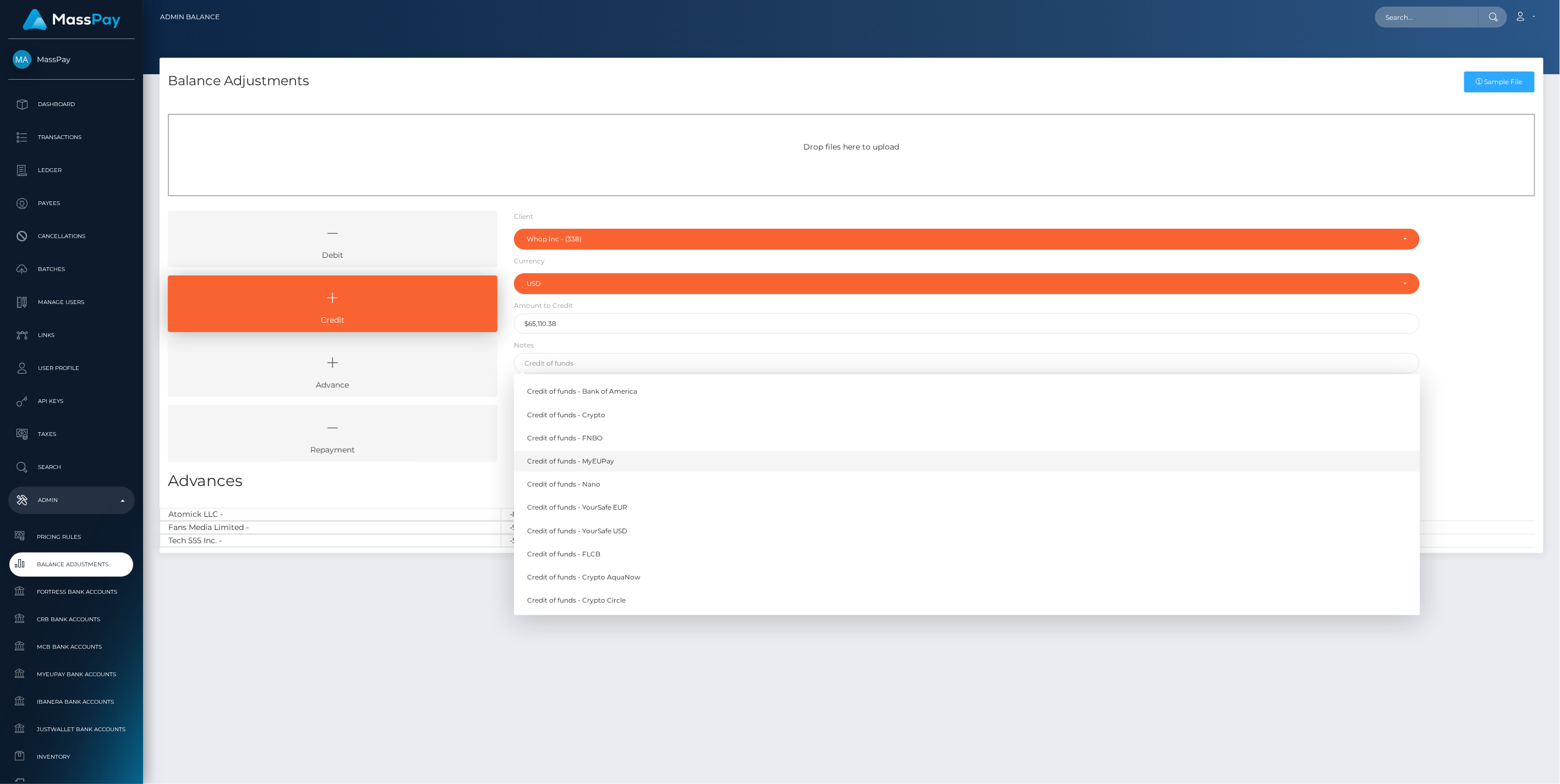
click at [610, 466] on link "Credit of funds - MyEUPay" at bounding box center [967, 461] width 906 height 20
type input "Credit of funds - MyEUPay"
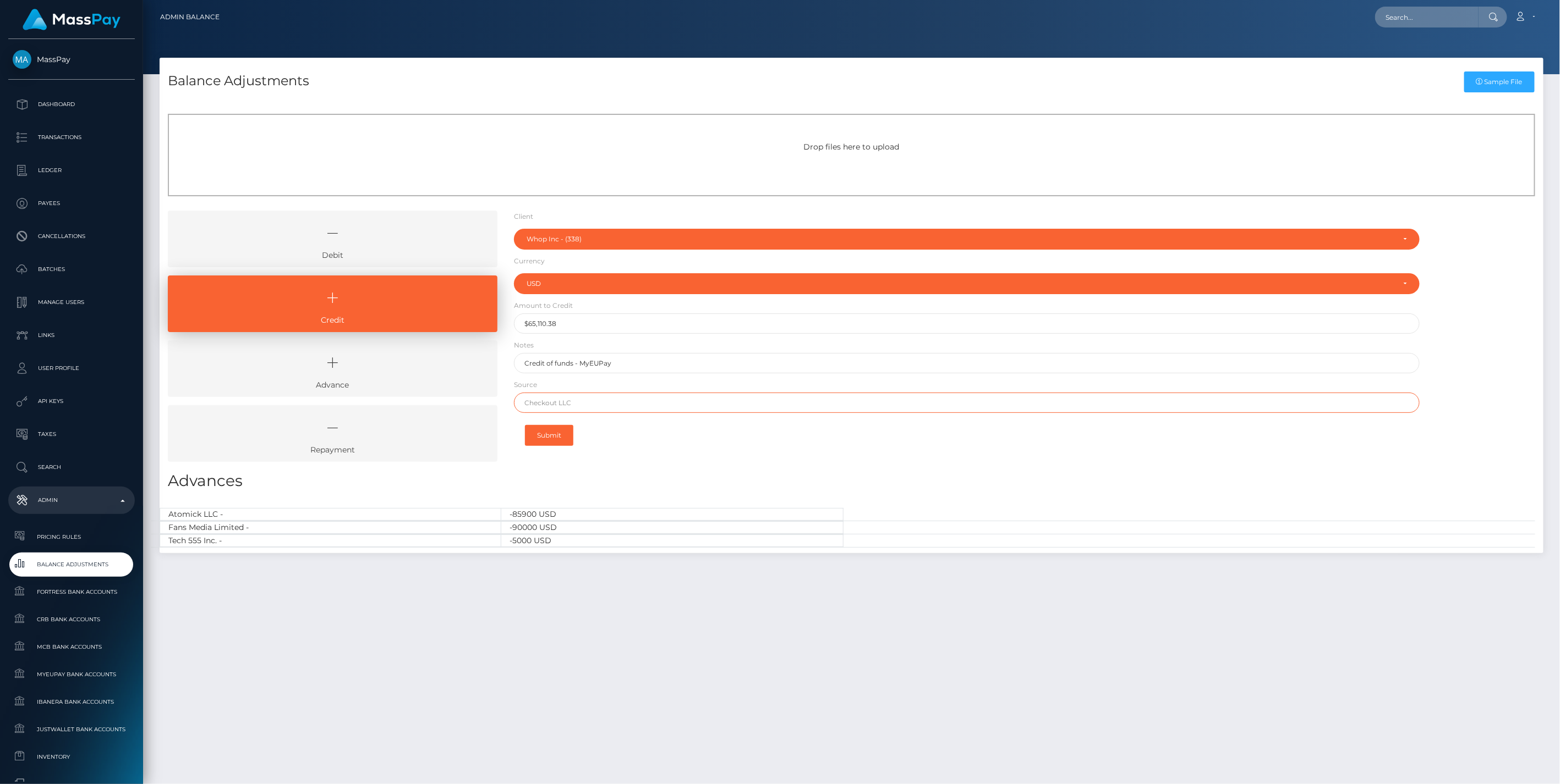
click at [600, 398] on input "text" at bounding box center [967, 402] width 906 height 20
paste input "CHECKOUT SAS"
type input "CHECKOUT SAS"
click at [558, 440] on button "Submit" at bounding box center [549, 436] width 48 height 21
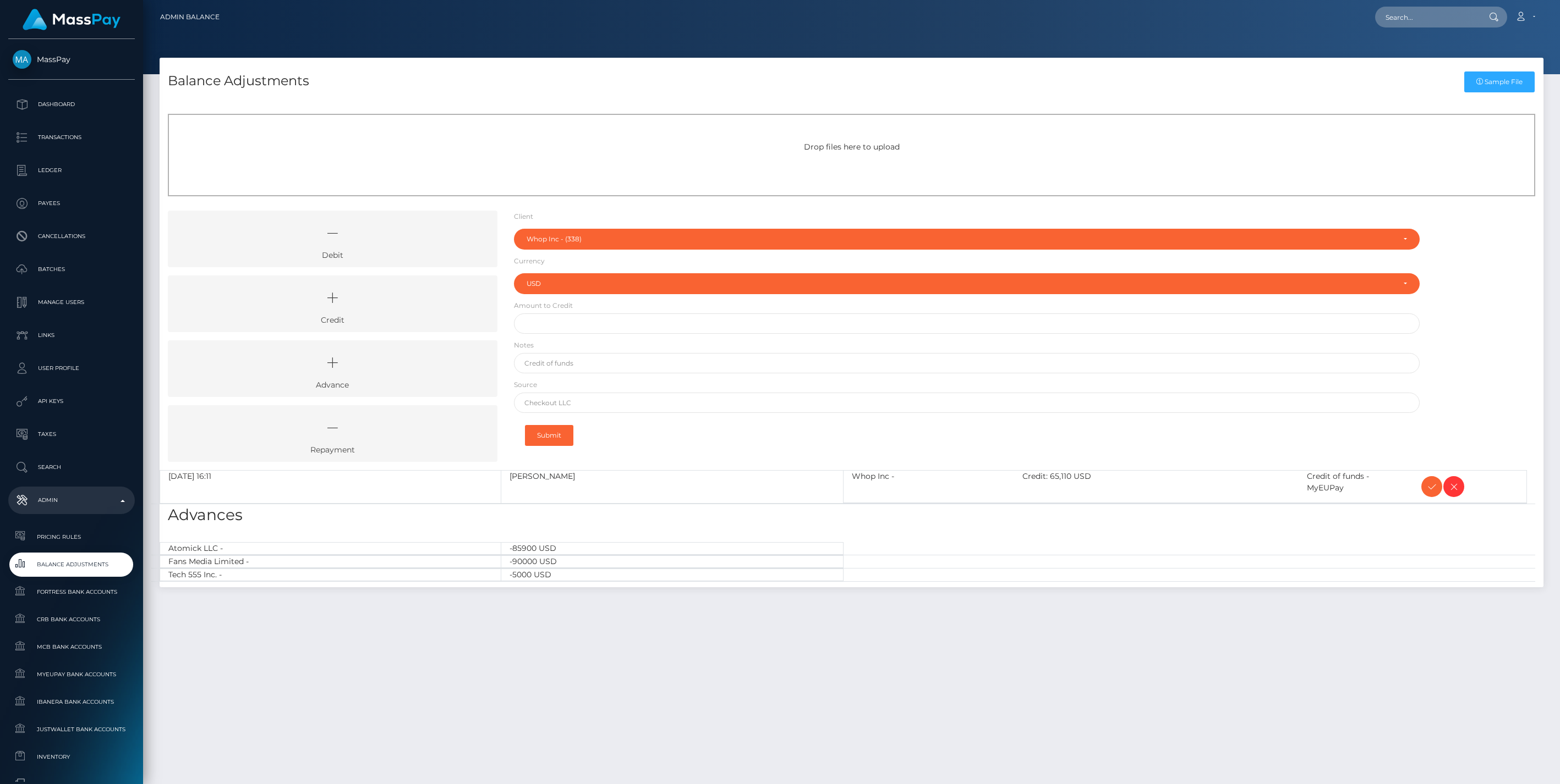
select select "338"
select select "USD"
click at [1427, 490] on icon at bounding box center [1431, 486] width 13 height 14
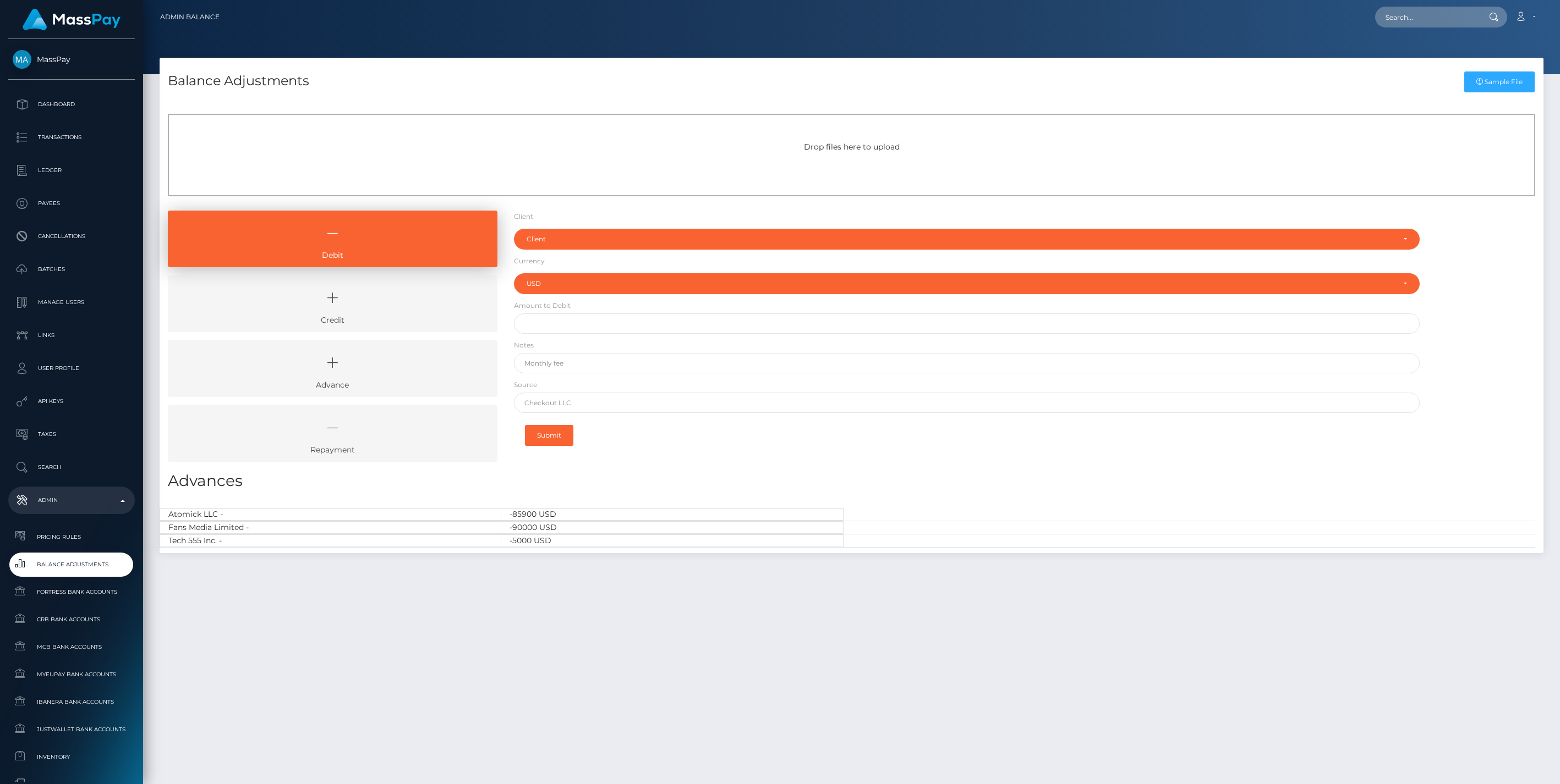
select select "USD"
click at [360, 312] on link "Credit" at bounding box center [333, 304] width 330 height 56
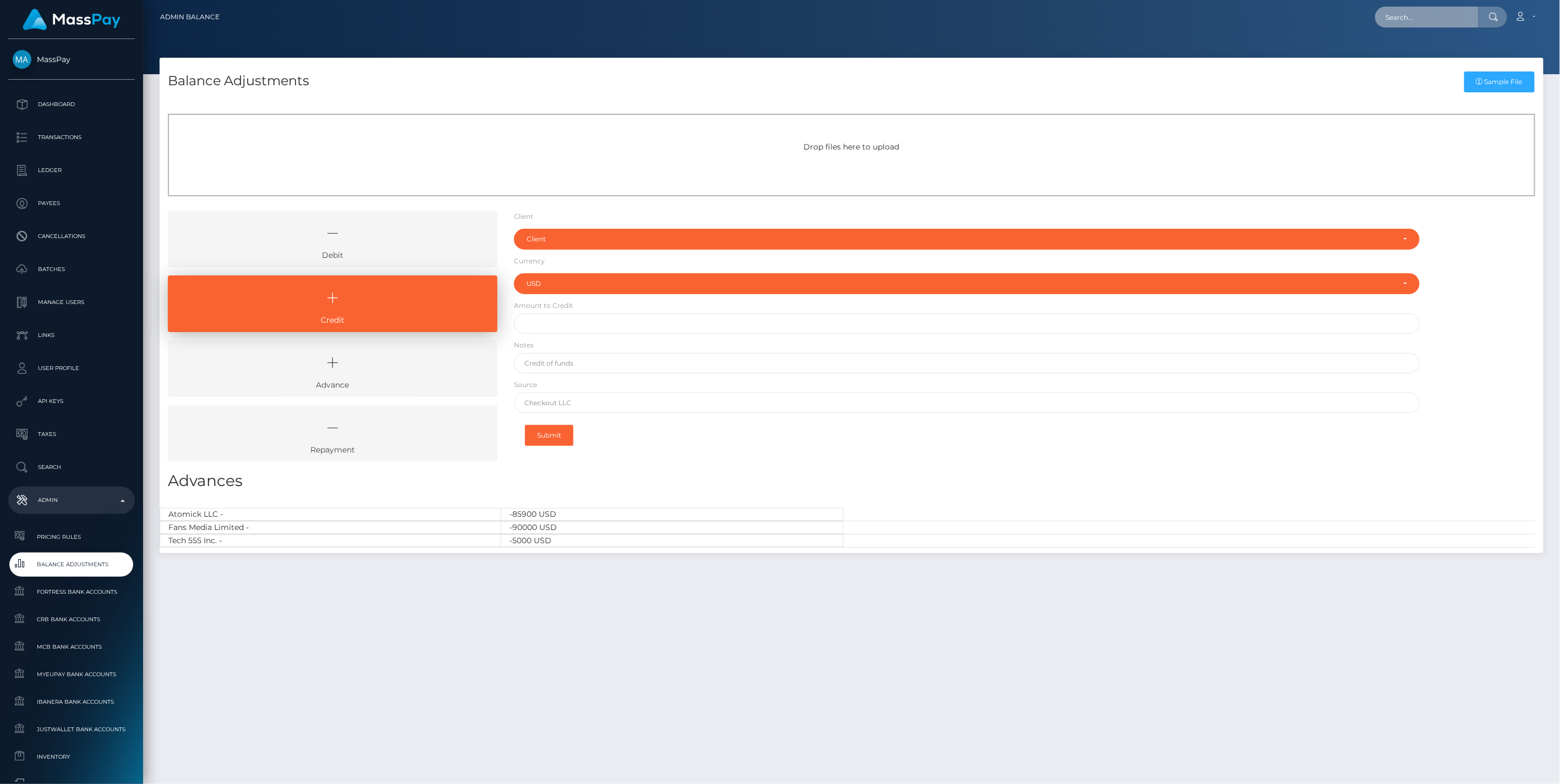
click at [1416, 17] on input "text" at bounding box center [1426, 17] width 104 height 21
paste input "1965d8ae-8a5b-11f0-8023-0266f44cc279"
type input "1965d8ae-8a5b-11f0-8023-0266f44cc279"
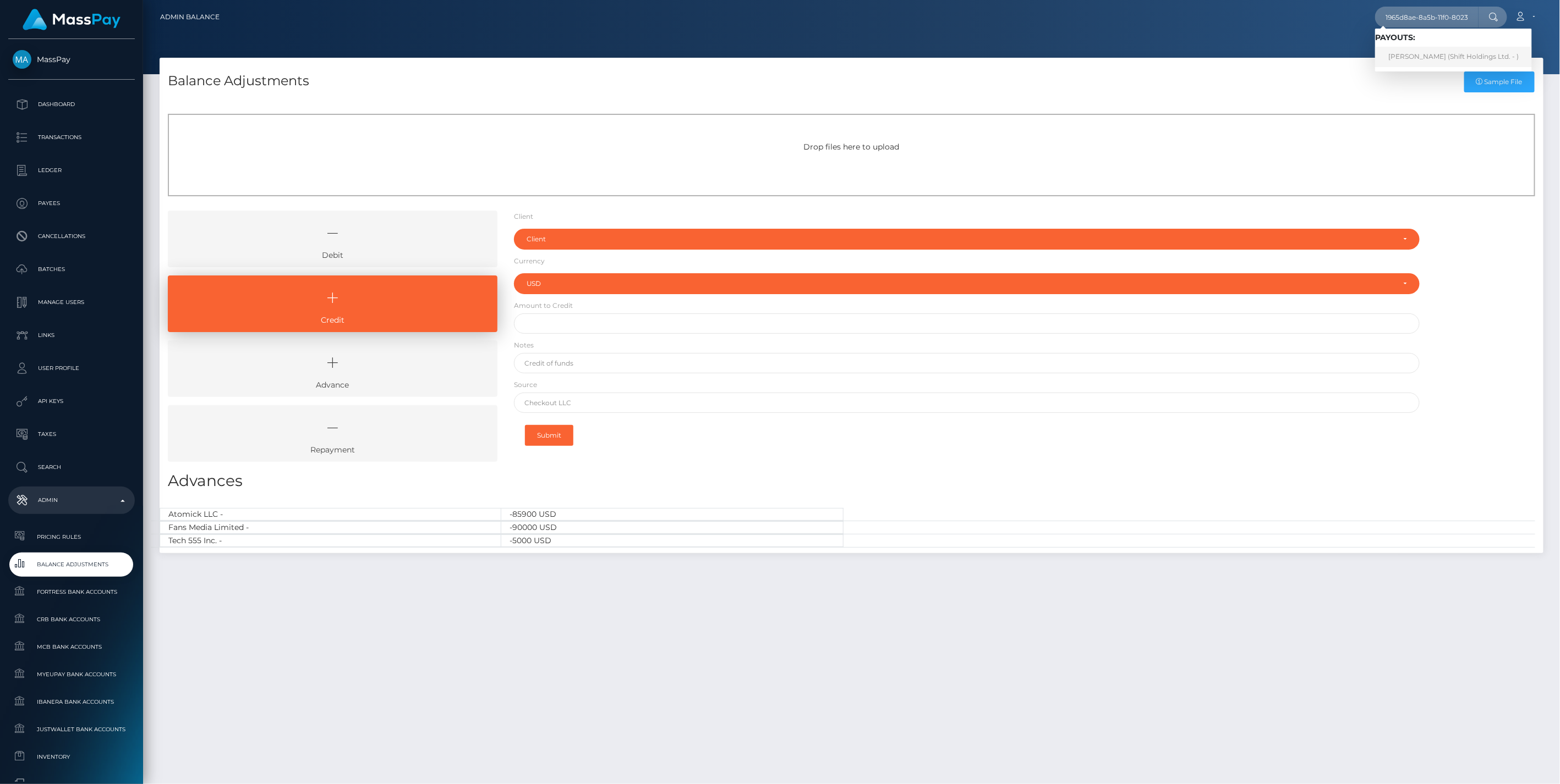
click at [1457, 58] on link "DAVID ALEXANDER WEIL (Shift Holdings Ltd. - )" at bounding box center [1453, 56] width 157 height 20
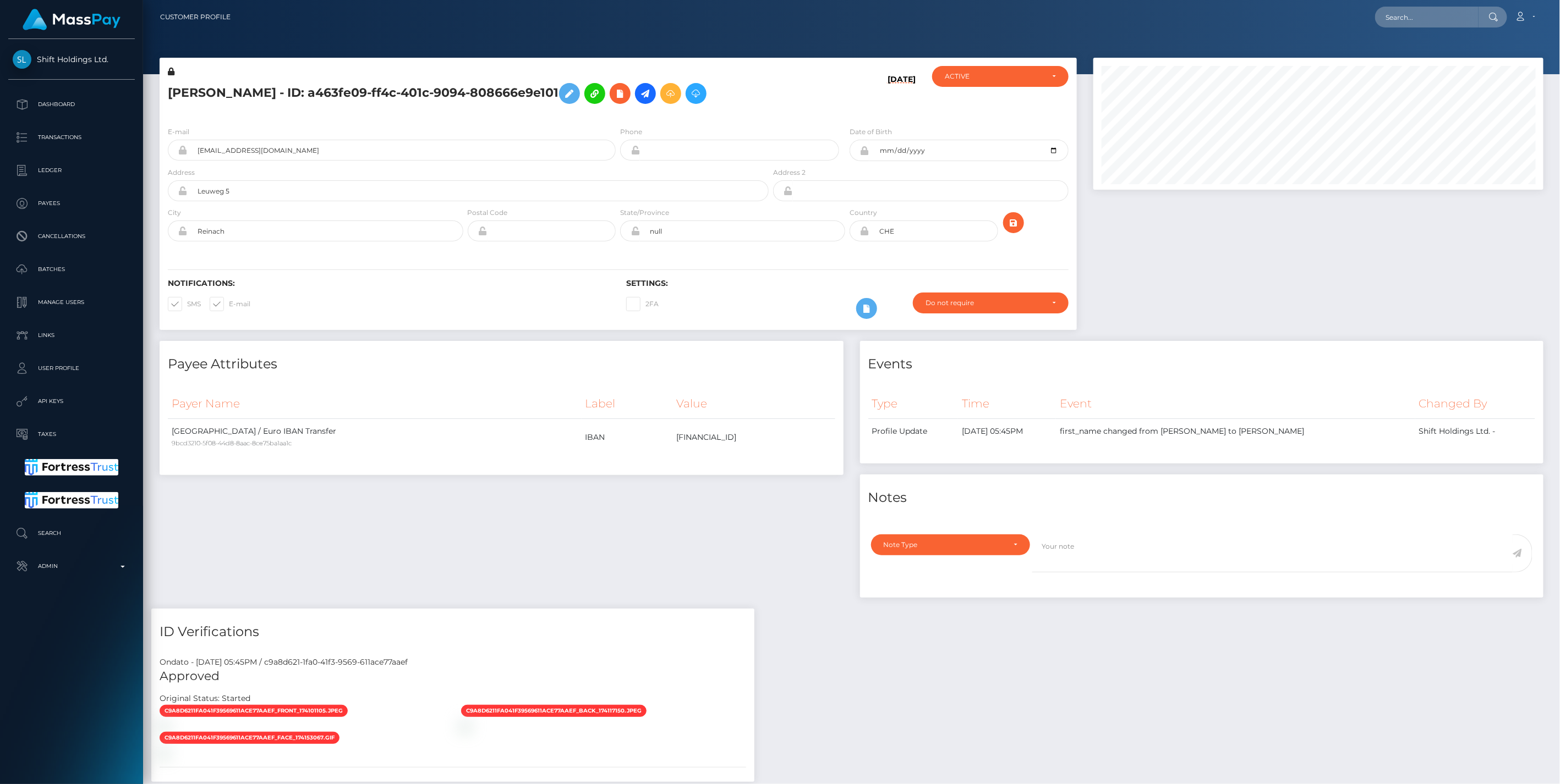
scroll to position [132, 450]
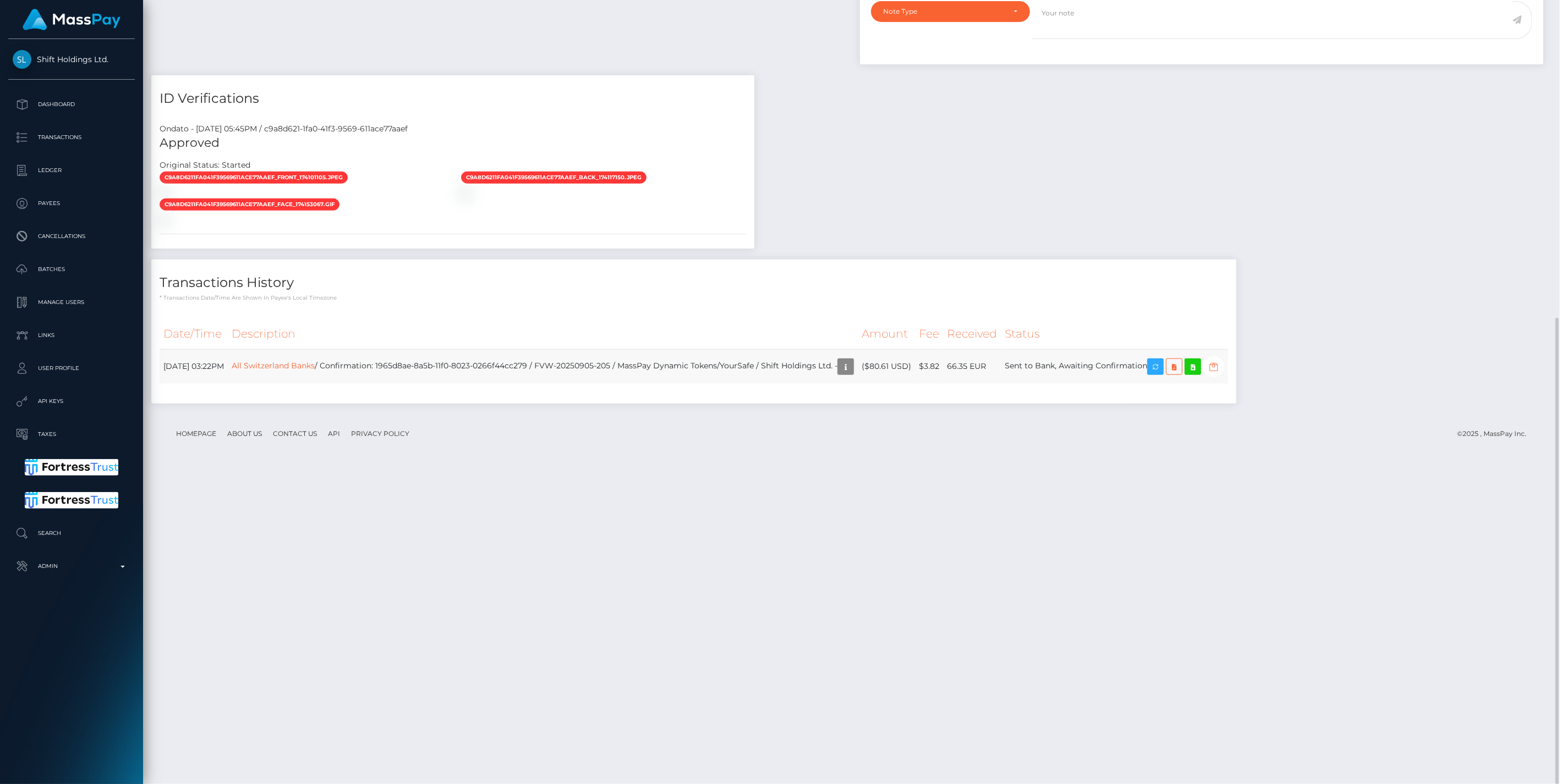
click at [1253, 683] on body "Shift Holdings Ltd. Dashboard Transactions Ledger Payees Batches" at bounding box center [780, 392] width 1560 height 784
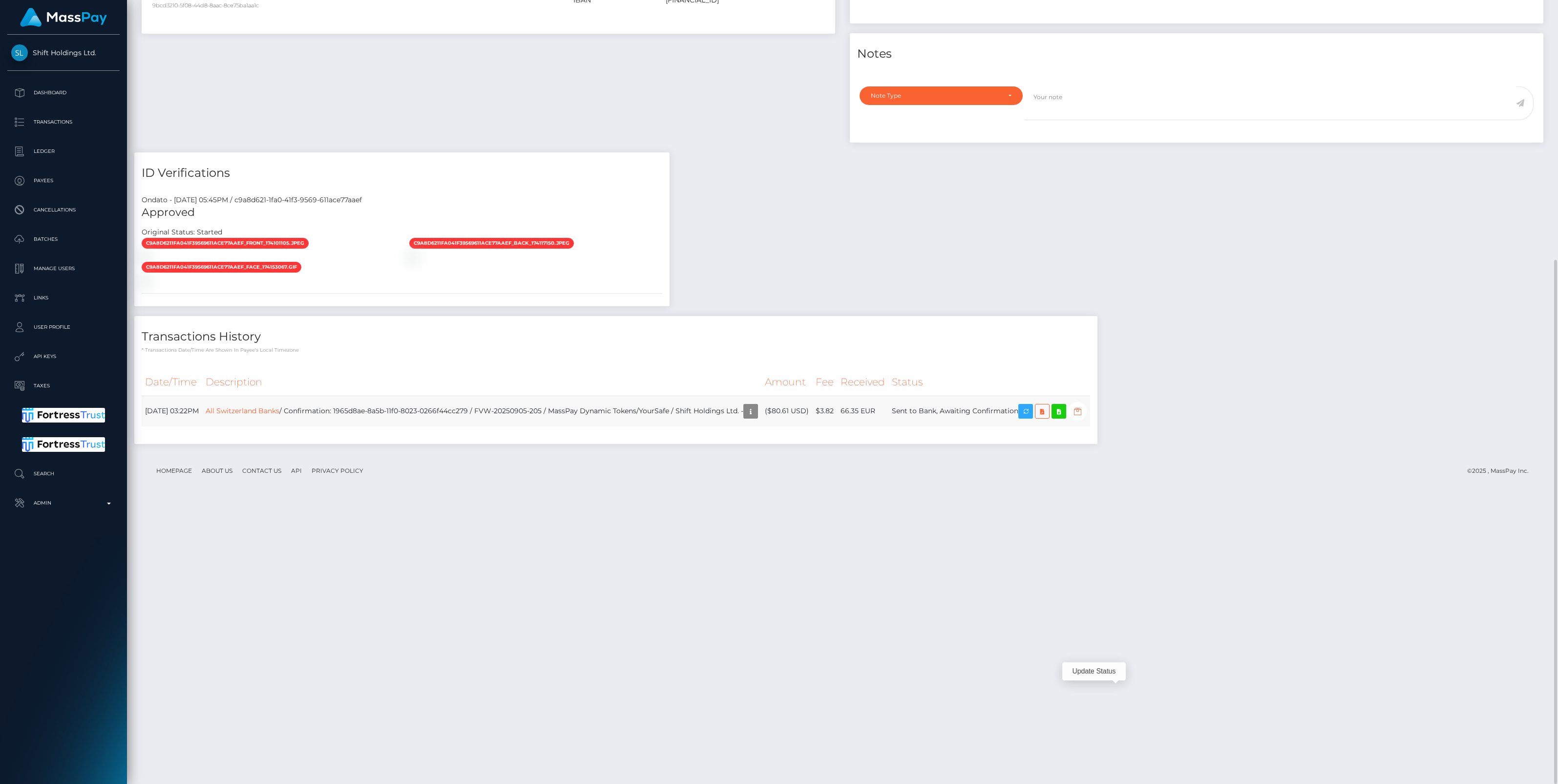
click at [1084, 418] on icon "button" at bounding box center [1077, 411] width 11 height 12
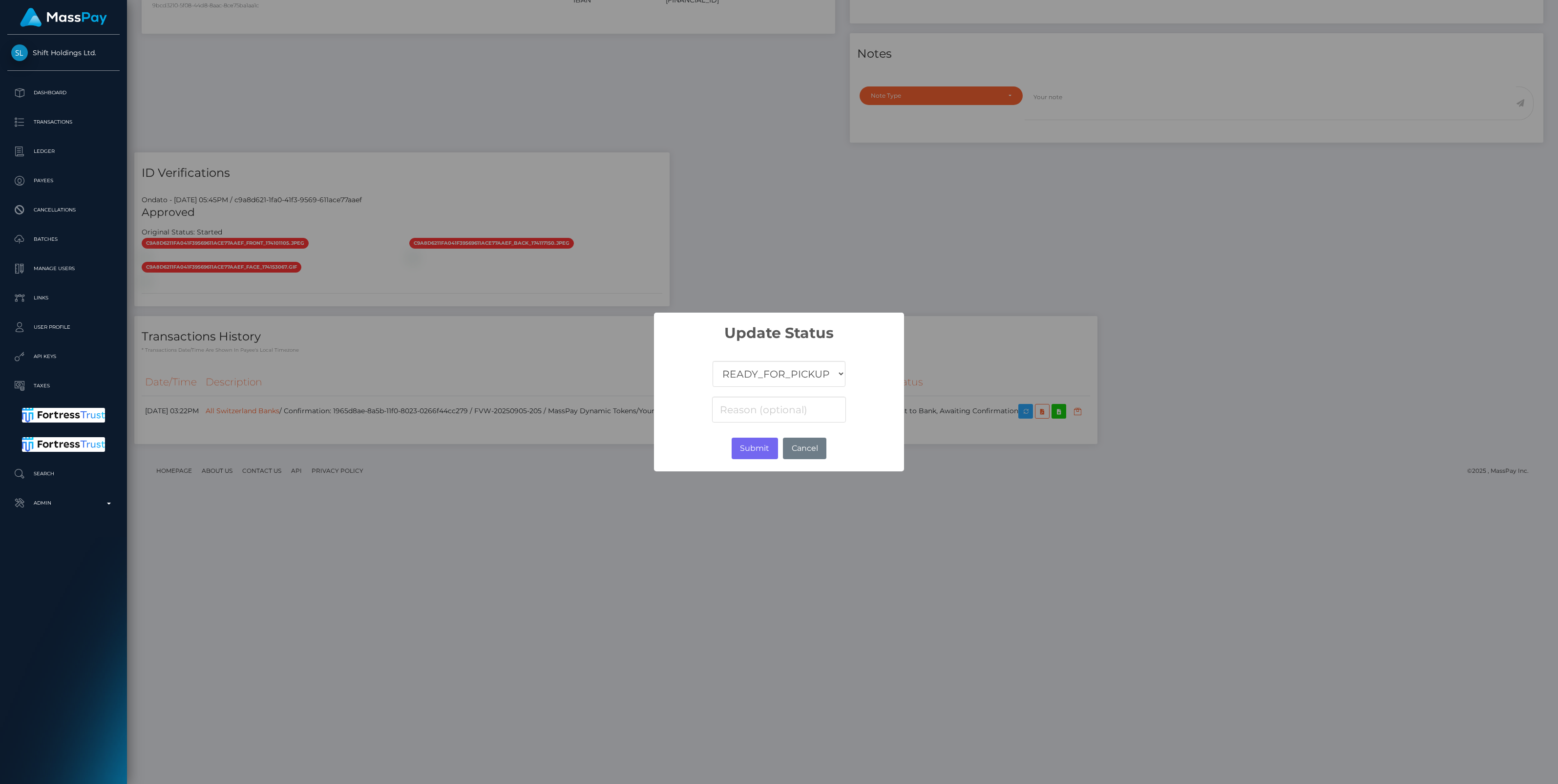
click at [789, 371] on select "COMPLETED CANCELLED READY_FOR_PICKUP PROCESSING" at bounding box center [779, 373] width 133 height 26
select select "CANCELLED"
click at [713, 361] on select "COMPLETED CANCELLED READY_FOR_PICKUP PROCESSING" at bounding box center [779, 373] width 133 height 26
click at [731, 410] on input at bounding box center [779, 409] width 134 height 26
paste input "Return of transaction #ZKCDRSRM, Transaction not accepted, please contact benef…"
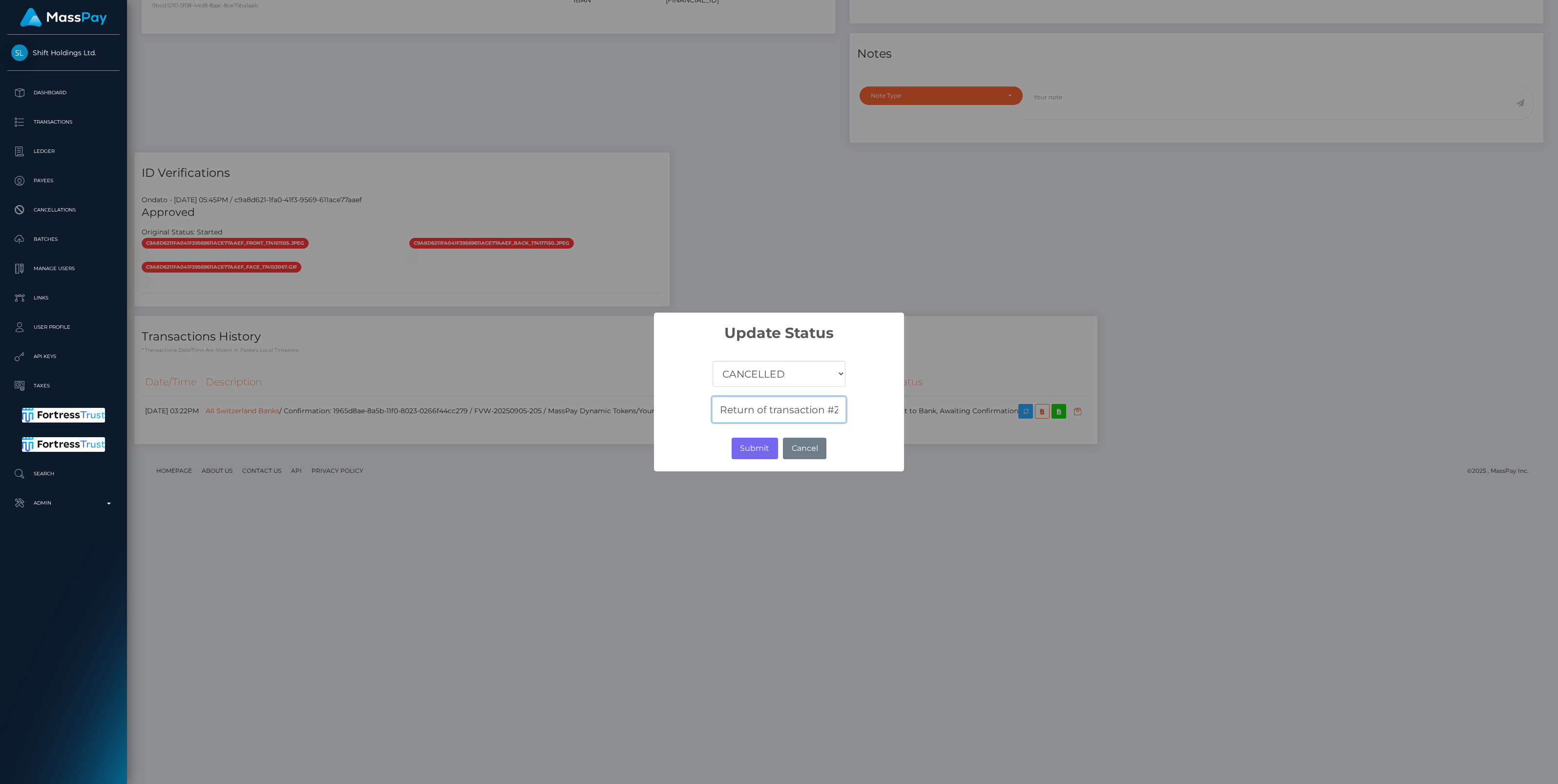
scroll to position [0, 313]
type input "Return of transaction #ZKCDRSRM, Transaction not accepted, please contact benef…"
click at [749, 443] on button "Submit" at bounding box center [754, 448] width 46 height 21
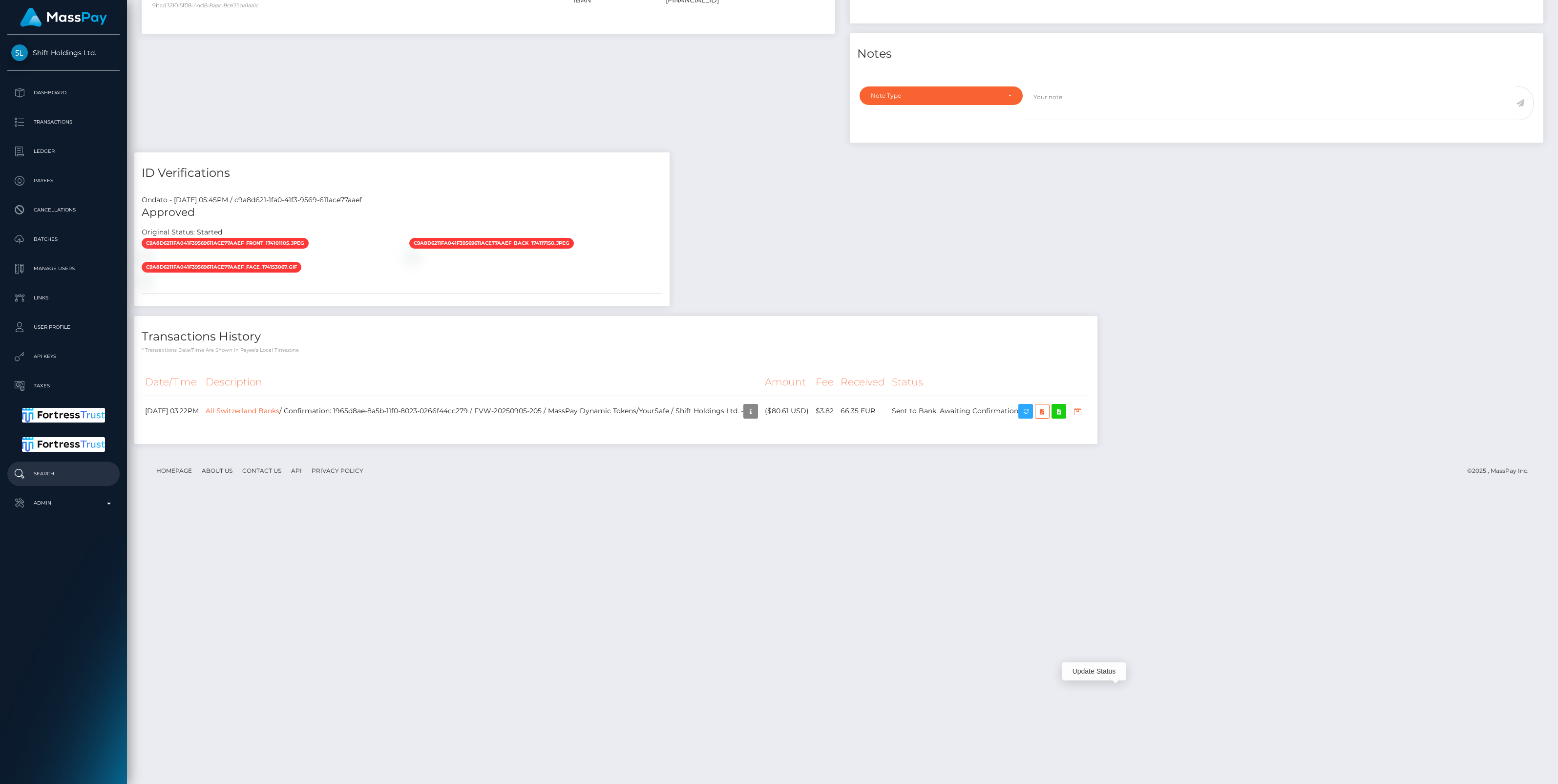
scroll to position [117, 458]
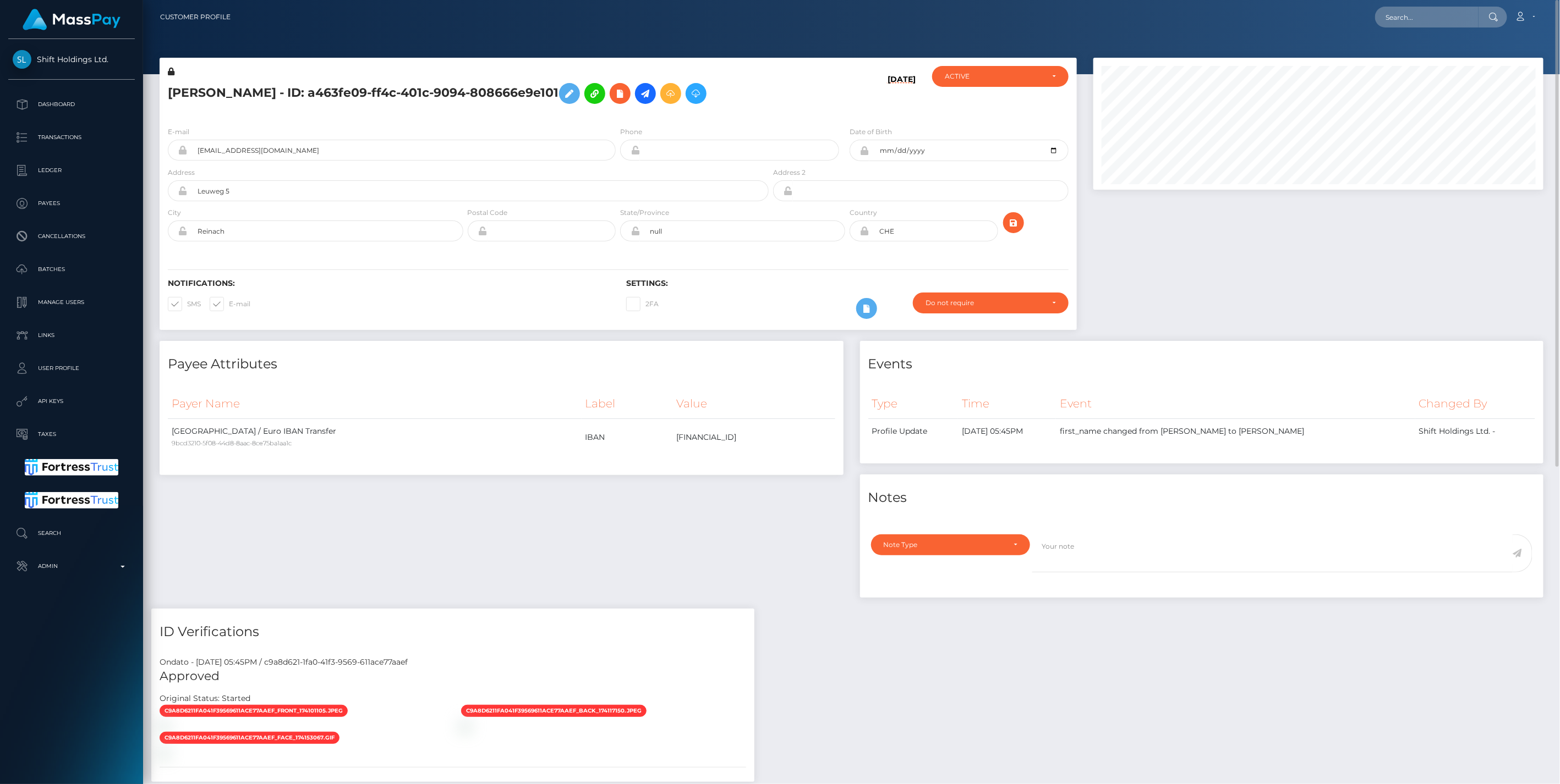
click at [1397, 20] on input "text" at bounding box center [1426, 17] width 104 height 21
type input "cdd4c517-8bde-11f0-bd85-0694aced620b"
click at [1410, 52] on link "ANHELINA IHNATSENKA (Select Media LLC - )" at bounding box center [1464, 56] width 179 height 20
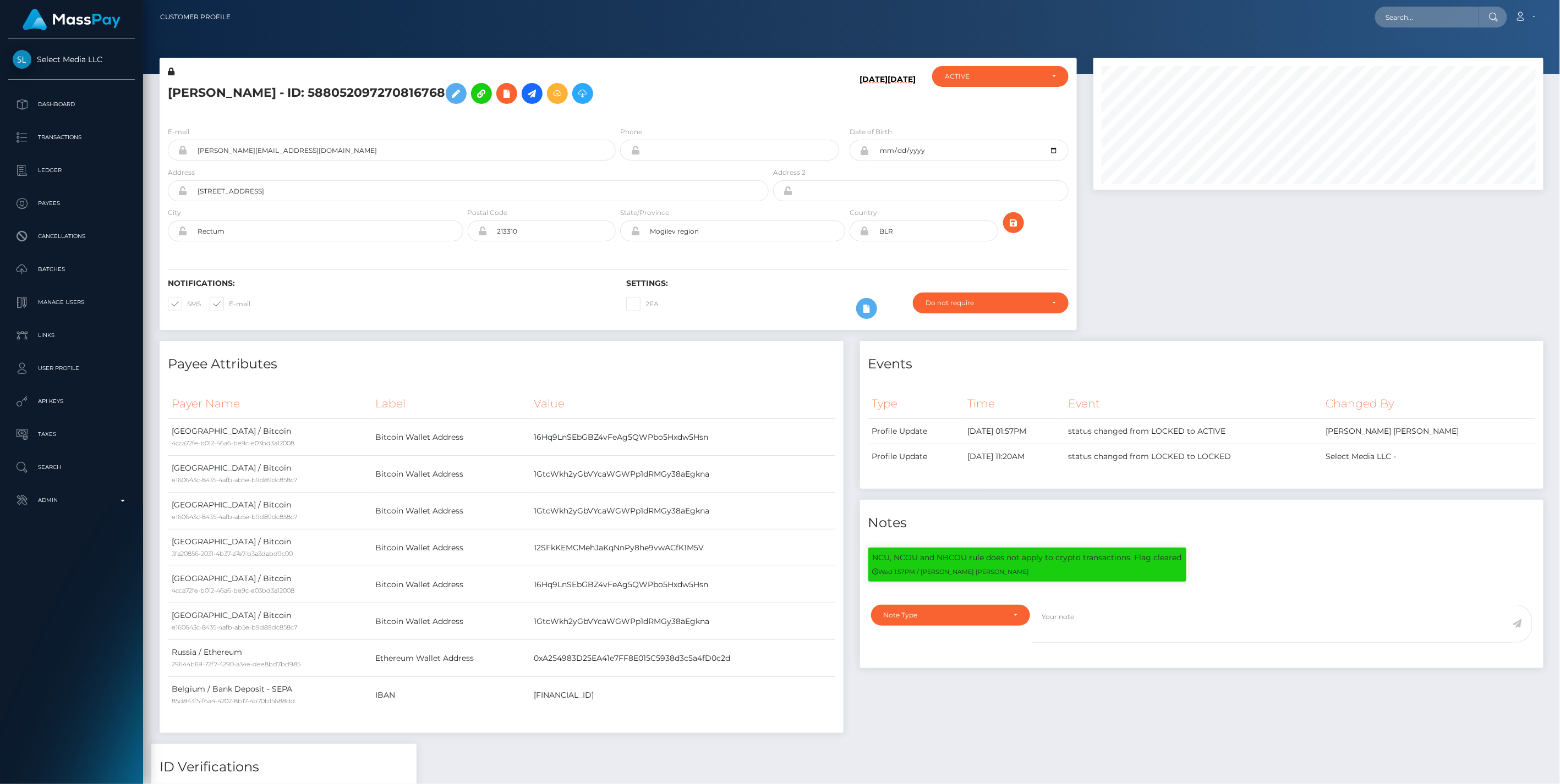
scroll to position [132, 450]
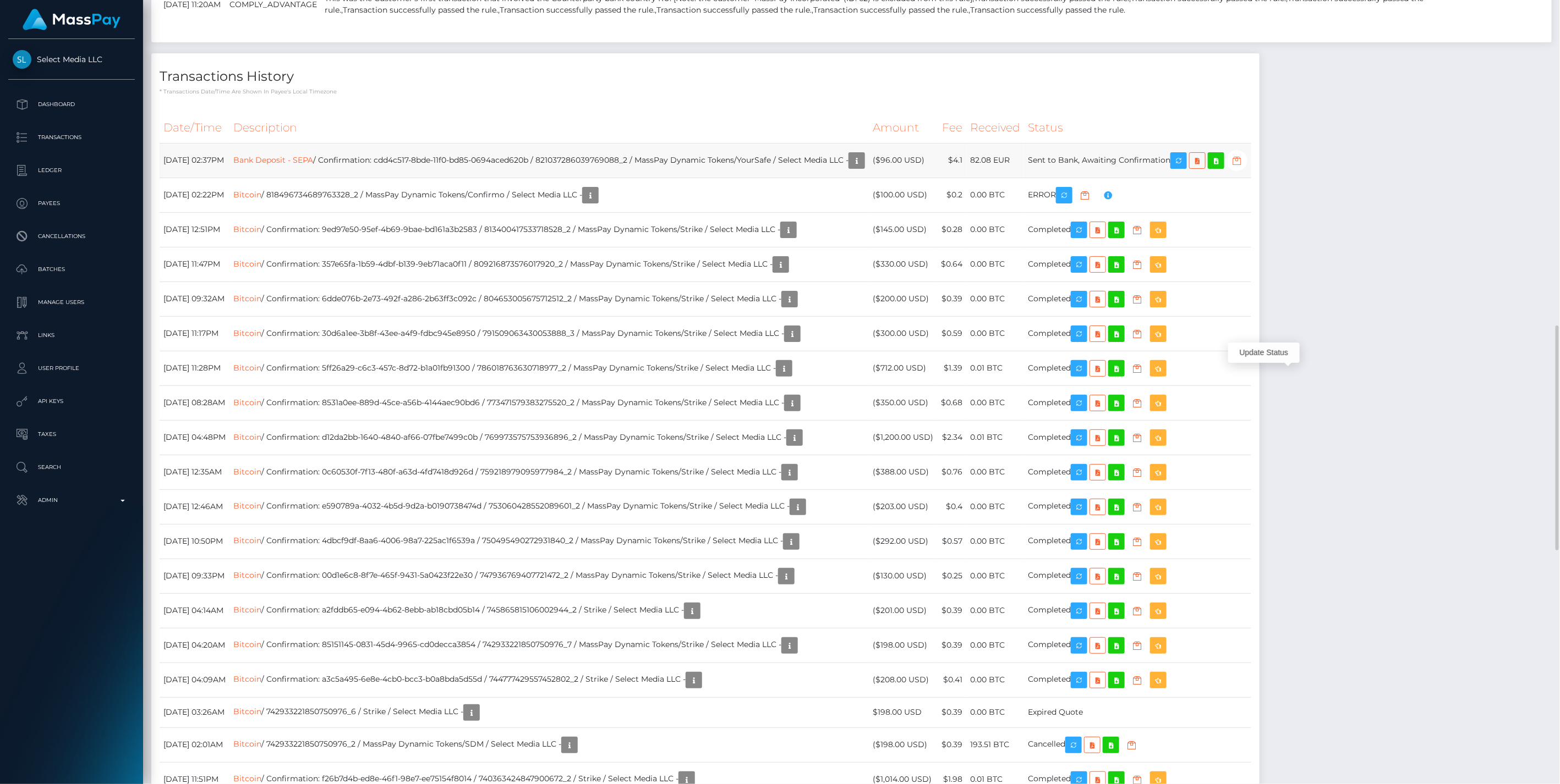
click at [1243, 168] on icon "button" at bounding box center [1237, 160] width 13 height 14
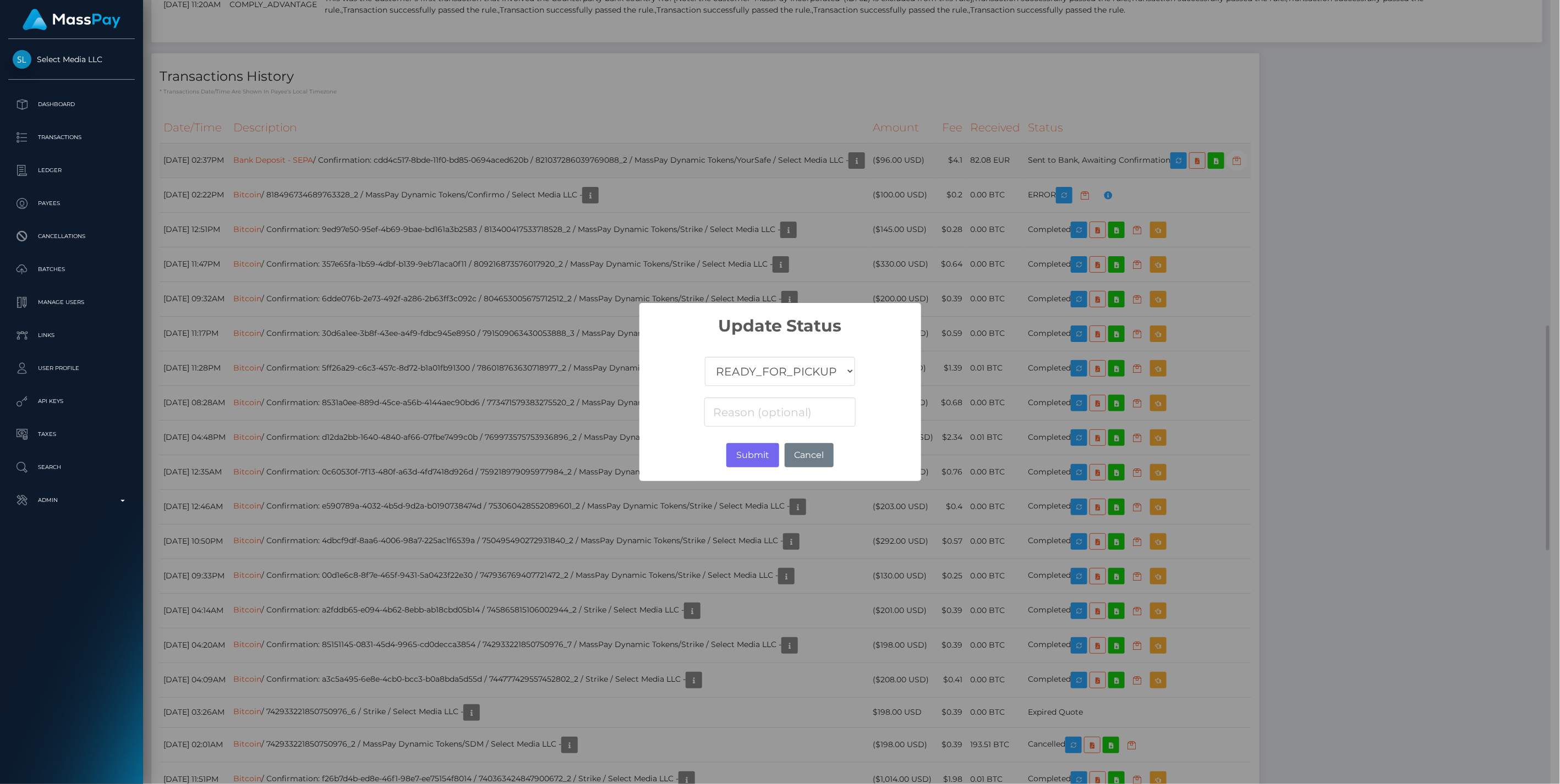
scroll to position [549751, 549734]
drag, startPoint x: 767, startPoint y: 370, endPoint x: 767, endPoint y: 380, distance: 10.0
click select "COMPLETED CANCELLED READY_FOR_PICKUP PROCESSING"
select select "CANCELLED"
click select "COMPLETED CANCELLED READY_FOR_PICKUP PROCESSING"
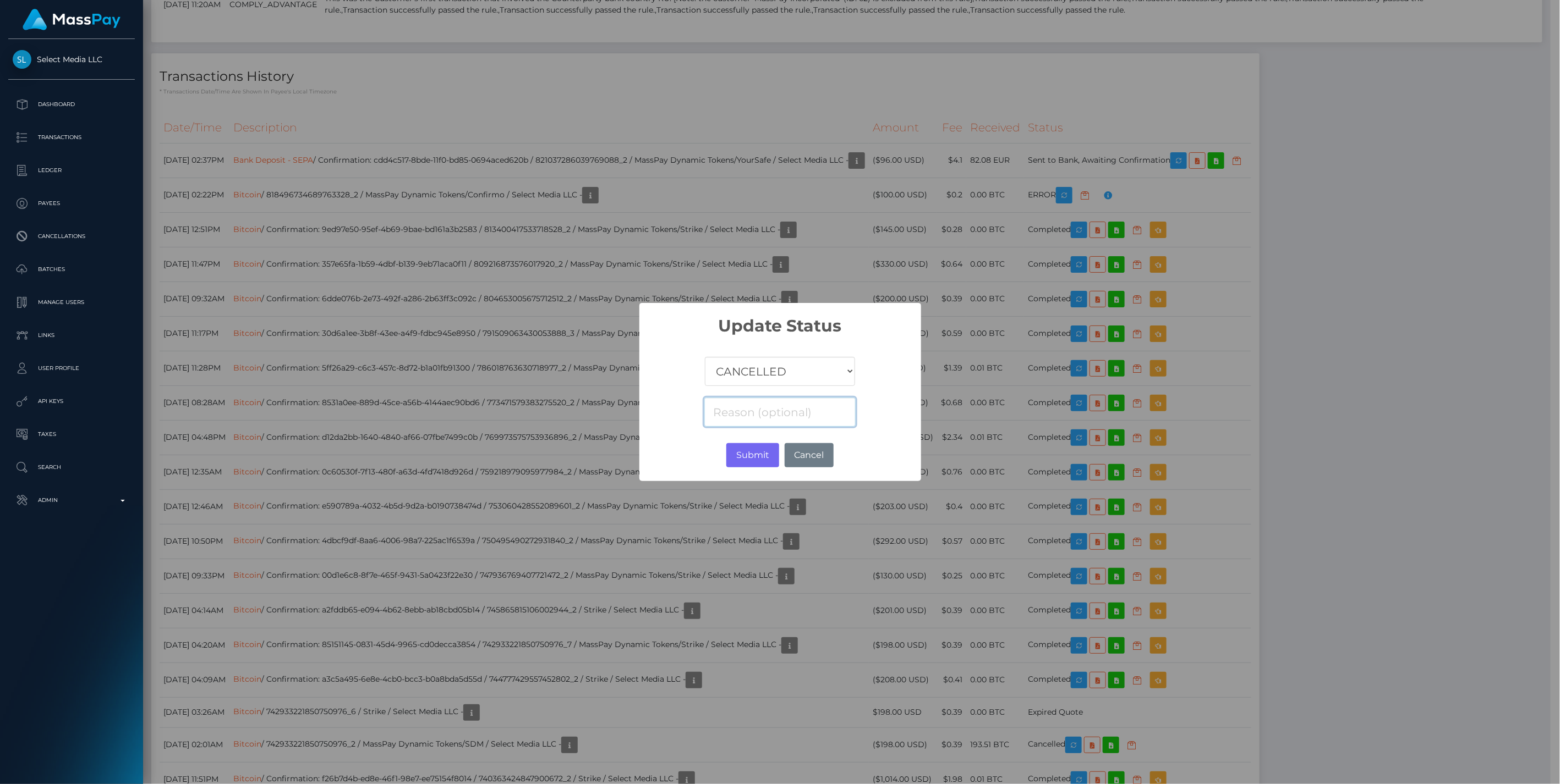
click input
paste input "Return of transaction #3KQJMJCH, Transaction not accepted, please contact benef…"
type input "Return of transaction #3KQJMJCH, Transaction not accepted, please contact benef…"
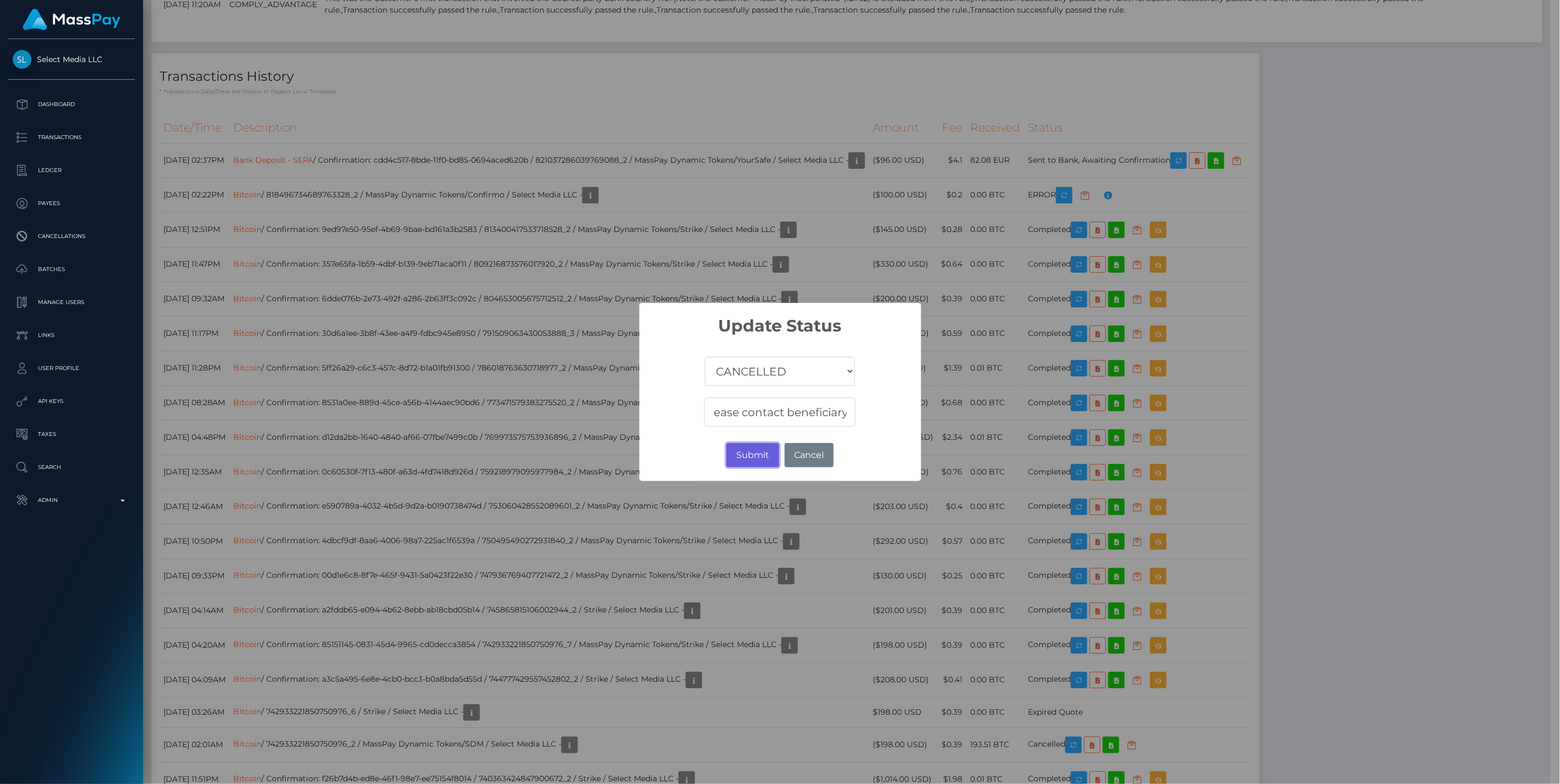
click button "Submit"
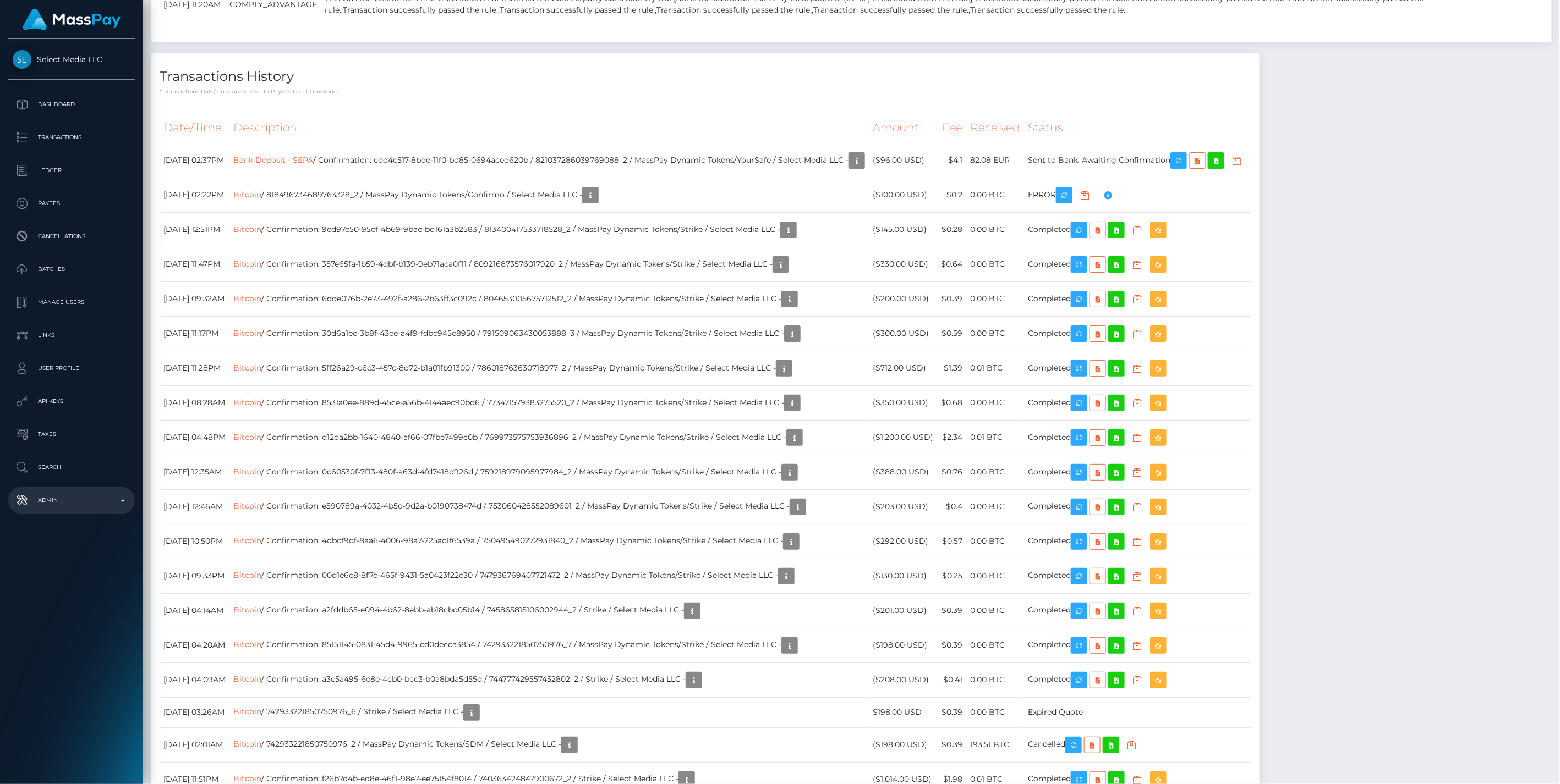
scroll to position [132, 450]
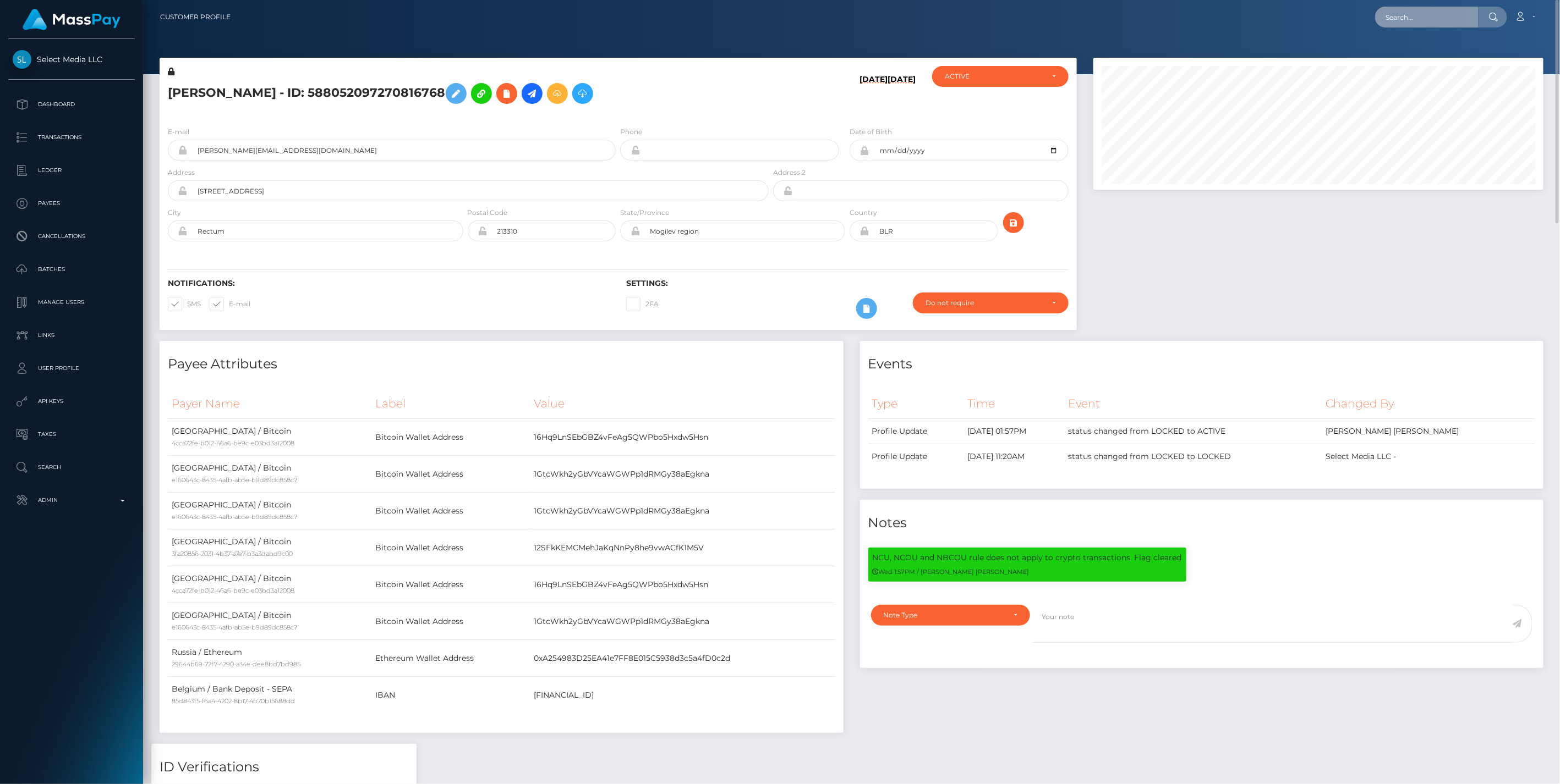
click at [1396, 18] on input "text" at bounding box center [1426, 17] width 104 height 21
paste input "96e55fb3-8aee-11f0-bd85-0694aced620b"
type input "96e55fb3-8aee-11f0-bd85-0694aced620b"
click at [1421, 55] on link "KEVIN PONGO (Unlockt.me - )" at bounding box center [1452, 56] width 154 height 20
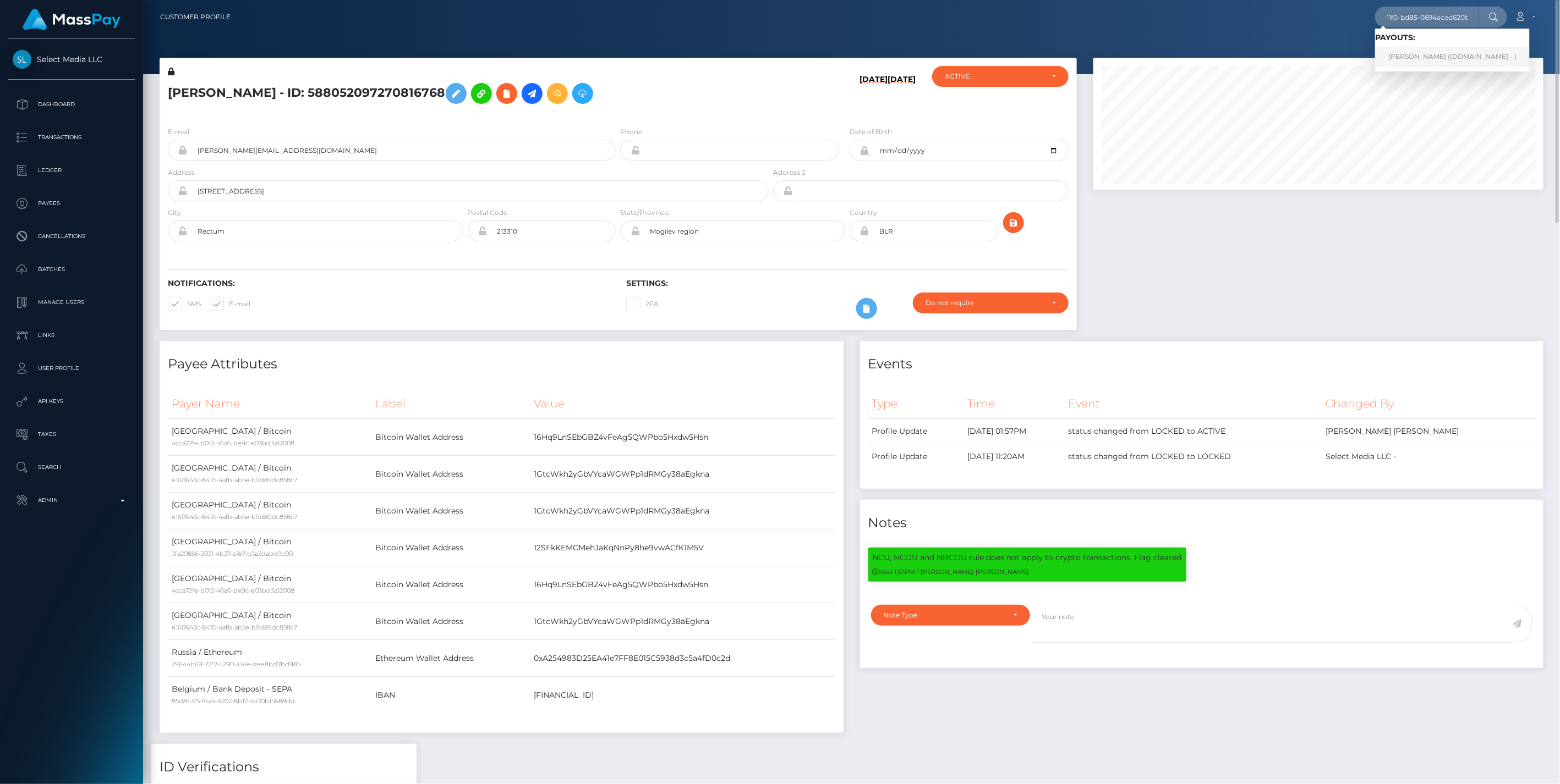
scroll to position [0, 0]
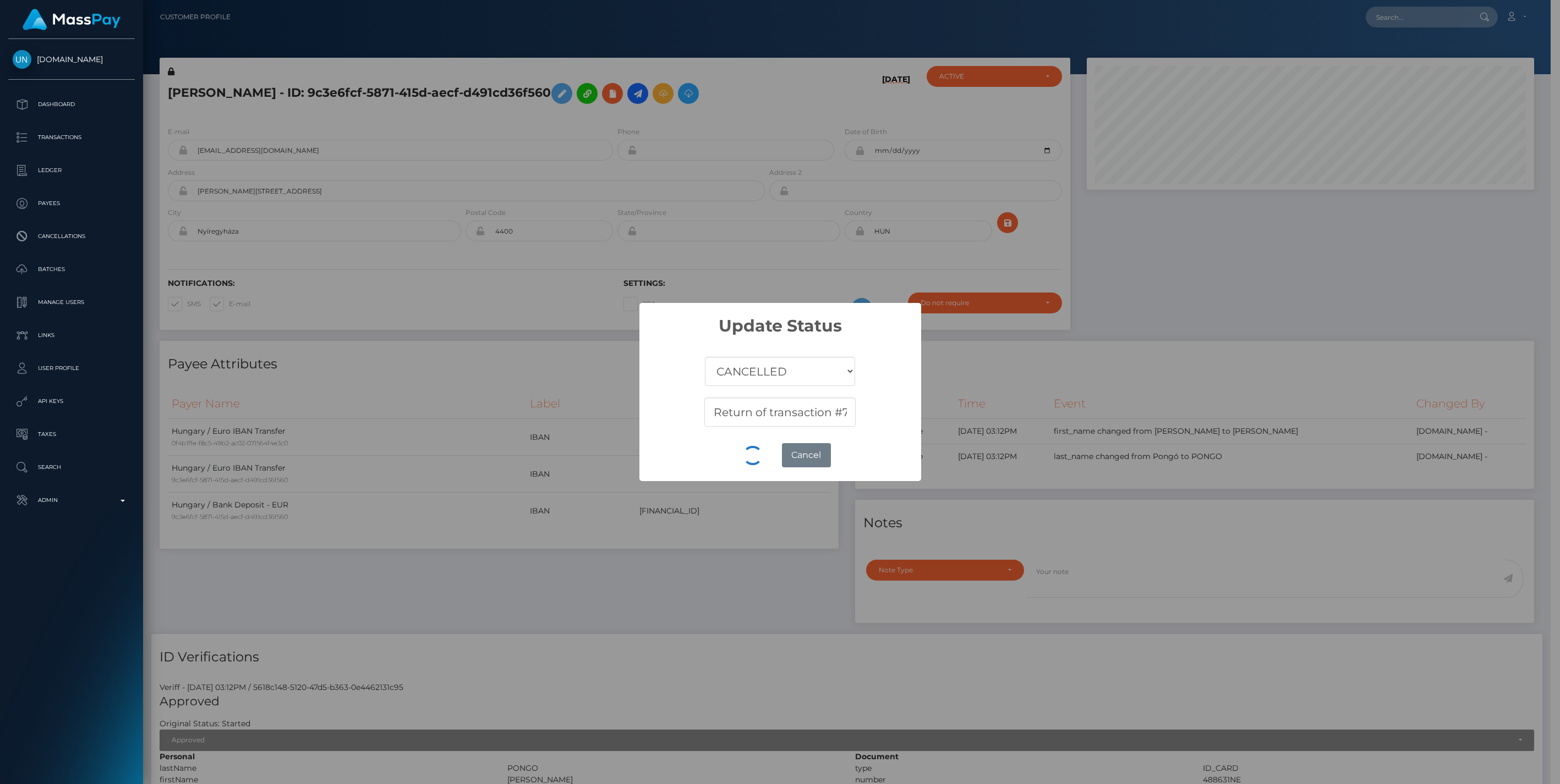
select select "CANCELLED"
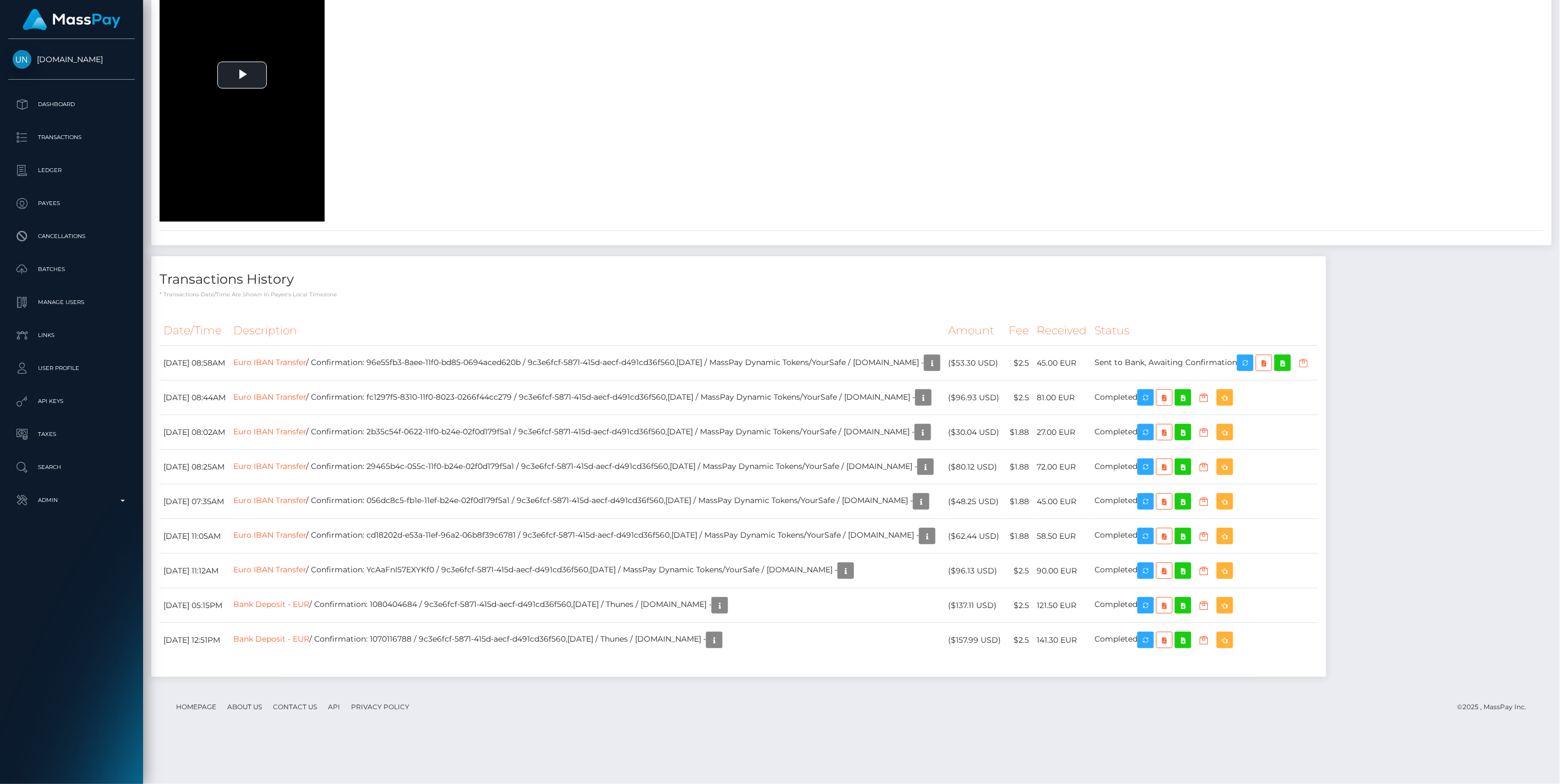
scroll to position [3631, 0]
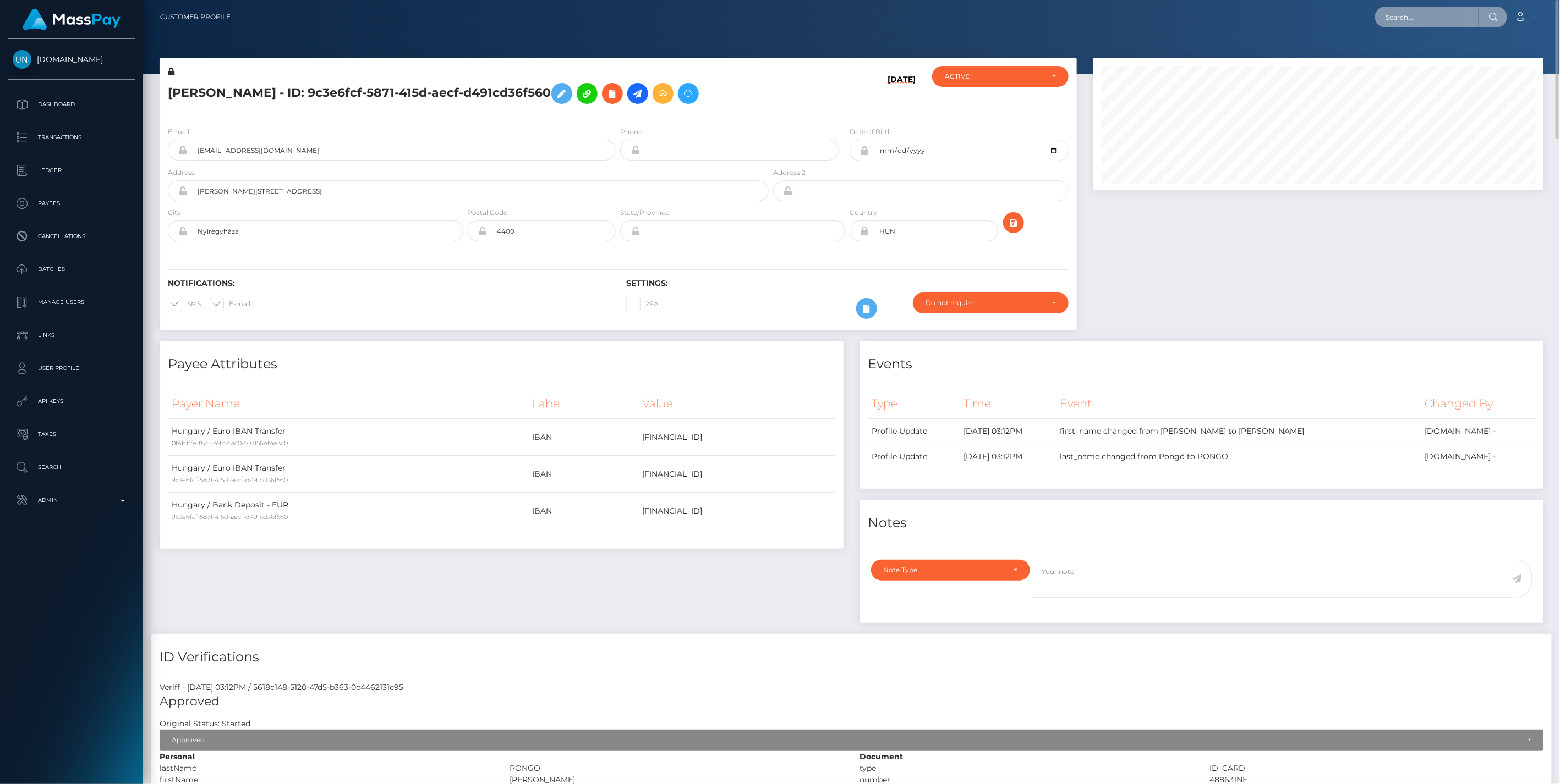
click at [1397, 18] on input "text" at bounding box center [1426, 17] width 104 height 21
paste input "[EMAIL_ADDRESS][DOMAIN_NAME]"
type input "[EMAIL_ADDRESS][DOMAIN_NAME]"
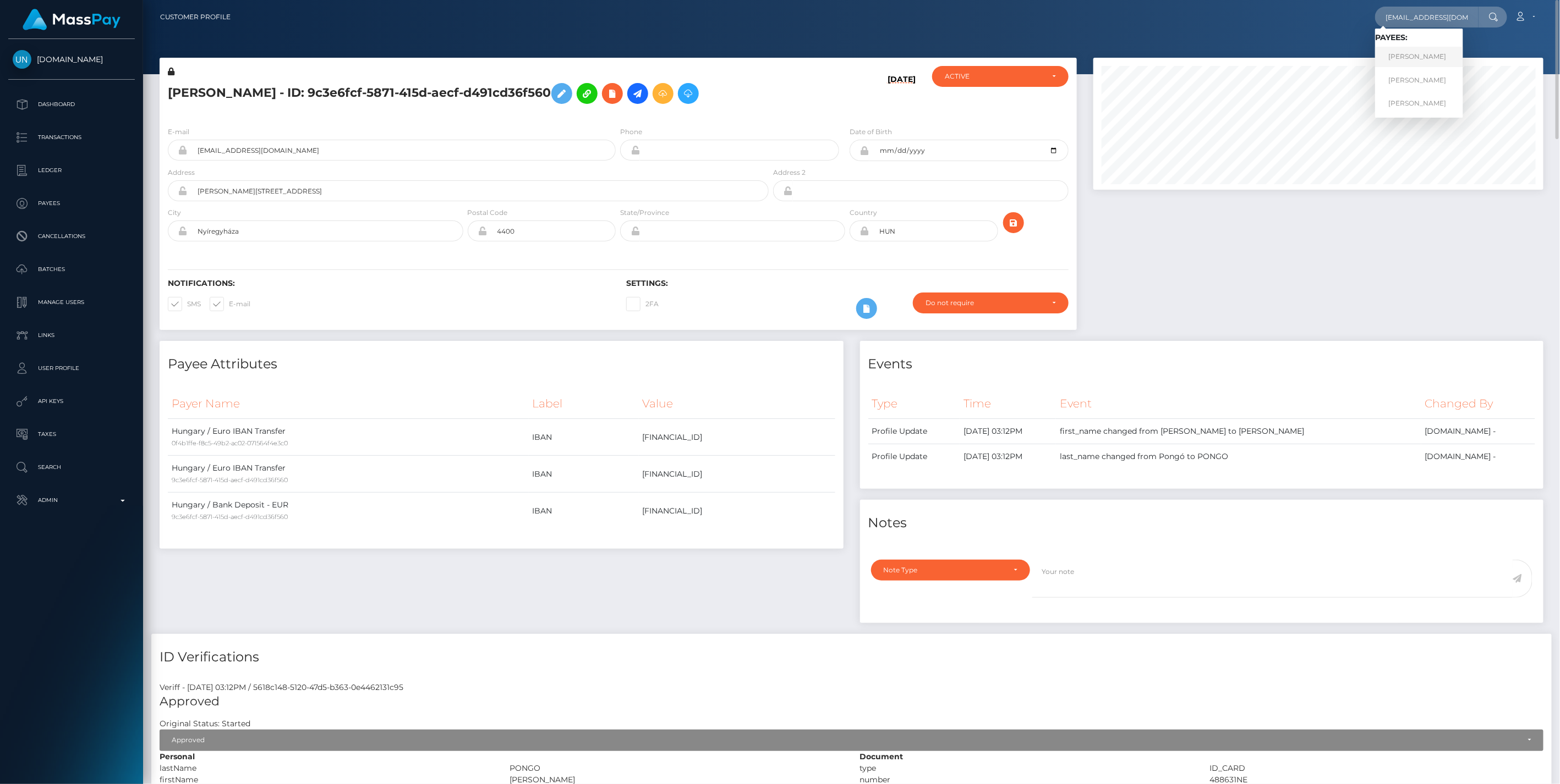
click at [1414, 60] on link "[PERSON_NAME]" at bounding box center [1418, 56] width 88 height 20
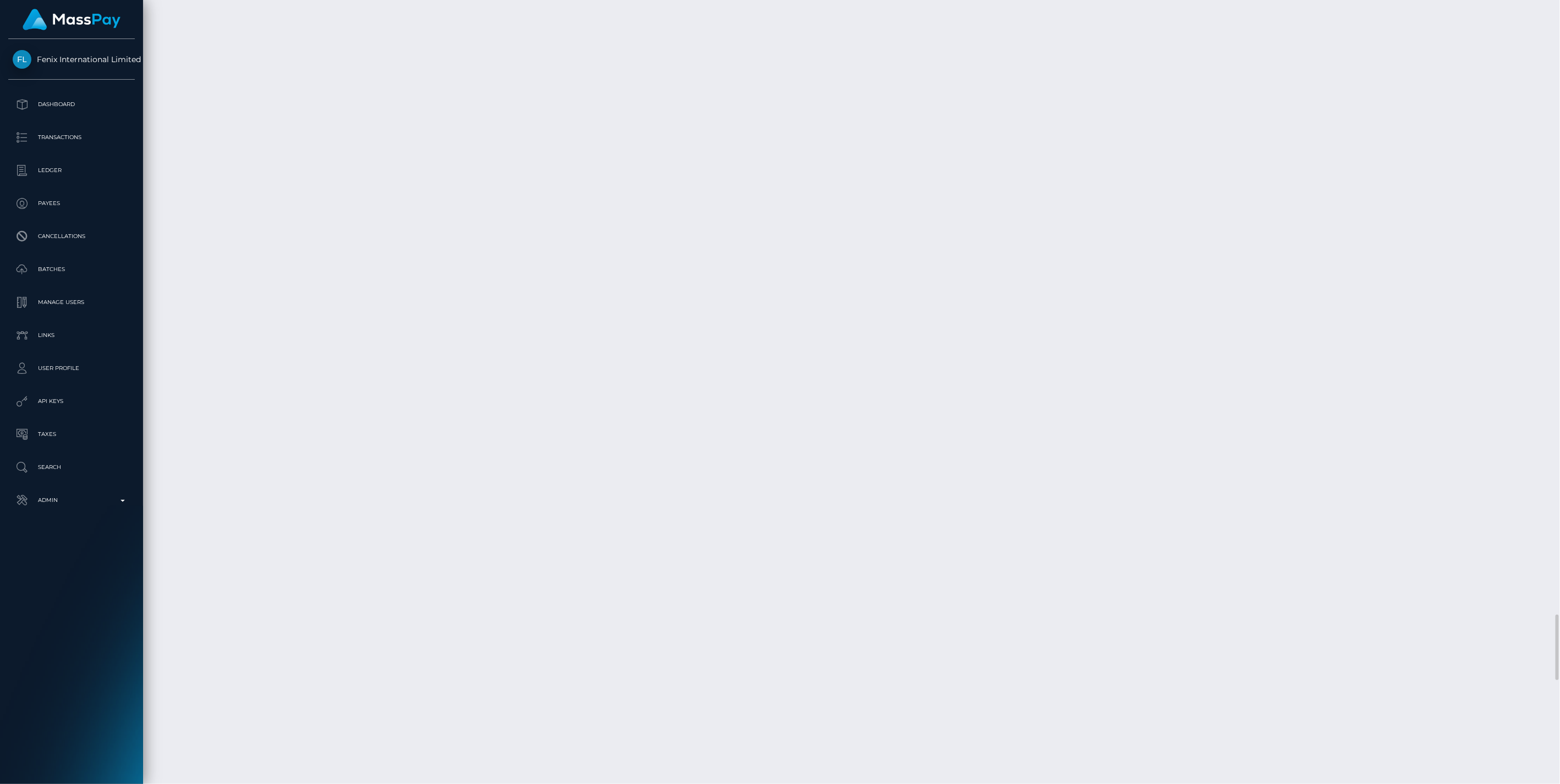
scroll to position [132, 450]
click div "Payee Attributes Payer Name Label Value Canada / Interac 6d70b77c-a3d6-4431-bb0…"
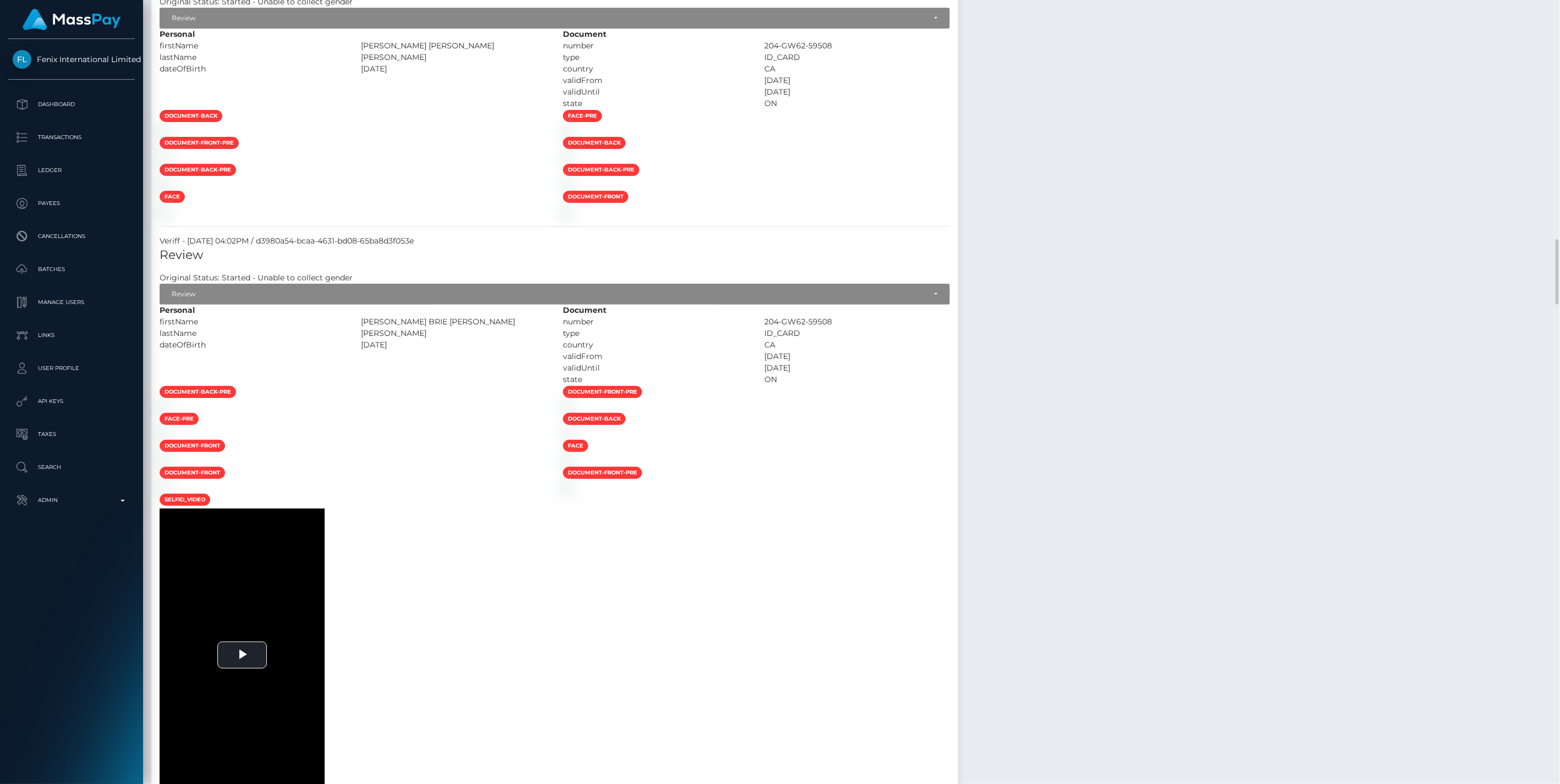
scroll to position [1223, 0]
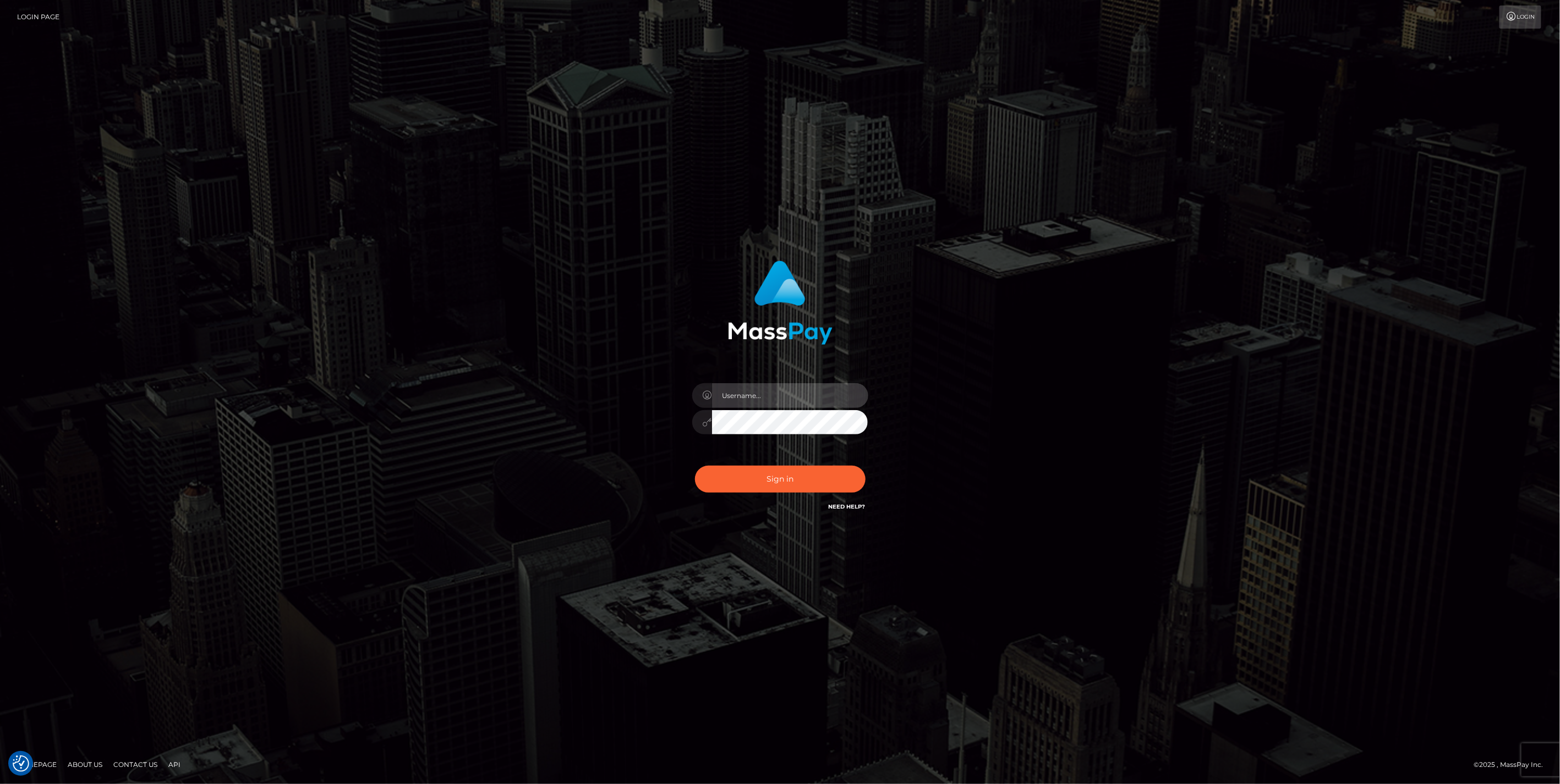
type input "jlo"
